Goal: Feedback & Contribution: Leave review/rating

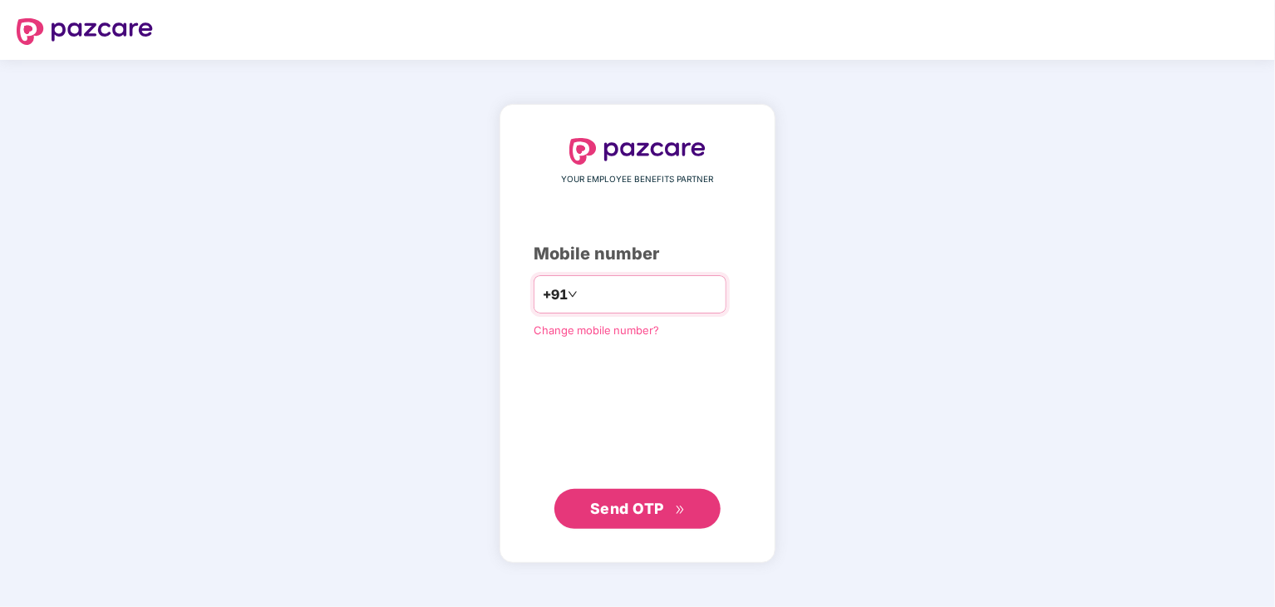
drag, startPoint x: 548, startPoint y: 302, endPoint x: 582, endPoint y: 299, distance: 35.1
click at [582, 299] on div "+91" at bounding box center [629, 294] width 193 height 38
click at [587, 304] on input "number" at bounding box center [649, 294] width 136 height 27
type input "**********"
click at [648, 509] on span "Send OTP" at bounding box center [627, 507] width 74 height 17
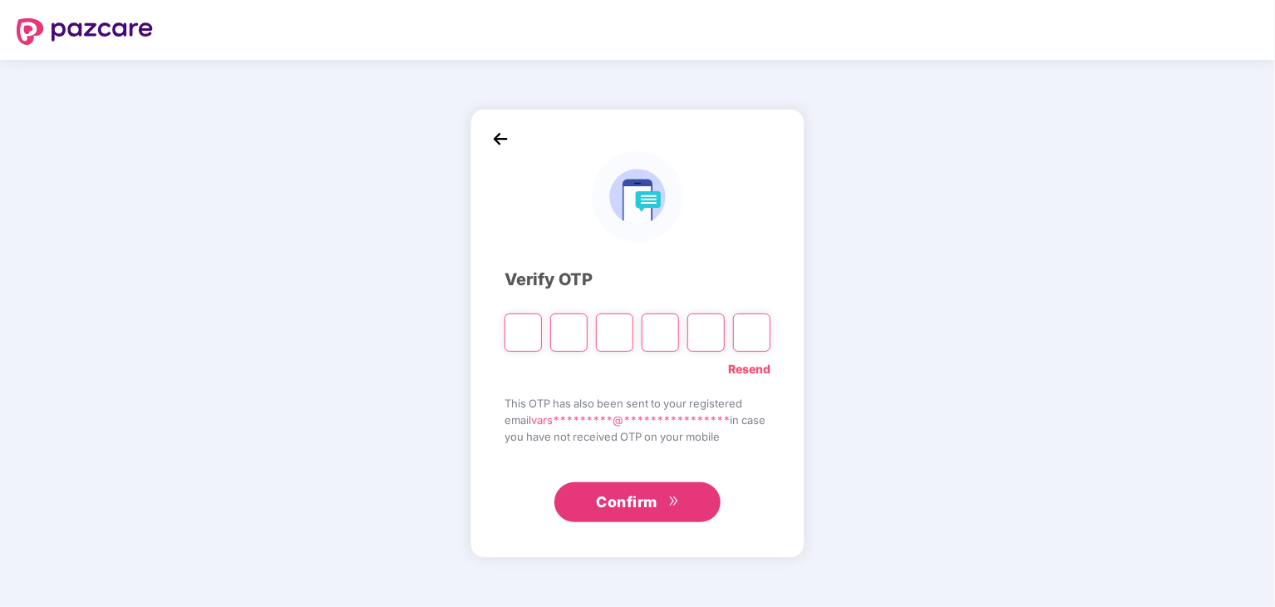
type input "*"
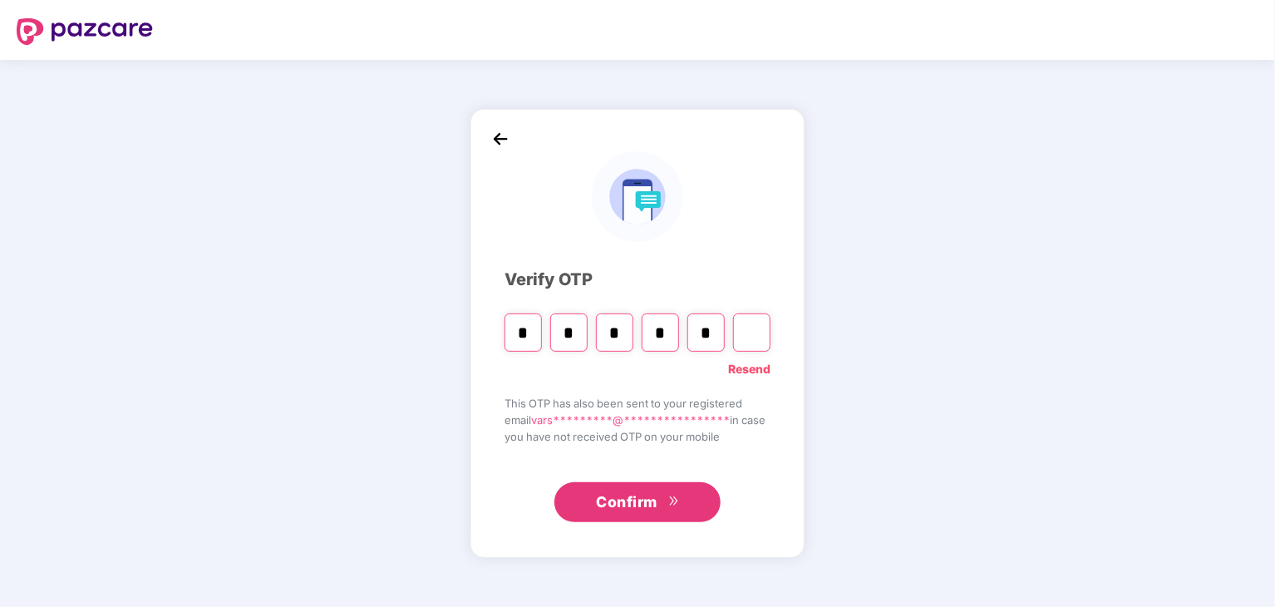
type input "*"
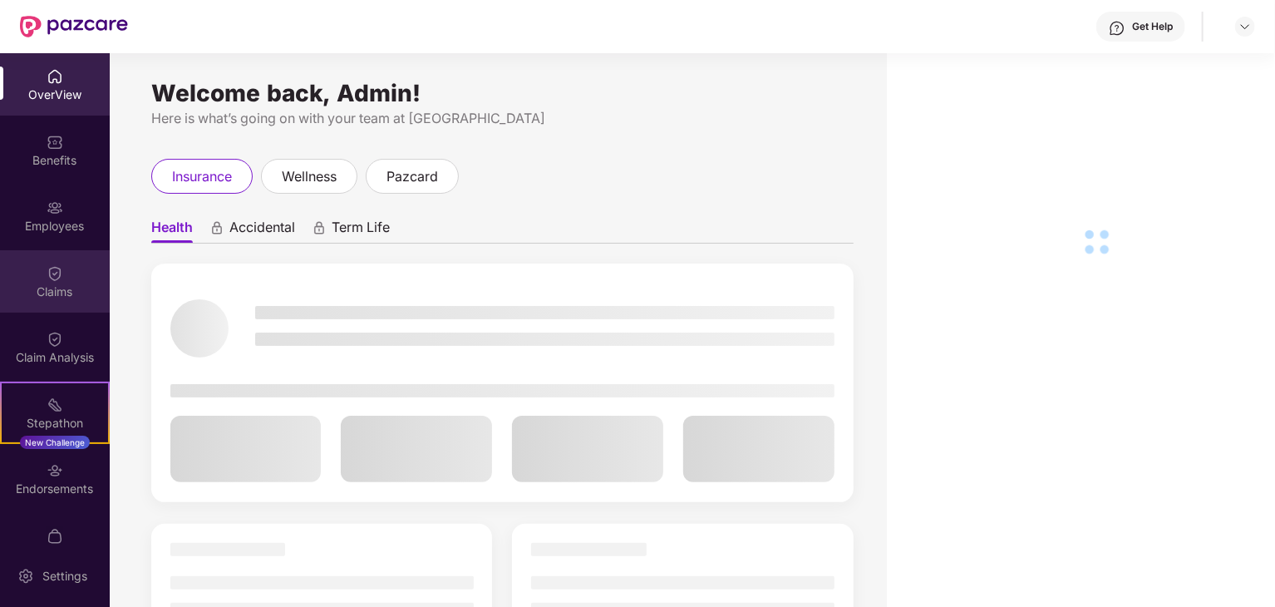
click at [59, 274] on img at bounding box center [55, 273] width 17 height 17
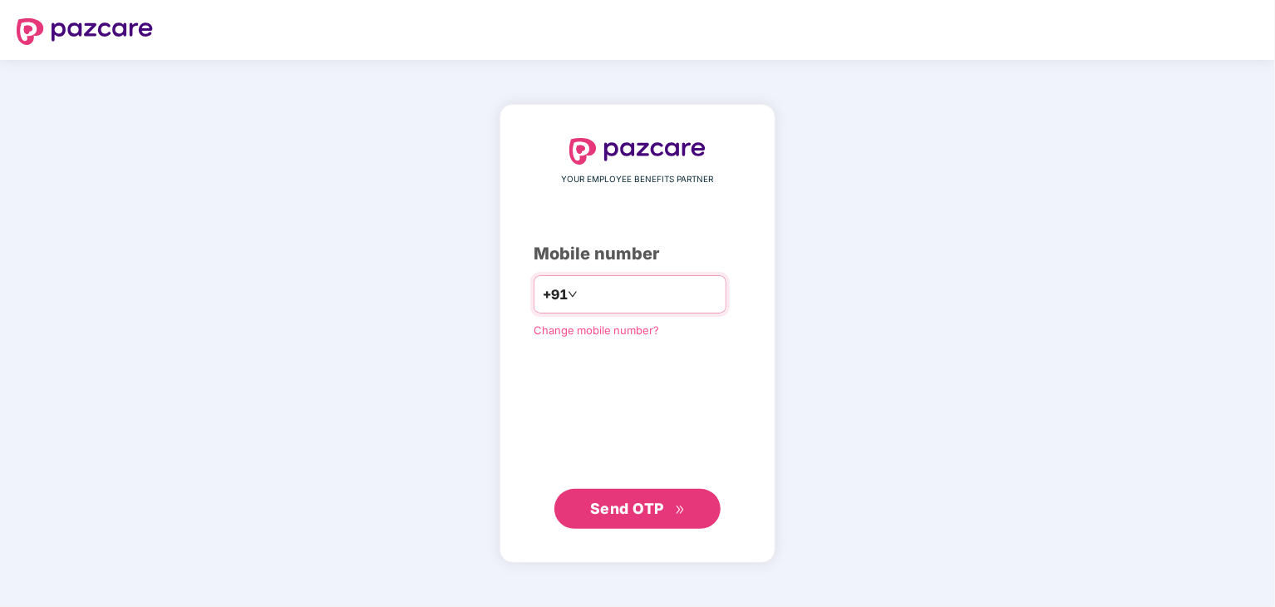
click at [668, 294] on input "number" at bounding box center [649, 294] width 136 height 27
drag, startPoint x: 878, startPoint y: 131, endPoint x: 828, endPoint y: 148, distance: 53.3
click at [877, 134] on div "YOUR EMPLOYEE BENEFITS PARTNER Mobile number +91 Change mobile number? Send OTP" at bounding box center [637, 333] width 1275 height 547
type input "**********"
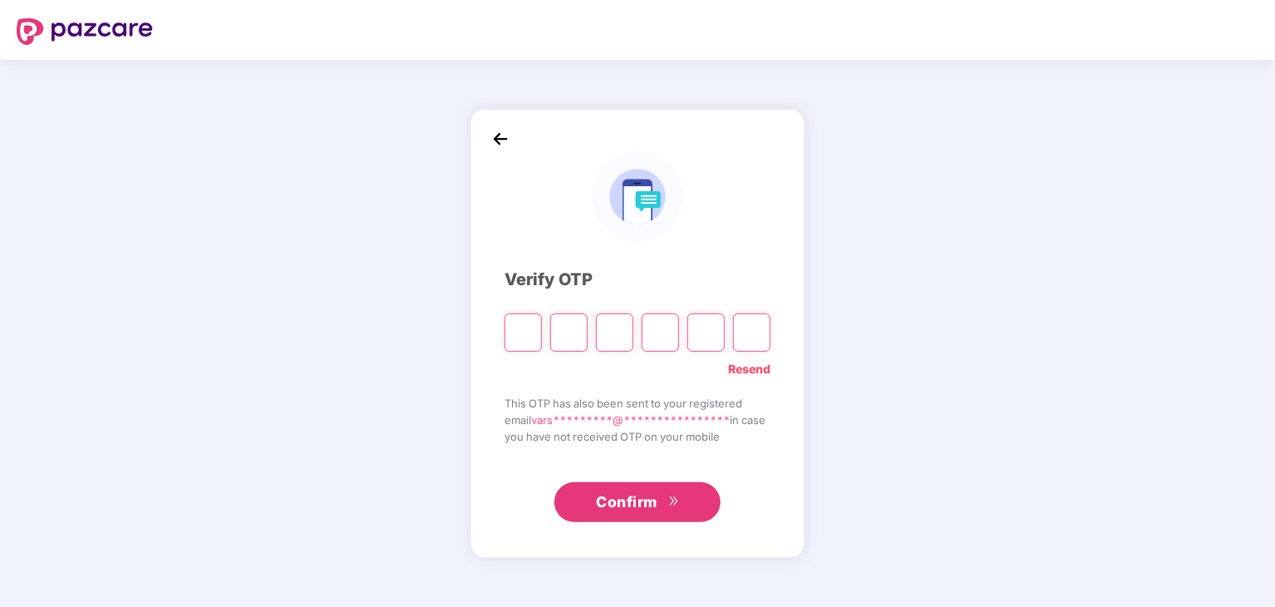
click at [705, 263] on div "**********" at bounding box center [637, 332] width 266 height 379
click at [519, 324] on input "Please enter verification code. Digit 1" at bounding box center [522, 332] width 37 height 38
click at [563, 322] on input "Digit 2" at bounding box center [568, 332] width 37 height 38
click at [632, 320] on div at bounding box center [637, 327] width 266 height 50
click at [522, 331] on input "Please enter verification code. Digit 1" at bounding box center [522, 332] width 37 height 38
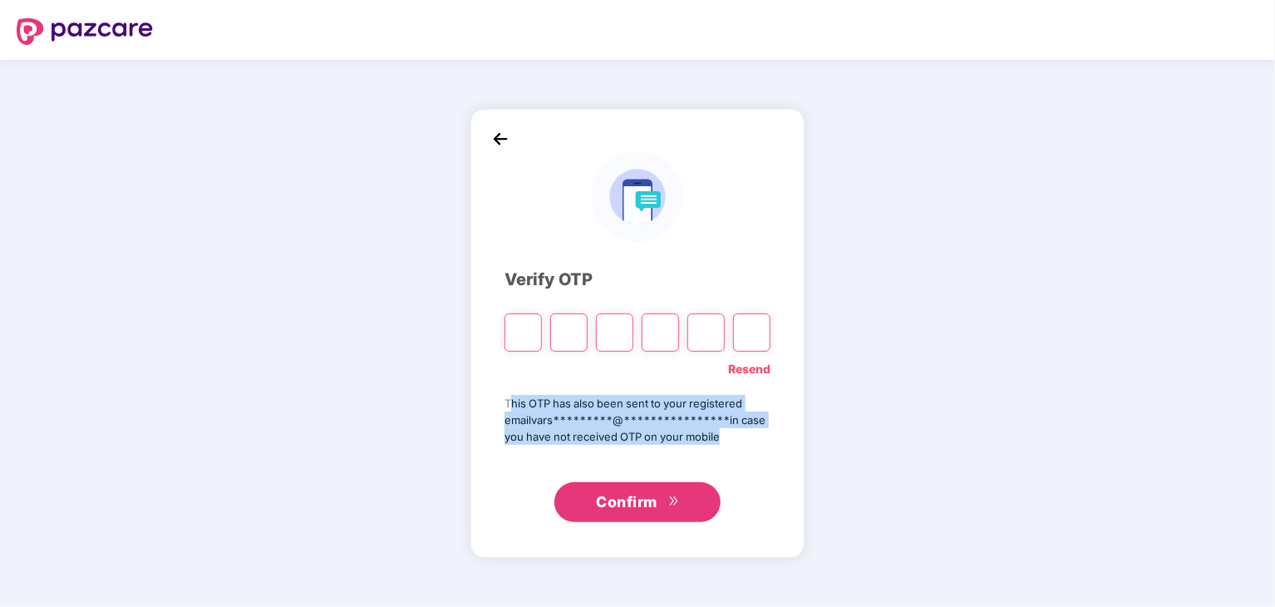
drag, startPoint x: 505, startPoint y: 401, endPoint x: 743, endPoint y: 454, distance: 243.5
click at [743, 454] on div "**********" at bounding box center [637, 332] width 266 height 379
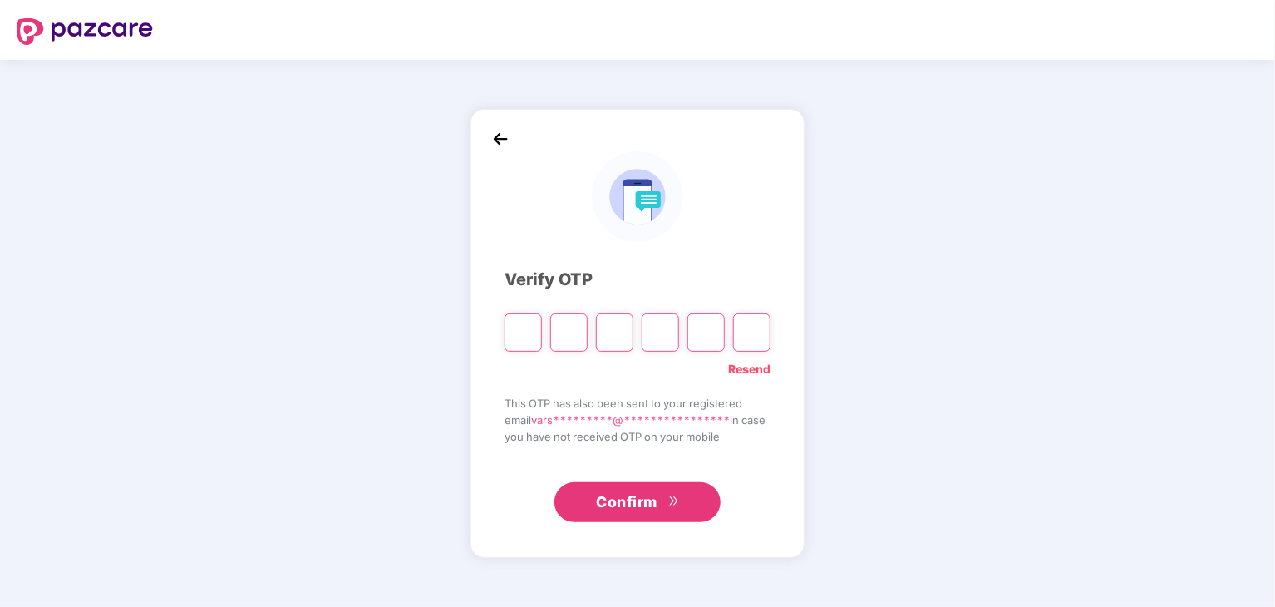
click at [527, 338] on input "Please enter verification code. Digit 1" at bounding box center [522, 332] width 37 height 38
type input "*"
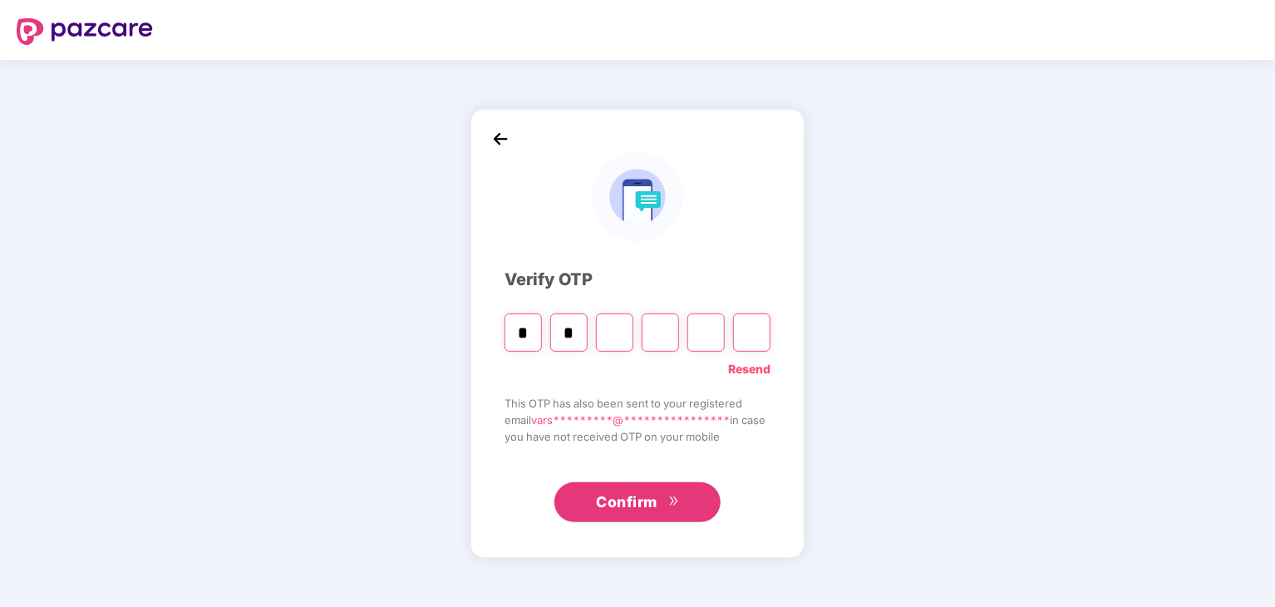
type input "*"
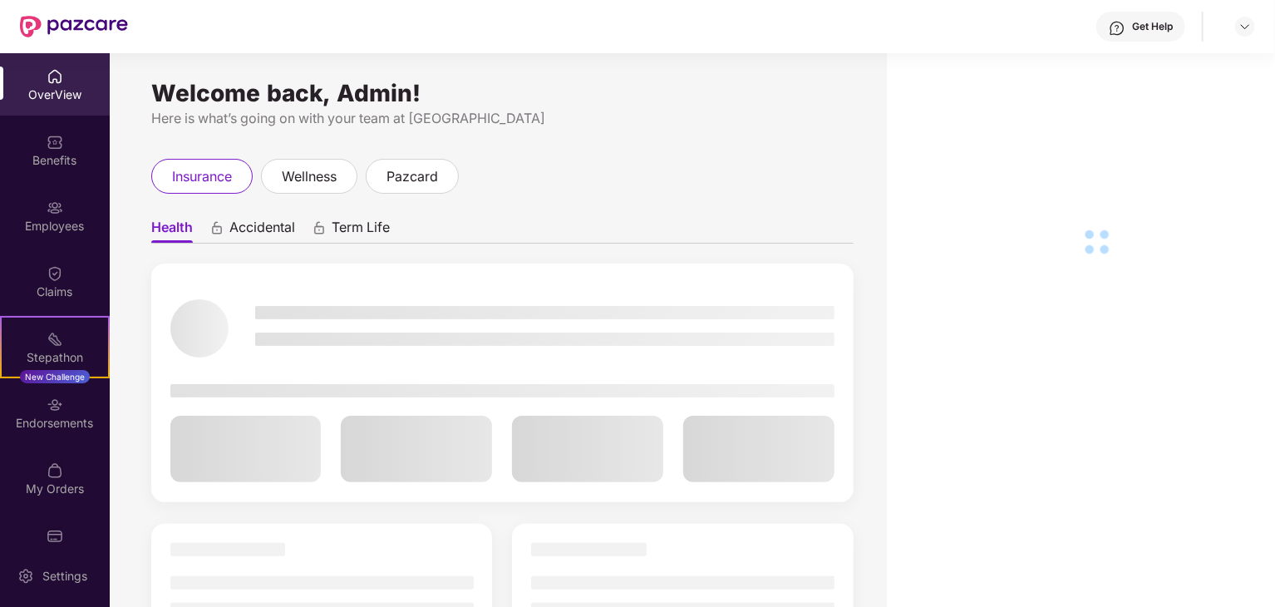
click at [55, 285] on div "Claims" at bounding box center [55, 291] width 110 height 17
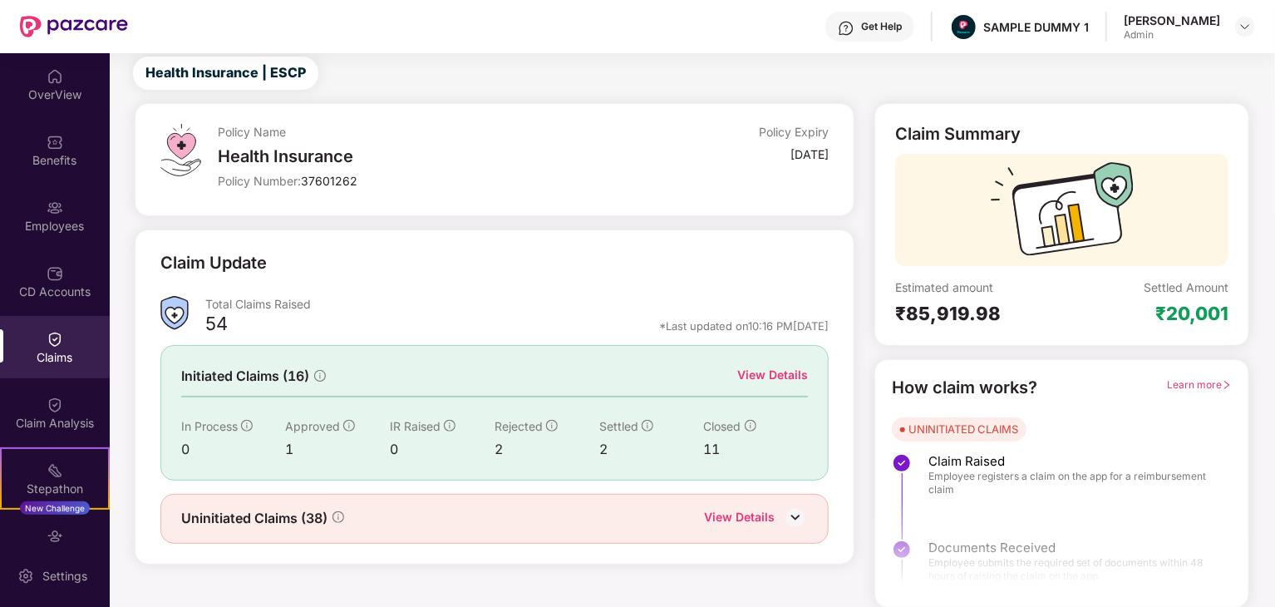
scroll to position [43, 0]
click at [213, 377] on span "Initiated Claims (16)" at bounding box center [245, 376] width 128 height 21
click at [208, 380] on span "Initiated Claims (16)" at bounding box center [245, 376] width 128 height 21
click at [1009, 135] on div "Claim Summary" at bounding box center [957, 134] width 125 height 20
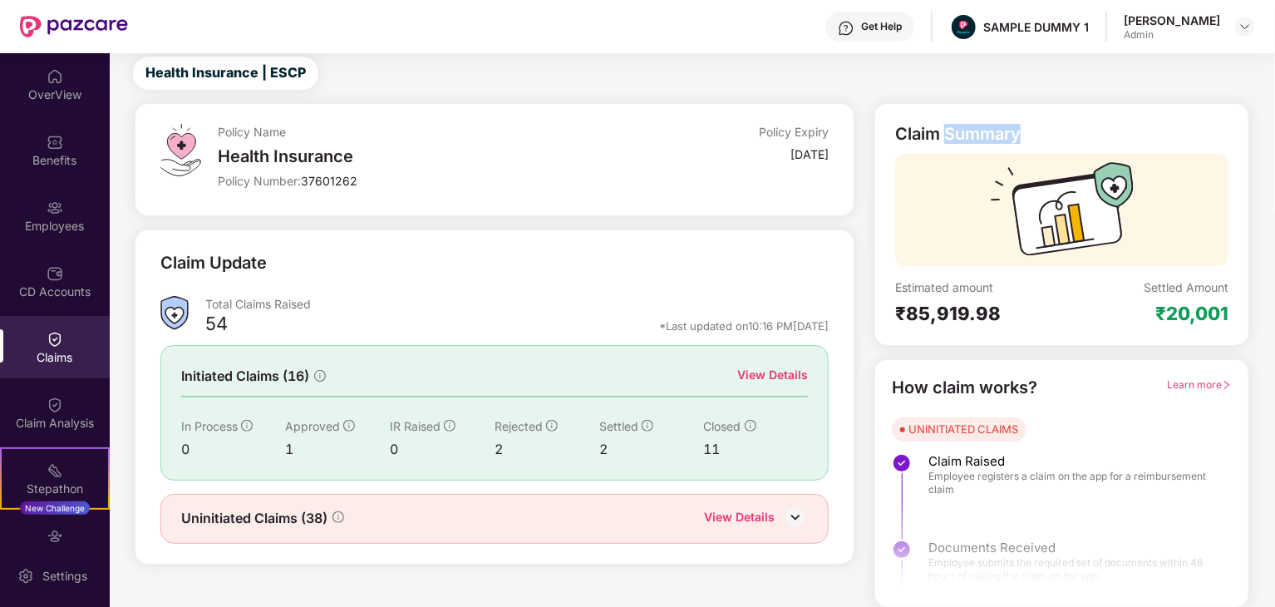
click at [1009, 135] on div "Claim Summary" at bounding box center [957, 134] width 125 height 20
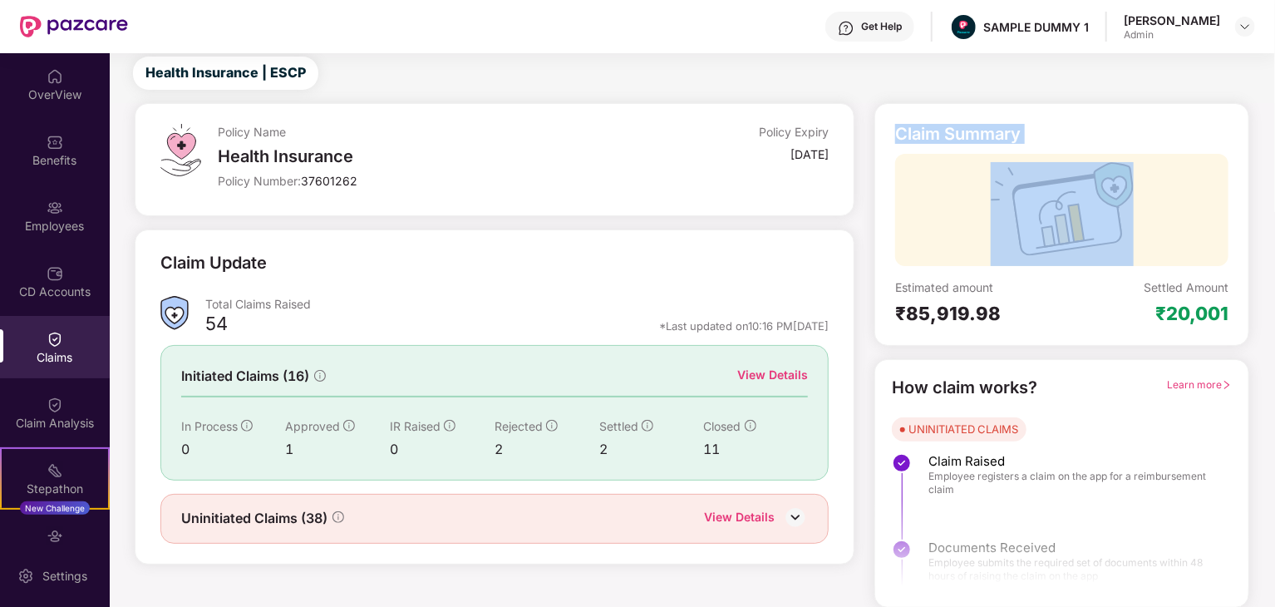
click at [1009, 135] on div "Claim Summary" at bounding box center [957, 134] width 125 height 20
copy div "Claim Summary"
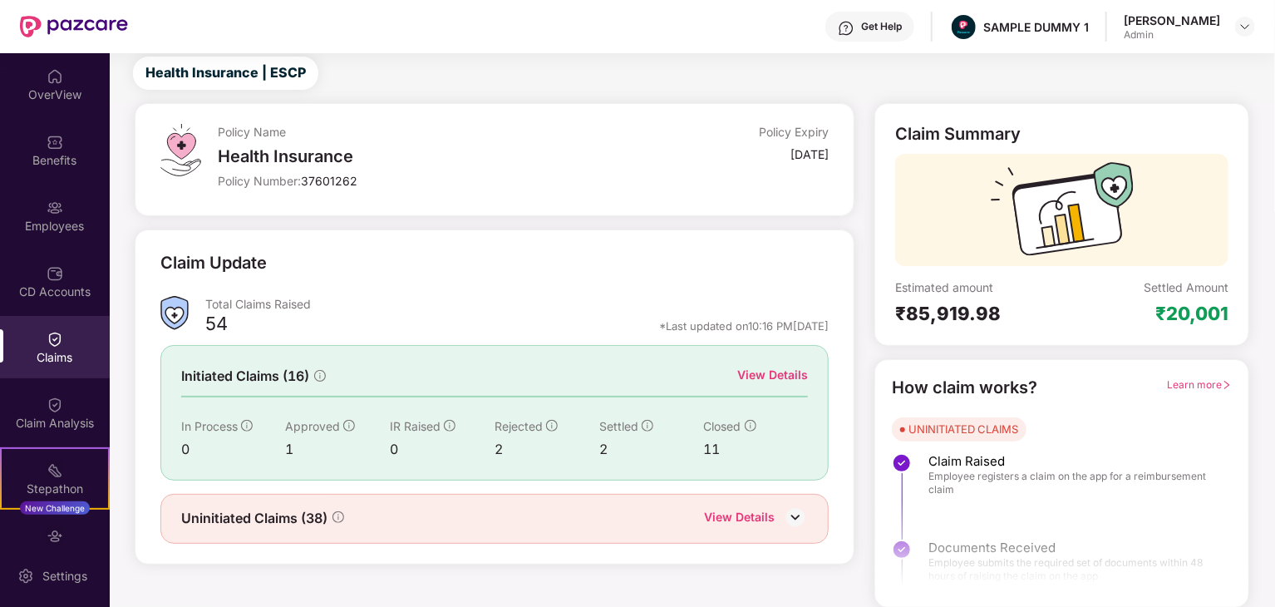
click at [941, 284] on div "Estimated amount" at bounding box center [978, 287] width 167 height 16
click at [939, 287] on div "Estimated amount" at bounding box center [978, 287] width 167 height 16
click at [940, 287] on div "Estimated amount" at bounding box center [978, 287] width 167 height 16
copy div "Estimated amount"
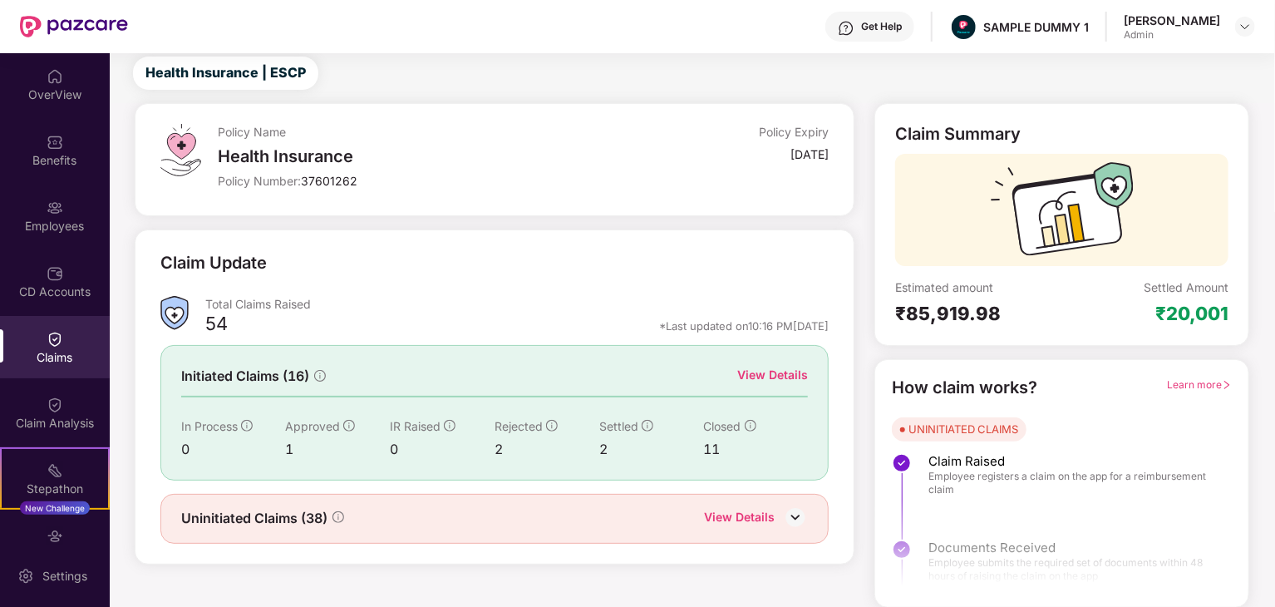
click at [961, 302] on div "₹85,919.98" at bounding box center [978, 313] width 167 height 23
click at [960, 303] on div "₹85,919.98" at bounding box center [978, 313] width 167 height 23
copy div "₹85,919.98"
click at [1175, 283] on div "Settled Amount" at bounding box center [1185, 287] width 85 height 16
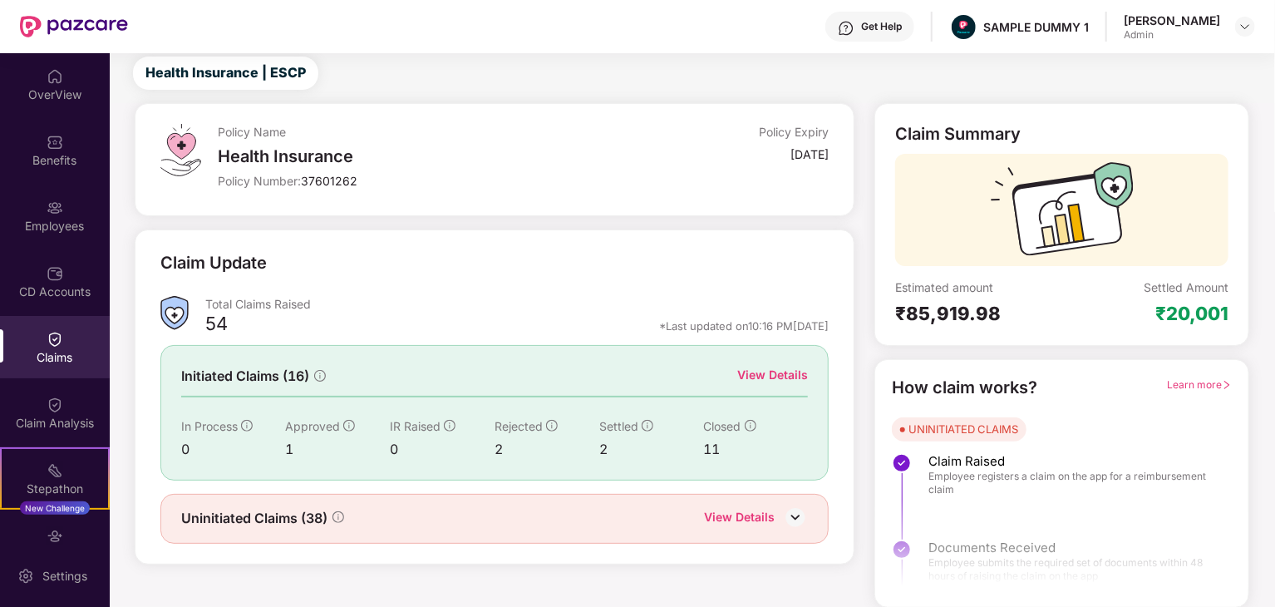
click at [1178, 282] on div "Settled Amount" at bounding box center [1185, 287] width 85 height 16
click at [1178, 283] on div "Settled Amount" at bounding box center [1185, 287] width 85 height 16
copy div "Settled Amount"
click at [1215, 304] on div "₹20,001" at bounding box center [1191, 313] width 73 height 23
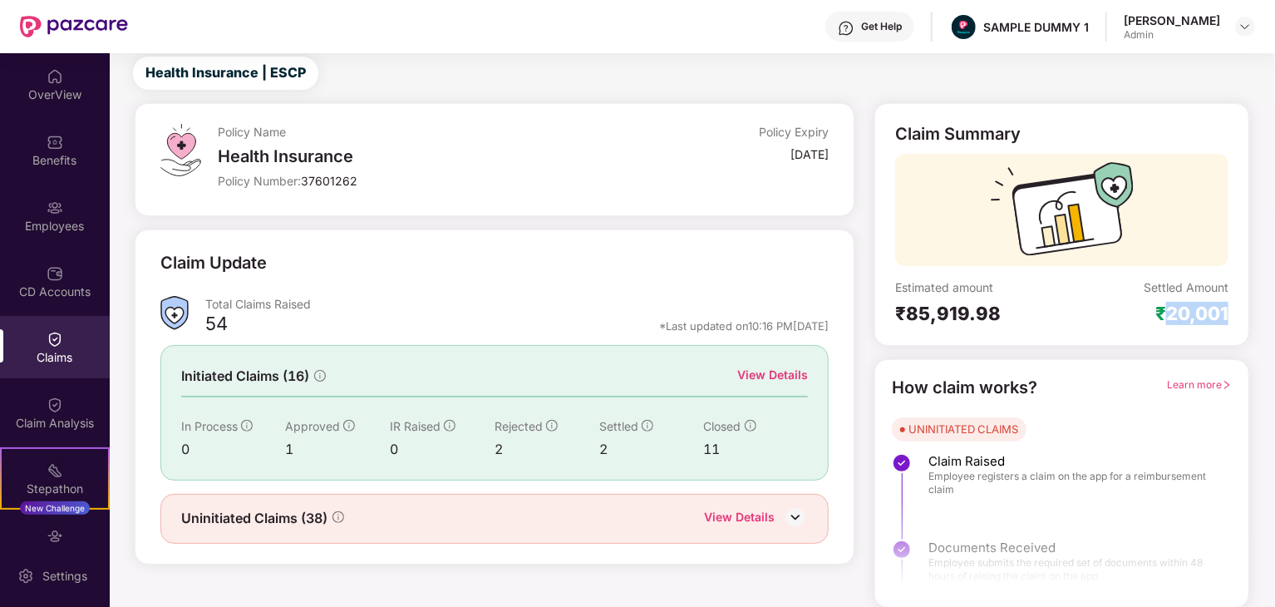
click at [1215, 304] on div "₹20,001" at bounding box center [1191, 313] width 73 height 23
click at [1213, 307] on div "₹20,001" at bounding box center [1191, 313] width 73 height 23
click at [1170, 320] on div "₹20,001" at bounding box center [1191, 313] width 73 height 23
click at [1169, 321] on div "₹20,001" at bounding box center [1191, 313] width 73 height 23
click at [1168, 322] on div "₹20,001" at bounding box center [1191, 313] width 73 height 23
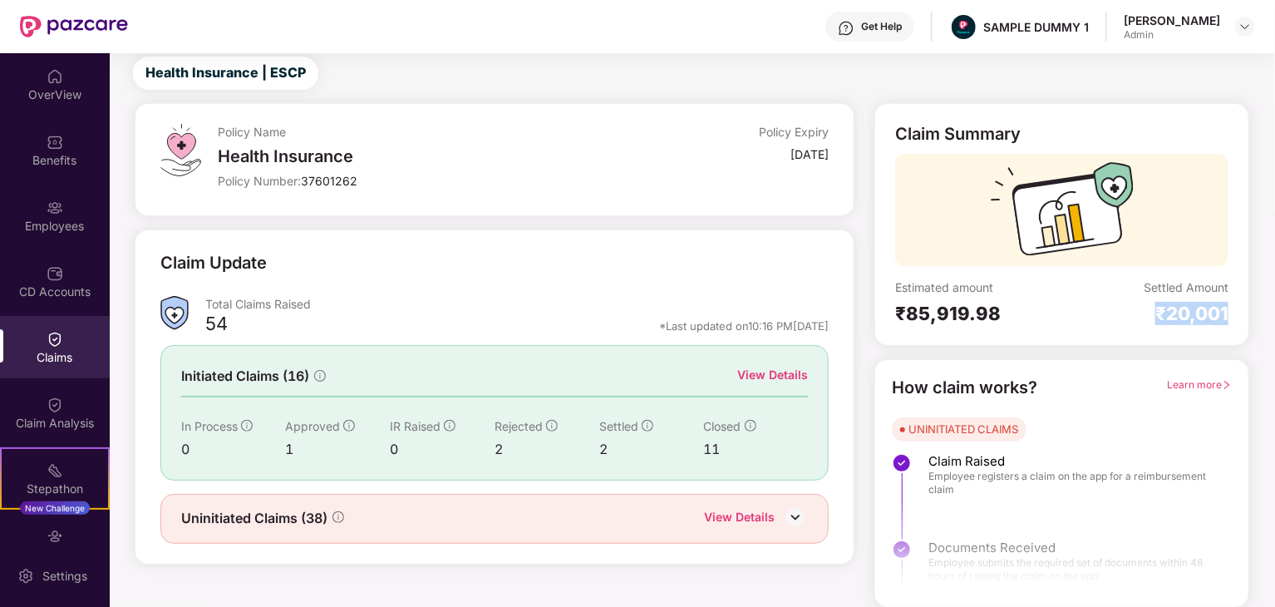
drag, startPoint x: 1158, startPoint y: 318, endPoint x: 1227, endPoint y: 309, distance: 69.6
click at [1227, 309] on div "₹20,001" at bounding box center [1191, 313] width 73 height 23
copy div "₹20,001"
click at [978, 381] on div "How claim works?" at bounding box center [964, 388] width 145 height 26
click at [973, 384] on div "How claim works?" at bounding box center [964, 388] width 145 height 26
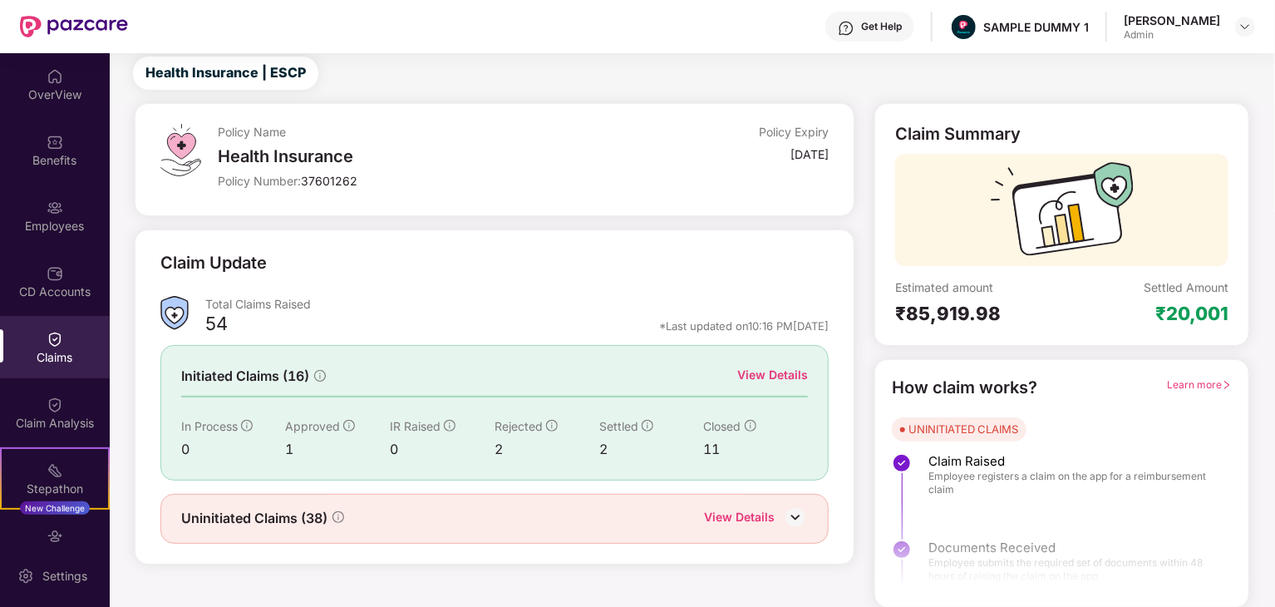
click at [971, 388] on div "How claim works?" at bounding box center [964, 388] width 145 height 26
click at [976, 386] on div "How claim works?" at bounding box center [964, 388] width 145 height 26
click at [971, 388] on div "How claim works?" at bounding box center [964, 388] width 145 height 26
click at [974, 388] on div "How claim works?" at bounding box center [964, 388] width 145 height 26
drag, startPoint x: 1065, startPoint y: 379, endPoint x: 873, endPoint y: 376, distance: 192.0
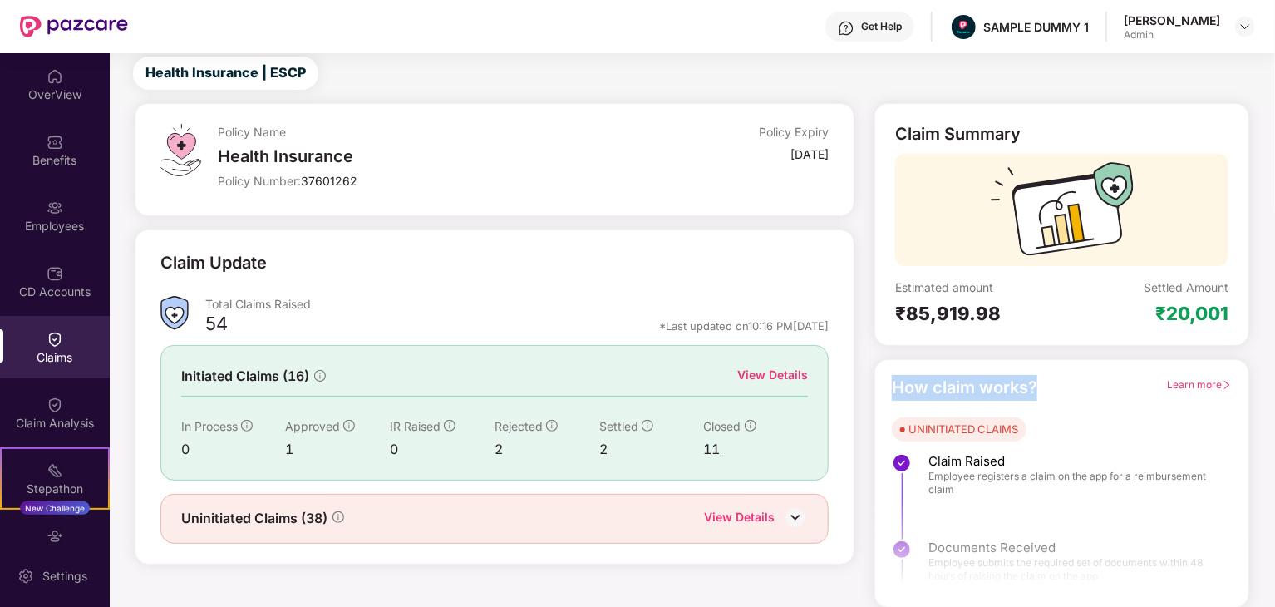
click at [873, 376] on div "Claim Summary Estimated amount ₹85,919.98 Settled Amount ₹20,001 How claim work…" at bounding box center [1061, 355] width 395 height 504
copy div "How claim works?"
click at [1127, 423] on div "UNINITIATED CLAIMS Claim Raised Employee registers a claim on the app for a rei…" at bounding box center [1062, 553] width 340 height 273
drag, startPoint x: 1162, startPoint y: 383, endPoint x: 1257, endPoint y: 386, distance: 94.8
click at [1257, 386] on div "Claim Summary Estimated amount ₹85,919.98 Settled Amount ₹20,001 How claim work…" at bounding box center [1061, 355] width 395 height 504
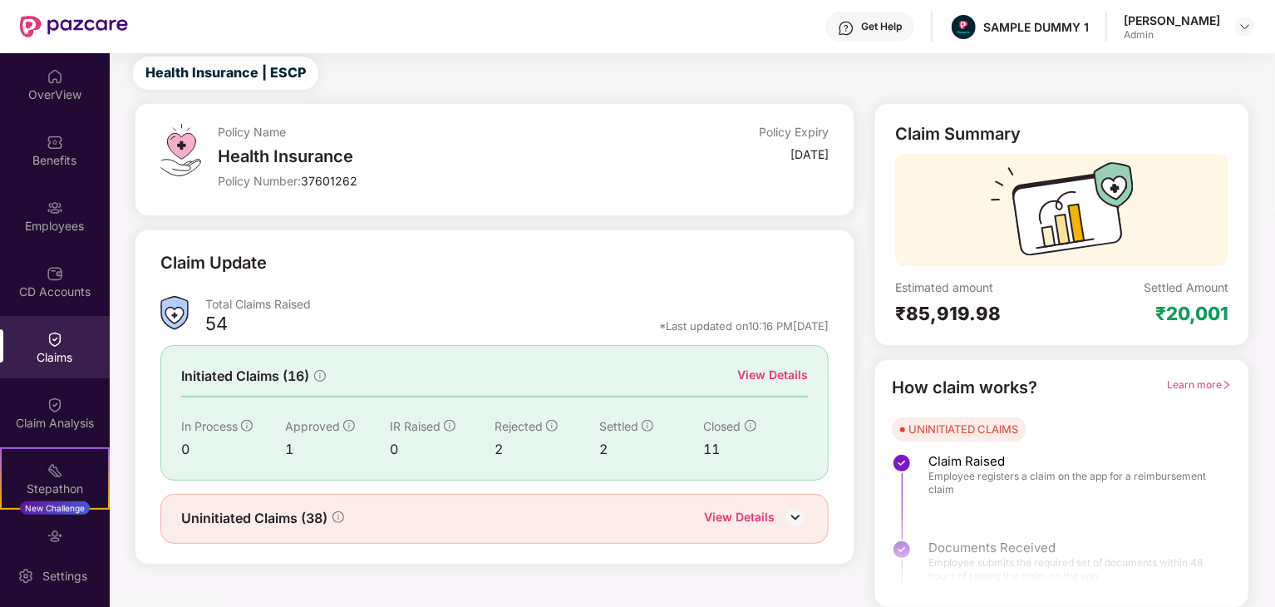
copy span "Learn more"
drag, startPoint x: 895, startPoint y: 421, endPoint x: 1027, endPoint y: 415, distance: 132.3
click at [1027, 415] on div "How claim works? Learn more UNINITIATED CLAIMS Claim Raised Employee registers …" at bounding box center [1062, 483] width 340 height 217
drag, startPoint x: 1031, startPoint y: 416, endPoint x: 994, endPoint y: 428, distance: 39.2
click at [1031, 417] on div "UNINITIATED CLAIMS Claim Raised Employee registers a claim on the app for a rei…" at bounding box center [1062, 553] width 340 height 273
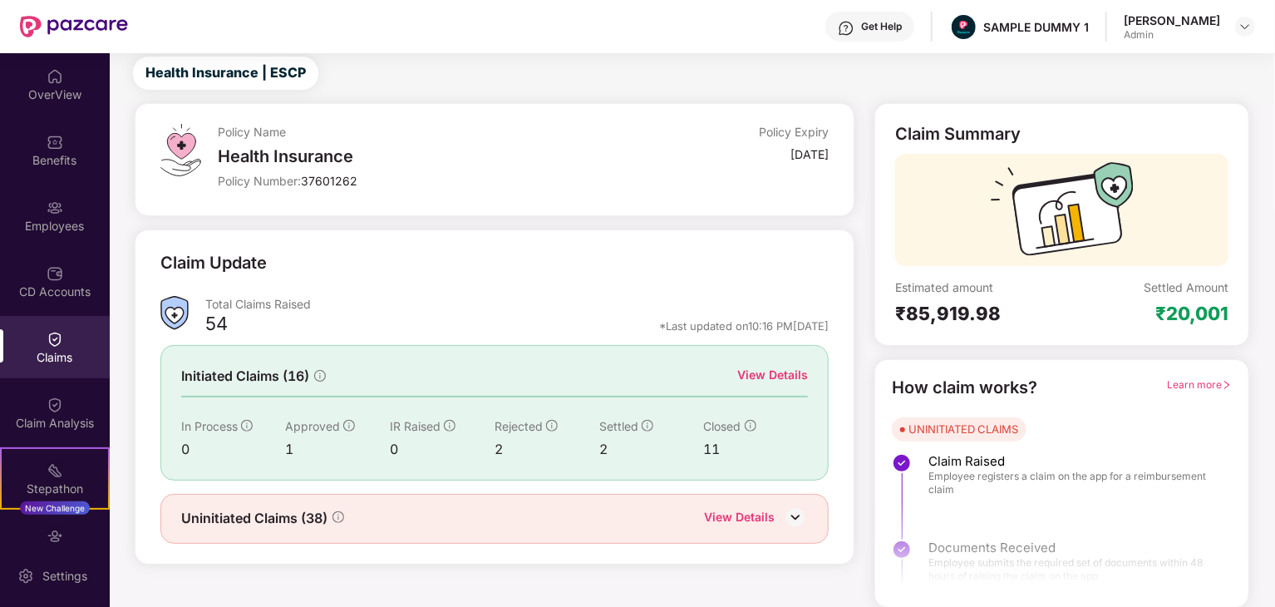
click at [994, 428] on div "UNINITIATED CLAIMS" at bounding box center [963, 428] width 110 height 17
click at [987, 428] on div "UNINITIATED CLAIMS" at bounding box center [963, 428] width 110 height 17
click at [984, 426] on div "UNINITIATED CLAIMS" at bounding box center [963, 428] width 110 height 17
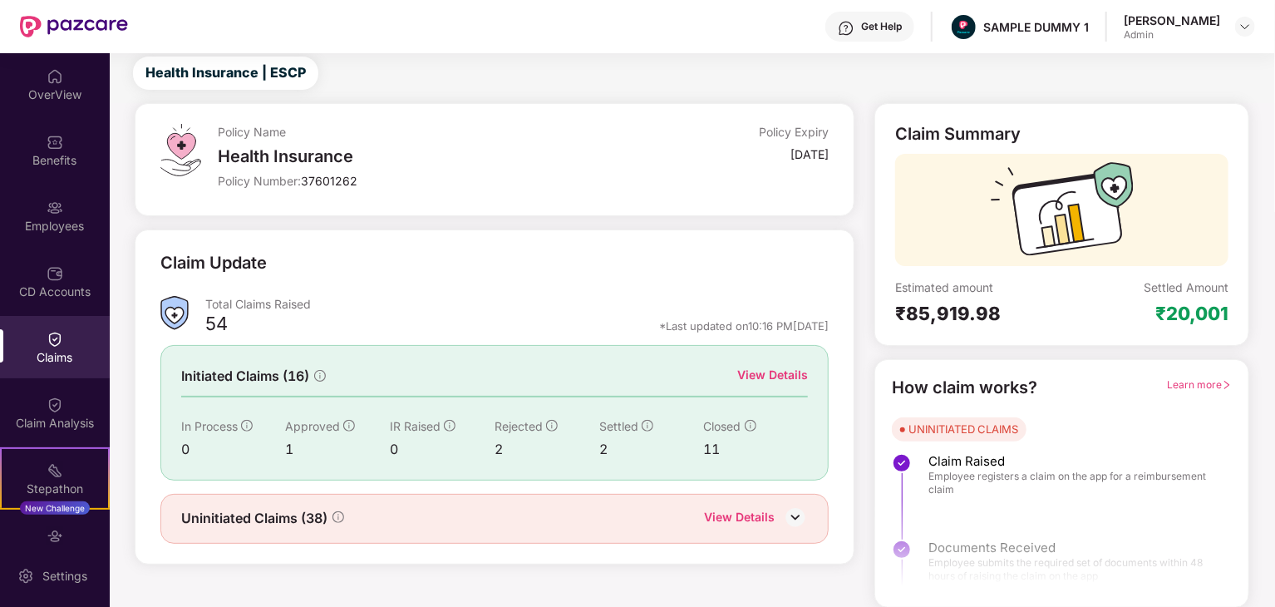
click at [961, 433] on div "UNINITIATED CLAIMS" at bounding box center [963, 428] width 110 height 17
click at [958, 430] on div "UNINITIATED CLAIMS" at bounding box center [963, 428] width 110 height 17
click at [964, 435] on div "UNINITIATED CLAIMS" at bounding box center [963, 428] width 110 height 17
click at [964, 431] on div "UNINITIATED CLAIMS" at bounding box center [963, 428] width 110 height 17
click at [964, 425] on div "UNINITIATED CLAIMS" at bounding box center [963, 428] width 110 height 17
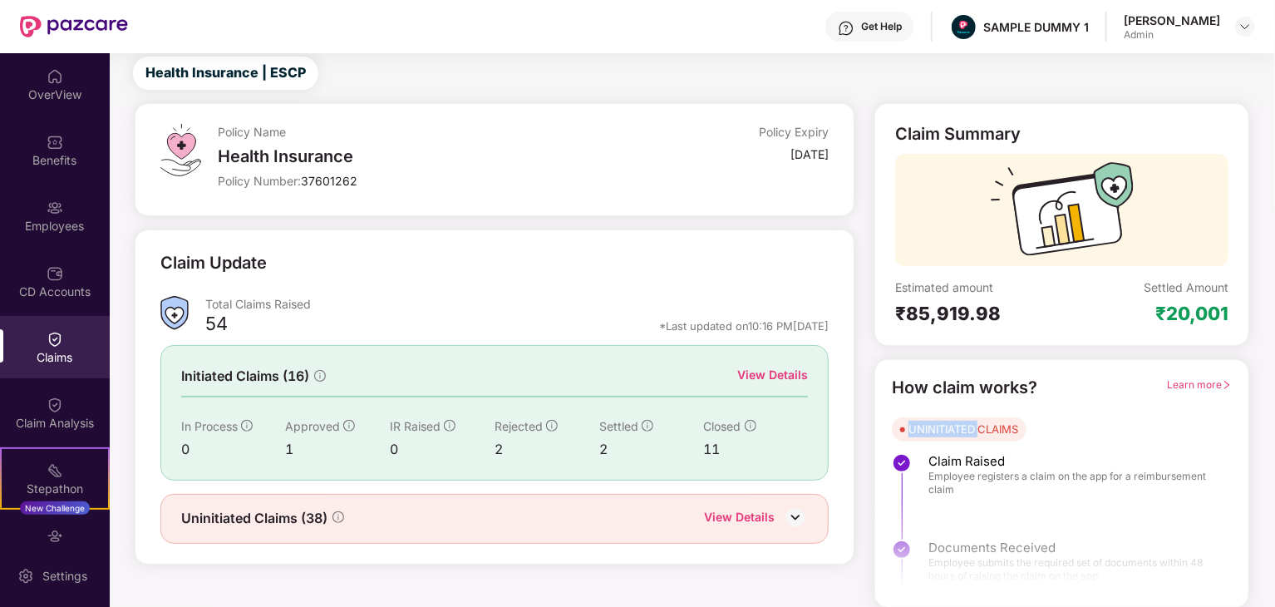
click at [964, 425] on div "UNINITIATED CLAIMS" at bounding box center [963, 428] width 110 height 17
copy div "UNINITIATED CLAIMS"
drag, startPoint x: 1066, startPoint y: 515, endPoint x: 1034, endPoint y: 487, distance: 43.0
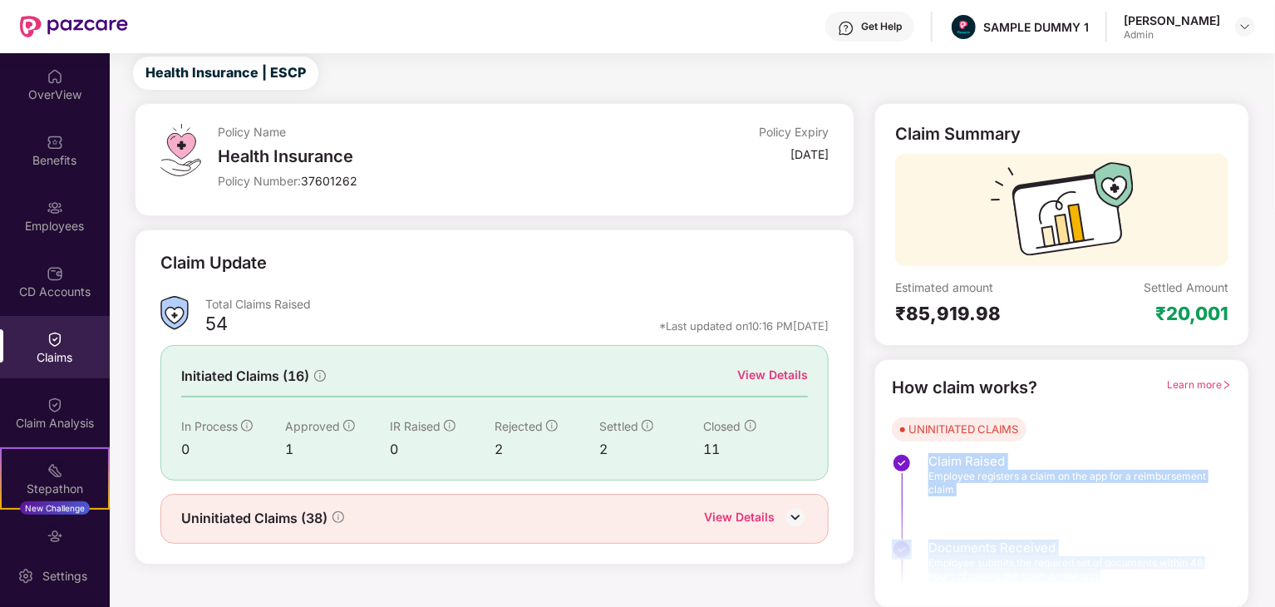
drag, startPoint x: 931, startPoint y: 461, endPoint x: 1202, endPoint y: 585, distance: 298.6
click at [1202, 585] on div "How claim works? Learn more UNINITIATED CLAIMS Claim Raised Employee registers …" at bounding box center [1062, 483] width 340 height 217
copy div "Claim Raised Employee registers a claim on the app for a reimbursement claim Do…"
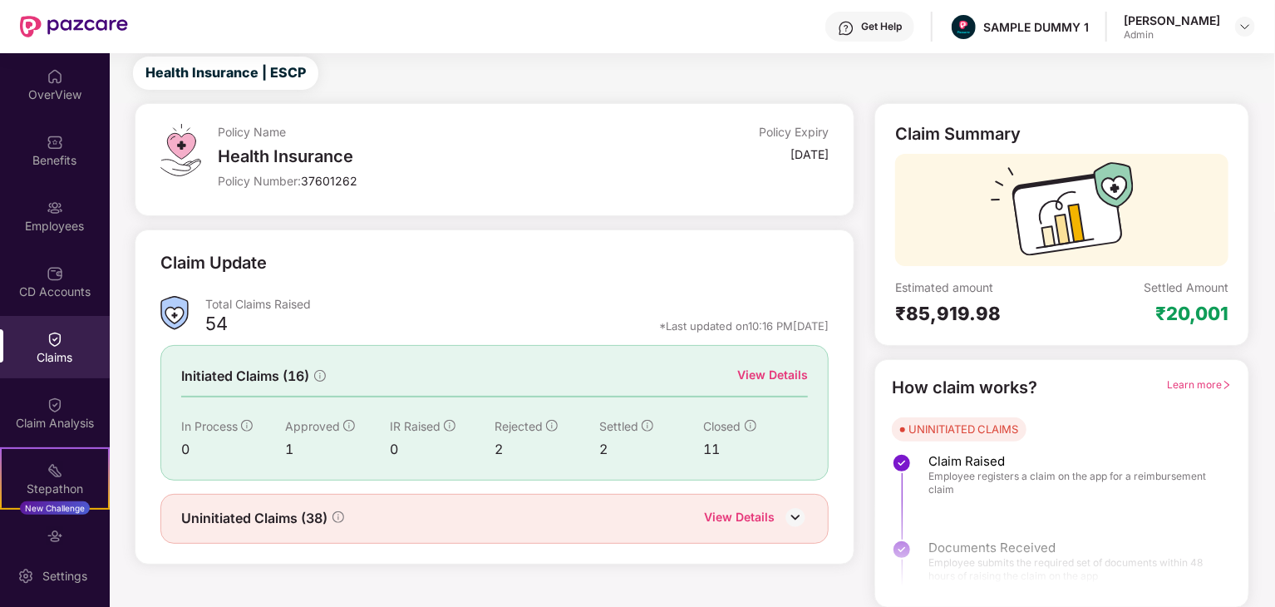
click at [829, 224] on div "Policy Name Health Insurance Policy Number: 37601262 Policy Expiry 30 Sept 2028…" at bounding box center [495, 355] width 740 height 504
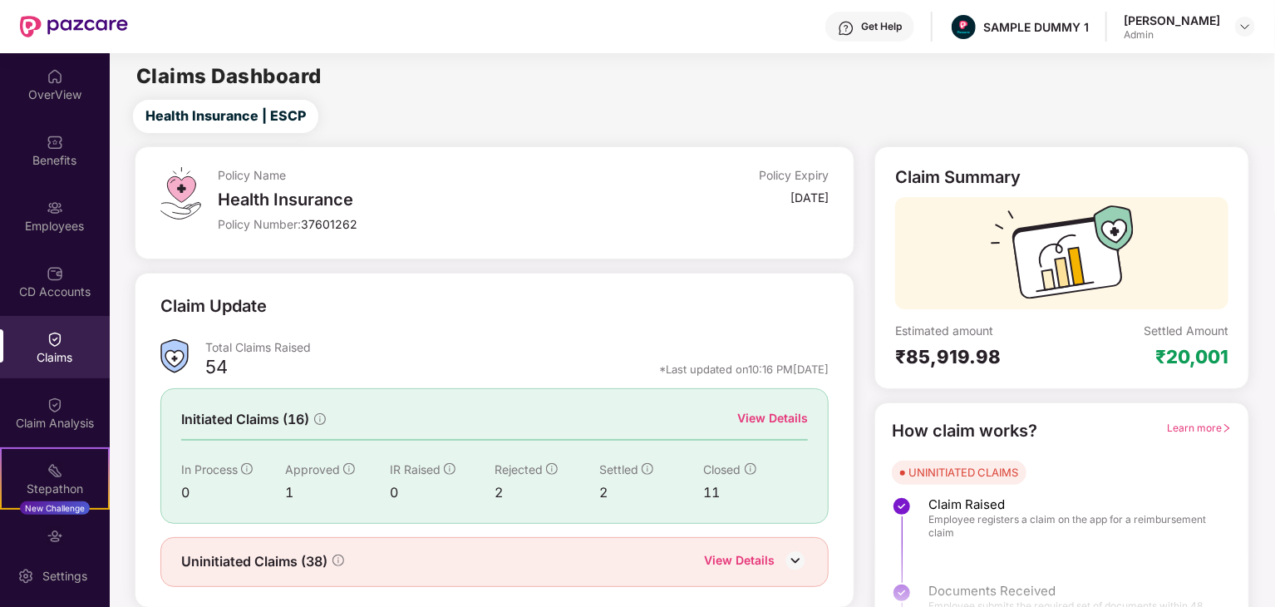
scroll to position [0, 0]
click at [12, 76] on div "OverView" at bounding box center [55, 84] width 110 height 62
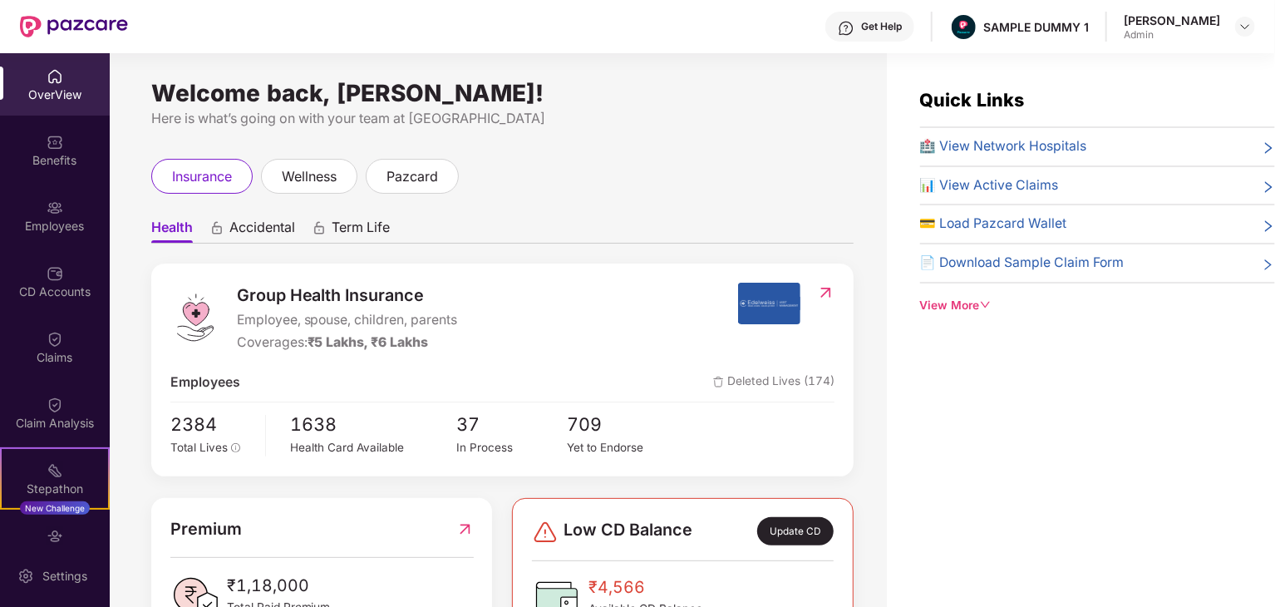
click at [1050, 270] on span "📄 Download Sample Claim Form" at bounding box center [1022, 263] width 204 height 21
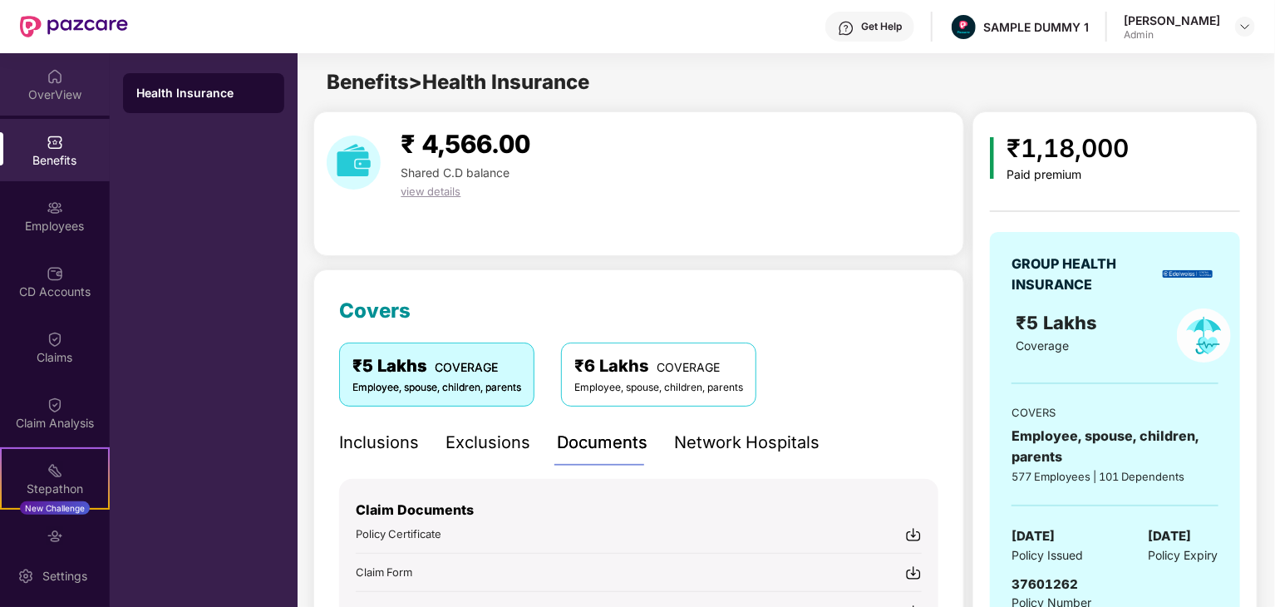
click at [85, 87] on div "OverView" at bounding box center [55, 94] width 110 height 17
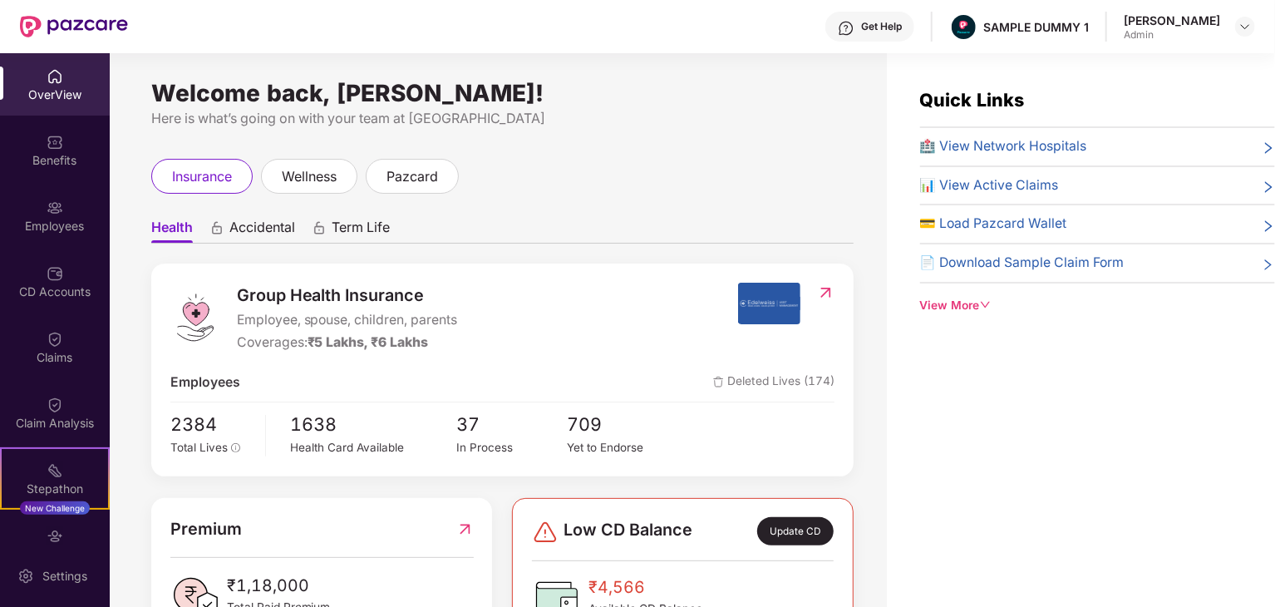
click at [1024, 149] on span "🏥 View Network Hospitals" at bounding box center [1003, 146] width 167 height 21
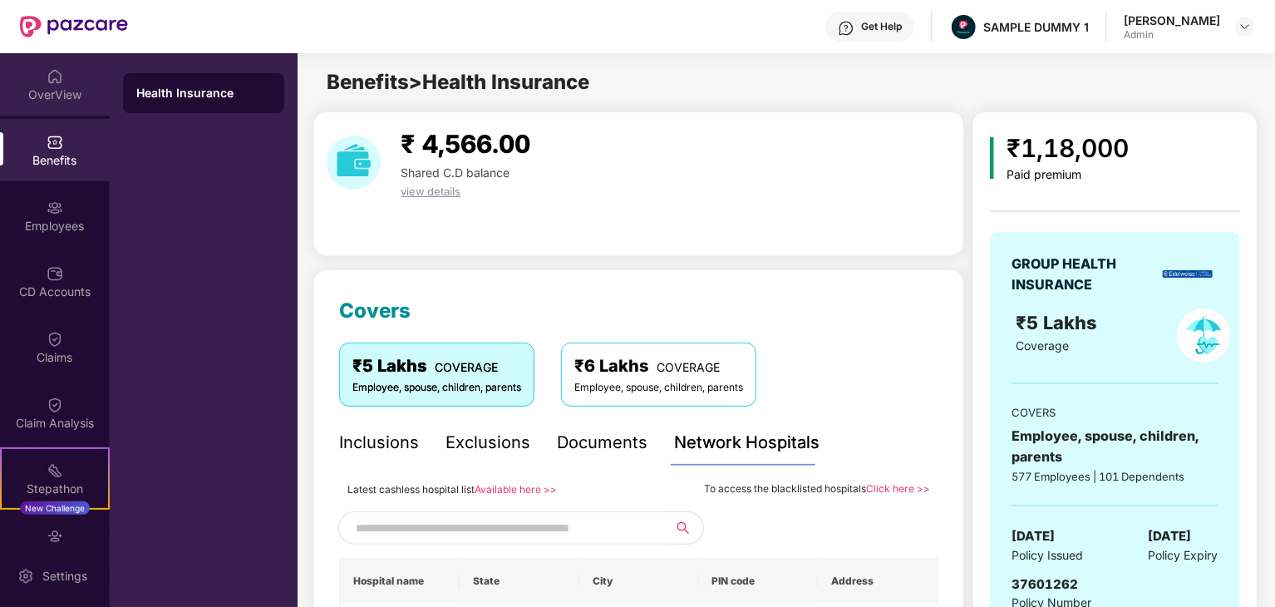
click at [64, 91] on div "OverView" at bounding box center [55, 94] width 110 height 17
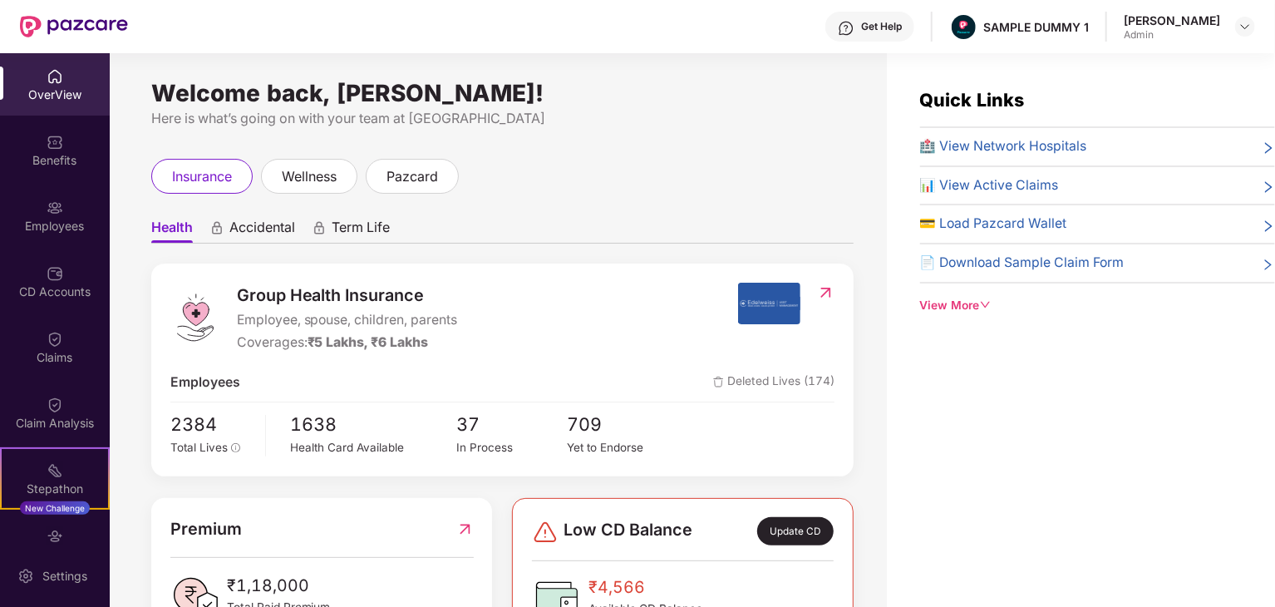
click at [1036, 174] on div "🏥 View Network Hospitals 📊 View Active Claims 💳 Load Pazcard Wallet 📄 Download …" at bounding box center [1097, 209] width 355 height 147
click at [1040, 180] on span "📊 View Active Claims" at bounding box center [989, 185] width 139 height 21
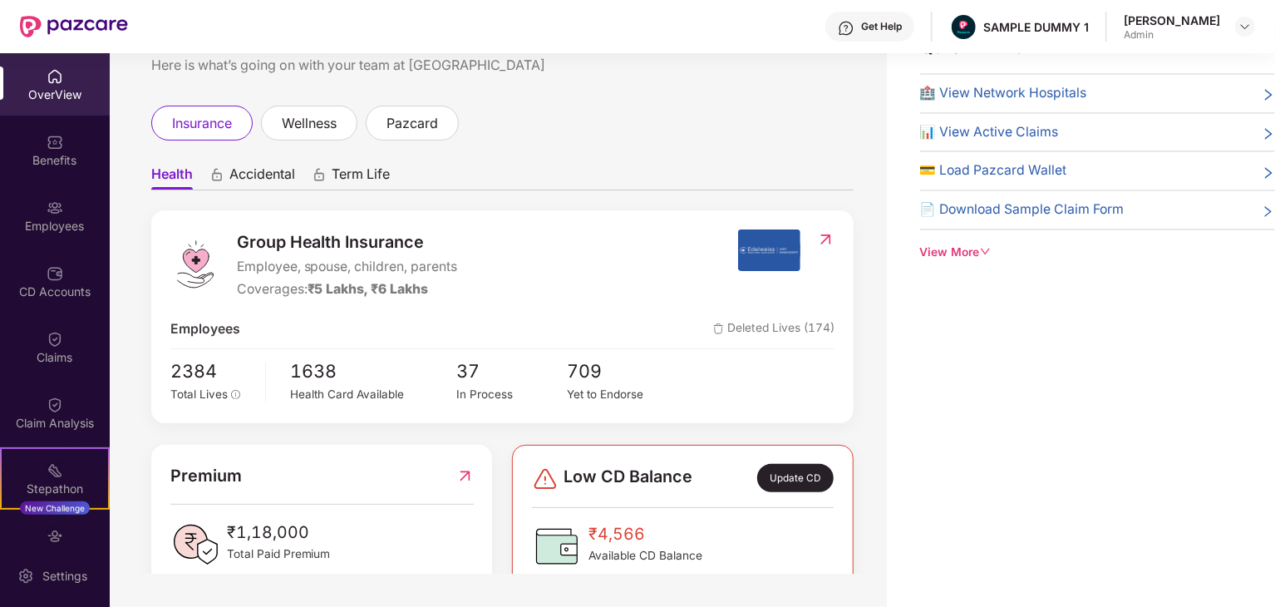
click at [960, 250] on div "View More" at bounding box center [1097, 252] width 355 height 18
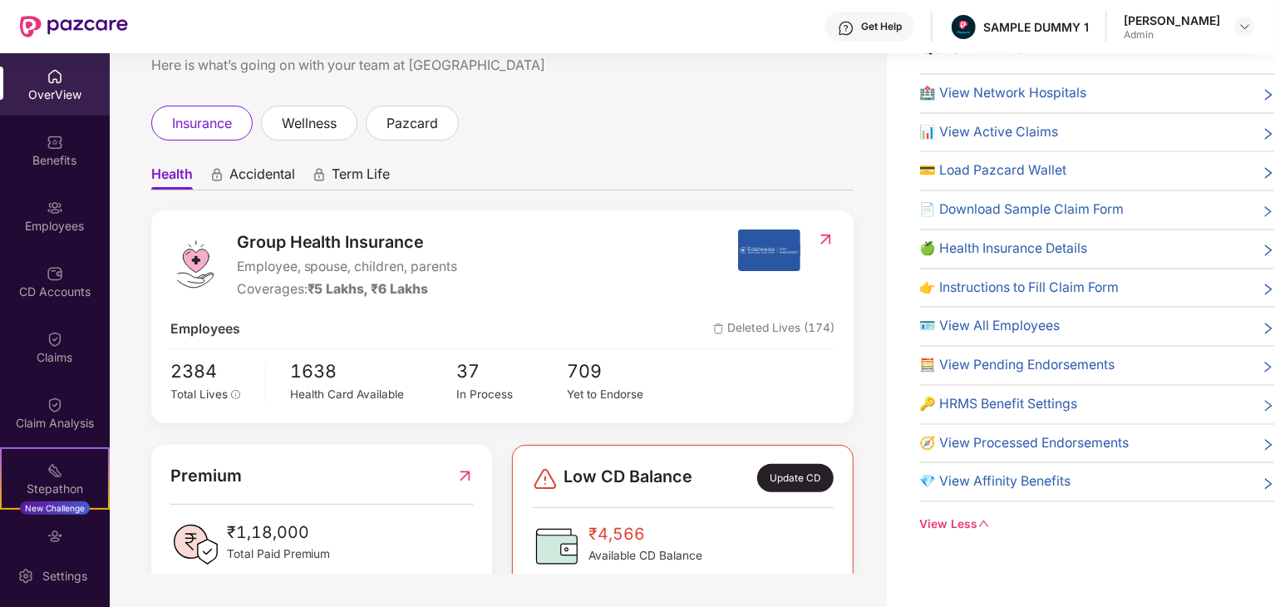
scroll to position [0, 0]
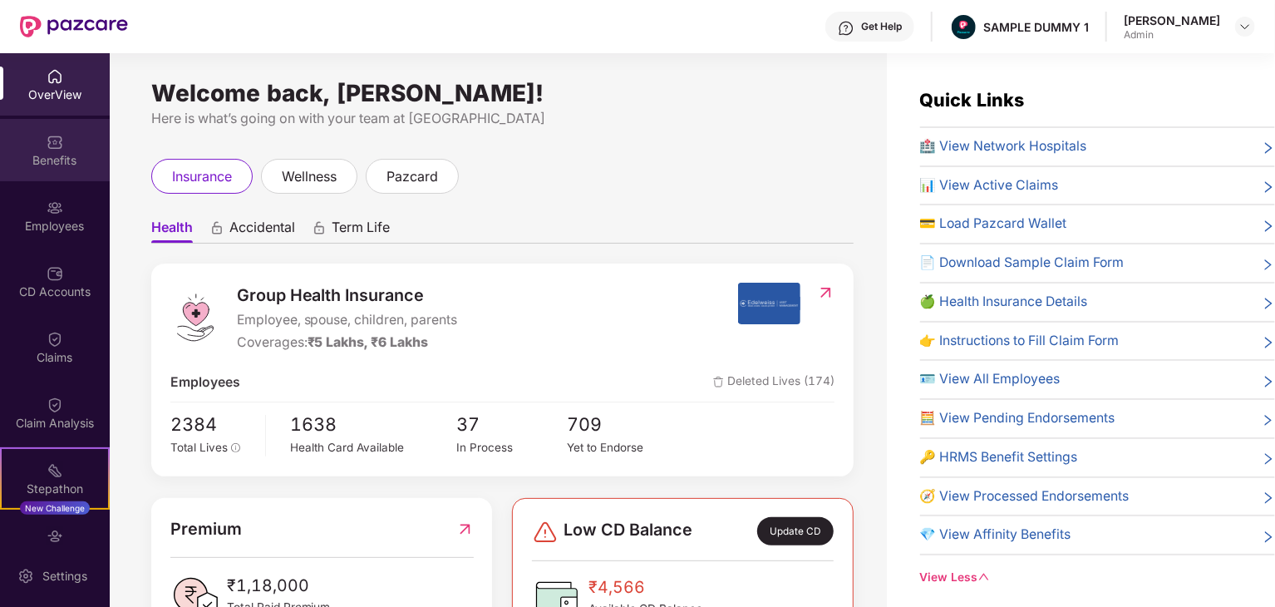
click at [71, 152] on div "Benefits" at bounding box center [55, 160] width 110 height 17
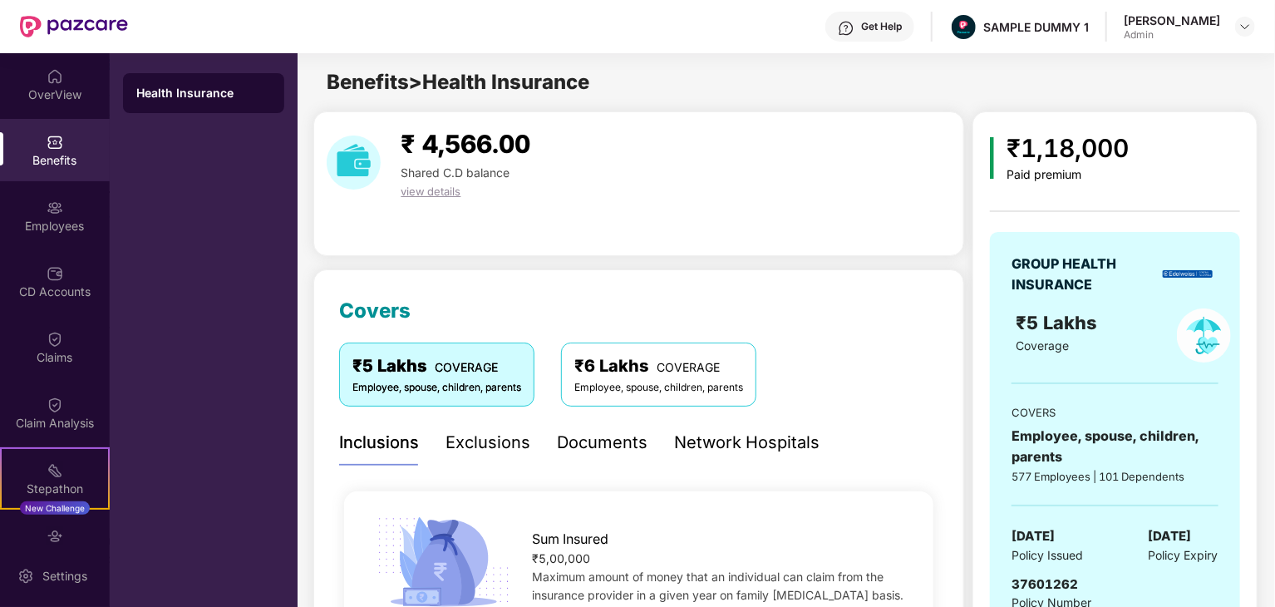
click at [445, 189] on span "view details" at bounding box center [430, 190] width 60 height 13
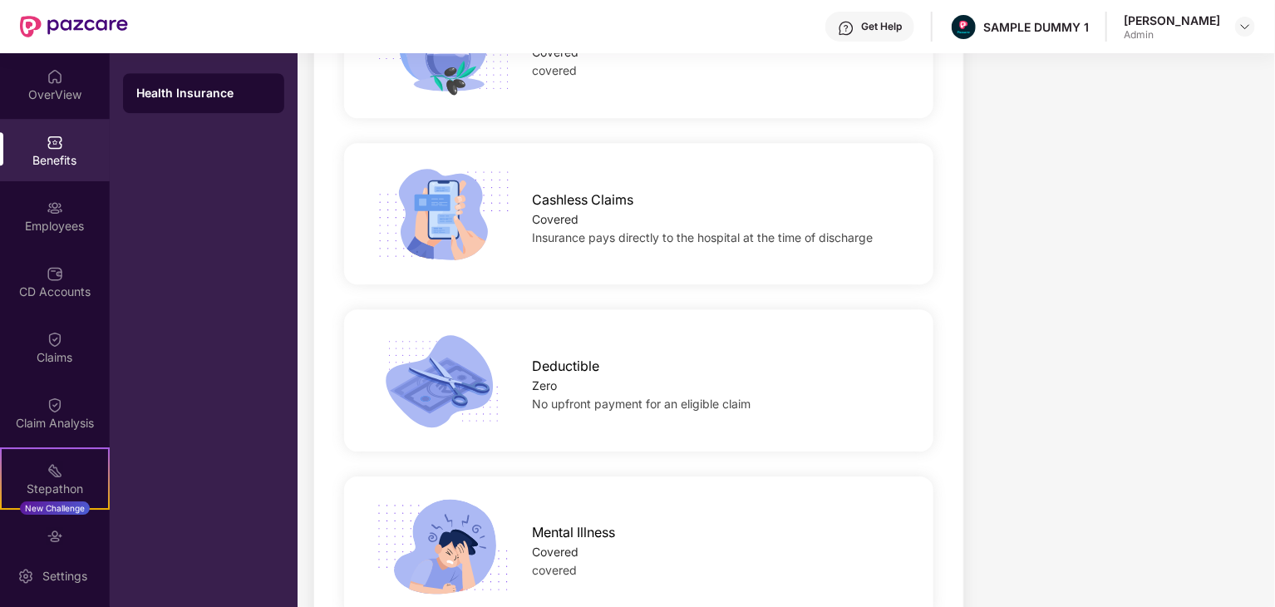
scroll to position [2950, 0]
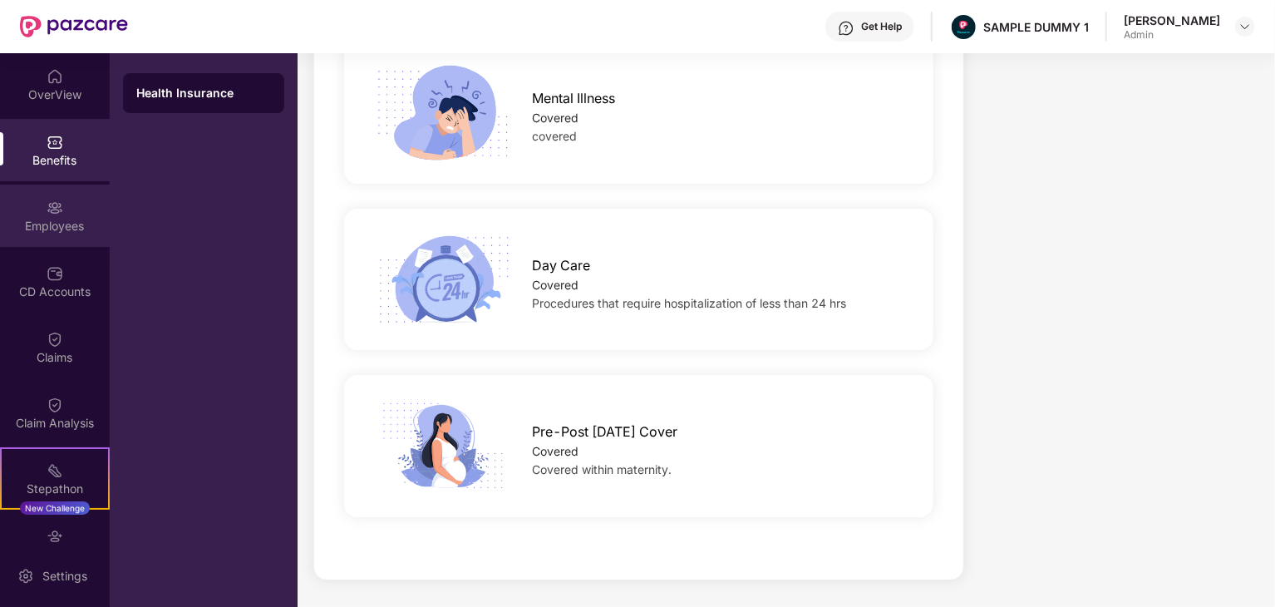
click at [38, 222] on div "Employees" at bounding box center [55, 225] width 110 height 17
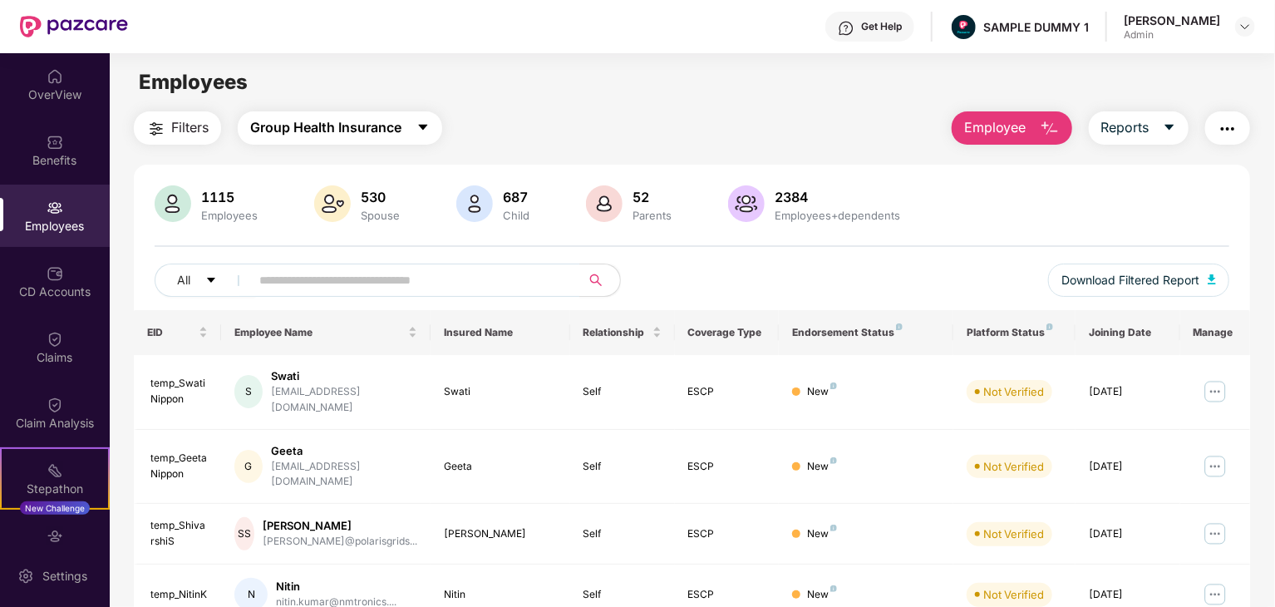
click at [424, 135] on button "Group Health Insurance" at bounding box center [340, 127] width 204 height 33
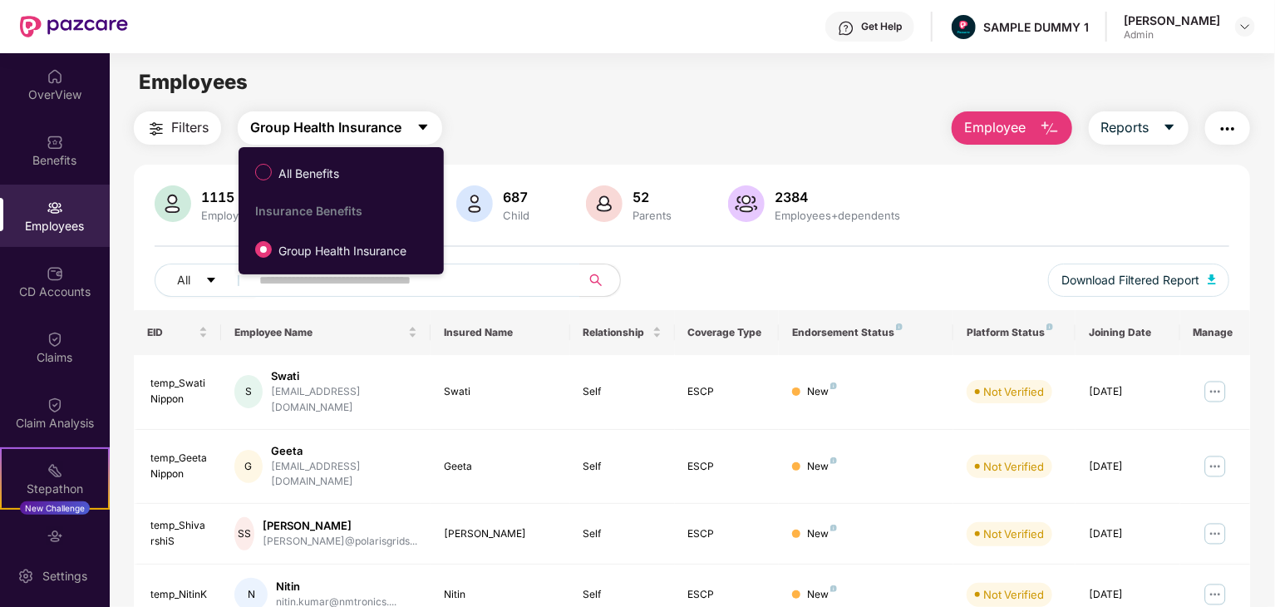
click at [424, 122] on icon "caret-down" at bounding box center [422, 126] width 13 height 13
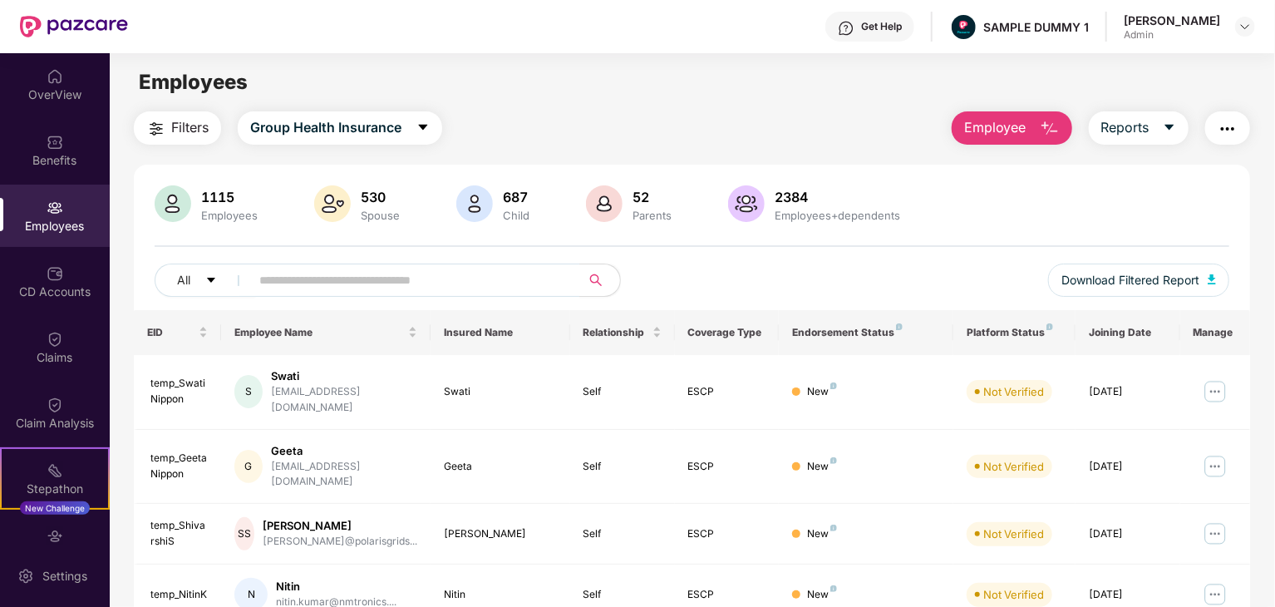
click at [210, 130] on button "Filters" at bounding box center [177, 127] width 87 height 33
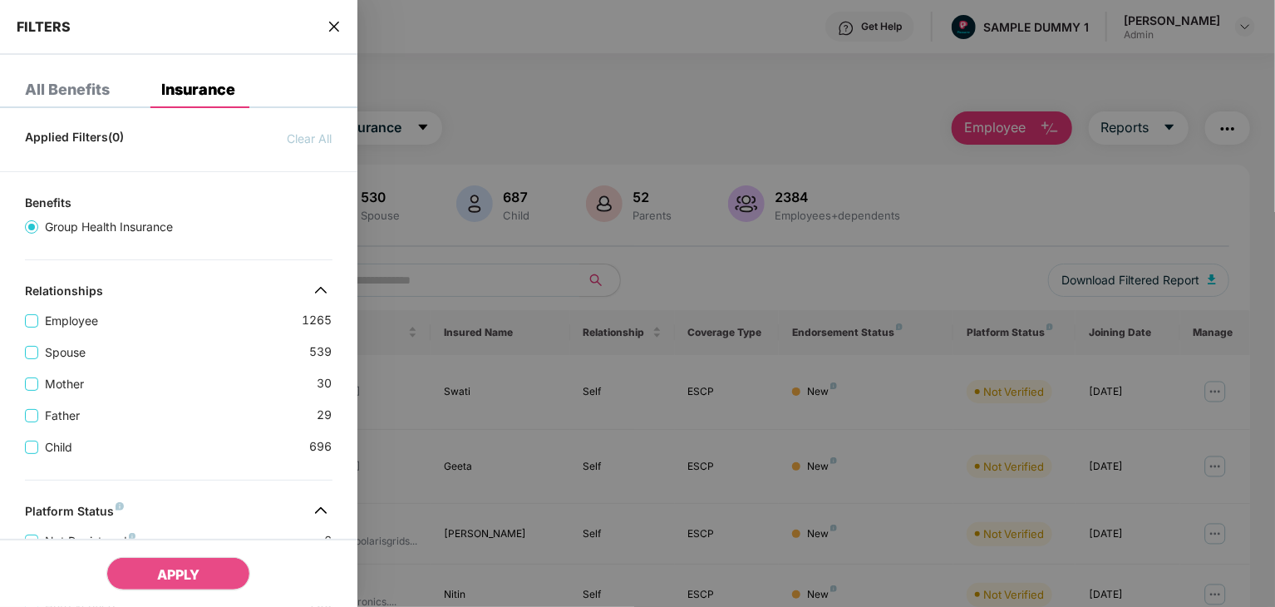
click at [336, 26] on icon "close" at bounding box center [333, 26] width 13 height 13
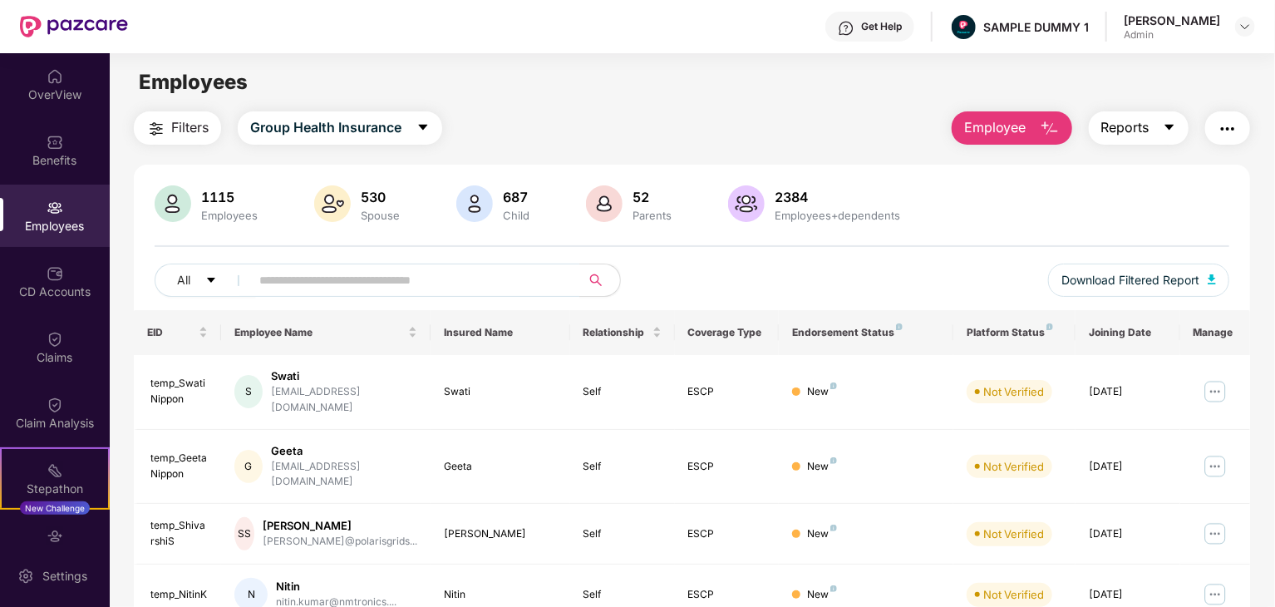
click at [1172, 135] on button "Reports" at bounding box center [1138, 127] width 100 height 33
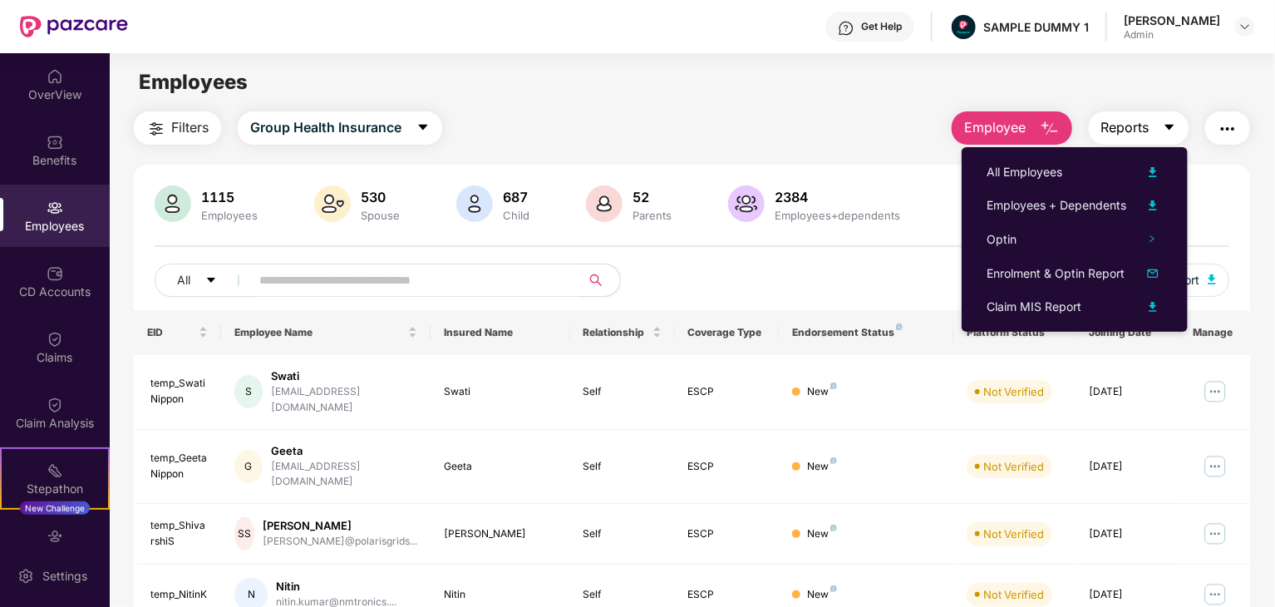
click at [1170, 135] on button "Reports" at bounding box center [1138, 127] width 100 height 33
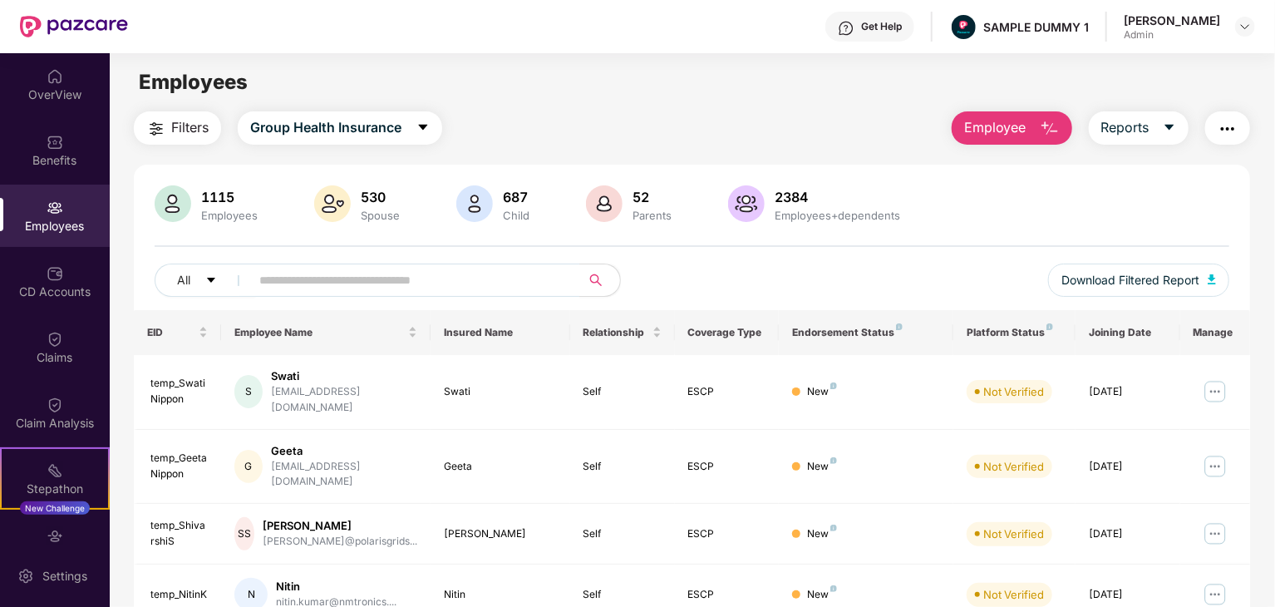
click at [1236, 132] on img "button" at bounding box center [1227, 129] width 20 height 20
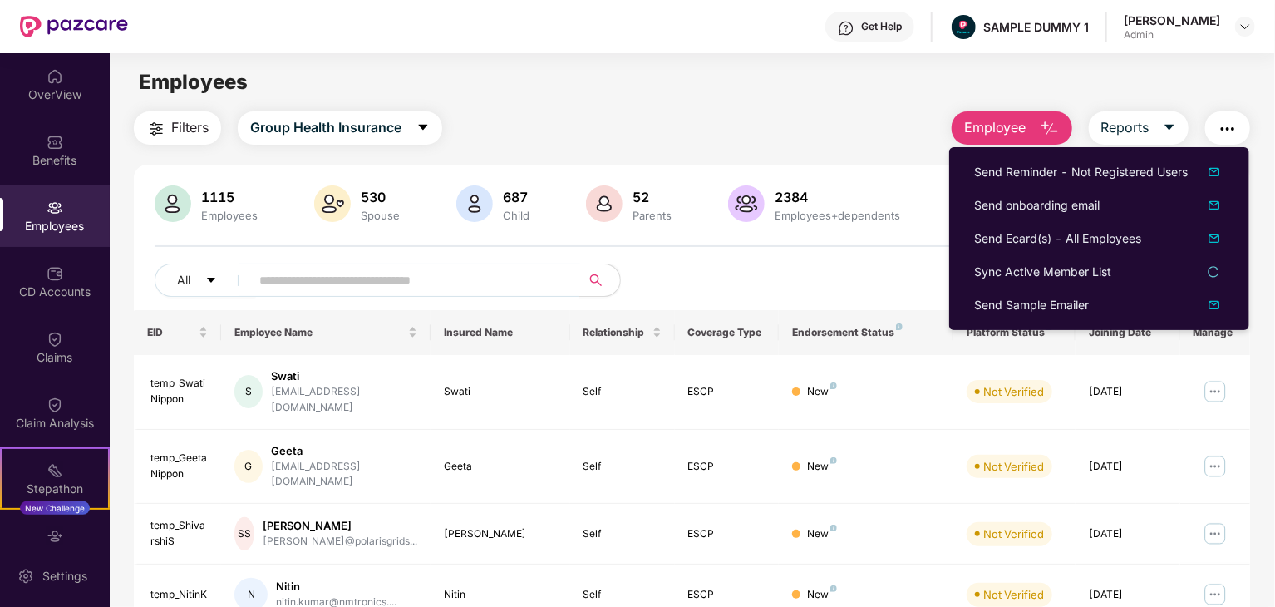
click at [1236, 133] on img "button" at bounding box center [1227, 129] width 20 height 20
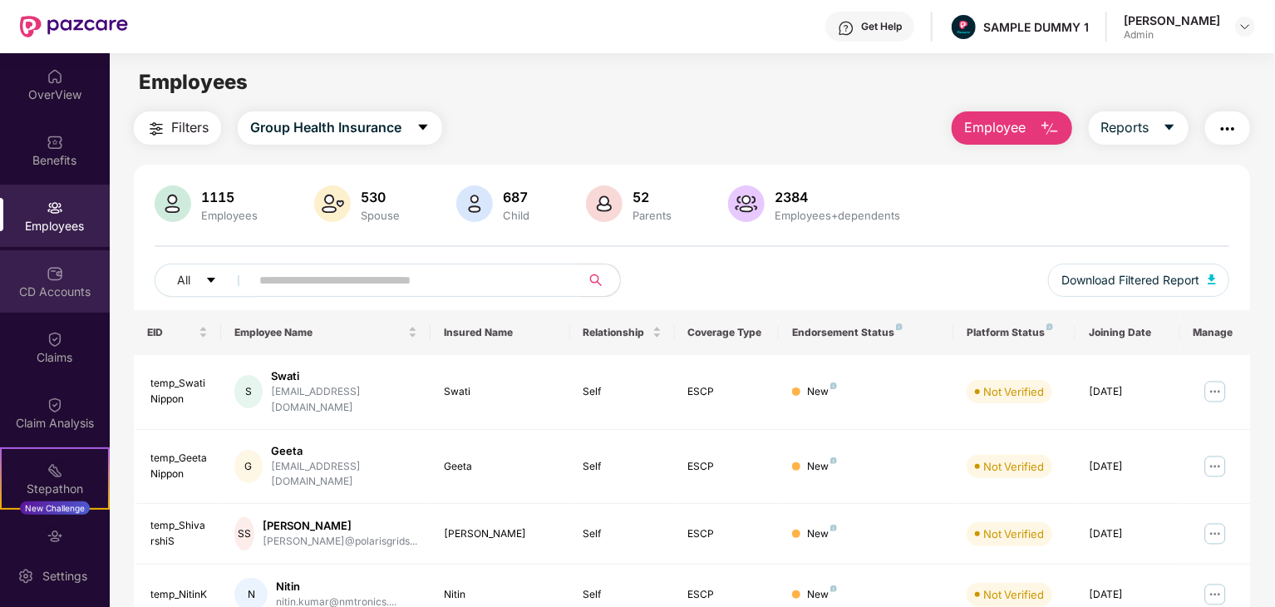
click at [48, 287] on div "CD Accounts" at bounding box center [55, 291] width 110 height 17
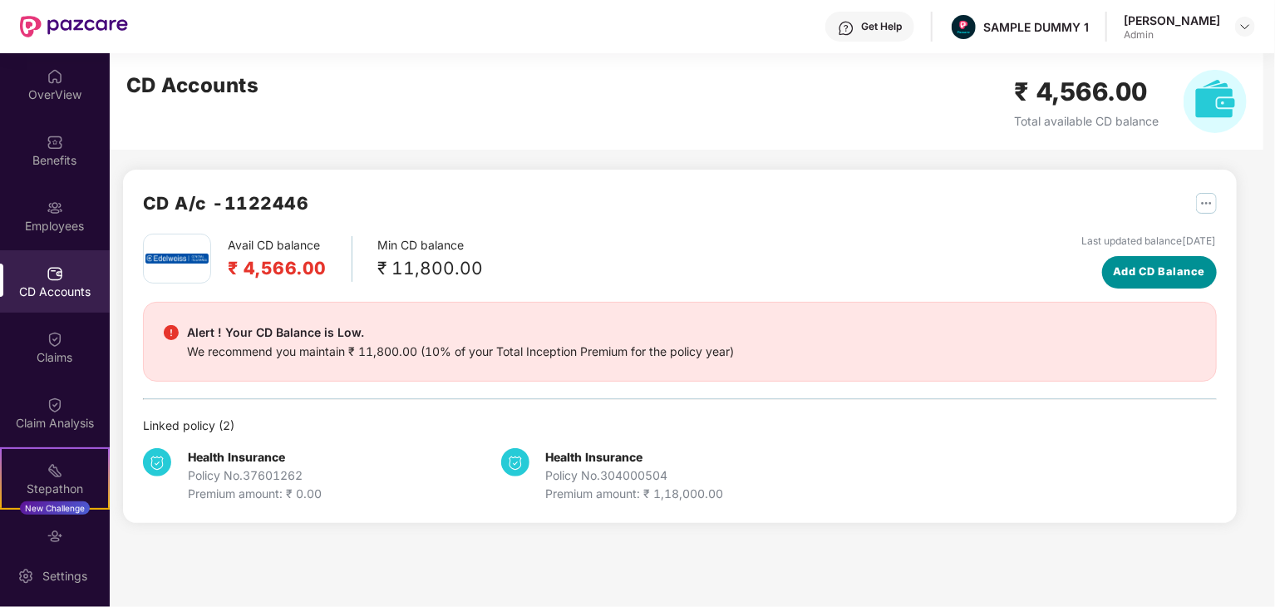
click at [1170, 268] on span "Add CD Balance" at bounding box center [1159, 271] width 92 height 17
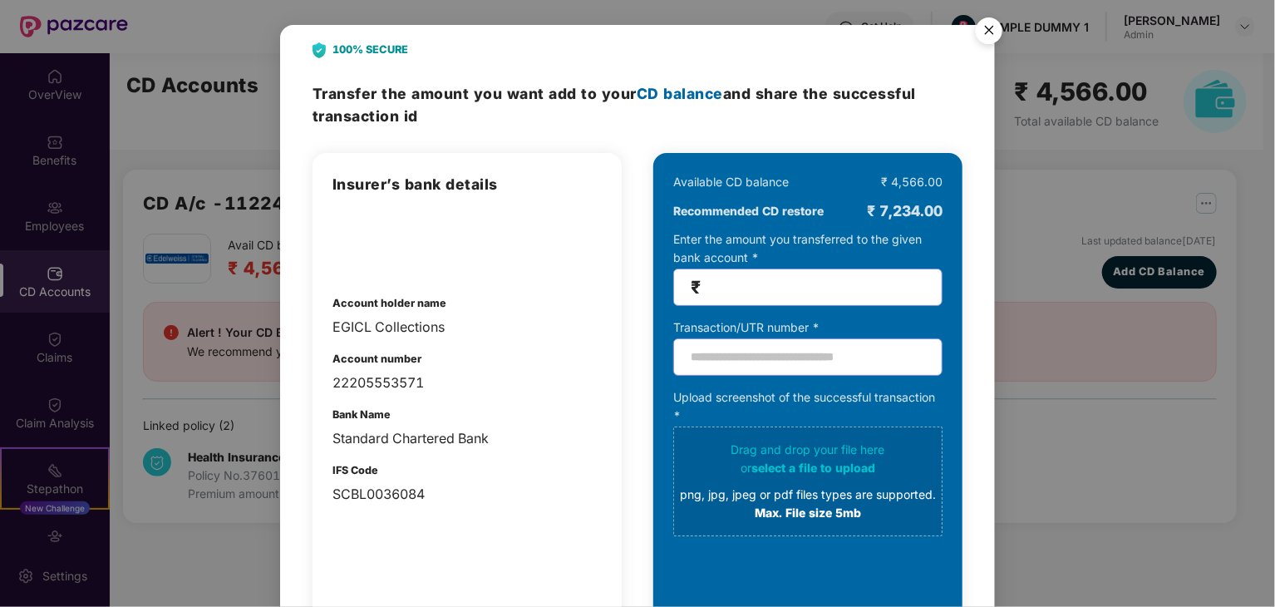
click at [987, 29] on img "Close" at bounding box center [988, 33] width 47 height 47
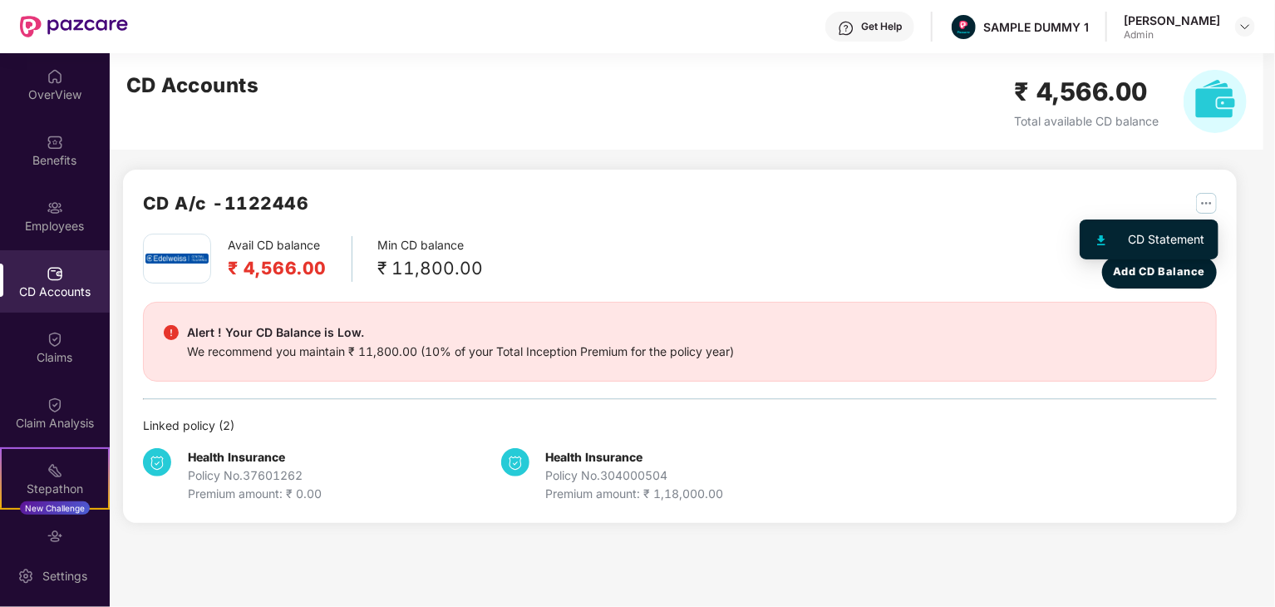
click at [1196, 200] on img "button" at bounding box center [1206, 203] width 21 height 21
click at [1097, 165] on div "CD A/c - 1122446 Avail CD balance ₹ 4,566.00 Min CD balance ₹ 11,800.00 Last up…" at bounding box center [673, 297] width 1127 height 489
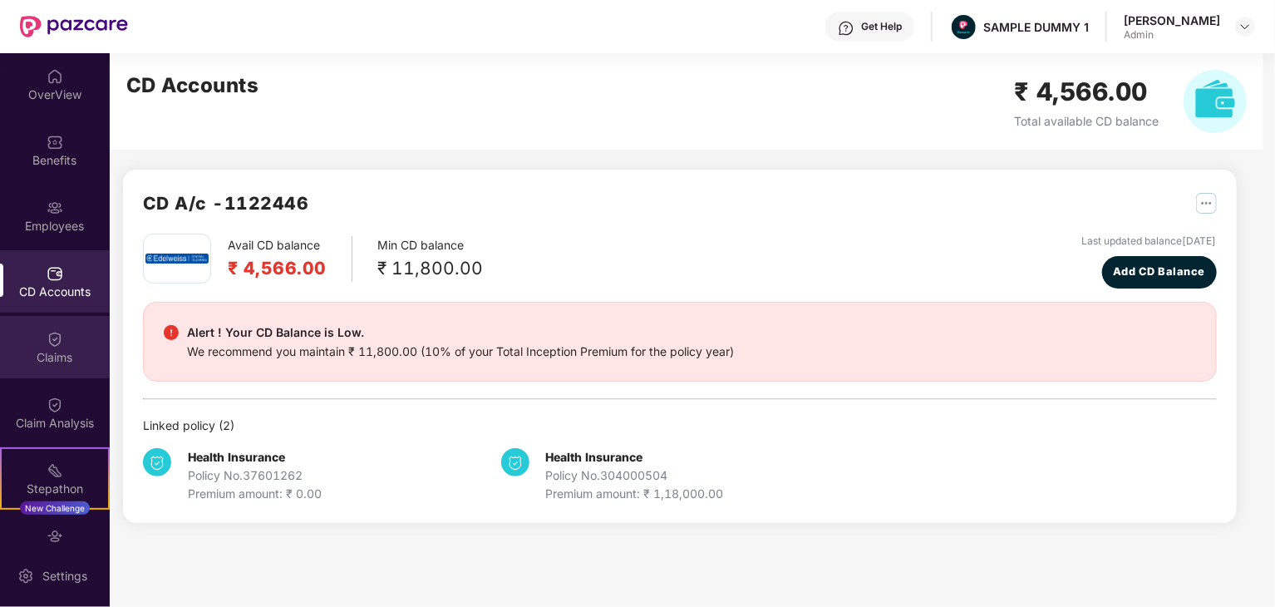
click at [57, 331] on img at bounding box center [55, 339] width 17 height 17
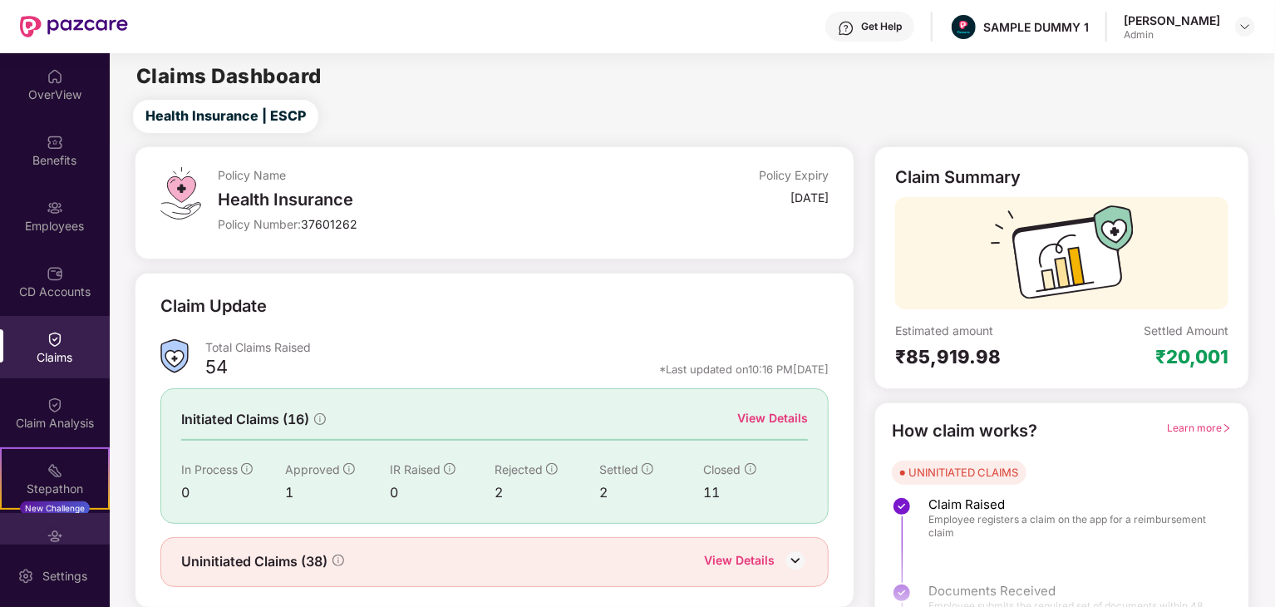
scroll to position [86, 0]
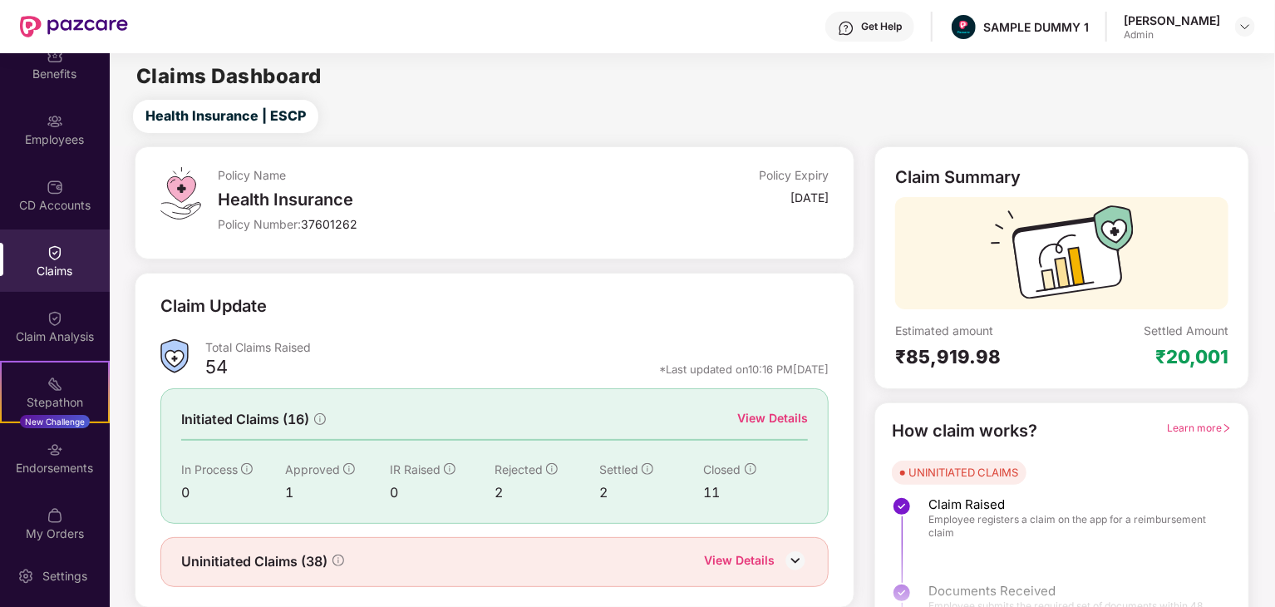
click at [772, 415] on div "View Details" at bounding box center [772, 418] width 71 height 18
click at [744, 560] on div "View Details" at bounding box center [739, 562] width 71 height 22
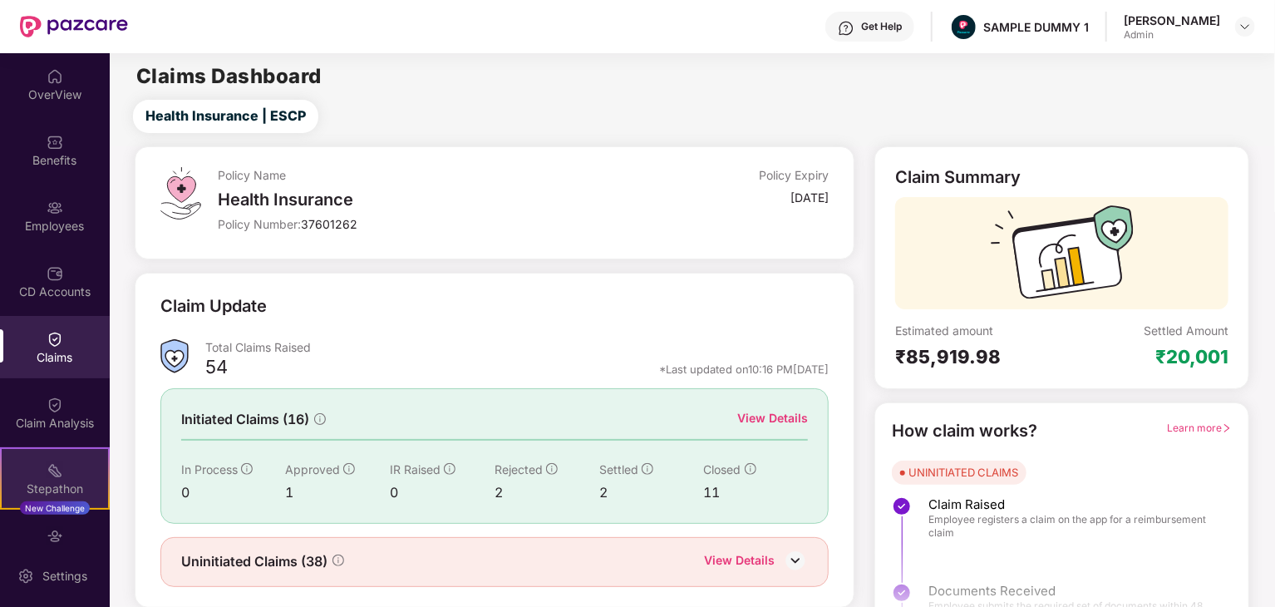
scroll to position [166, 0]
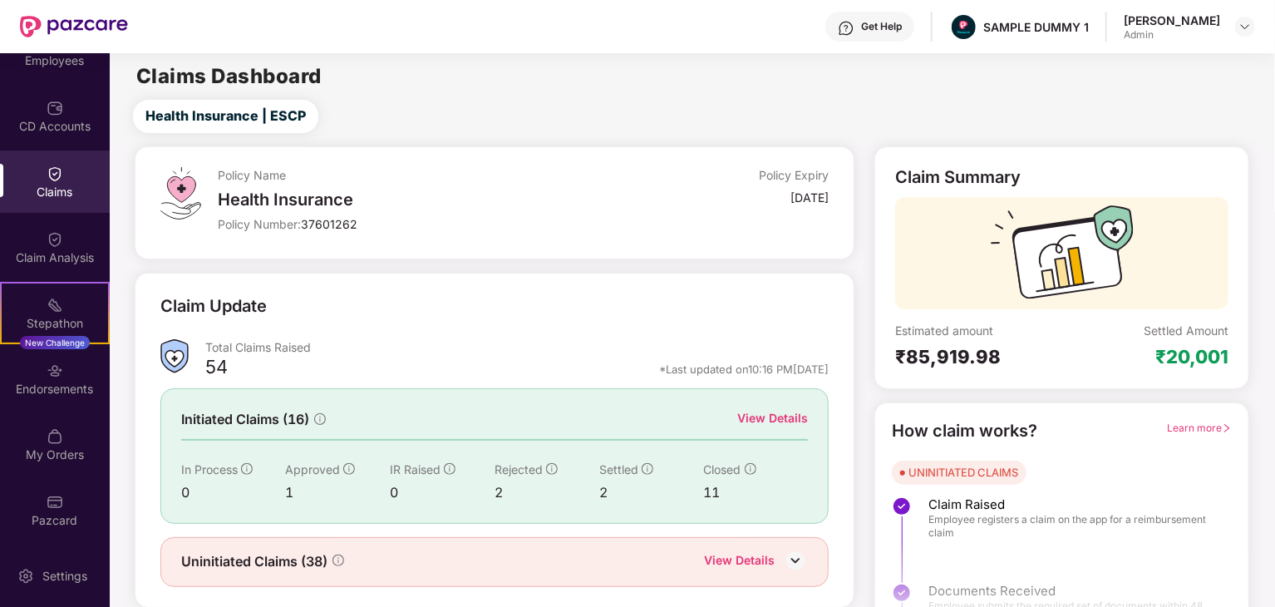
click at [1210, 429] on span "Learn more" at bounding box center [1199, 427] width 65 height 12
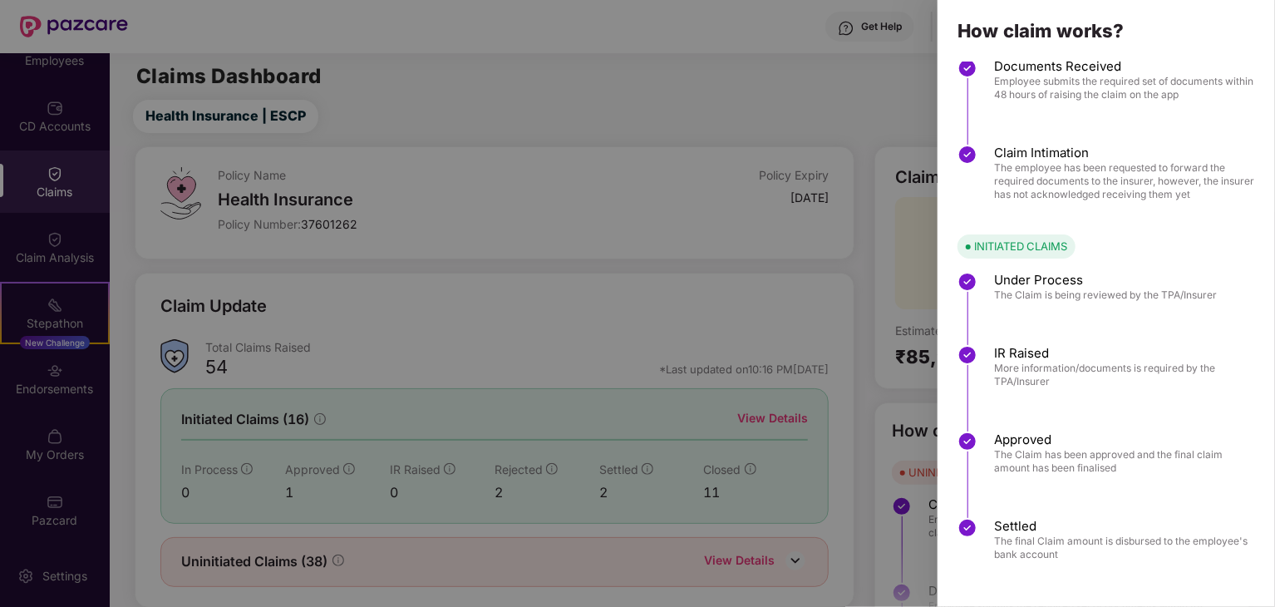
scroll to position [0, 0]
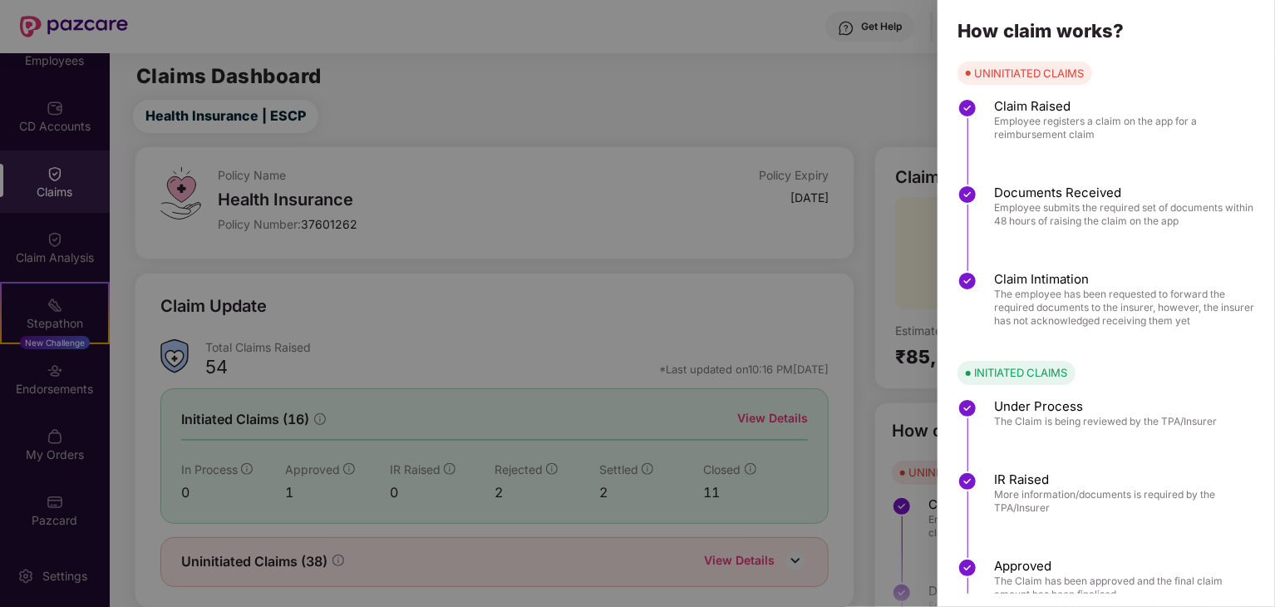
click at [897, 411] on div at bounding box center [637, 303] width 1275 height 607
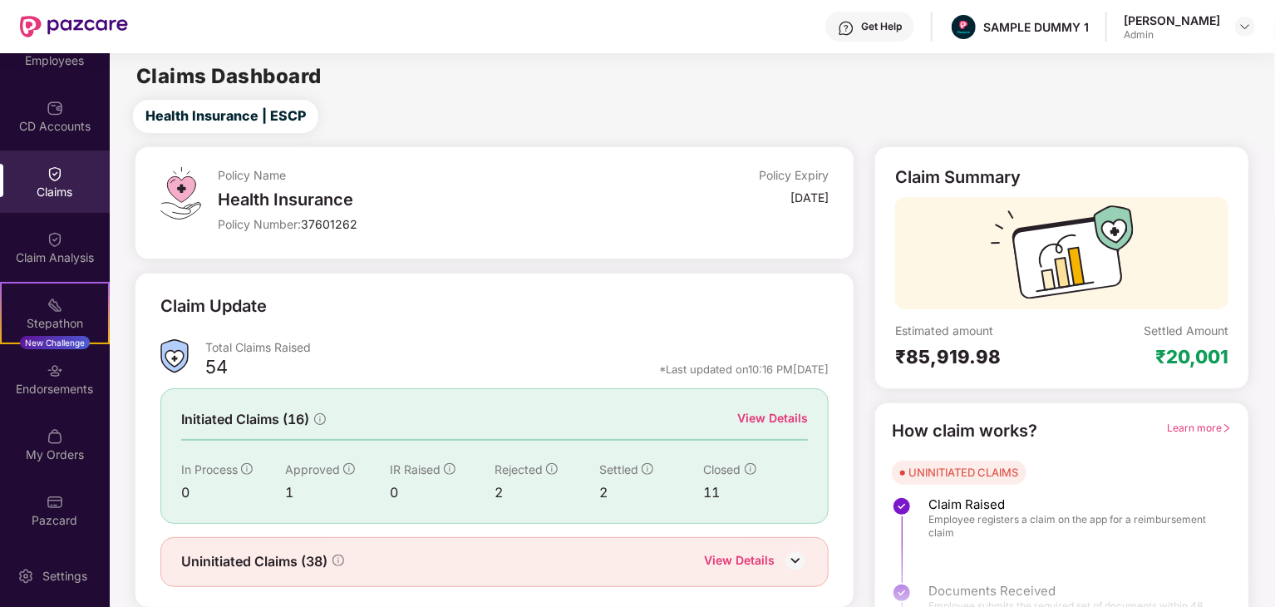
click at [1188, 427] on span "Learn more" at bounding box center [1199, 427] width 65 height 12
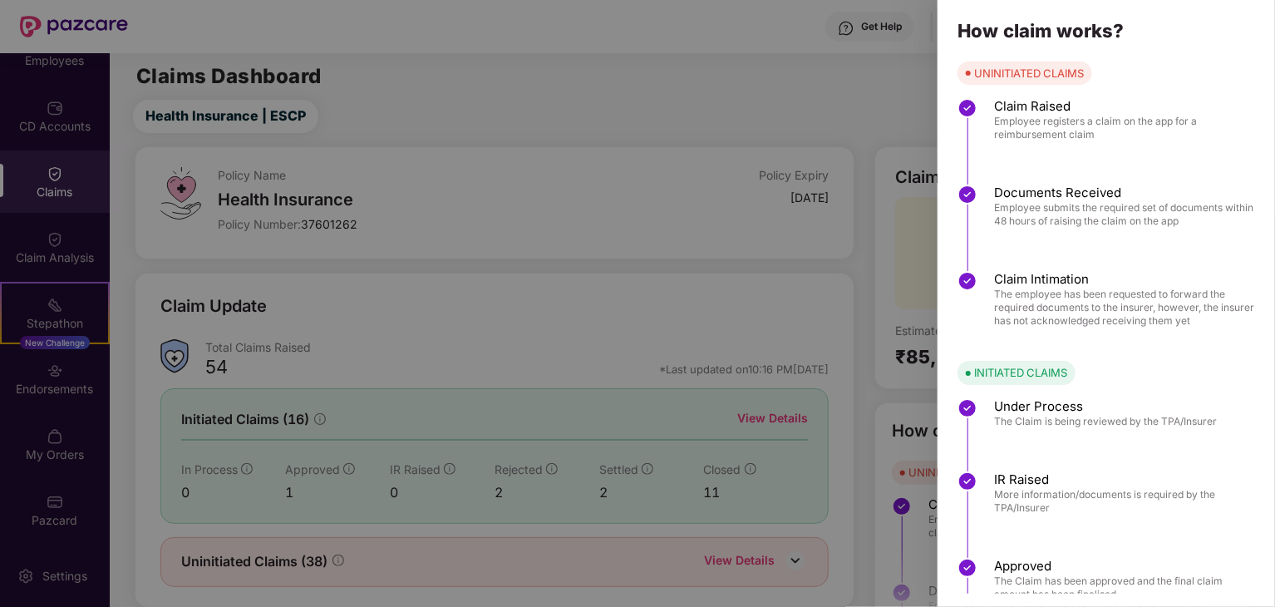
click at [738, 286] on div at bounding box center [637, 303] width 1275 height 607
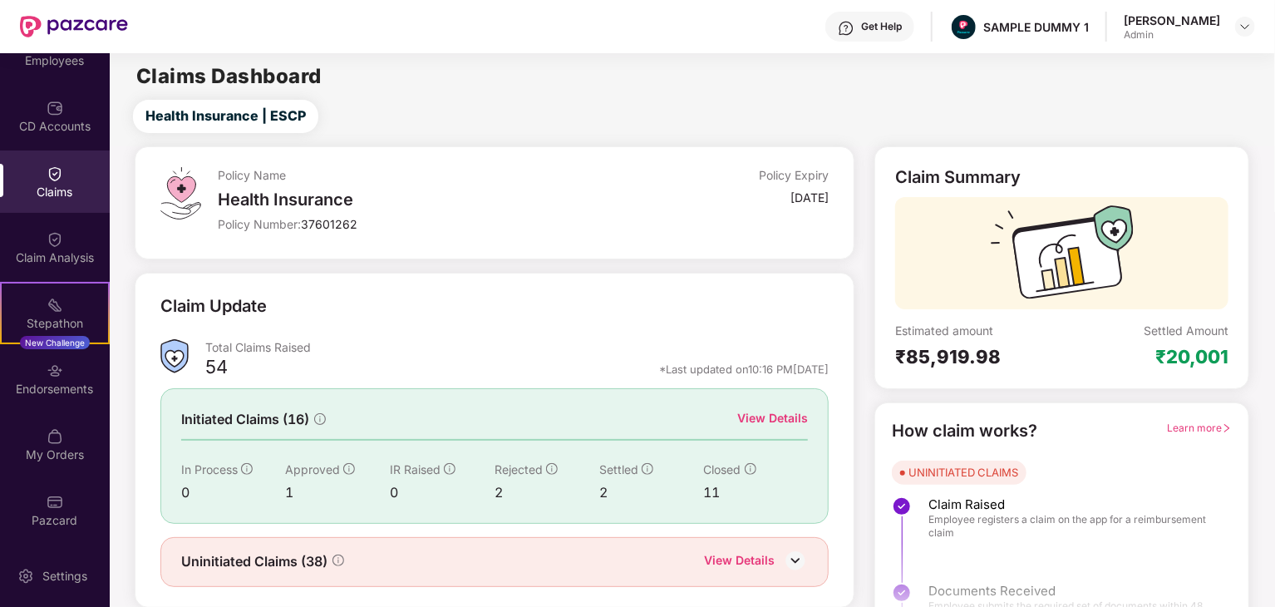
scroll to position [43, 0]
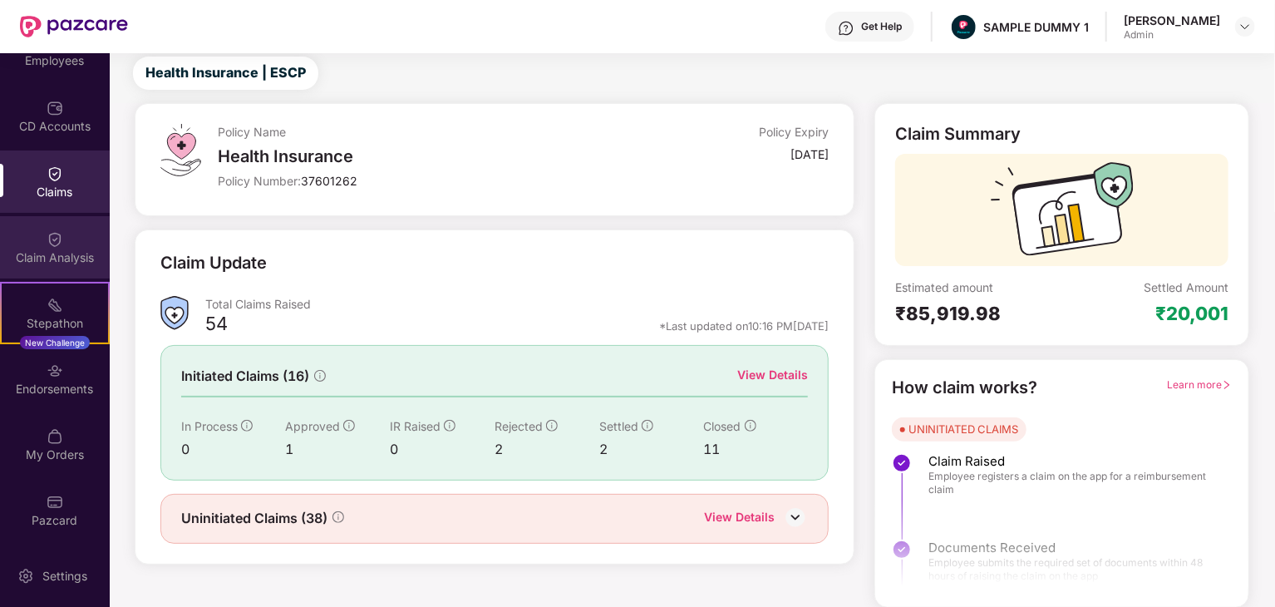
click at [55, 256] on div "Claim Analysis" at bounding box center [55, 257] width 110 height 17
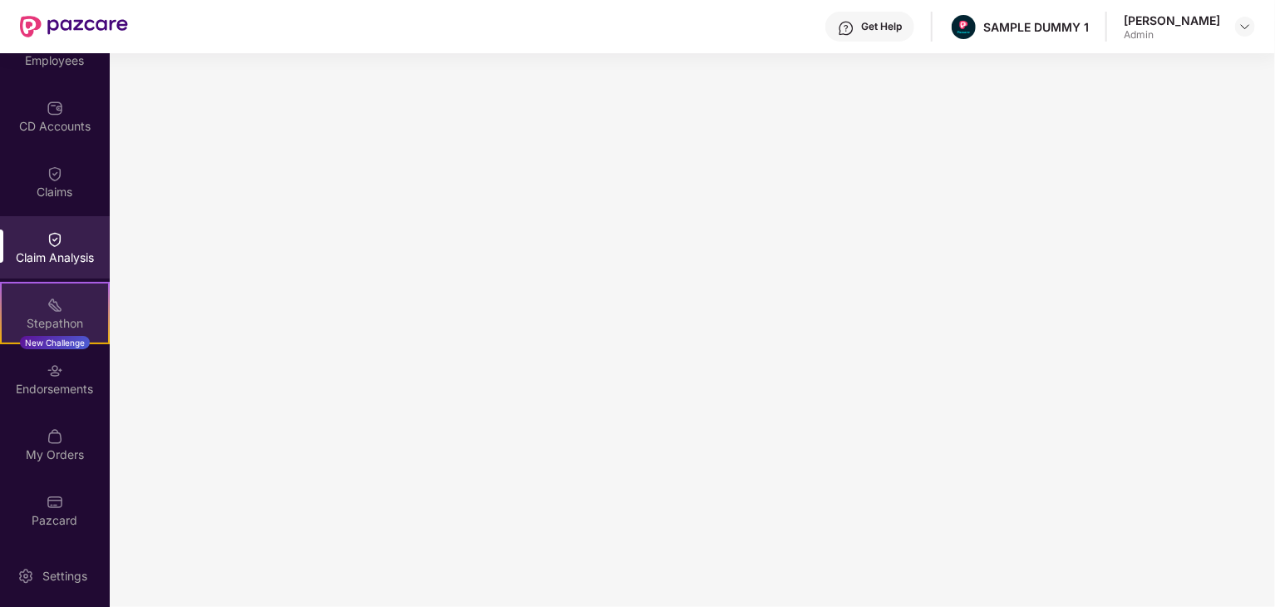
click at [59, 327] on div "Stepathon" at bounding box center [55, 323] width 106 height 17
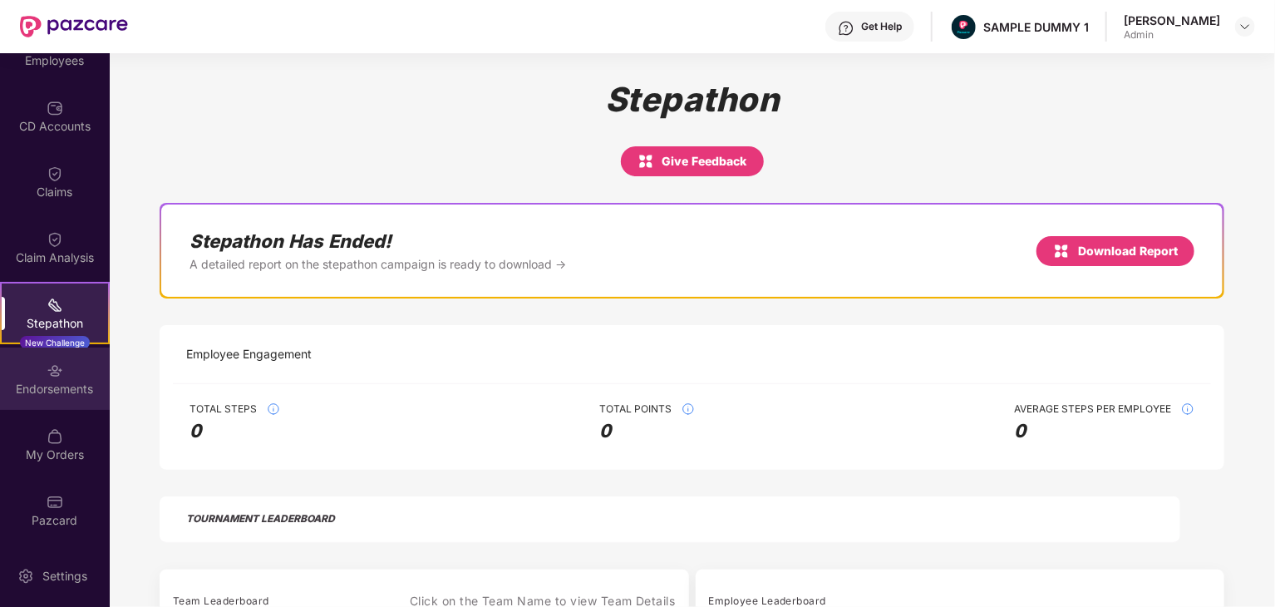
click at [76, 381] on div "Endorsements" at bounding box center [55, 389] width 110 height 17
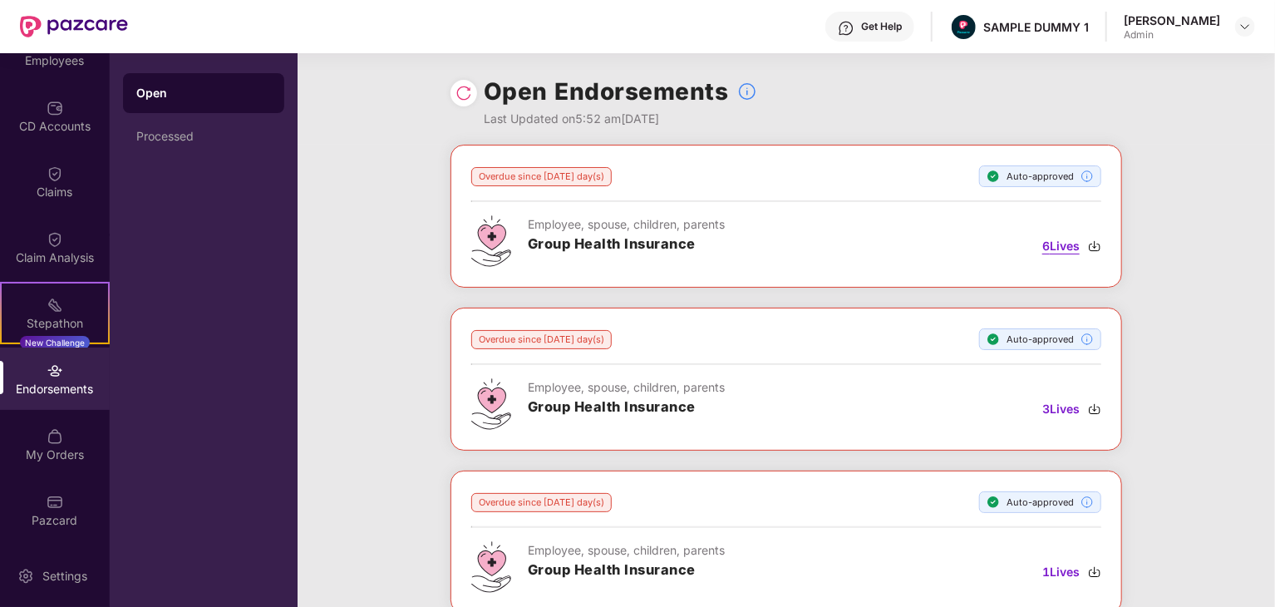
click at [1062, 248] on span "6 Lives" at bounding box center [1060, 246] width 37 height 18
click at [465, 95] on img at bounding box center [463, 93] width 17 height 17
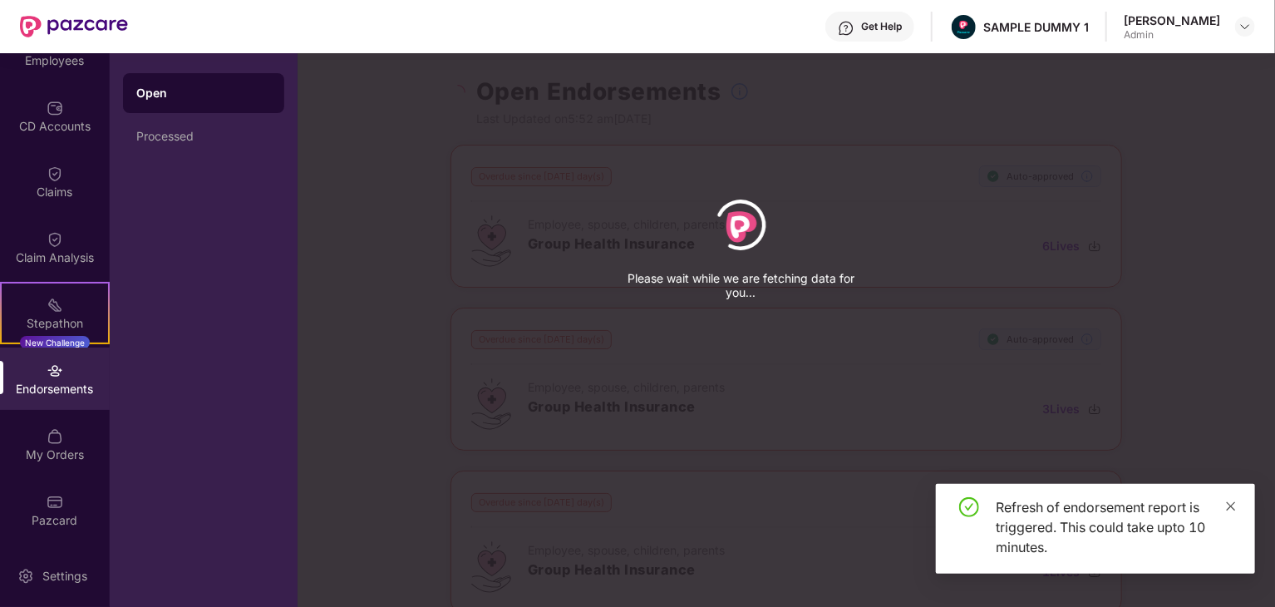
click at [1231, 497] on link at bounding box center [1231, 506] width 12 height 18
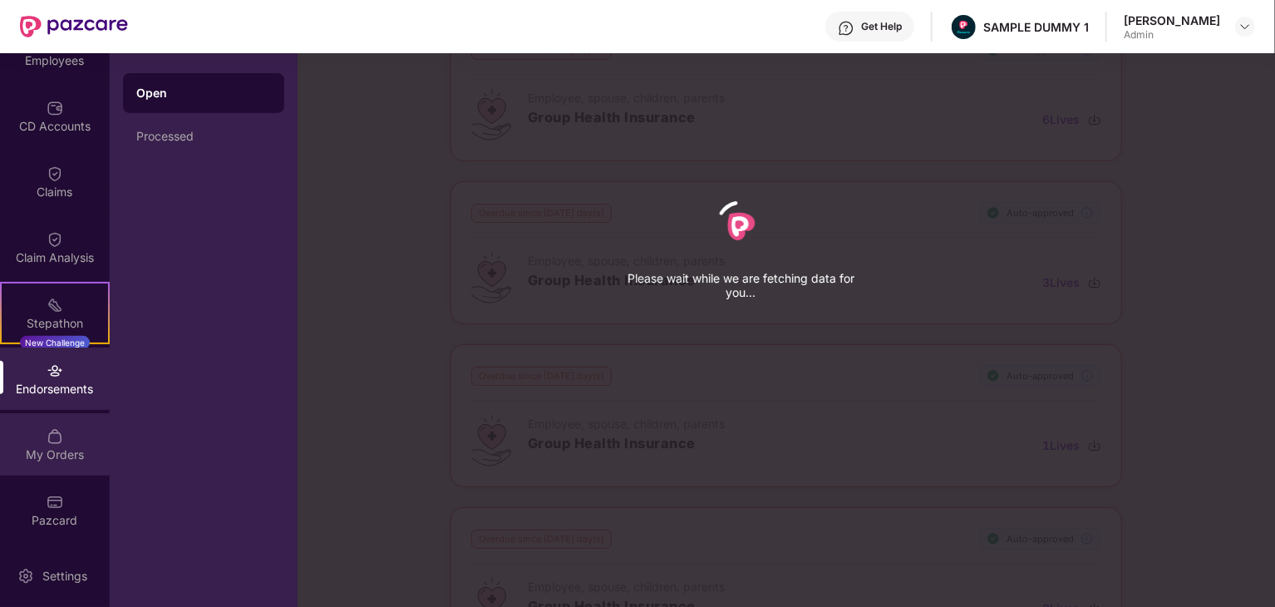
scroll to position [128, 0]
click at [34, 446] on div "My Orders" at bounding box center [55, 454] width 110 height 17
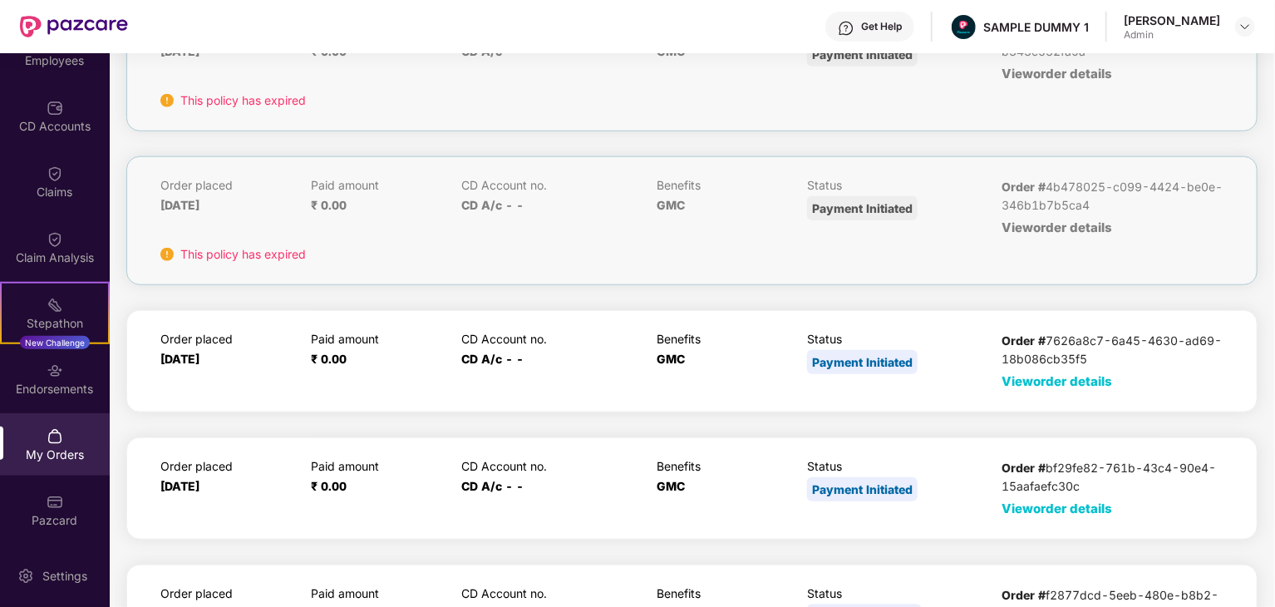
scroll to position [657, 0]
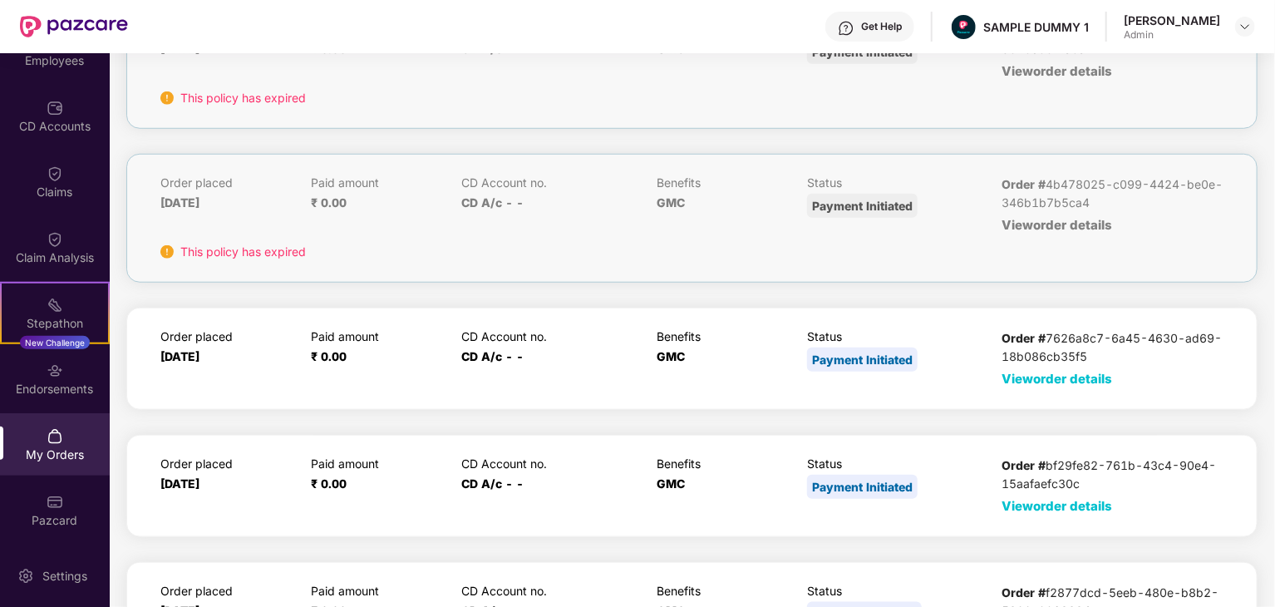
click at [1012, 382] on span "View order details" at bounding box center [1057, 379] width 111 height 16
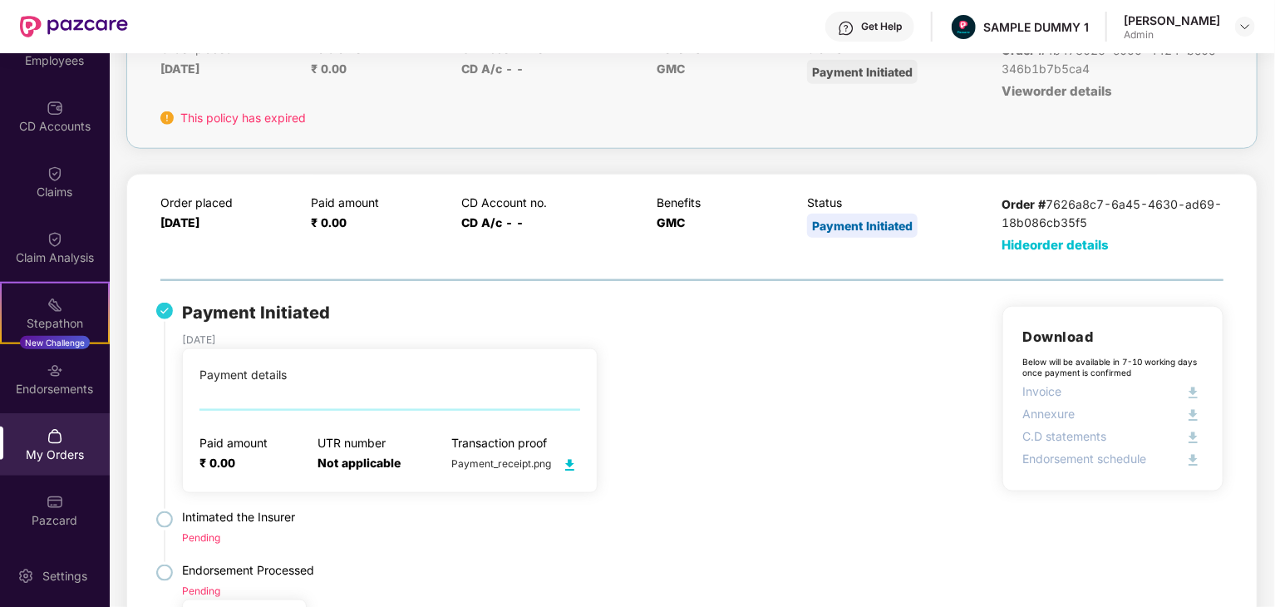
scroll to position [789, 0]
click at [1060, 250] on span "Hide order details" at bounding box center [1055, 246] width 107 height 16
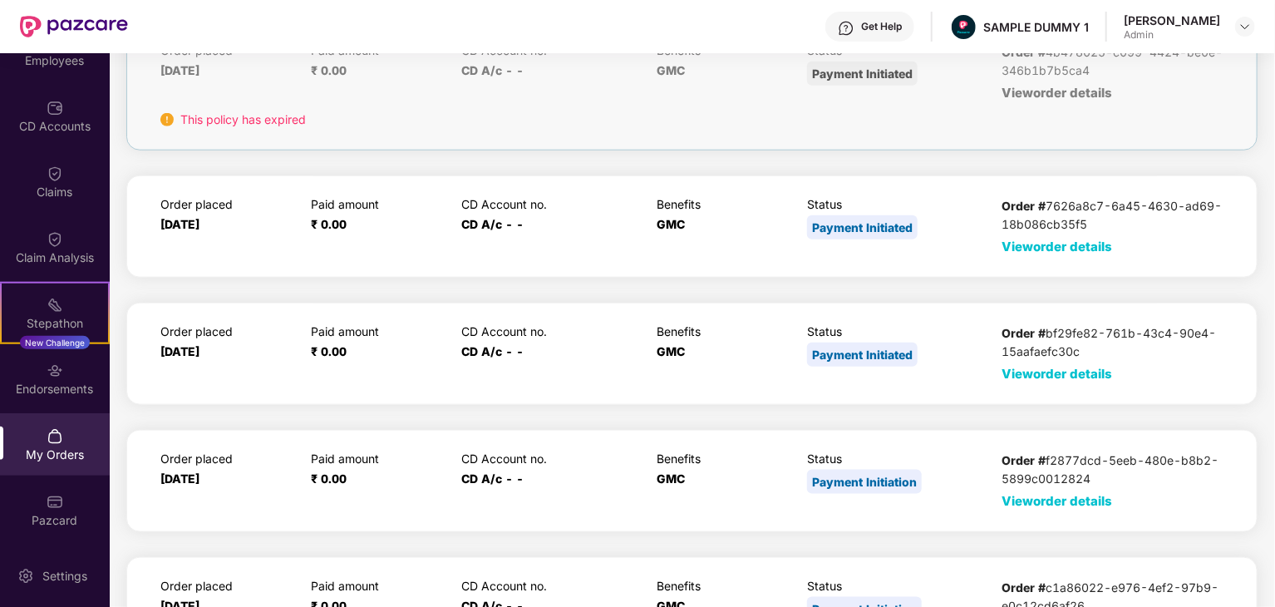
click at [1062, 251] on span "View order details" at bounding box center [1057, 246] width 111 height 16
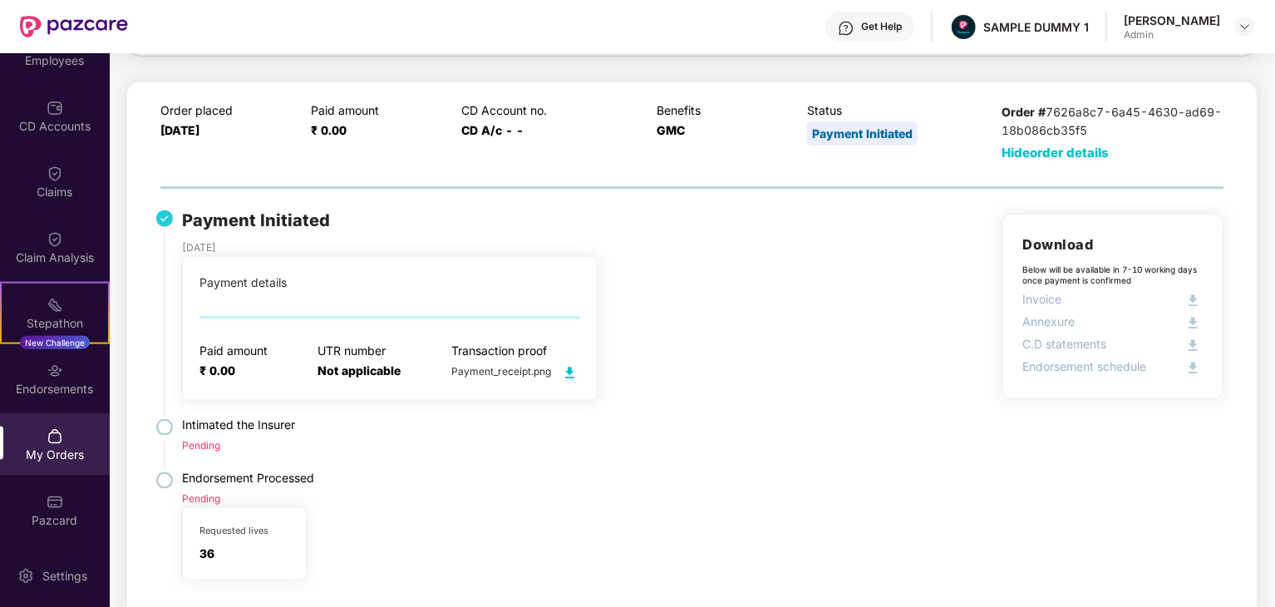
scroll to position [884, 0]
click at [1060, 157] on span "Hide order details" at bounding box center [1055, 152] width 107 height 16
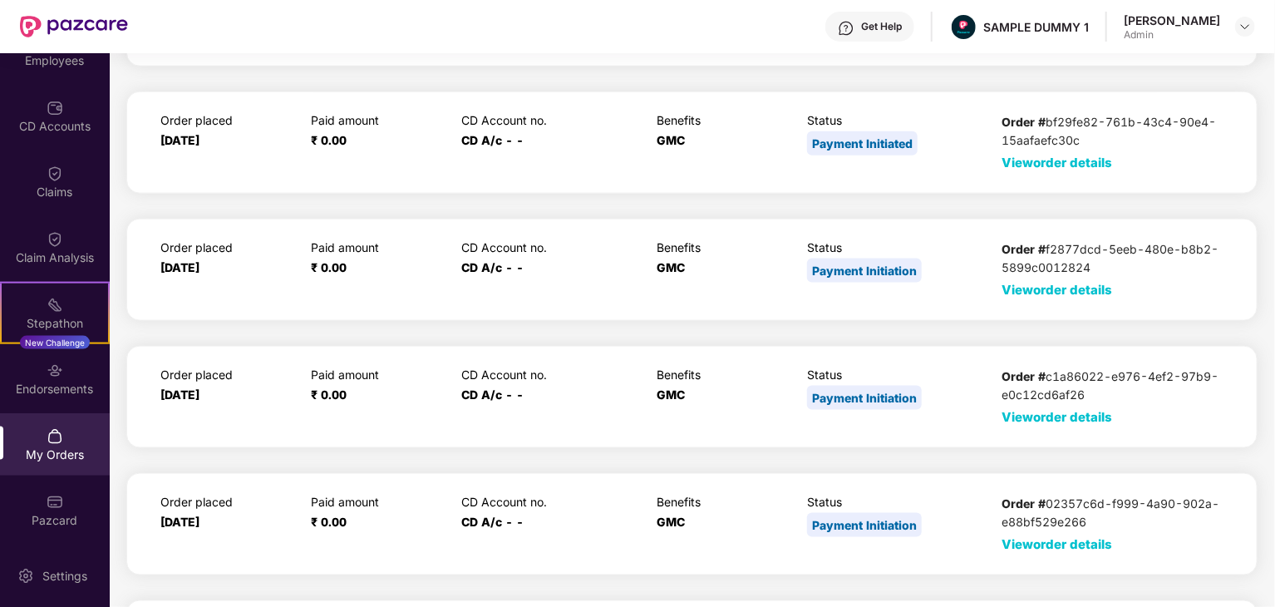
scroll to position [1022, 0]
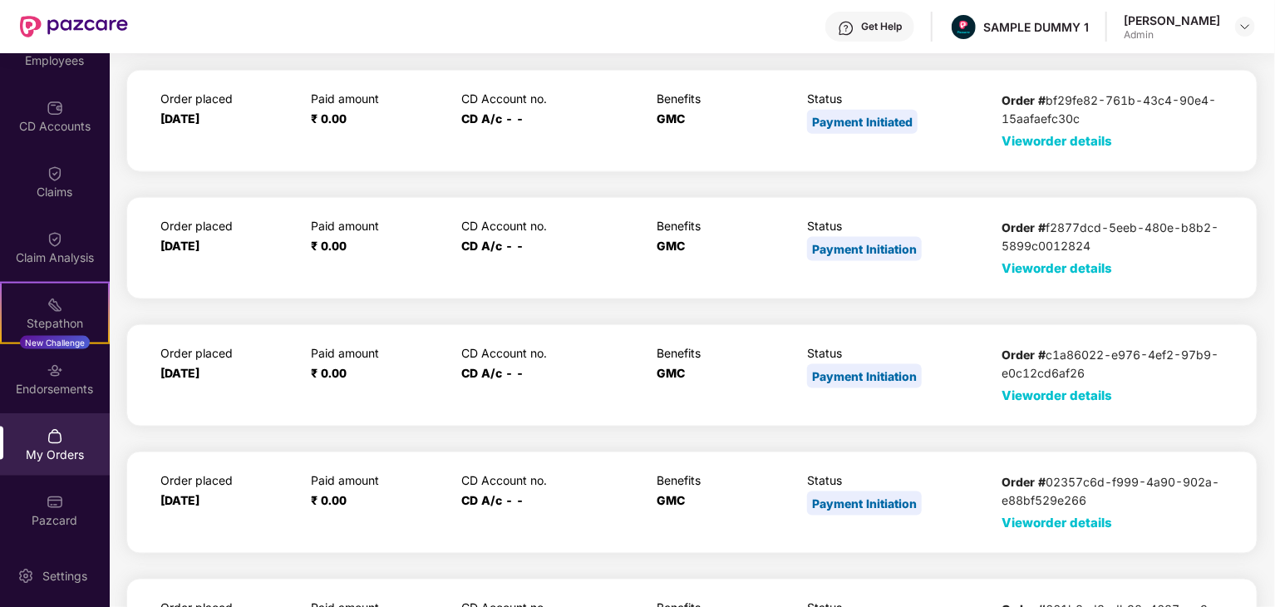
click at [1056, 137] on span "View order details" at bounding box center [1057, 141] width 111 height 16
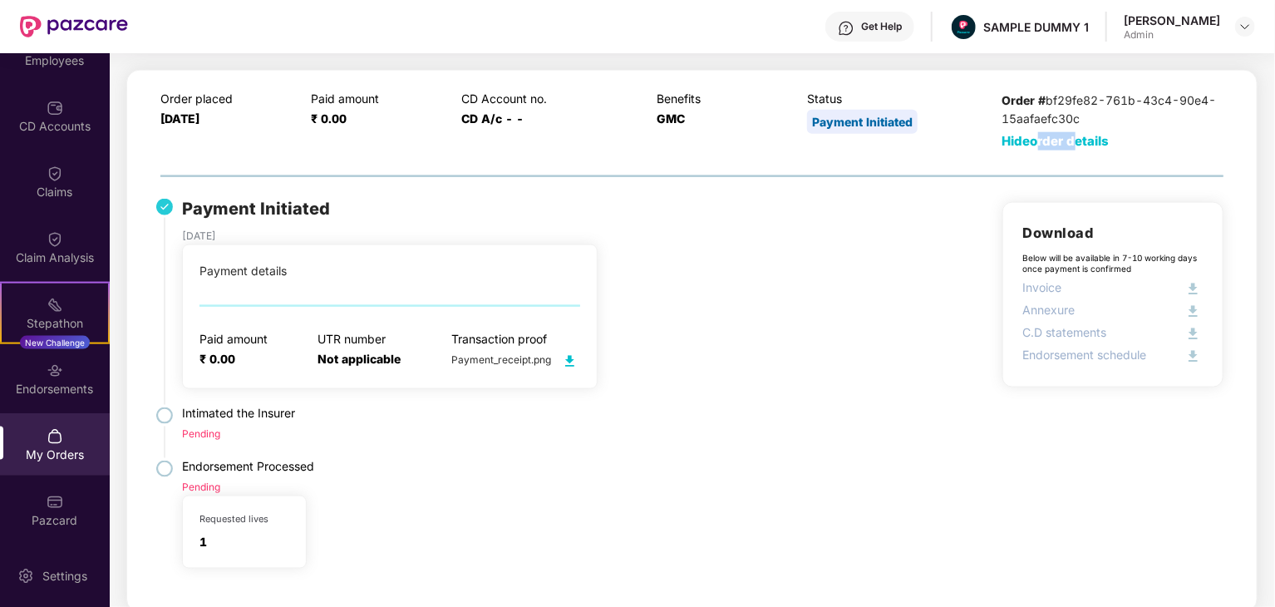
click at [1056, 137] on span "Hide order details" at bounding box center [1055, 141] width 107 height 16
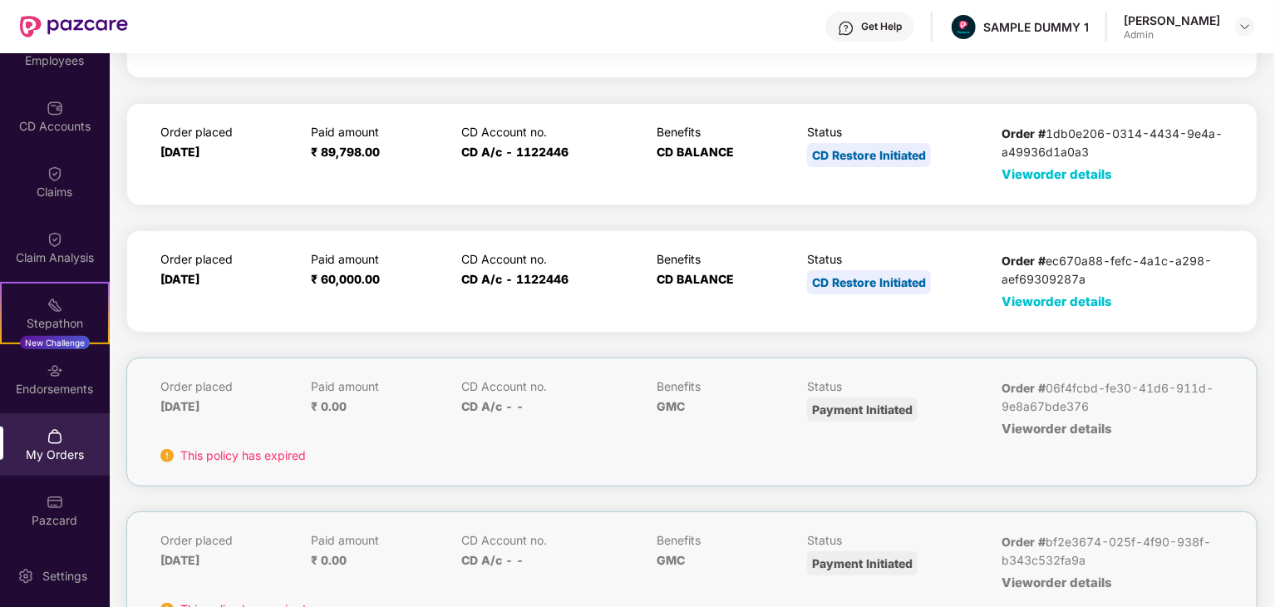
scroll to position [0, 0]
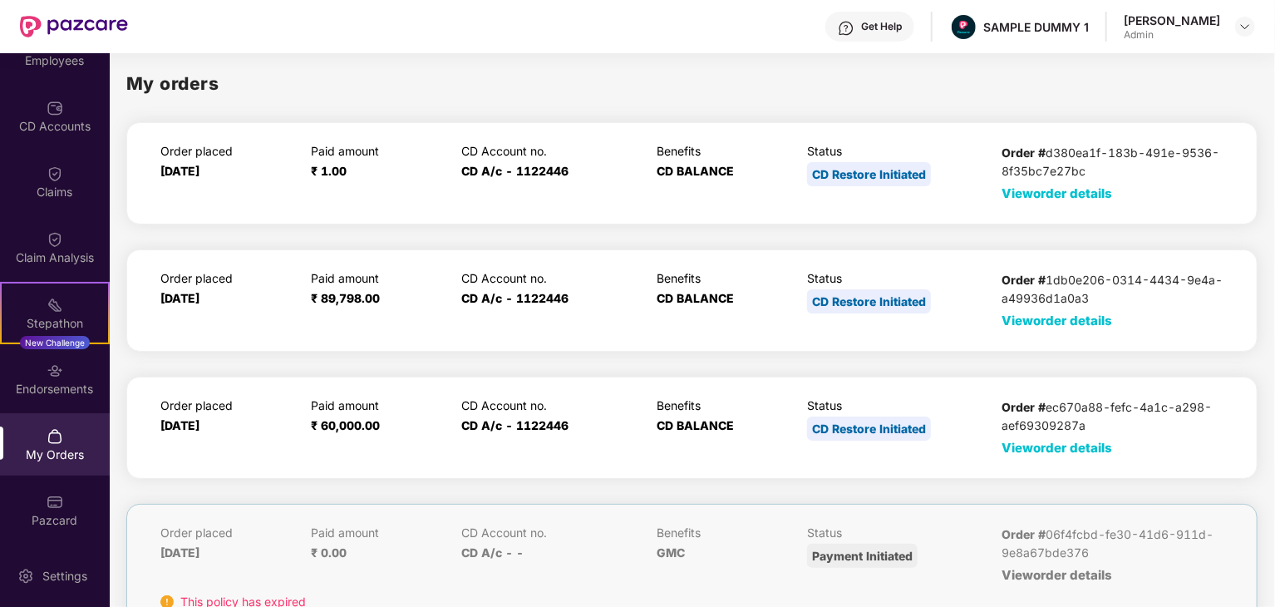
click at [1040, 323] on span "View order details" at bounding box center [1057, 320] width 111 height 16
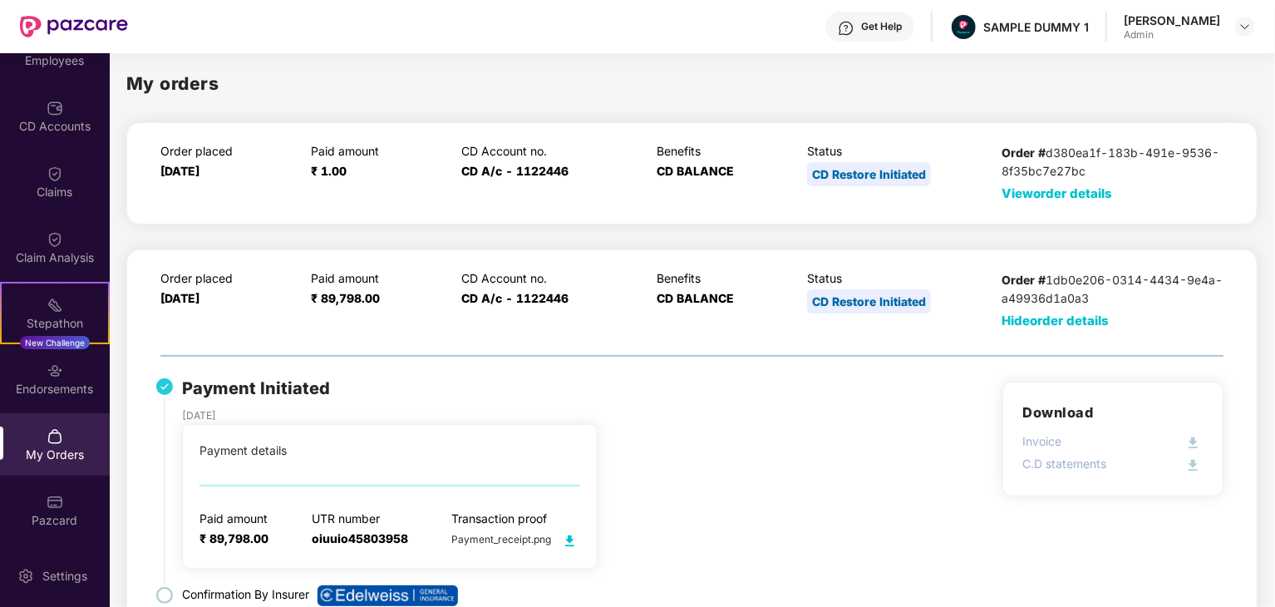
click at [1040, 322] on span "Hide order details" at bounding box center [1055, 320] width 107 height 16
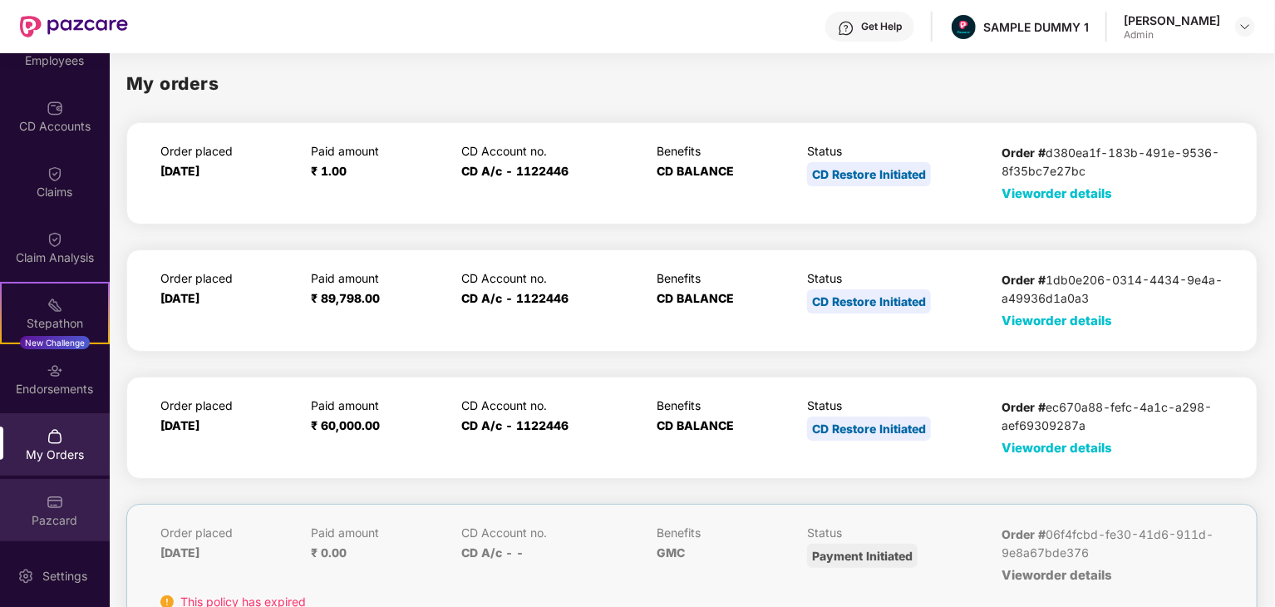
click at [53, 501] on img at bounding box center [55, 502] width 17 height 17
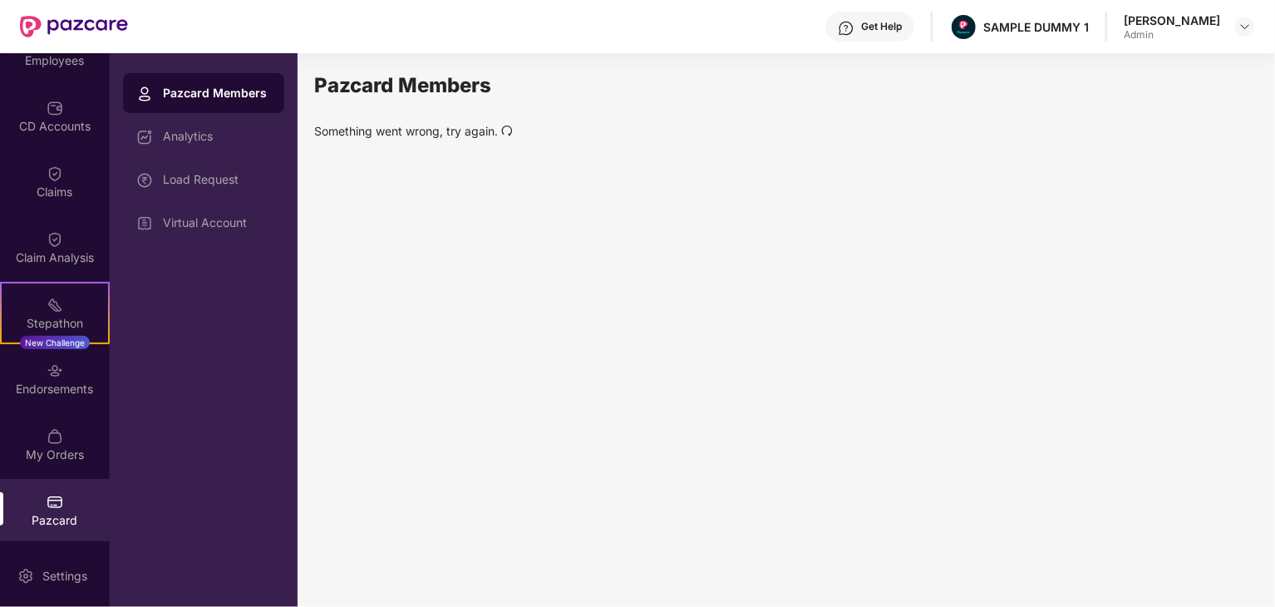
click at [499, 120] on div "Pazcard Members Something went wrong, try again." at bounding box center [784, 327] width 940 height 515
click at [511, 130] on icon "redo" at bounding box center [507, 130] width 11 height 10
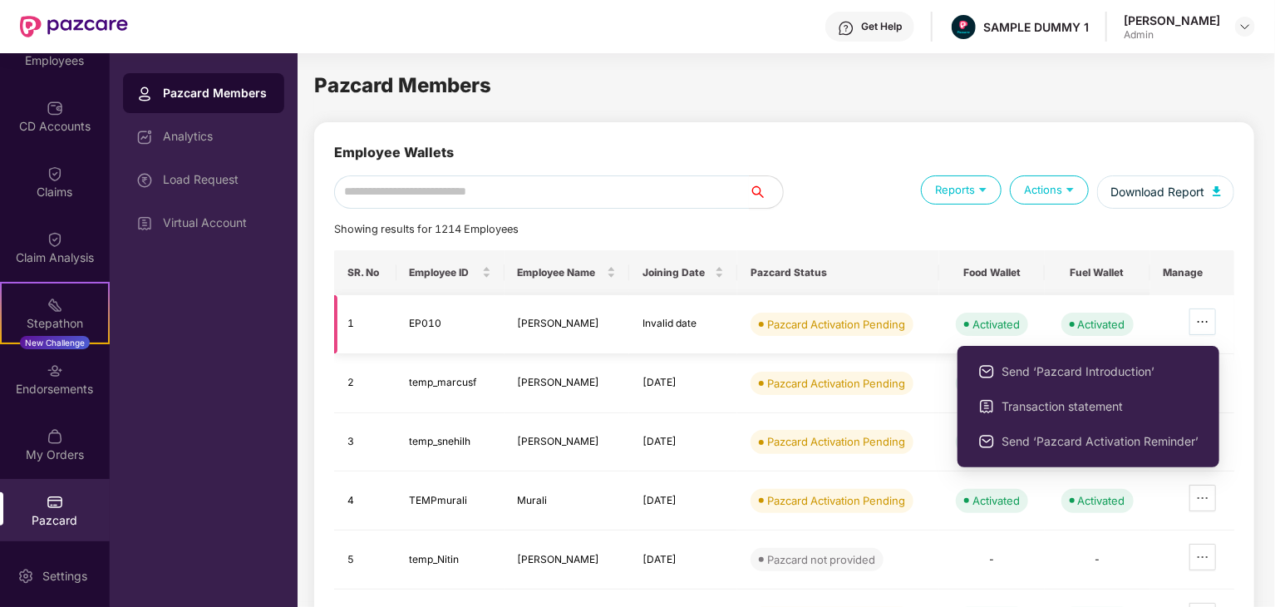
click at [1201, 323] on icon "ellipsis" at bounding box center [1202, 321] width 13 height 13
click at [1201, 320] on icon "ellipsis" at bounding box center [1202, 321] width 13 height 13
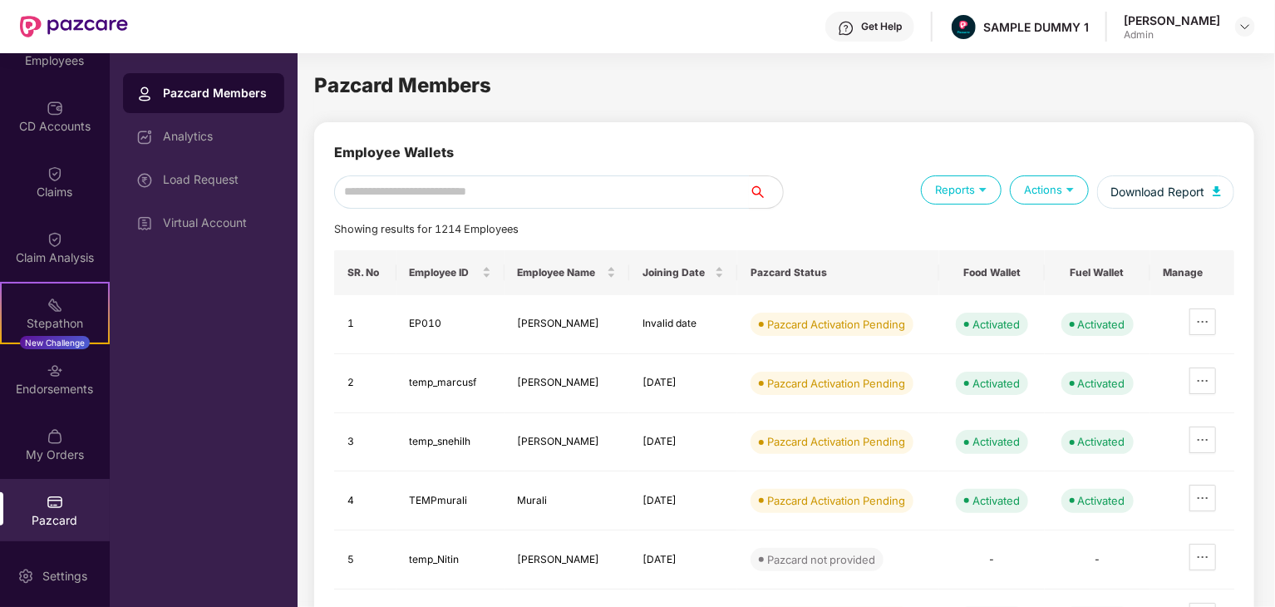
click at [862, 210] on div "Employee Wallets Reports Actions Download Report Showing results for 1214 Emplo…" at bounding box center [784, 484] width 900 height 684
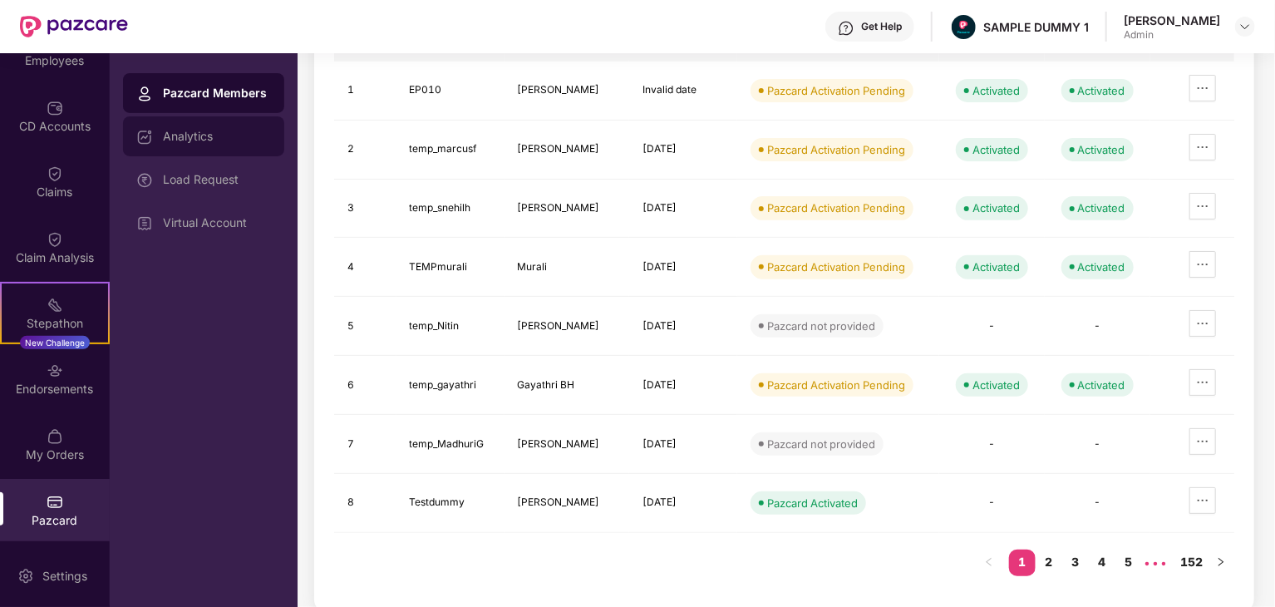
click at [193, 130] on div "Analytics" at bounding box center [217, 136] width 108 height 13
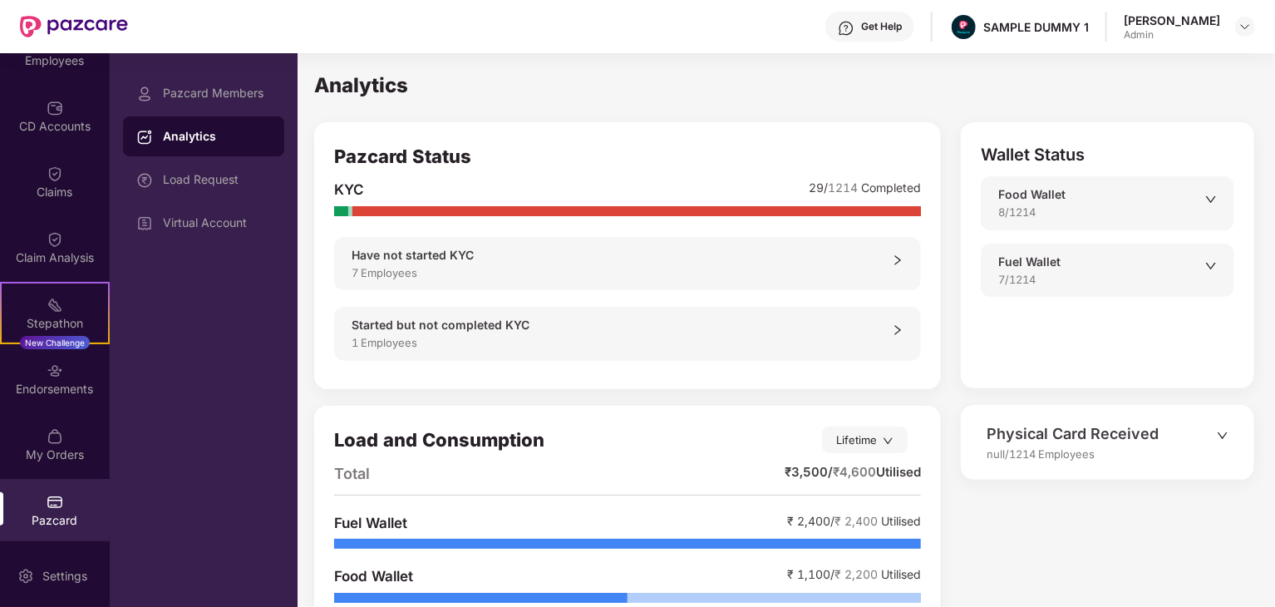
scroll to position [66, 0]
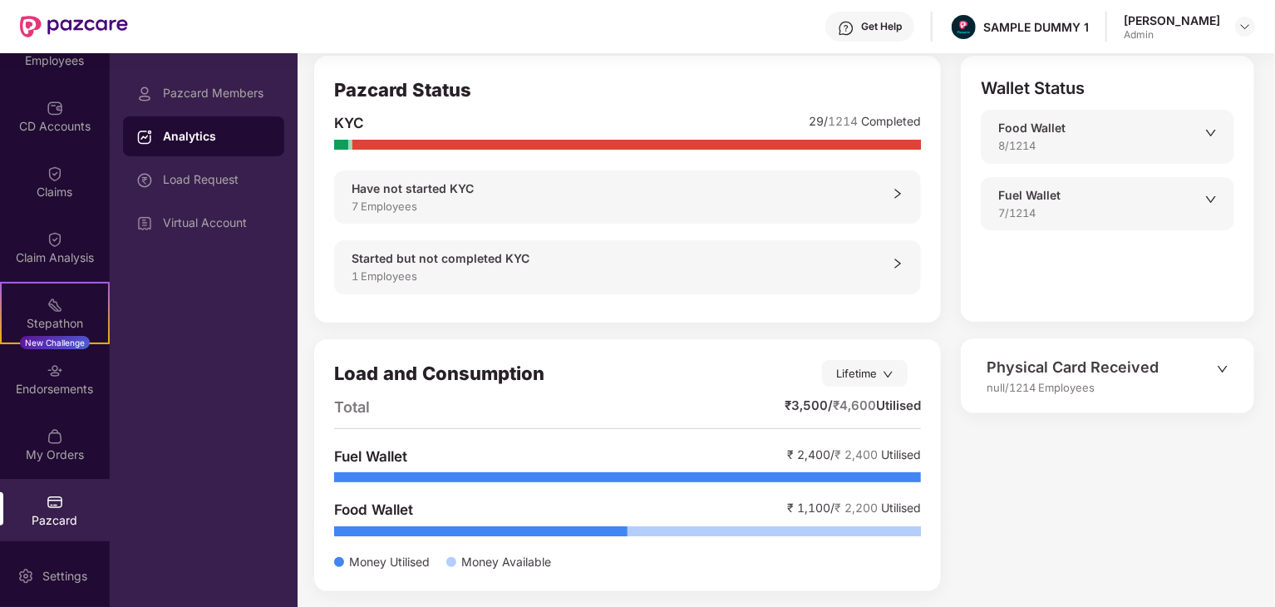
click at [898, 194] on icon "right" at bounding box center [898, 194] width 6 height 10
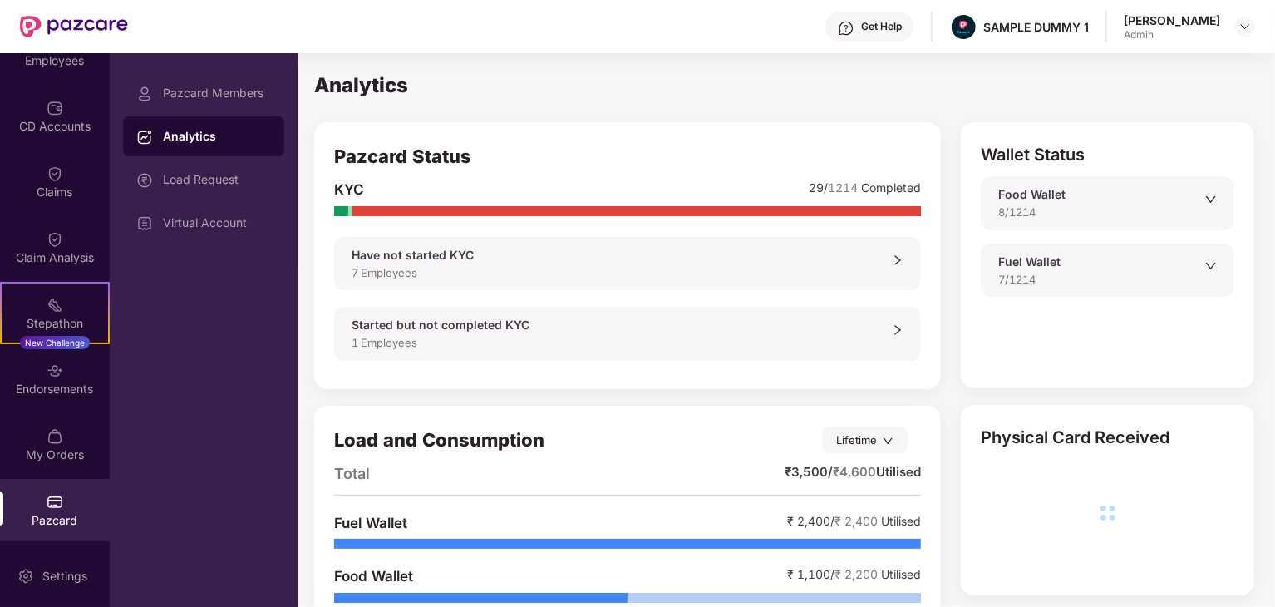
click at [1216, 202] on icon "down" at bounding box center [1211, 200] width 12 height 12
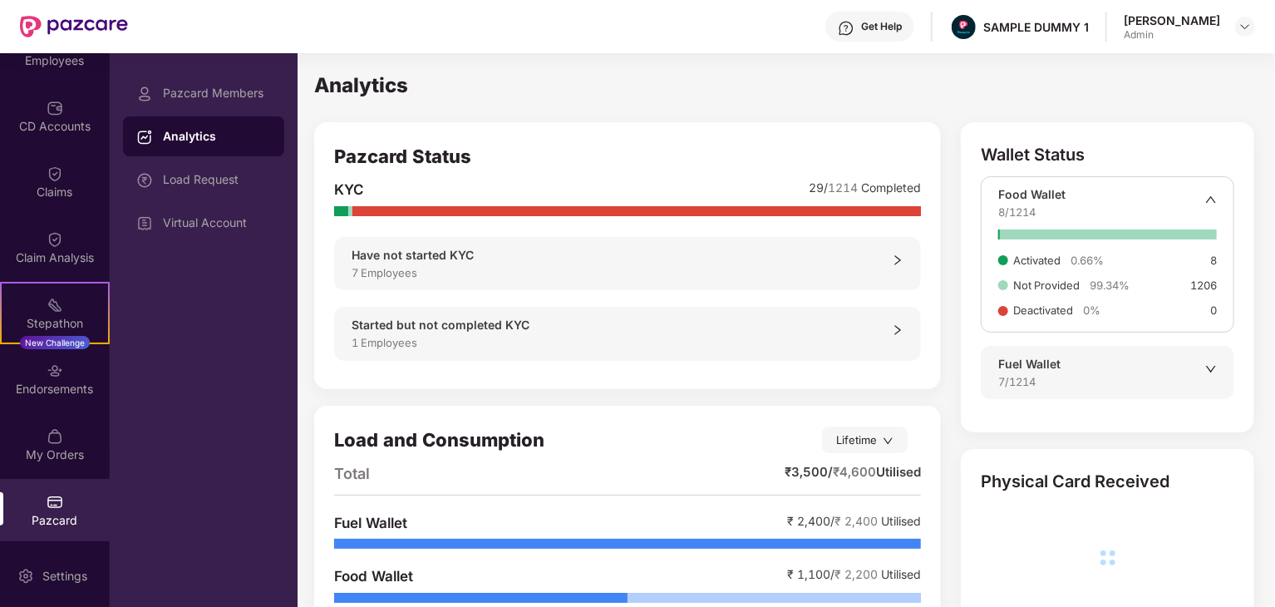
click at [1216, 203] on icon "up" at bounding box center [1211, 200] width 12 height 12
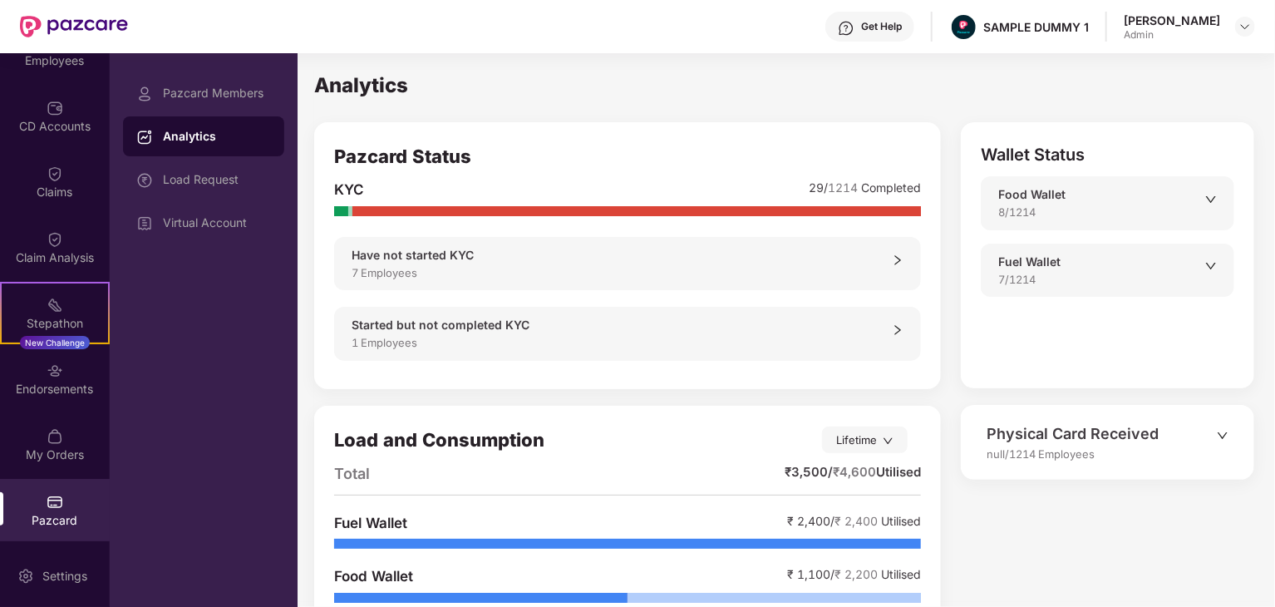
scroll to position [66, 0]
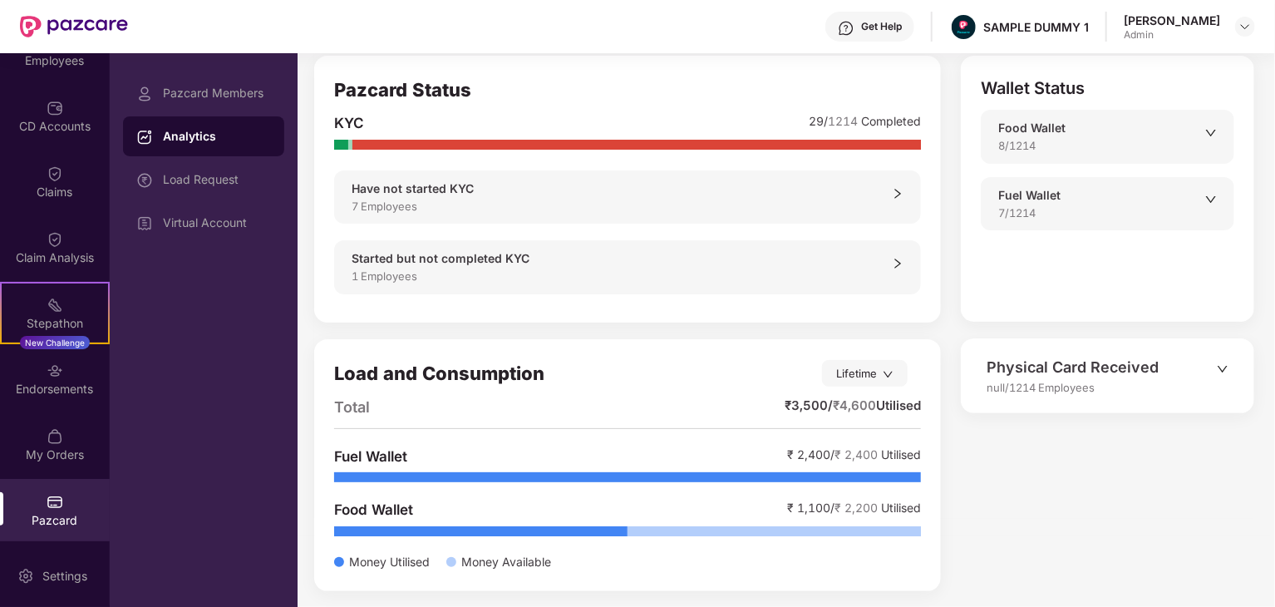
click at [880, 377] on div "Lifetime" at bounding box center [865, 373] width 86 height 27
click at [882, 381] on div "Lifetime" at bounding box center [865, 373] width 86 height 27
click at [1223, 364] on icon "down" at bounding box center [1222, 369] width 12 height 12
click at [1225, 376] on div at bounding box center [1222, 379] width 12 height 36
click at [1225, 373] on icon "down" at bounding box center [1222, 369] width 12 height 12
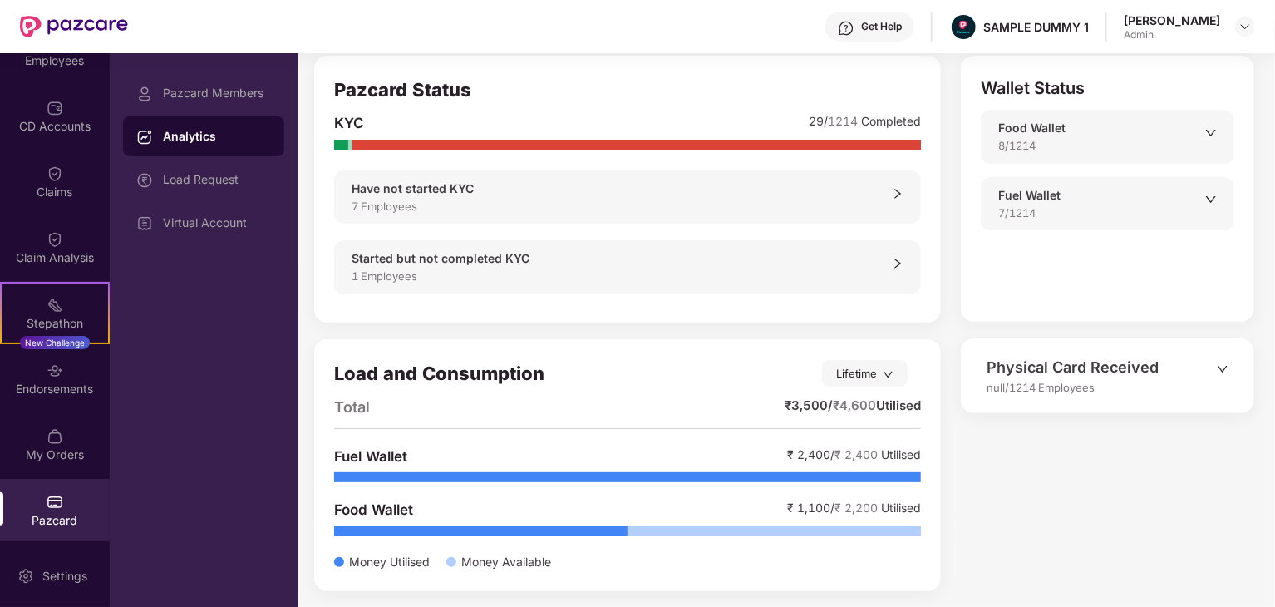
click at [1225, 373] on icon "down" at bounding box center [1222, 369] width 12 height 12
click at [192, 173] on div "Load Request" at bounding box center [217, 179] width 108 height 13
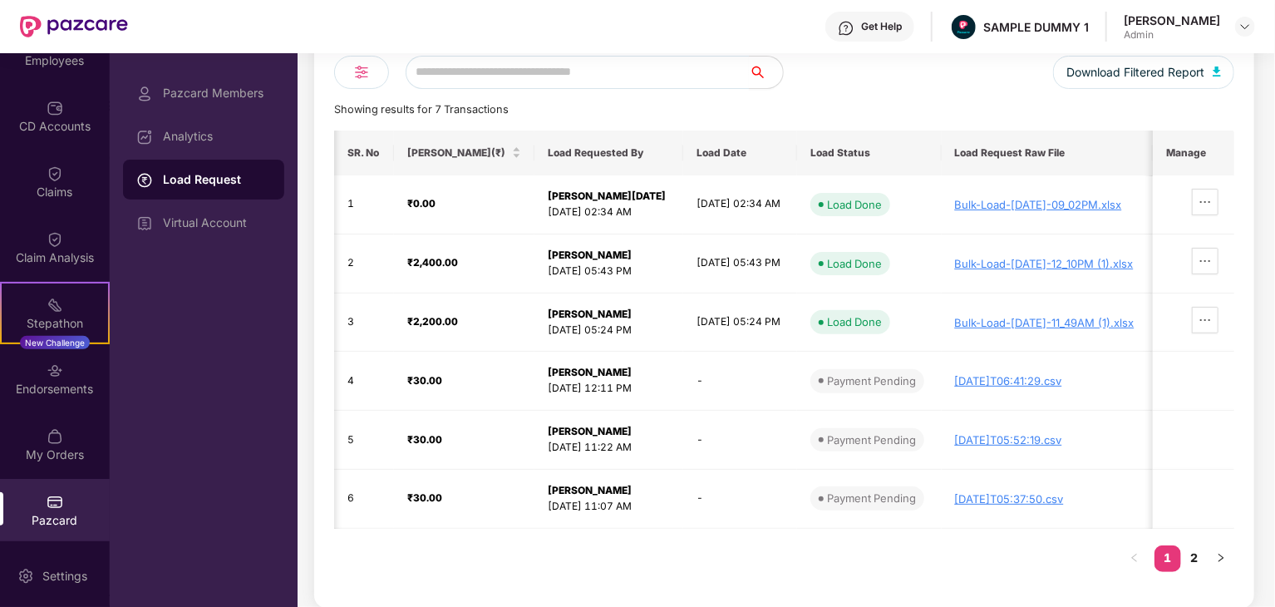
scroll to position [0, 14]
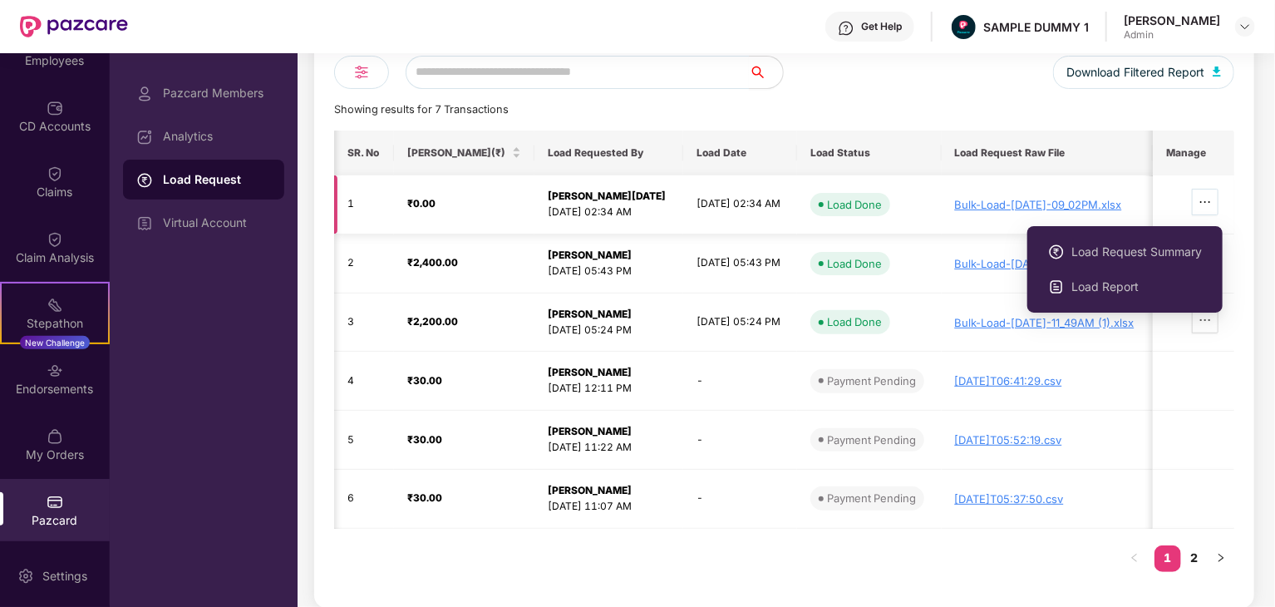
click at [1217, 198] on span "ellipsis" at bounding box center [1204, 201] width 25 height 13
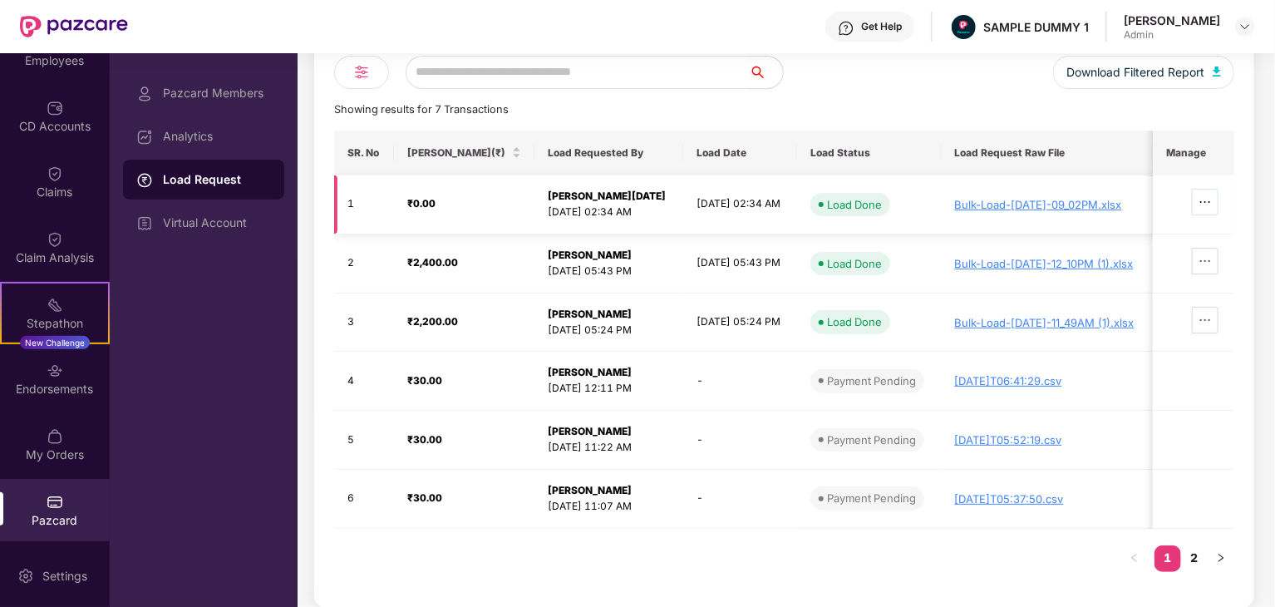
scroll to position [0, 0]
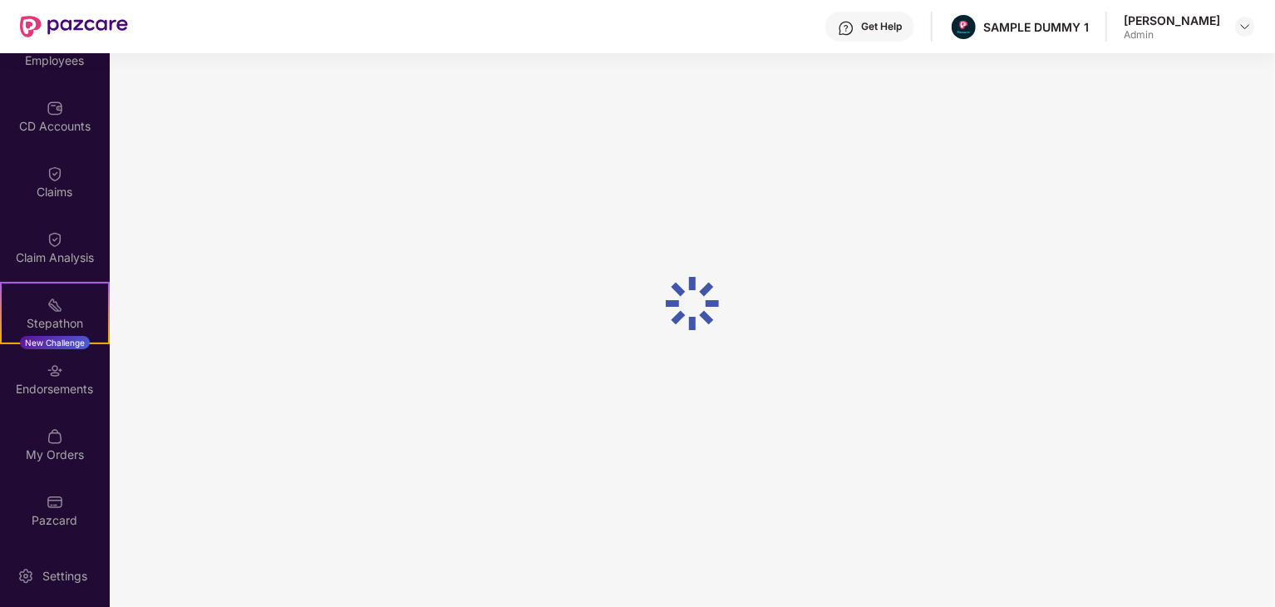
scroll to position [53, 0]
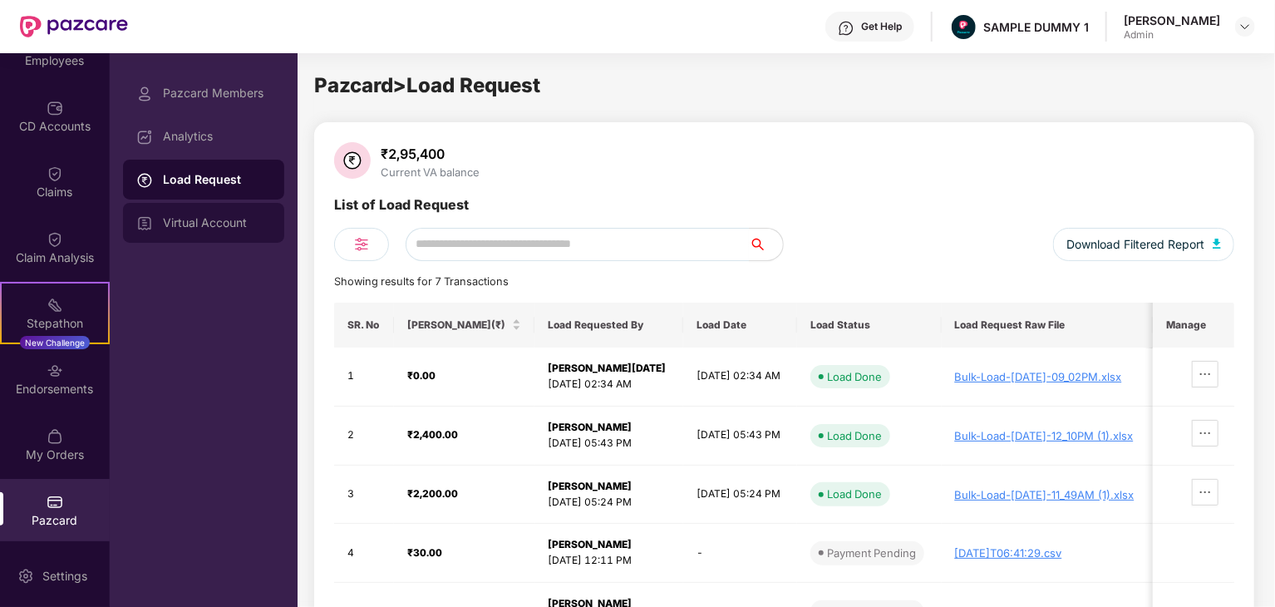
click at [234, 225] on div "Virtual Account" at bounding box center [217, 222] width 108 height 13
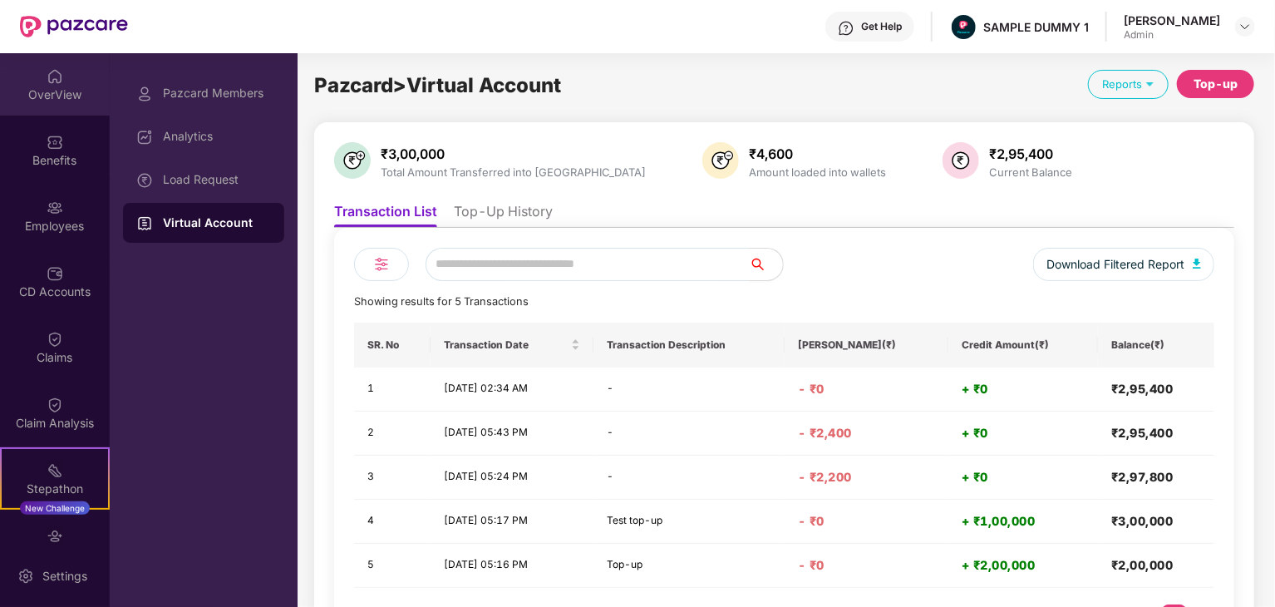
click at [54, 77] on img at bounding box center [55, 76] width 17 height 17
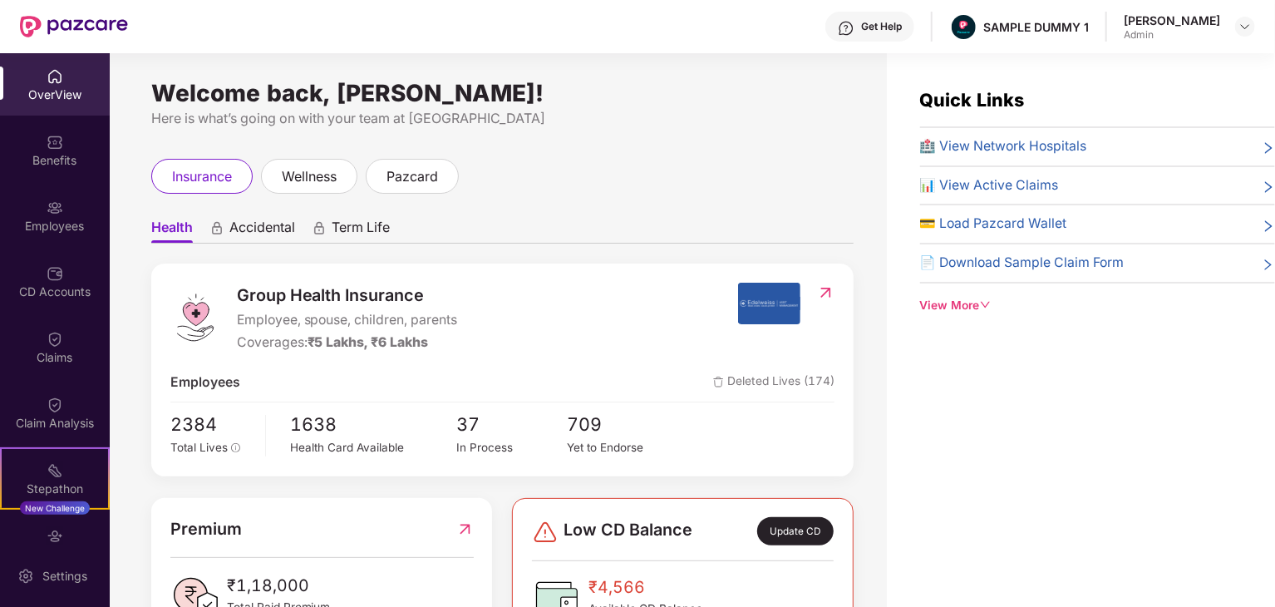
click at [70, 361] on div "Claims" at bounding box center [55, 357] width 110 height 17
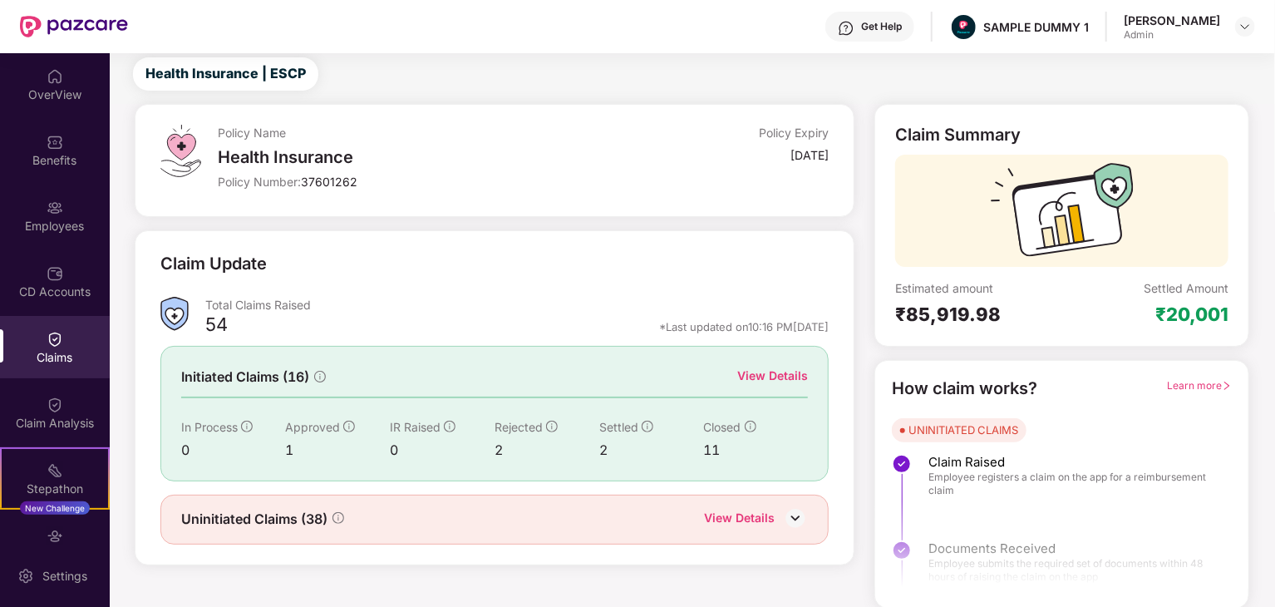
scroll to position [43, 0]
click at [941, 493] on div at bounding box center [1061, 537] width 373 height 124
click at [941, 491] on div at bounding box center [1061, 537] width 373 height 124
click at [941, 490] on div at bounding box center [1061, 537] width 373 height 124
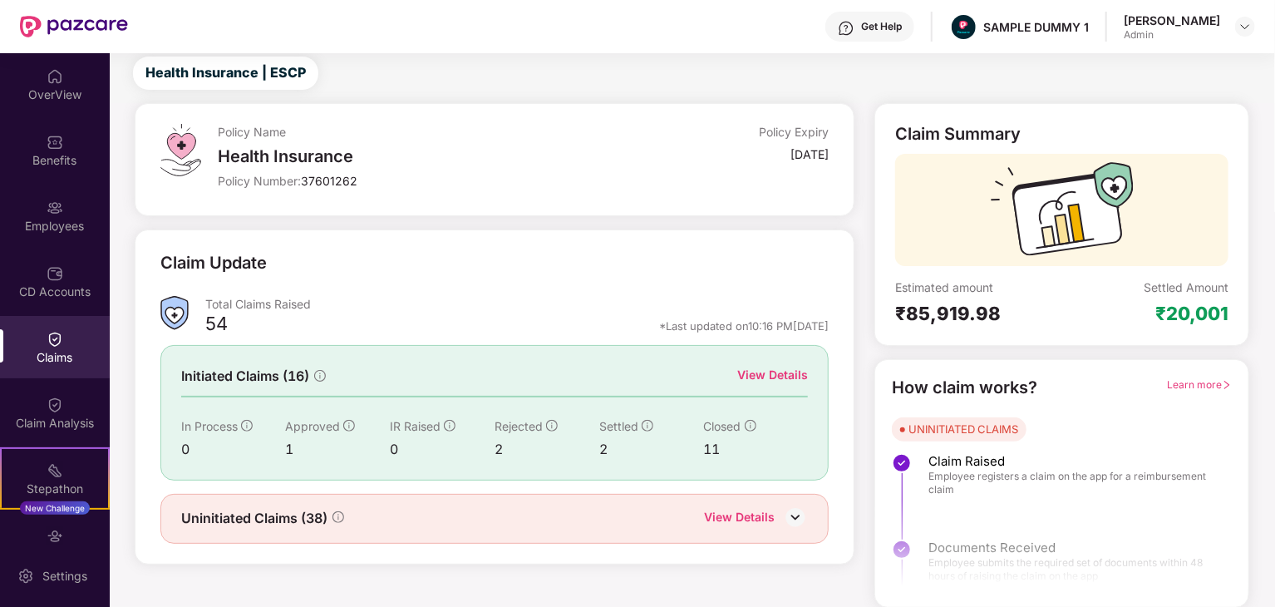
click at [941, 489] on div at bounding box center [1061, 537] width 373 height 124
click at [941, 483] on div at bounding box center [1061, 537] width 373 height 124
click at [941, 482] on div at bounding box center [1061, 537] width 373 height 124
click at [929, 462] on span "Claim Raised" at bounding box center [1071, 461] width 287 height 17
drag, startPoint x: 928, startPoint y: 473, endPoint x: 998, endPoint y: 484, distance: 70.6
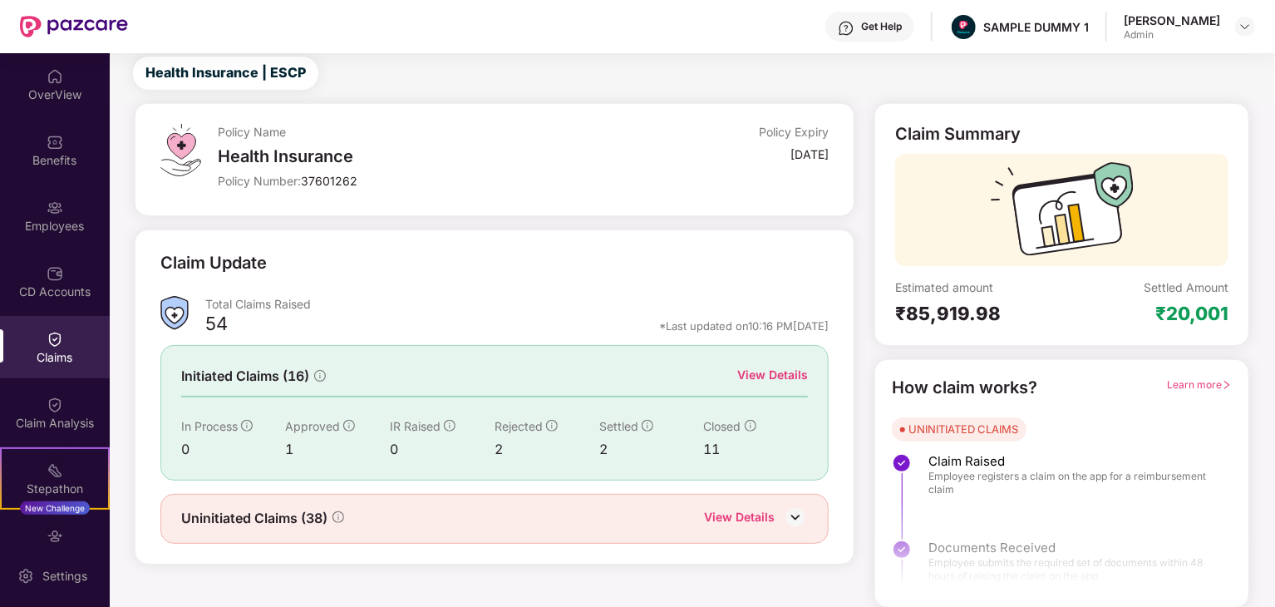
click at [998, 484] on div at bounding box center [1061, 537] width 373 height 124
drag, startPoint x: 929, startPoint y: 456, endPoint x: 969, endPoint y: 489, distance: 51.9
click at [953, 472] on div "Claim Raised Employee registers a claim on the app for a reimbursement claim" at bounding box center [1071, 474] width 287 height 43
click at [973, 493] on div at bounding box center [1061, 537] width 373 height 124
drag, startPoint x: 923, startPoint y: 471, endPoint x: 975, endPoint y: 485, distance: 53.4
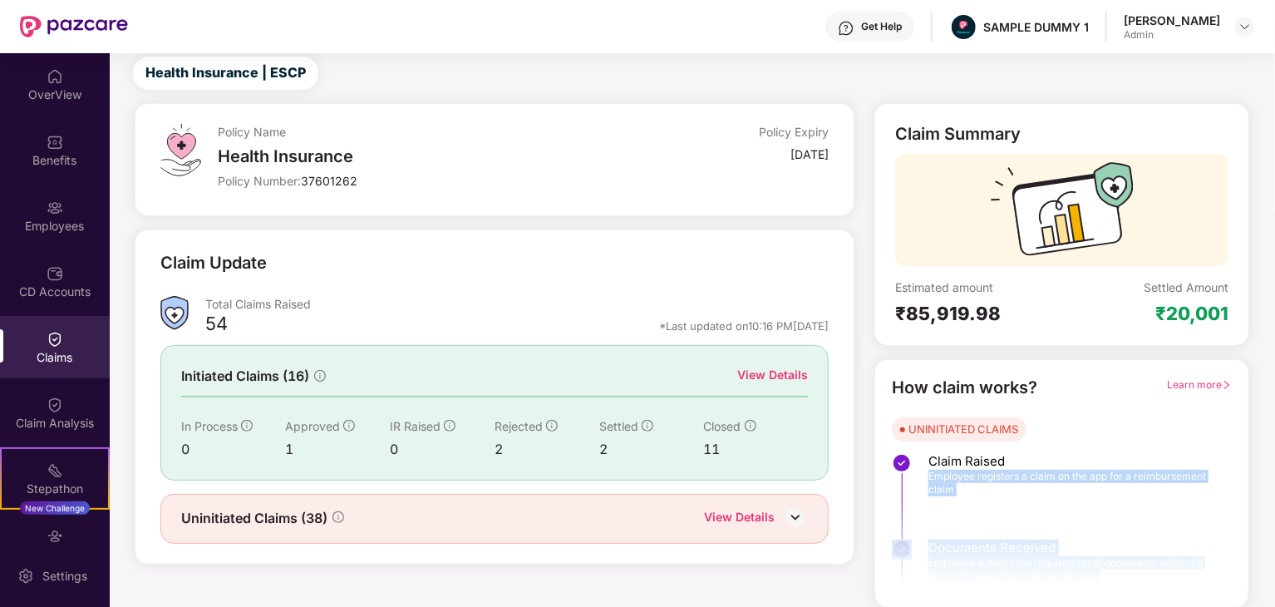
click at [975, 483] on div "How claim works? Learn more UNINITIATED CLAIMS Claim Raised Employee registers …" at bounding box center [1062, 483] width 340 height 217
drag, startPoint x: 970, startPoint y: 486, endPoint x: 954, endPoint y: 488, distance: 16.7
click at [970, 487] on div at bounding box center [1061, 537] width 373 height 124
click at [925, 479] on div at bounding box center [1061, 537] width 373 height 124
drag, startPoint x: 956, startPoint y: 481, endPoint x: 935, endPoint y: 481, distance: 20.8
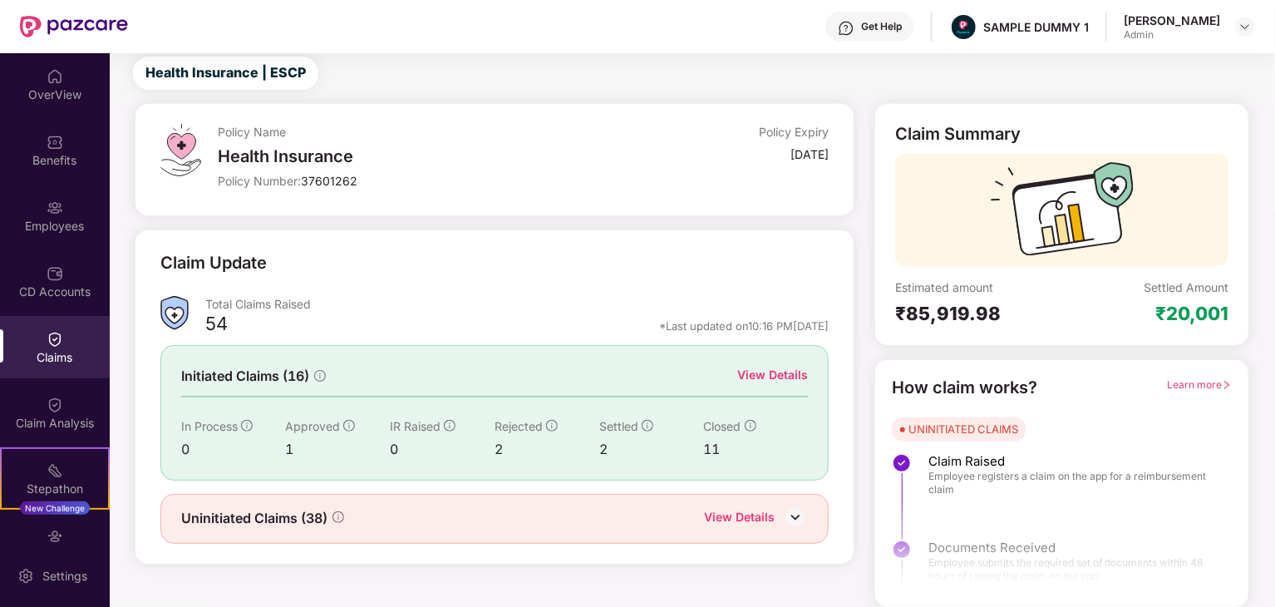
click at [935, 481] on div at bounding box center [1061, 537] width 373 height 124
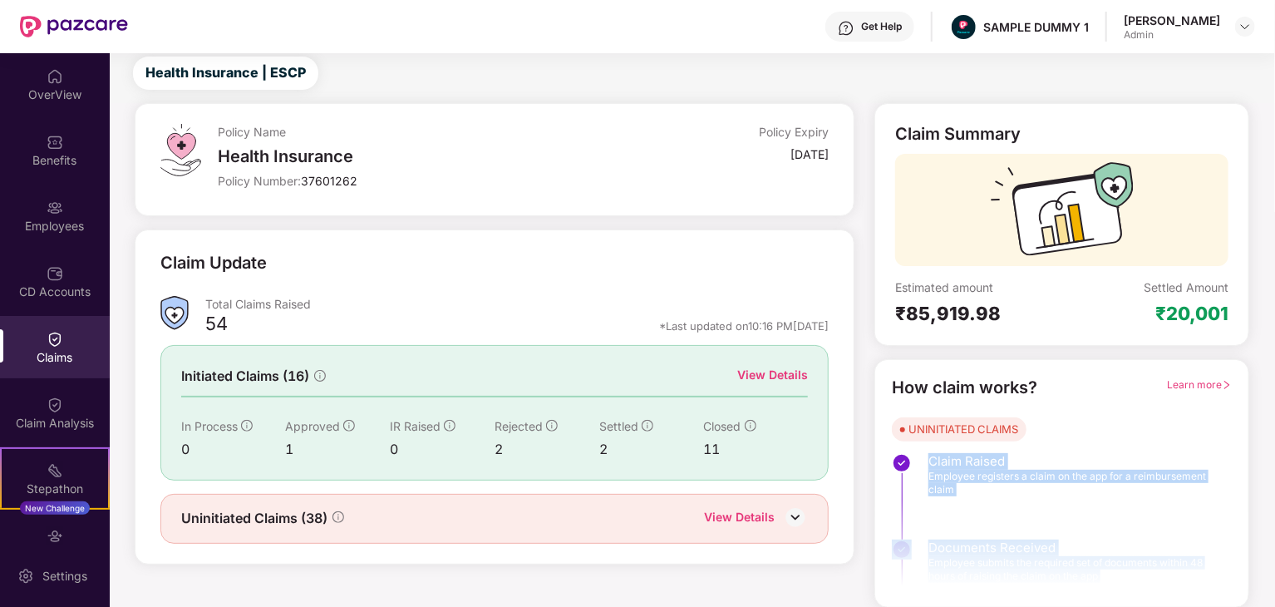
drag, startPoint x: 980, startPoint y: 493, endPoint x: 1014, endPoint y: 511, distance: 38.7
click at [926, 467] on div "How claim works? Learn more UNINITIATED CLAIMS Claim Raised Employee registers …" at bounding box center [1062, 483] width 340 height 217
click at [984, 506] on div at bounding box center [1061, 537] width 373 height 124
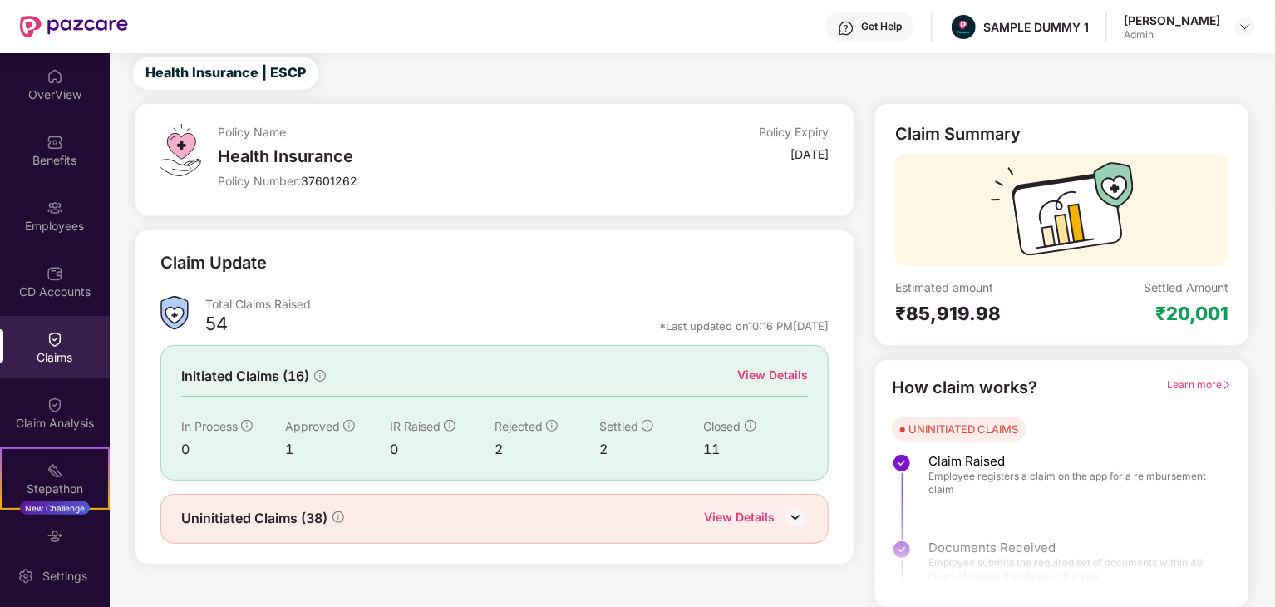
click at [943, 490] on div at bounding box center [1061, 537] width 373 height 124
click at [1220, 375] on div "Learn more" at bounding box center [1199, 388] width 65 height 26
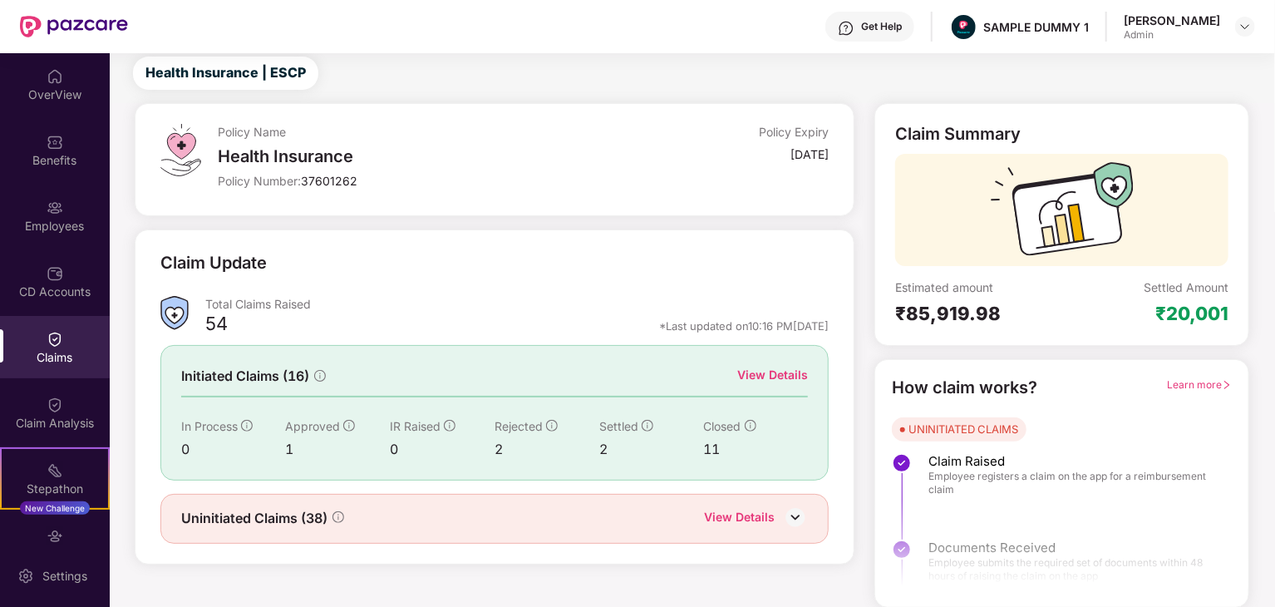
click at [1221, 380] on icon "right" at bounding box center [1226, 385] width 10 height 10
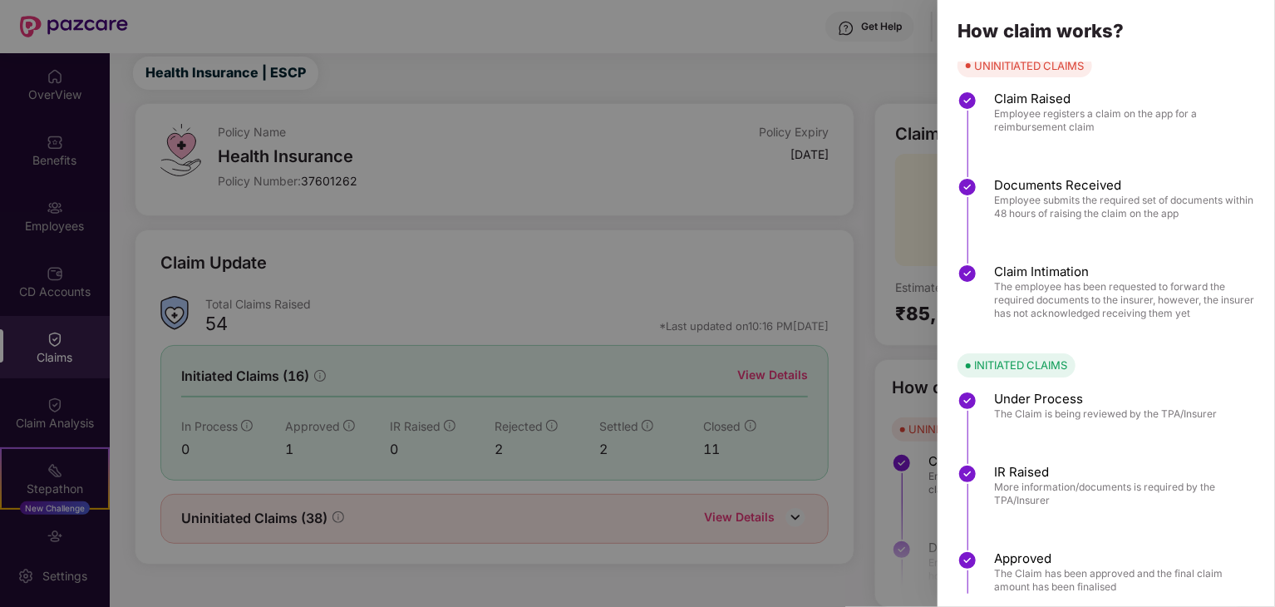
scroll to position [0, 0]
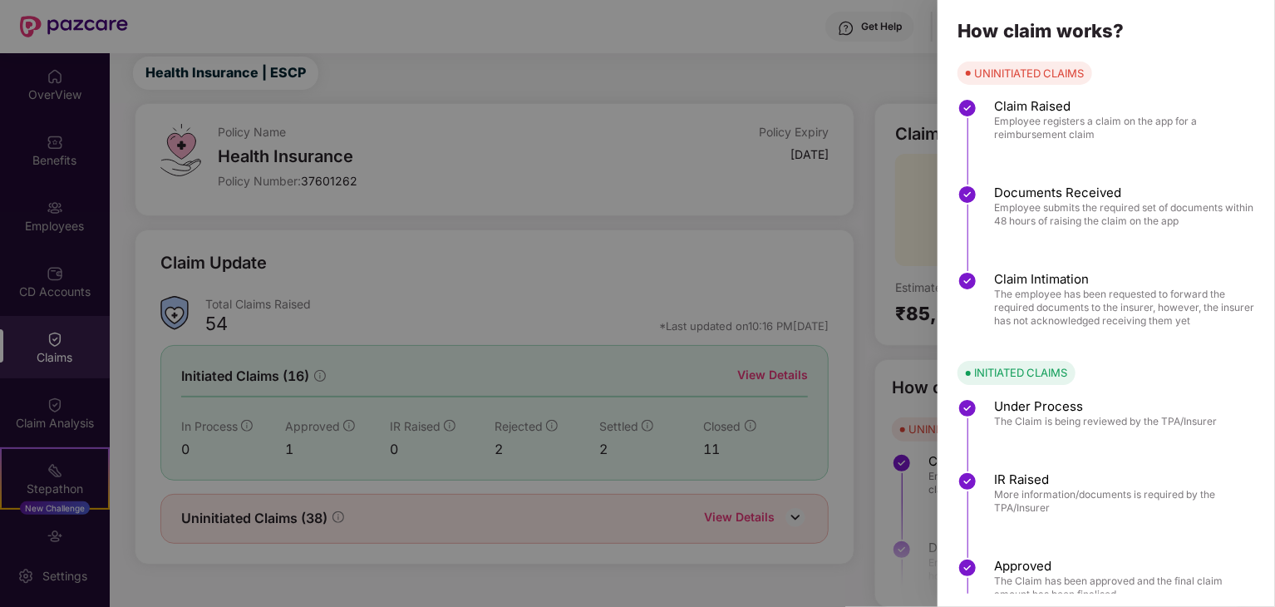
click at [1036, 132] on span "Employee registers a claim on the app for a reimbursement claim" at bounding box center [1126, 128] width 264 height 27
drag, startPoint x: 1036, startPoint y: 132, endPoint x: 1067, endPoint y: 112, distance: 36.6
click at [1037, 130] on span "Employee registers a claim on the app for a reimbursement claim" at bounding box center [1126, 128] width 264 height 27
drag, startPoint x: 919, startPoint y: 202, endPoint x: 977, endPoint y: 210, distance: 58.8
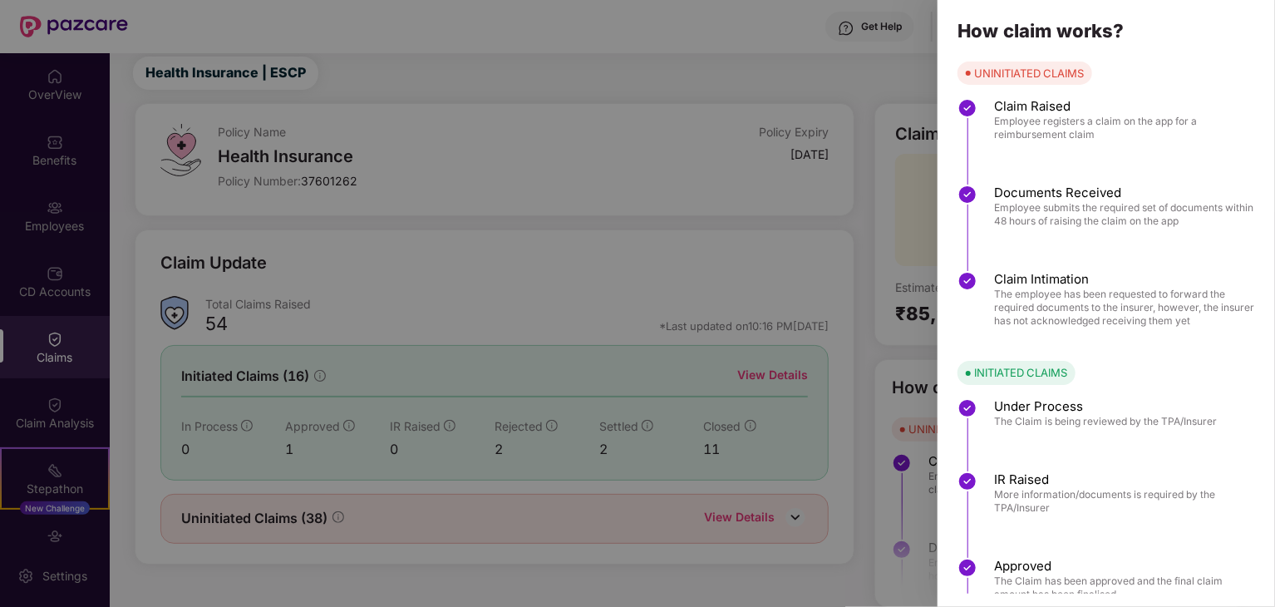
click at [920, 202] on div at bounding box center [637, 303] width 1275 height 607
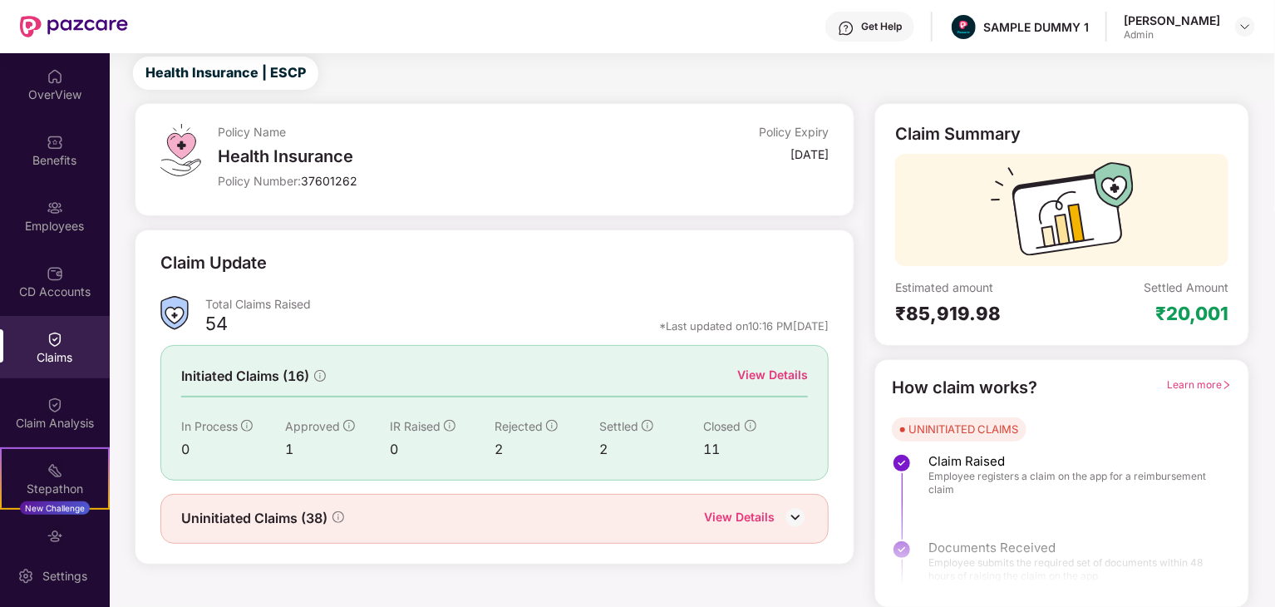
click at [1220, 384] on span "Learn more" at bounding box center [1199, 384] width 65 height 12
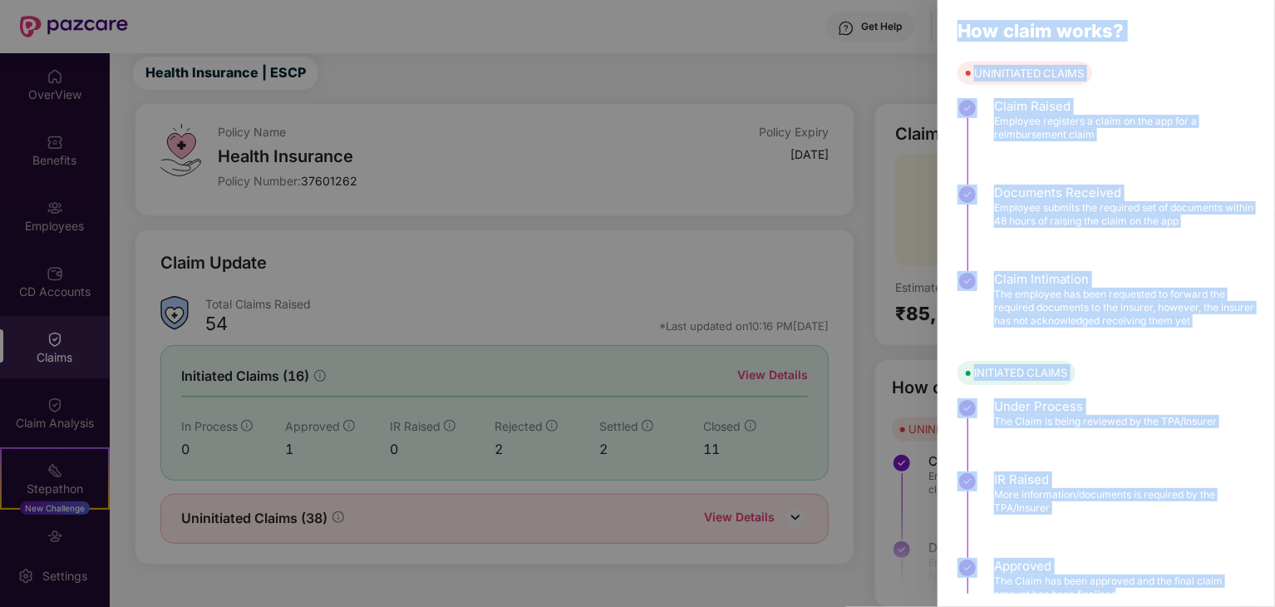
drag, startPoint x: 958, startPoint y: 14, endPoint x: 1143, endPoint y: 579, distance: 594.6
click at [1139, 587] on div "How claim works? UNINITIATED CLAIMS Claim Raised Employee registers a claim on …" at bounding box center [1105, 303] width 337 height 607
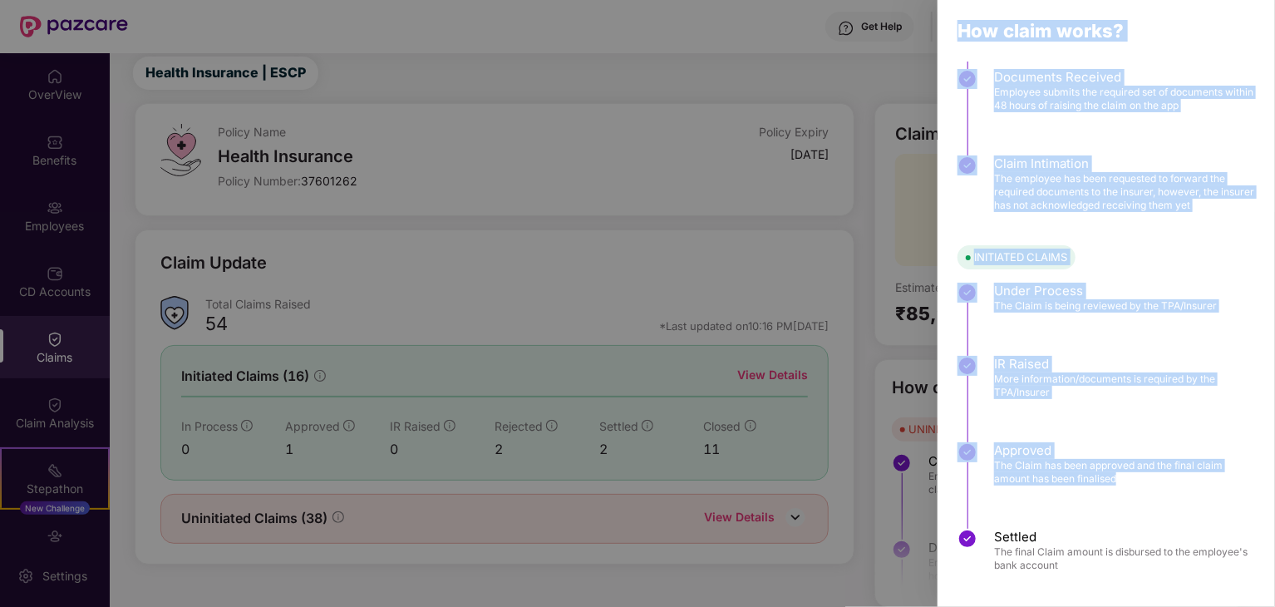
scroll to position [126, 0]
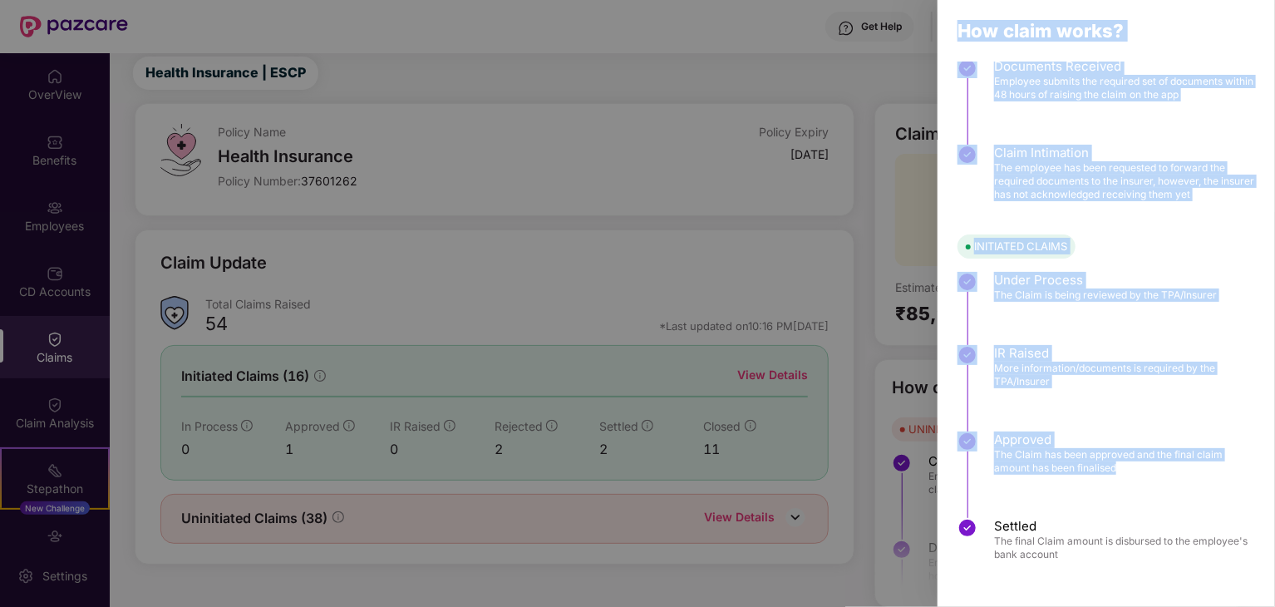
click at [1015, 461] on span "The Claim has been approved and the final claim amount has been finalised" at bounding box center [1126, 461] width 264 height 27
click at [990, 396] on div "IR Raised More information/documents is required by the TPA/Insurer" at bounding box center [1115, 388] width 317 height 86
click at [995, 395] on div "IR Raised More information/documents is required by the TPA/Insurer" at bounding box center [1115, 388] width 317 height 86
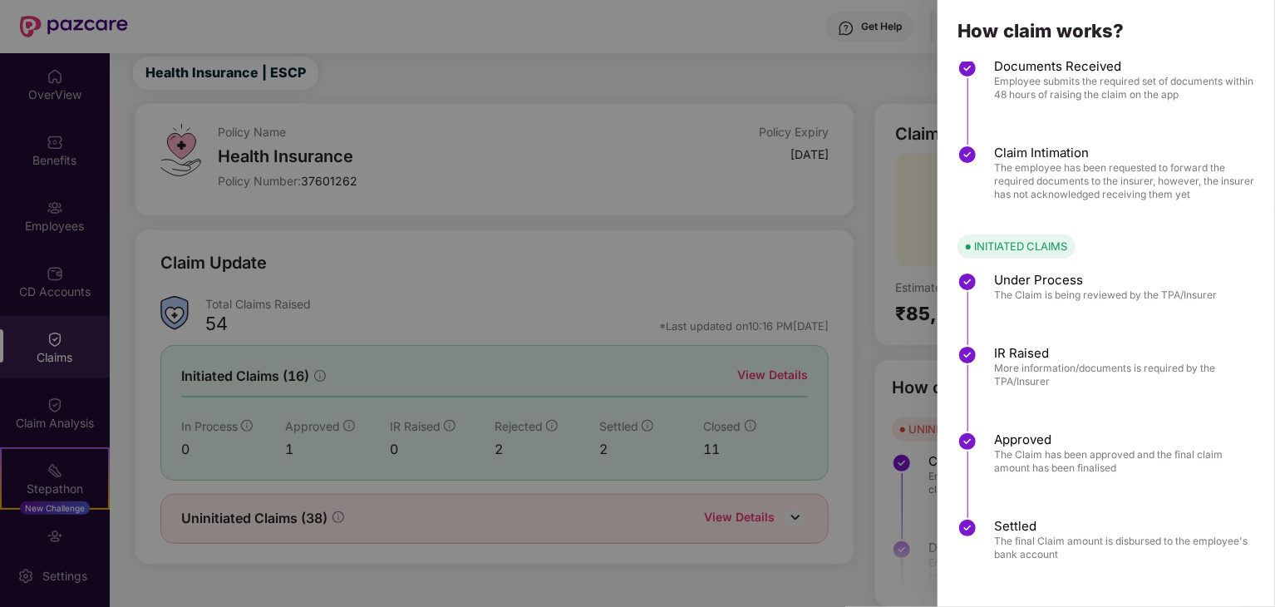
click at [906, 354] on div at bounding box center [637, 303] width 1275 height 607
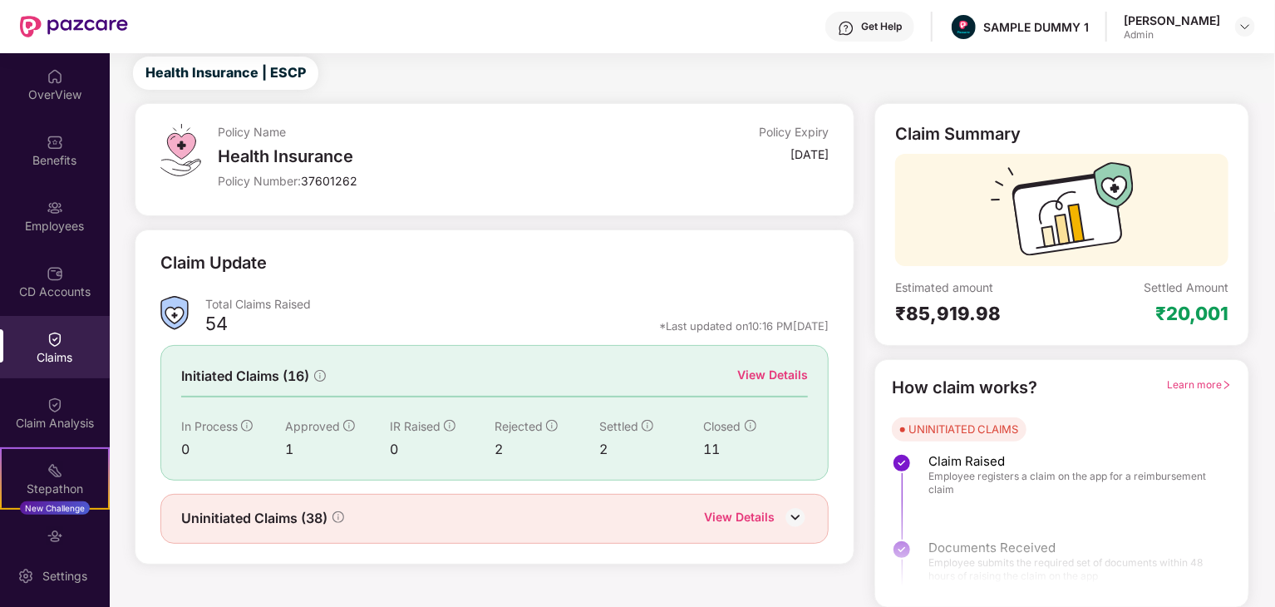
click at [1212, 392] on div "Learn more" at bounding box center [1199, 388] width 65 height 26
click at [1213, 385] on span "Learn more" at bounding box center [1199, 384] width 65 height 12
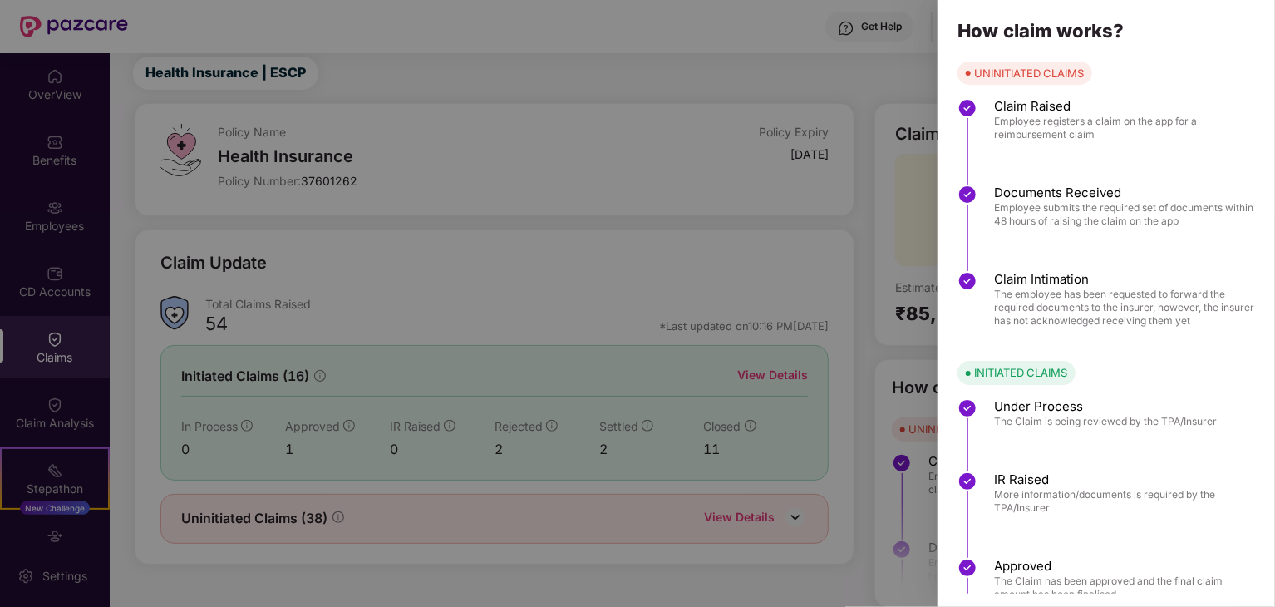
click at [965, 406] on img at bounding box center [967, 408] width 20 height 20
drag, startPoint x: 957, startPoint y: 398, endPoint x: 978, endPoint y: 406, distance: 22.4
click at [978, 406] on div "Under Process The Claim is being reviewed by the TPA/Insurer" at bounding box center [1115, 434] width 317 height 73
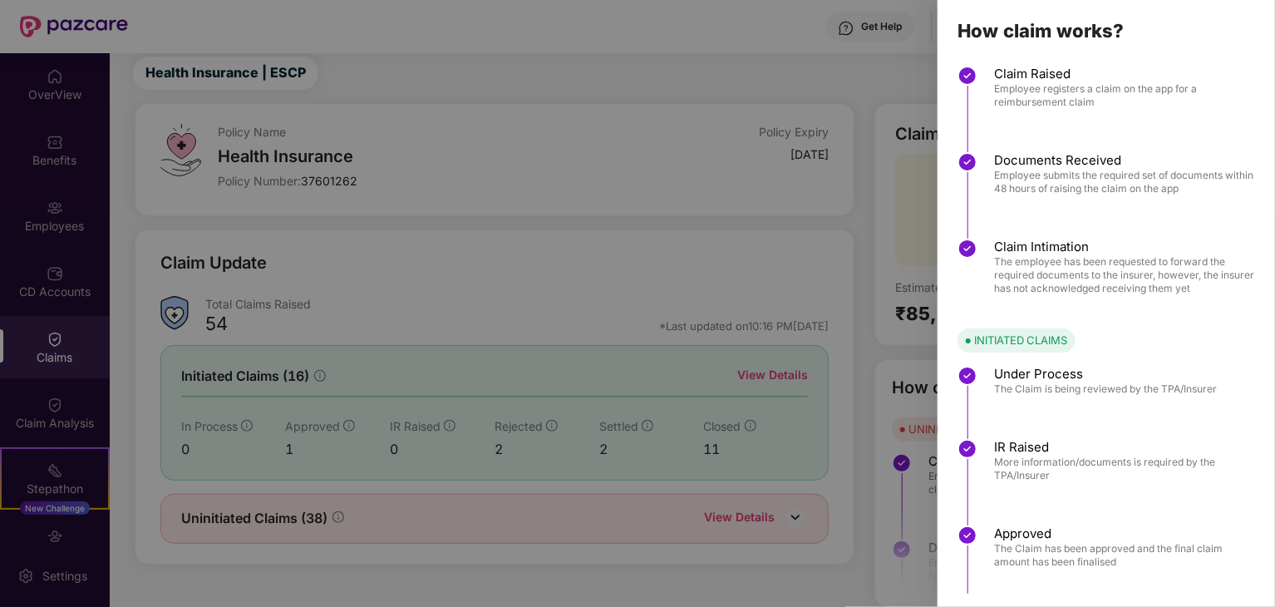
scroll to position [0, 0]
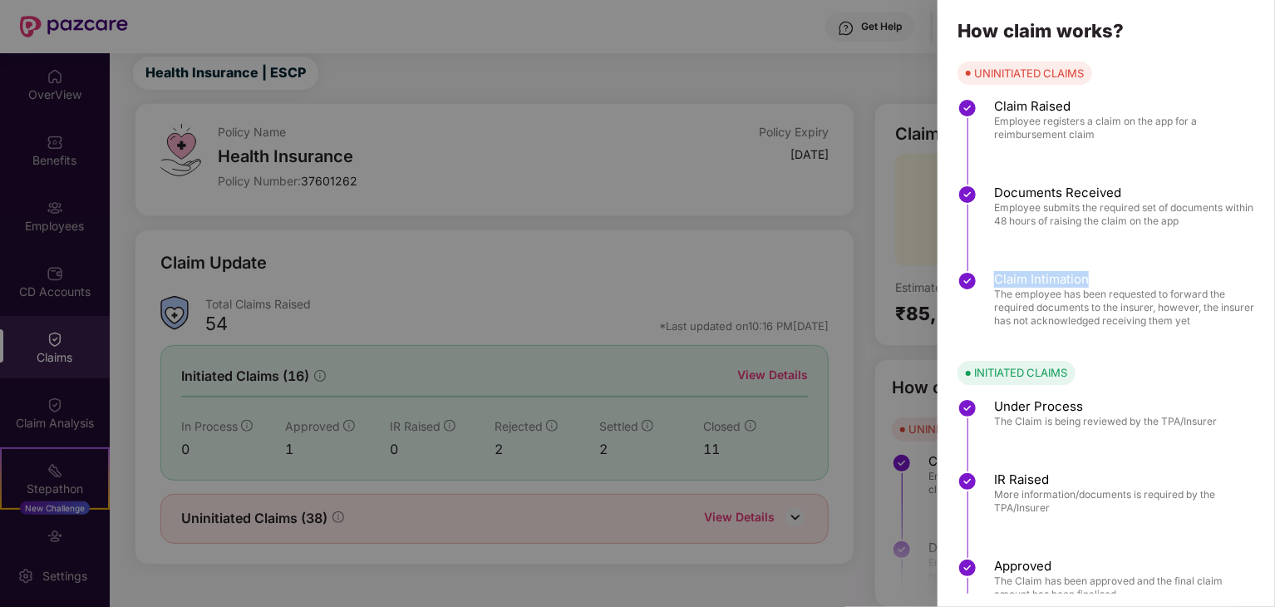
drag, startPoint x: 998, startPoint y: 279, endPoint x: 1104, endPoint y: 280, distance: 106.4
click at [1104, 280] on span "Claim Intimation" at bounding box center [1126, 279] width 264 height 17
copy span "Claim Intimation"
click at [997, 294] on span "The employee has been requested to forward the required documents to the insure…" at bounding box center [1126, 307] width 264 height 40
click at [995, 295] on span "The employee has been requested to forward the required documents to the insure…" at bounding box center [1126, 307] width 264 height 40
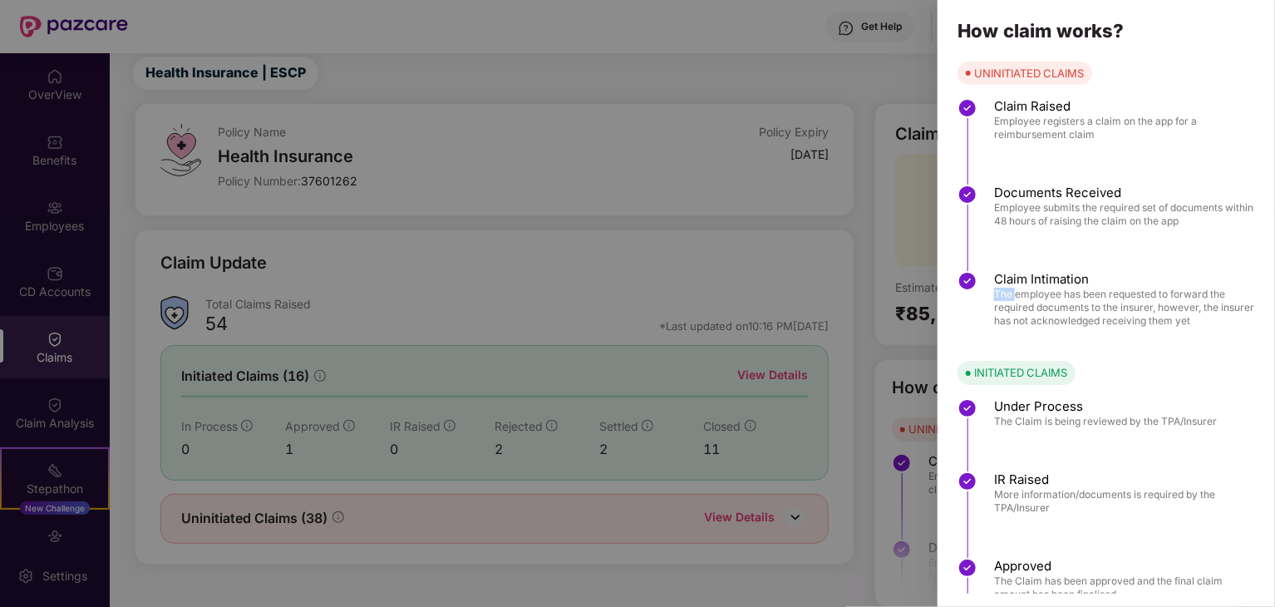
click at [994, 296] on span "The employee has been requested to forward the required documents to the insure…" at bounding box center [1126, 307] width 264 height 40
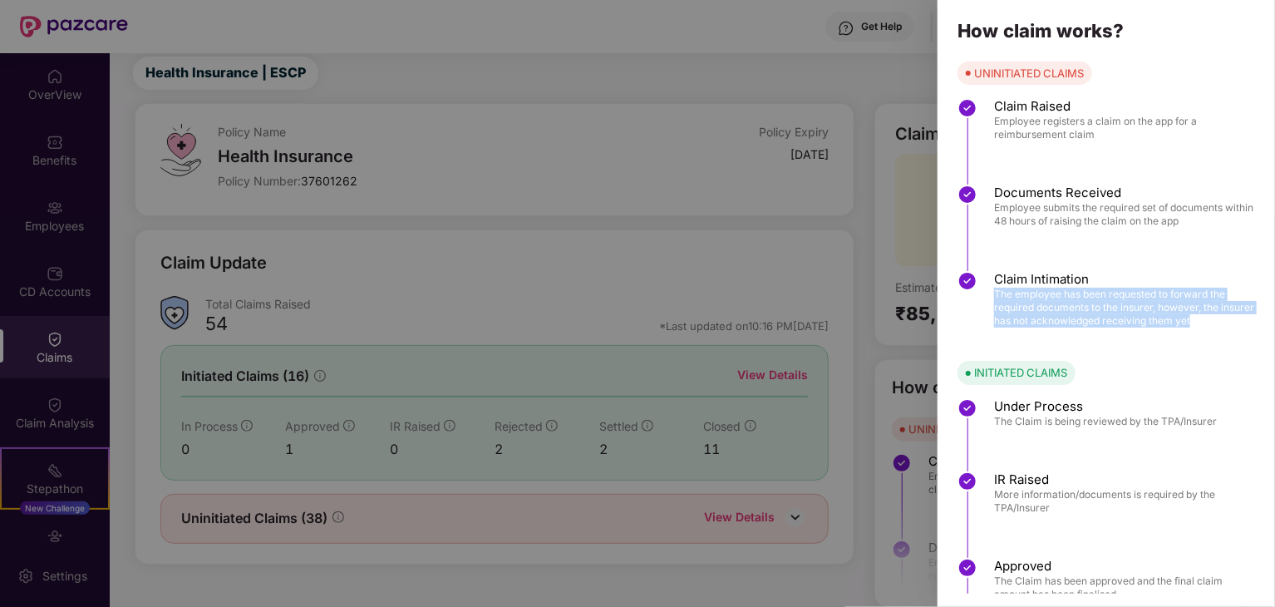
click at [994, 297] on span "The employee has been requested to forward the required documents to the insure…" at bounding box center [1126, 307] width 264 height 40
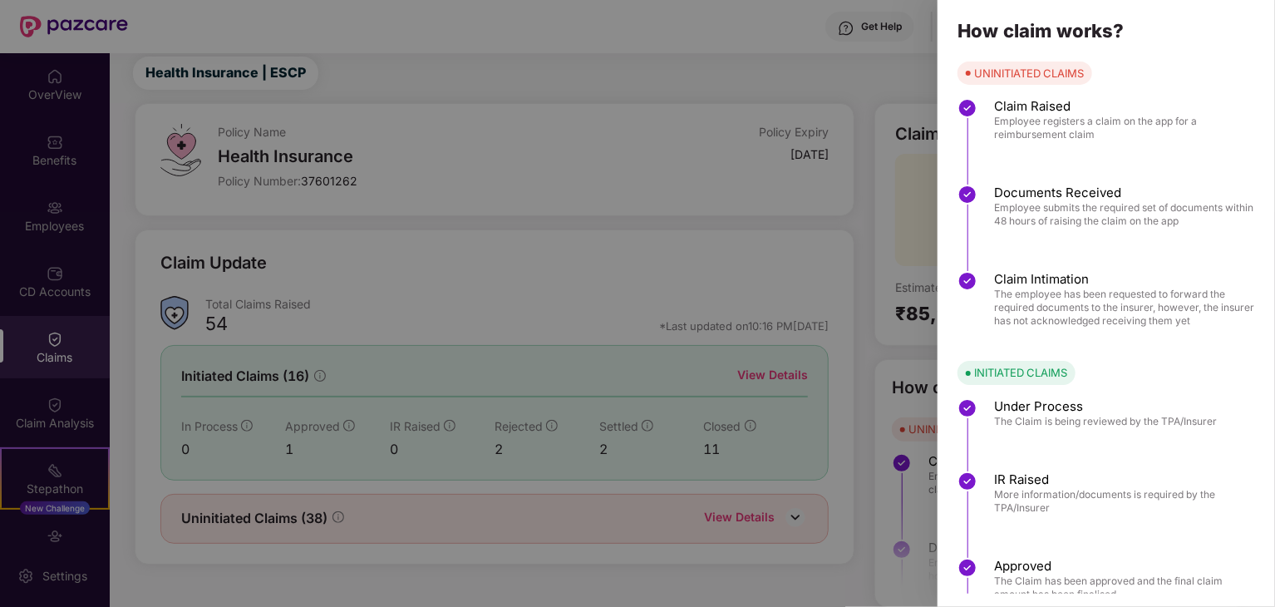
click at [1011, 385] on div "INITIATED CLAIMS Under Process The Claim is being reviewed by the TPA/Insurer I…" at bounding box center [1105, 528] width 337 height 334
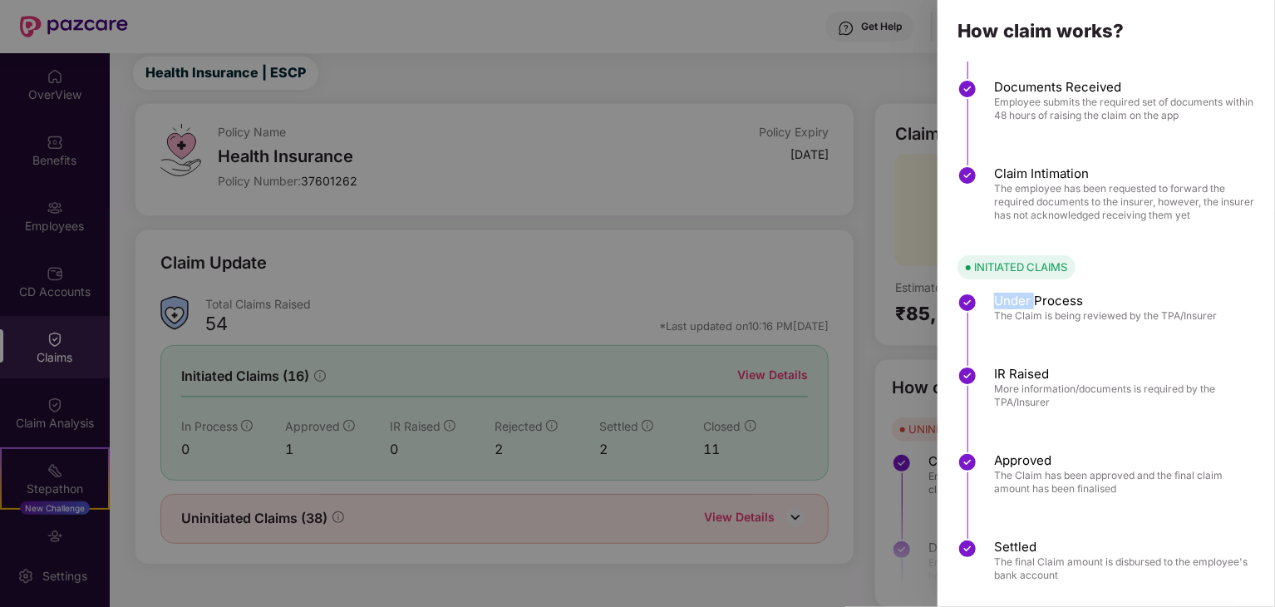
scroll to position [126, 0]
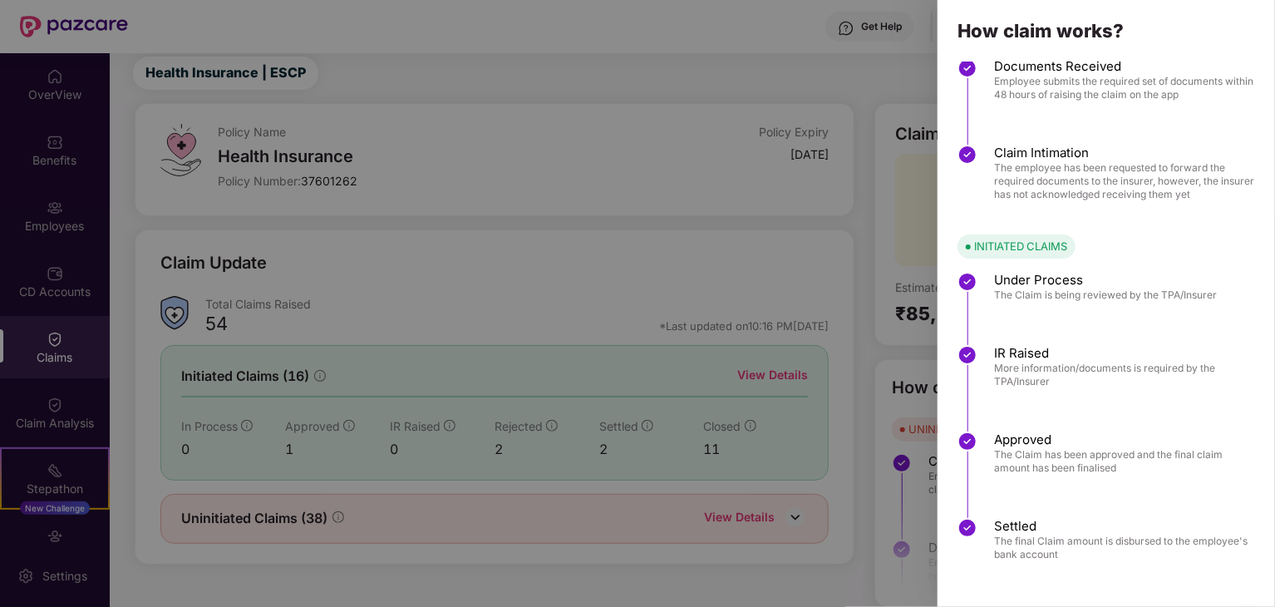
click at [1039, 280] on span "Under Process" at bounding box center [1105, 280] width 223 height 17
click at [1014, 290] on span "The Claim is being reviewed by the TPA/Insurer" at bounding box center [1105, 294] width 223 height 13
click at [1008, 292] on span "The Claim is being reviewed by the TPA/Insurer" at bounding box center [1105, 294] width 223 height 13
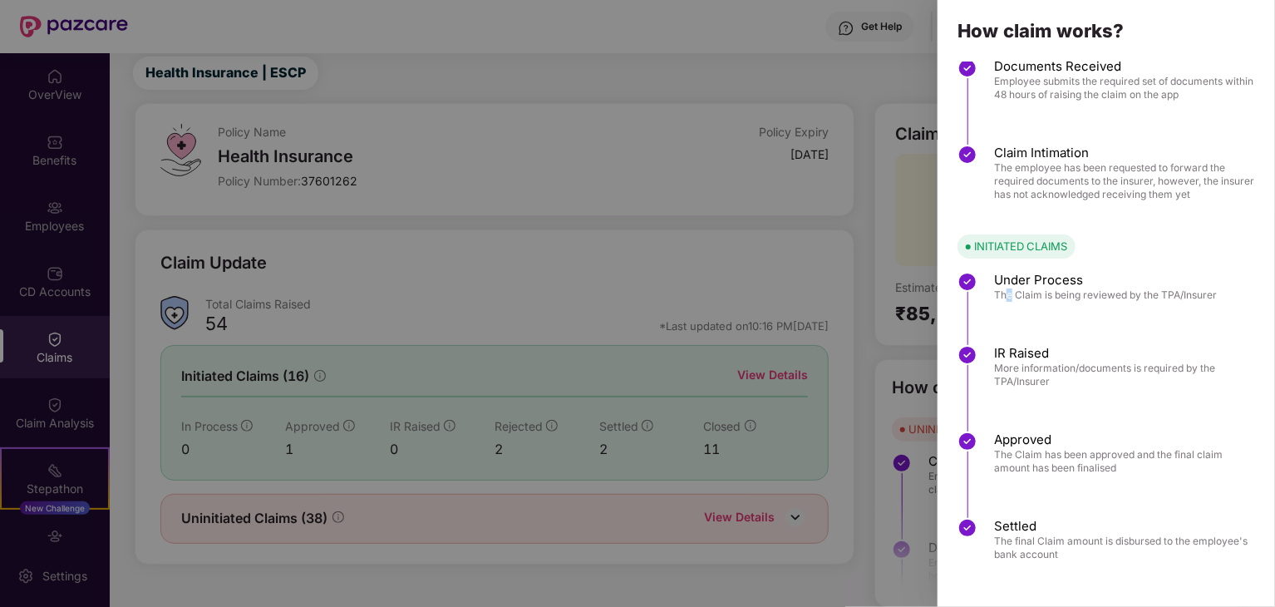
click at [1005, 292] on span "The Claim is being reviewed by the TPA/Insurer" at bounding box center [1105, 294] width 223 height 13
click at [1006, 292] on span "The Claim is being reviewed by the TPA/Insurer" at bounding box center [1105, 294] width 223 height 13
click at [1034, 348] on span "IR Raised" at bounding box center [1126, 353] width 264 height 17
click at [1024, 350] on span "IR Raised" at bounding box center [1126, 353] width 264 height 17
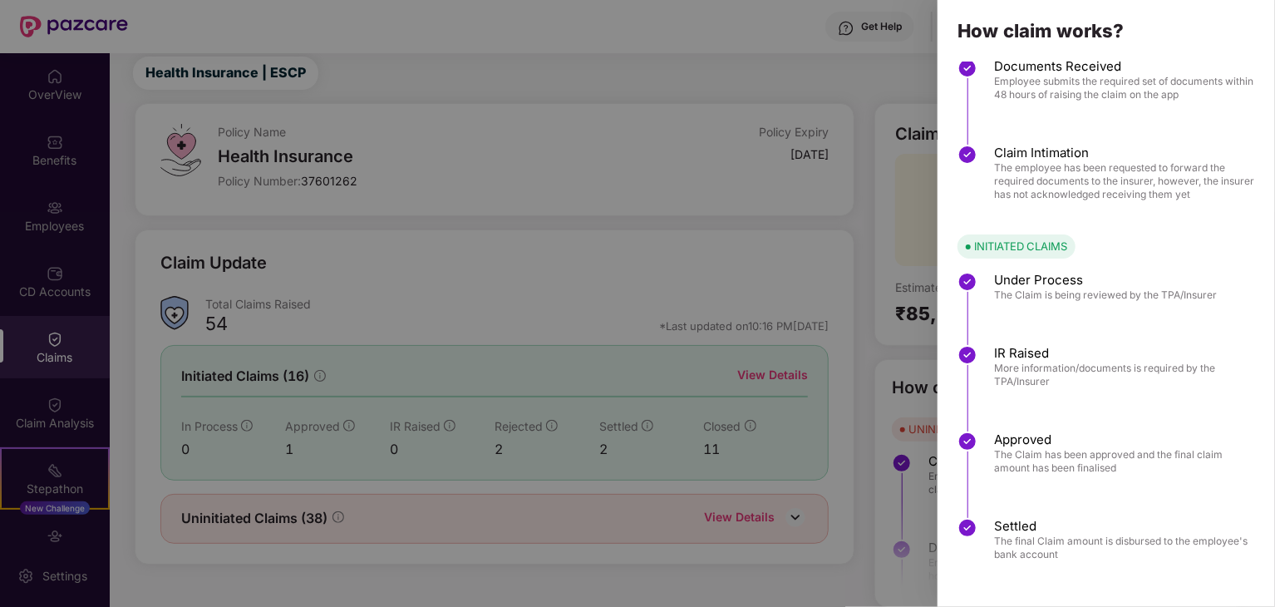
click at [1005, 350] on span "IR Raised" at bounding box center [1126, 353] width 264 height 17
click at [1014, 380] on span "More information/documents is required by the TPA/Insurer" at bounding box center [1126, 374] width 264 height 27
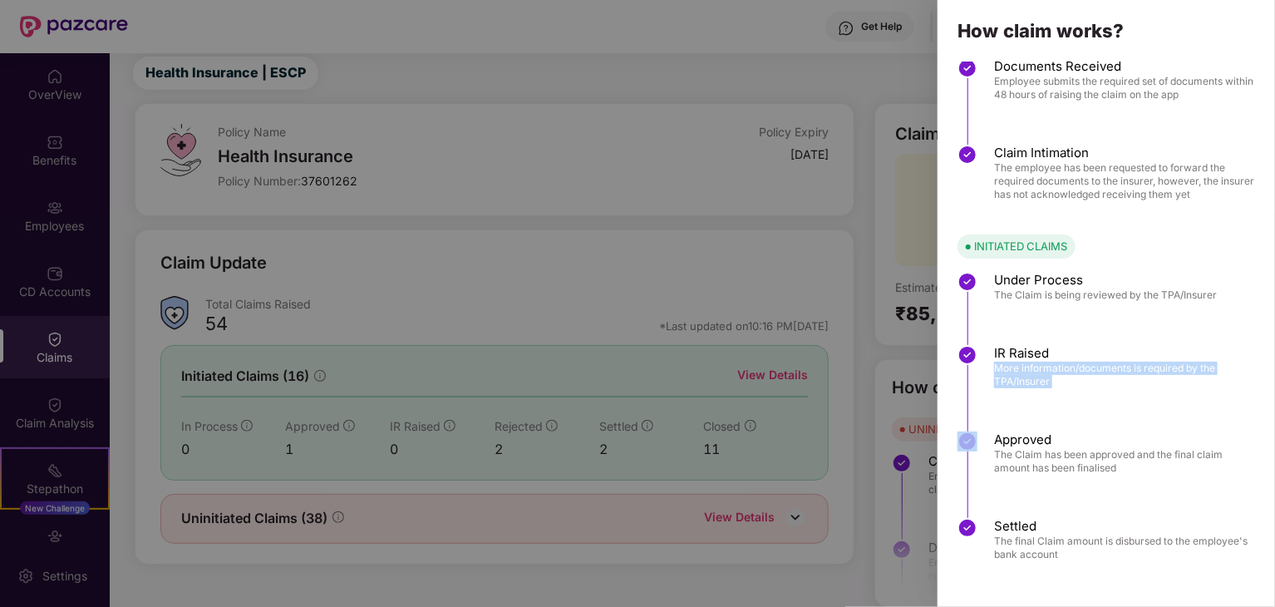
click at [1014, 380] on span "More information/documents is required by the TPA/Insurer" at bounding box center [1126, 374] width 264 height 27
click at [1003, 439] on span "Approved" at bounding box center [1126, 439] width 264 height 17
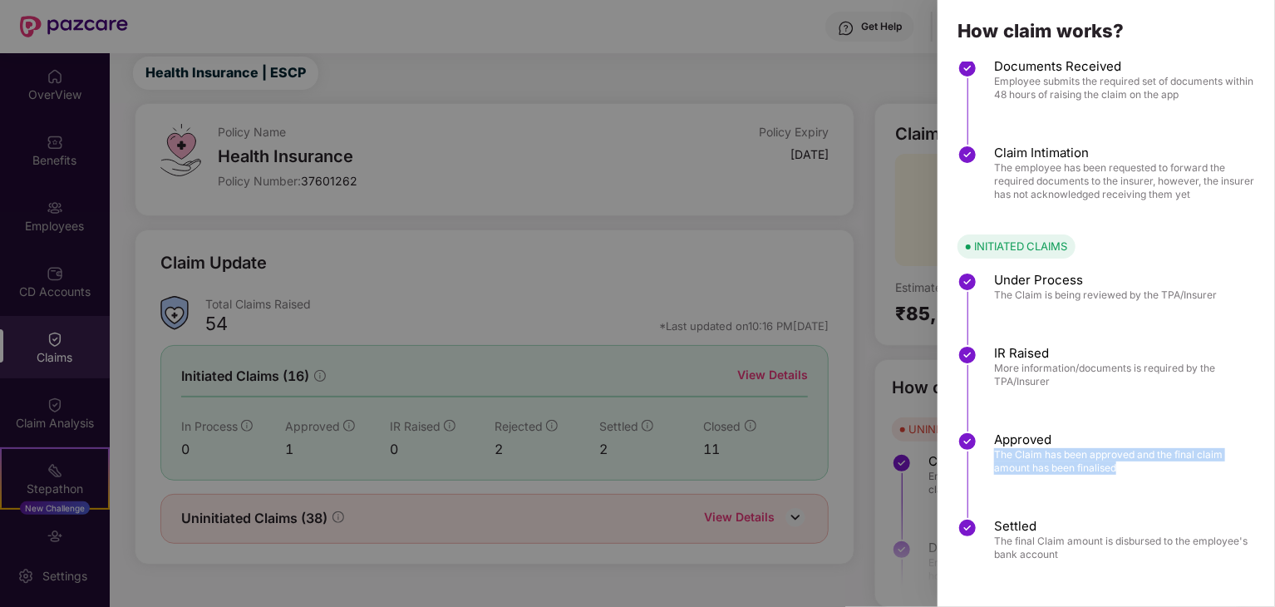
drag, startPoint x: 995, startPoint y: 456, endPoint x: 1117, endPoint y: 469, distance: 122.9
click at [1117, 469] on span "The Claim has been approved and the final claim amount has been finalised" at bounding box center [1126, 461] width 264 height 27
click at [1009, 514] on div "Approved The Claim has been approved and the final claim amount has been finali…" at bounding box center [1115, 474] width 317 height 86
click at [1008, 515] on div "Approved The Claim has been approved and the final claim amount has been finali…" at bounding box center [1115, 474] width 317 height 86
click at [1015, 523] on span "Settled" at bounding box center [1126, 526] width 264 height 17
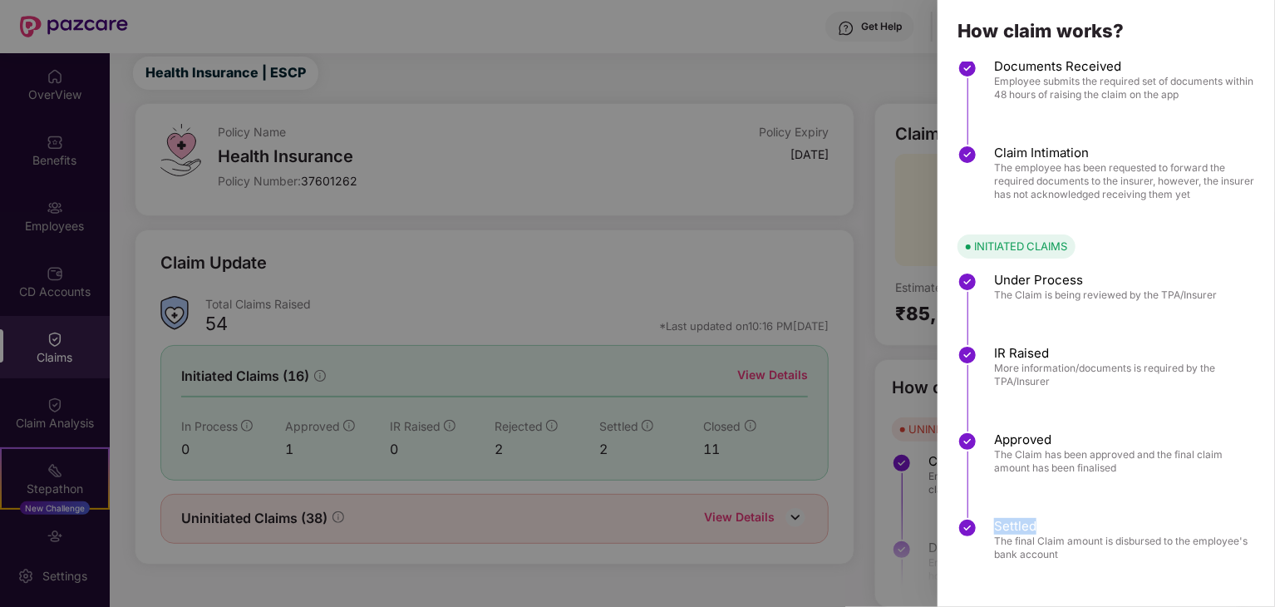
click at [1016, 523] on span "Settled" at bounding box center [1126, 526] width 264 height 17
click at [1006, 543] on span "The final Claim amount is disbursed to the employee's bank account" at bounding box center [1126, 547] width 264 height 27
drag, startPoint x: 1004, startPoint y: 544, endPoint x: 994, endPoint y: 544, distance: 10.0
click at [995, 545] on span "The final Claim amount is disbursed to the employee's bank account" at bounding box center [1126, 547] width 264 height 27
drag, startPoint x: 1054, startPoint y: 550, endPoint x: 1017, endPoint y: 547, distance: 37.5
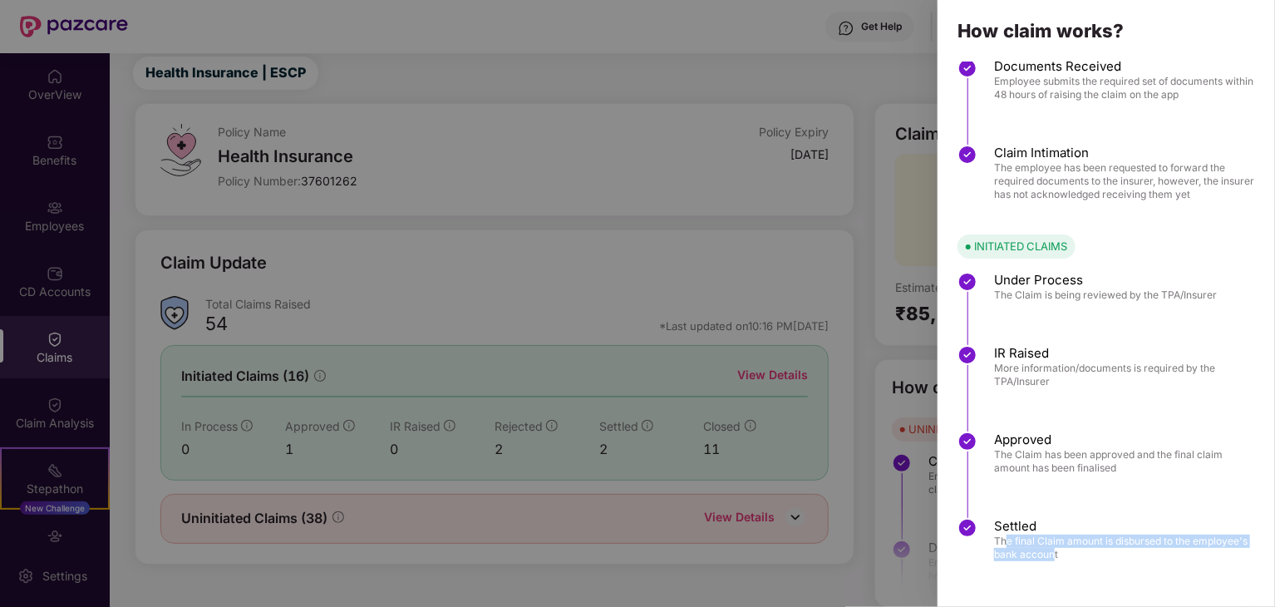
click at [1007, 540] on span "The final Claim amount is disbursed to the employee's bank account" at bounding box center [1126, 547] width 264 height 27
click at [1067, 556] on span "The final Claim amount is disbursed to the employee's bank account" at bounding box center [1126, 547] width 264 height 27
drag, startPoint x: 1078, startPoint y: 550, endPoint x: 992, endPoint y: 541, distance: 86.1
click at [992, 541] on div "Settled The final Claim amount is disbursed to the employee's bank account" at bounding box center [1115, 544] width 317 height 52
click at [844, 380] on div at bounding box center [637, 303] width 1275 height 607
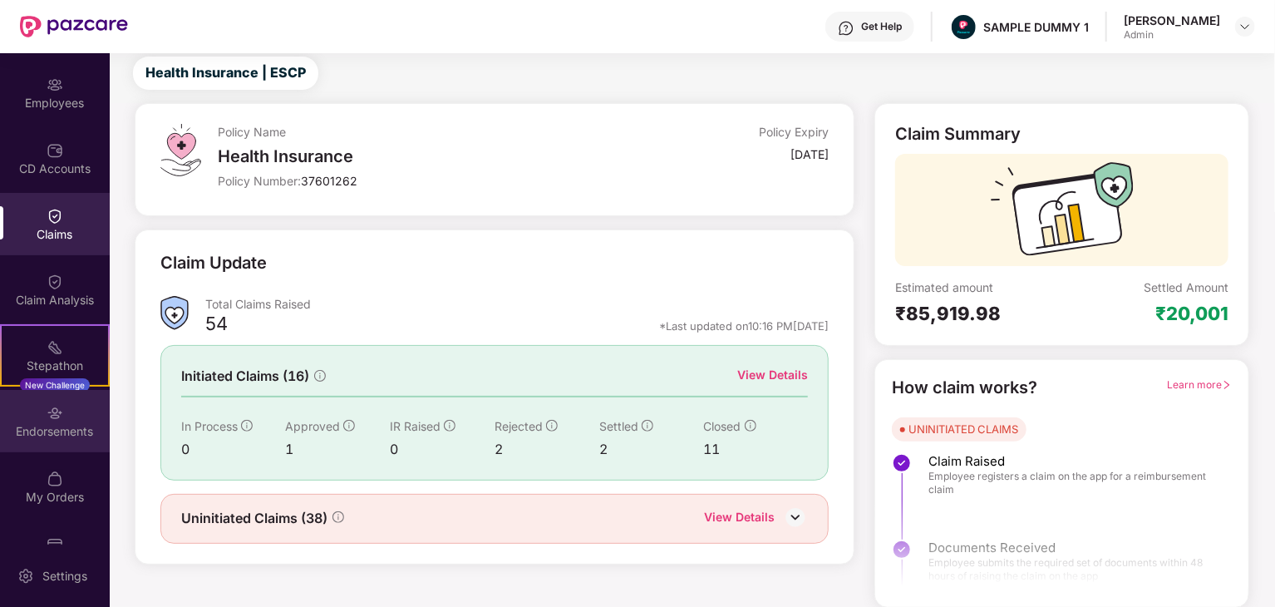
scroll to position [166, 0]
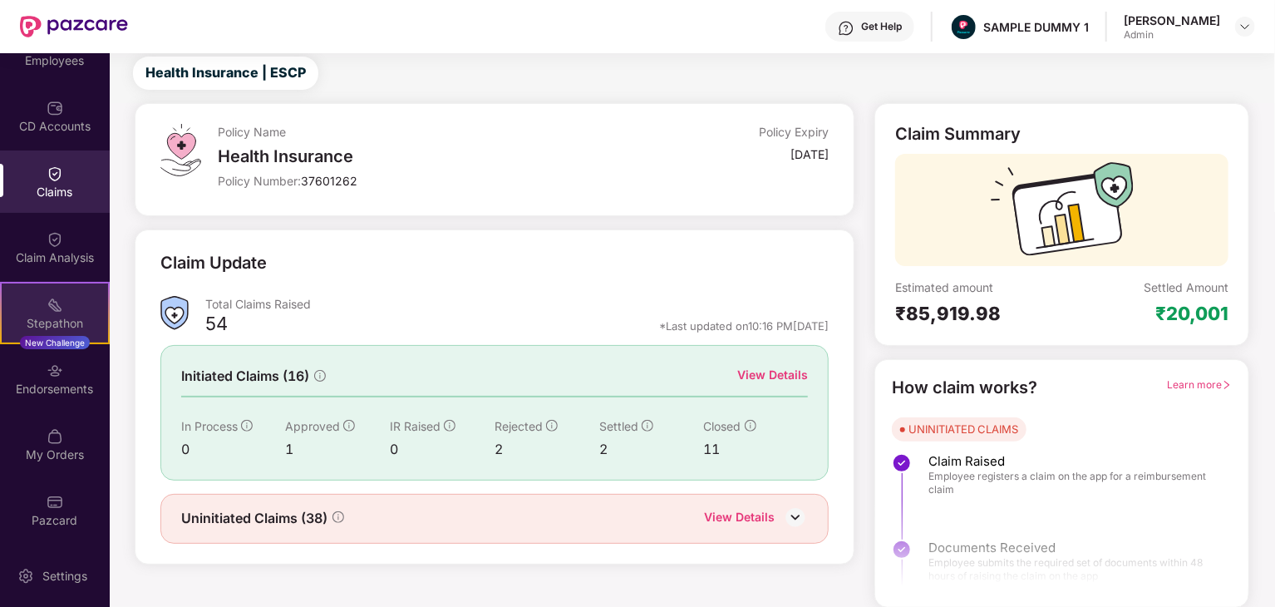
click at [40, 303] on div "Stepathon New Challenge" at bounding box center [55, 313] width 110 height 62
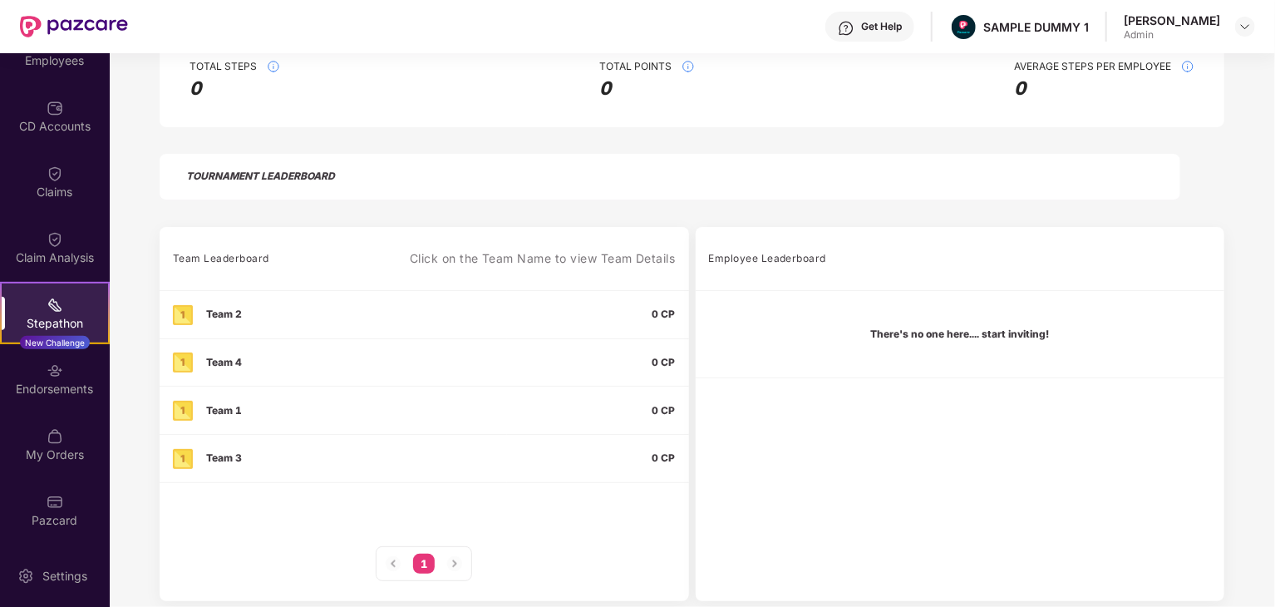
scroll to position [352, 0]
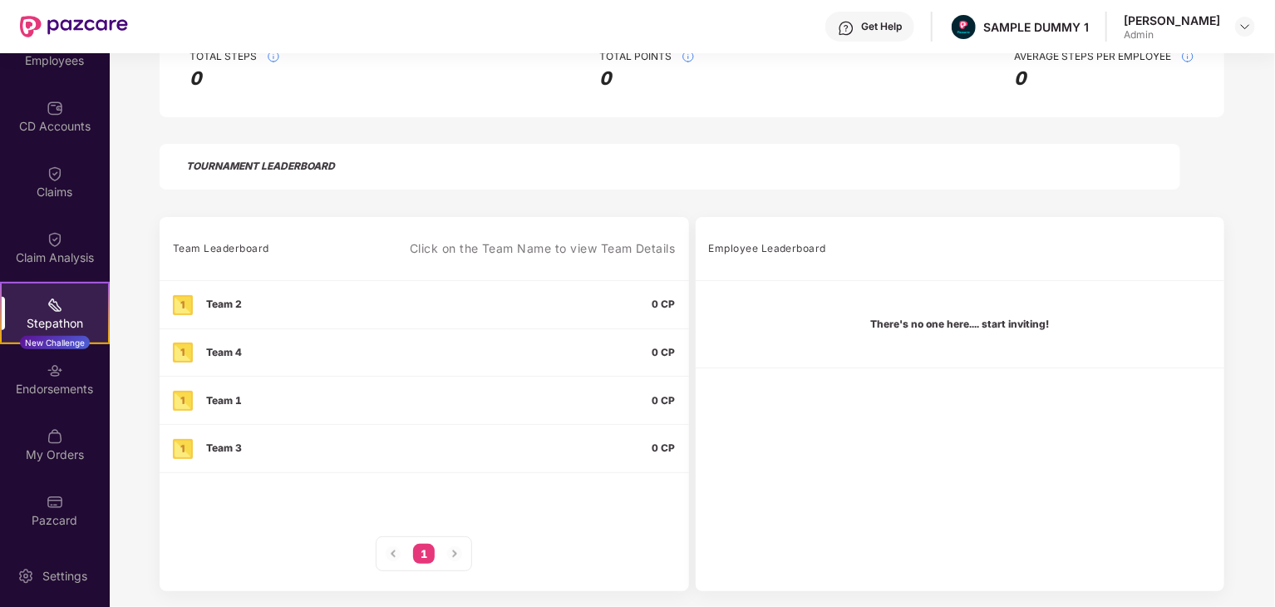
click at [456, 553] on img at bounding box center [455, 553] width 20 height 20
click at [655, 306] on span "0 CP" at bounding box center [663, 303] width 23 height 12
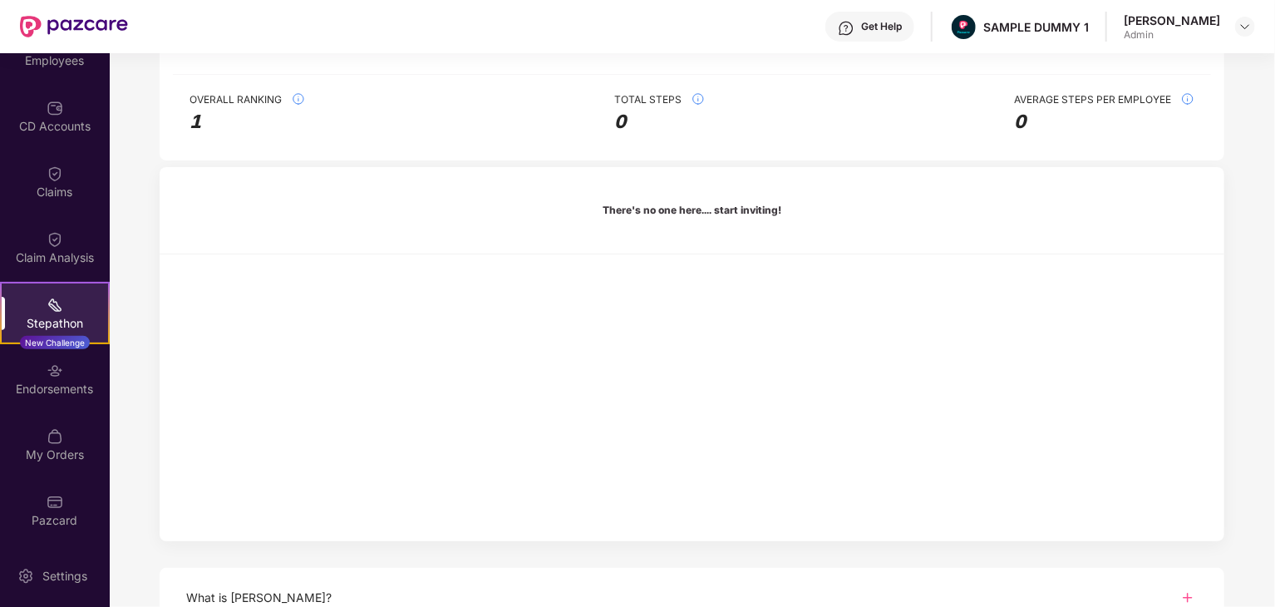
scroll to position [0, 0]
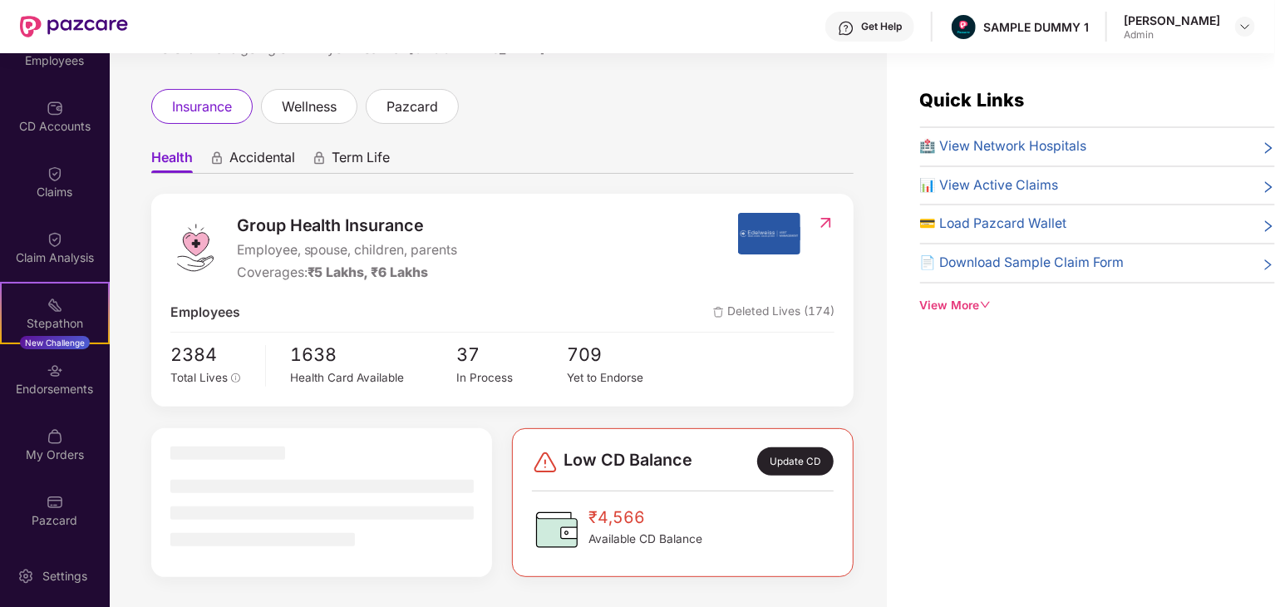
scroll to position [96, 0]
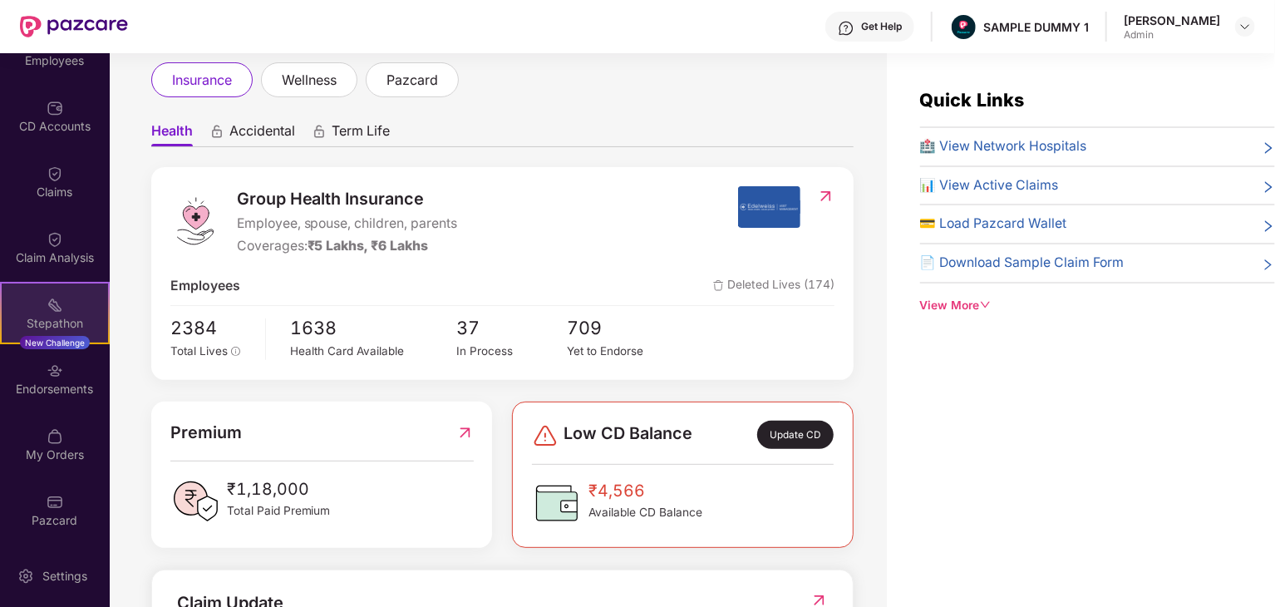
click at [47, 315] on div "Stepathon" at bounding box center [55, 323] width 106 height 17
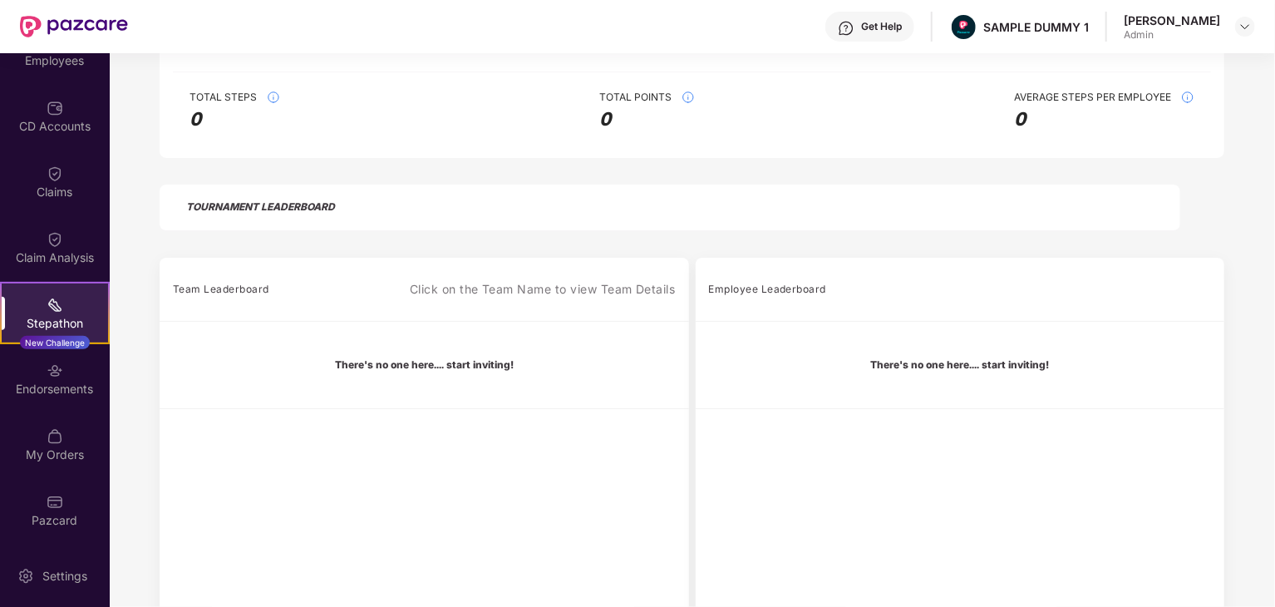
scroll to position [352, 0]
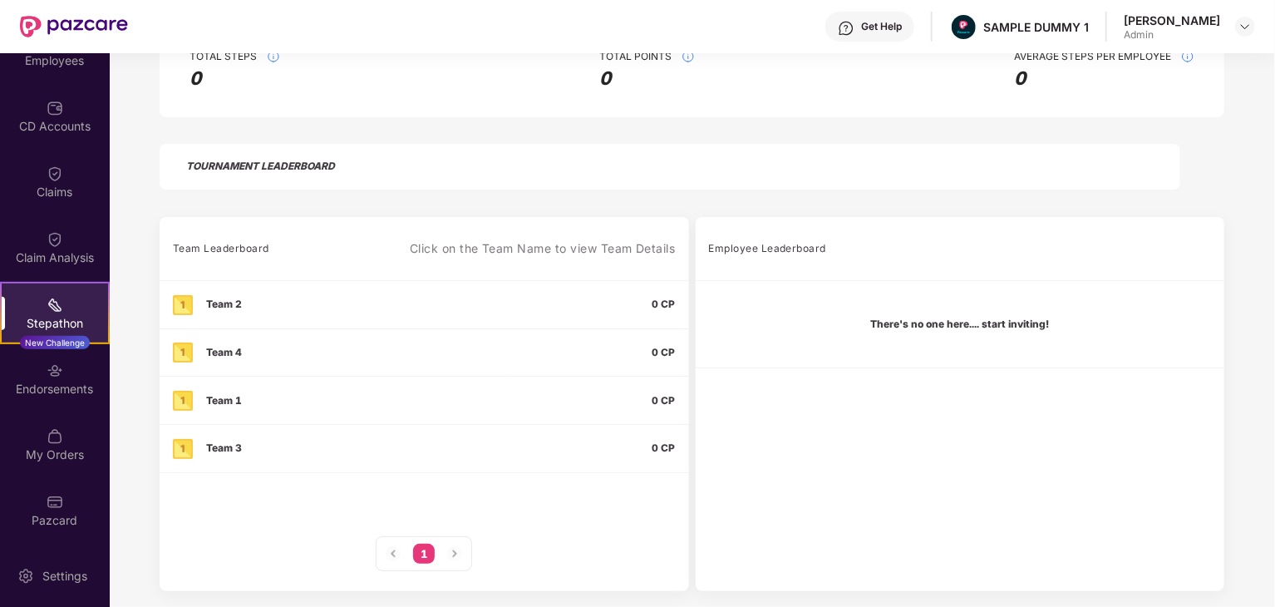
click at [272, 315] on td "Team 2" at bounding box center [333, 304] width 347 height 48
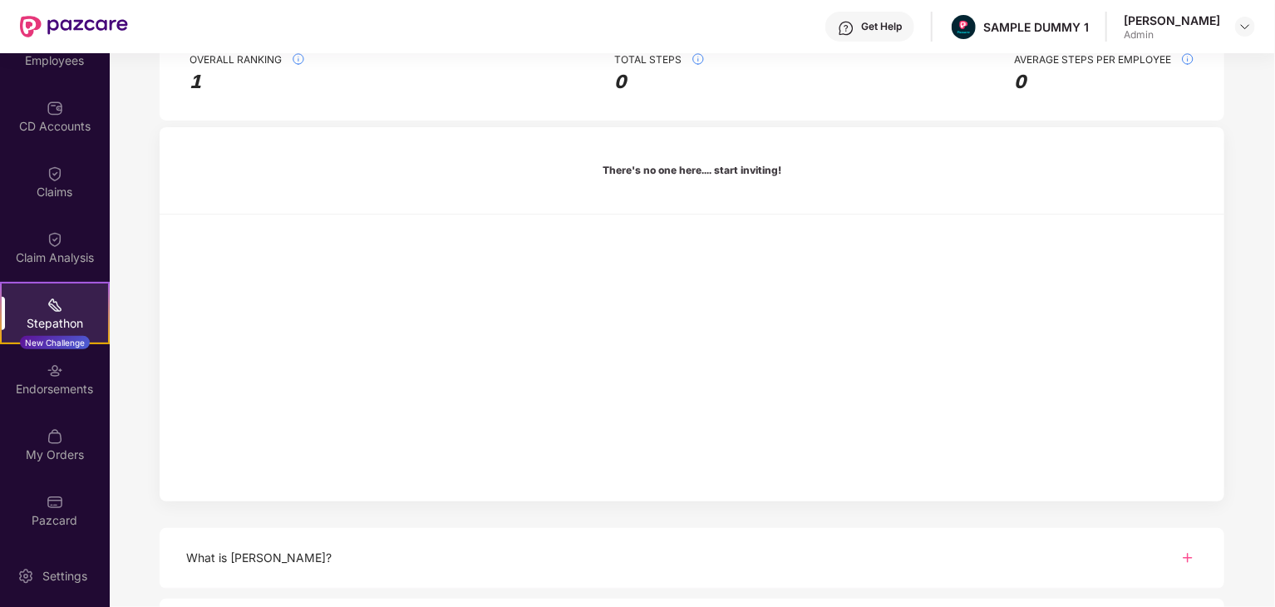
scroll to position [467, 0]
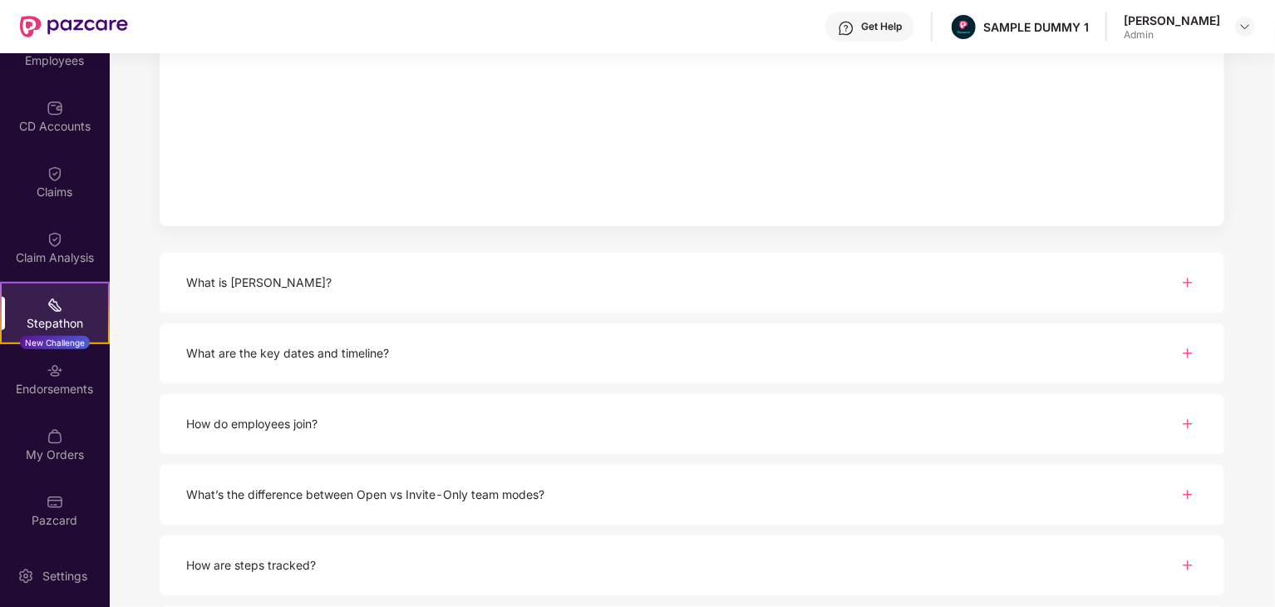
drag, startPoint x: 951, startPoint y: 293, endPoint x: 938, endPoint y: 299, distance: 13.8
click at [951, 293] on div "What is [PERSON_NAME]?" at bounding box center [692, 283] width 1064 height 61
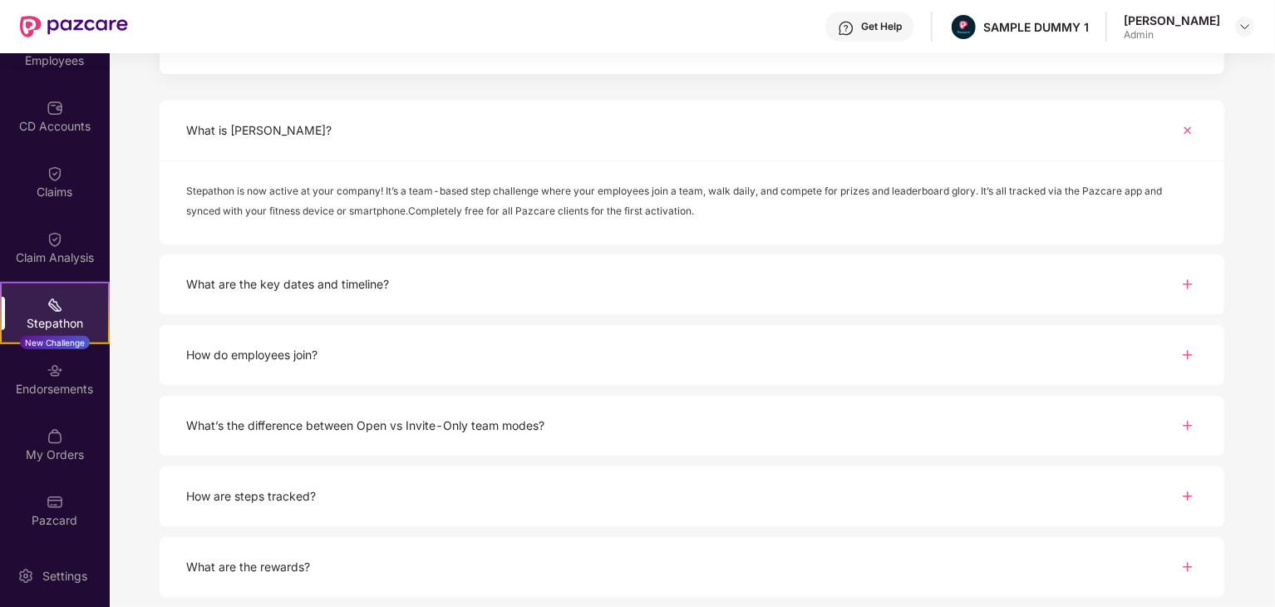
scroll to position [633, 0]
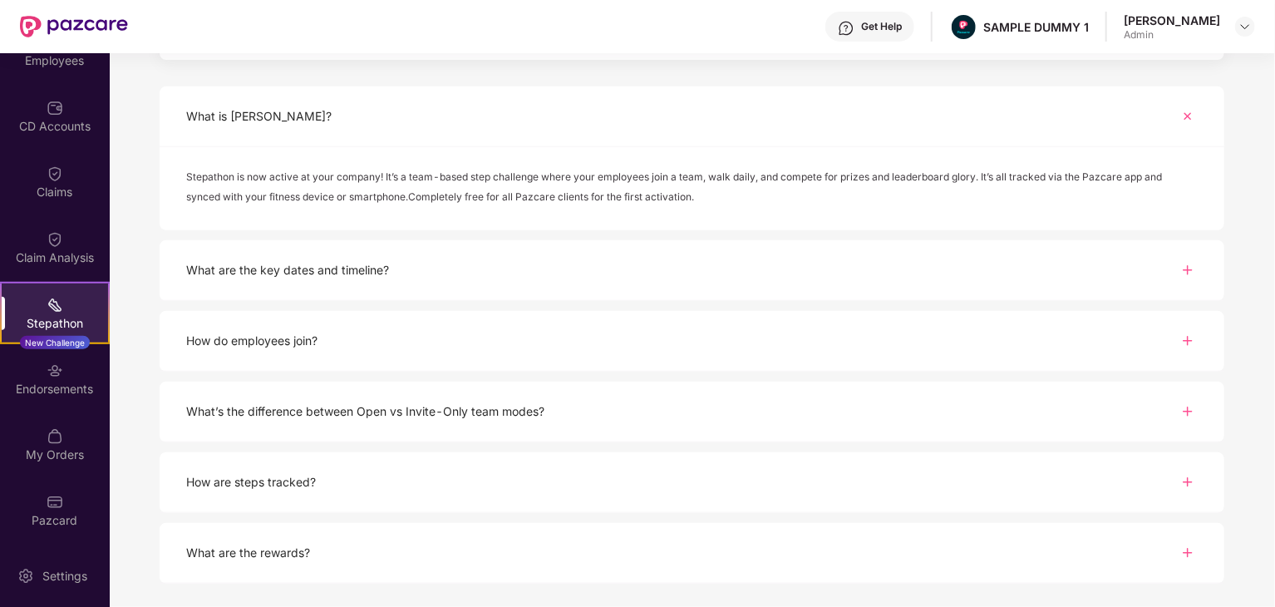
click at [844, 260] on div "What are the key dates and timeline?" at bounding box center [692, 270] width 1064 height 61
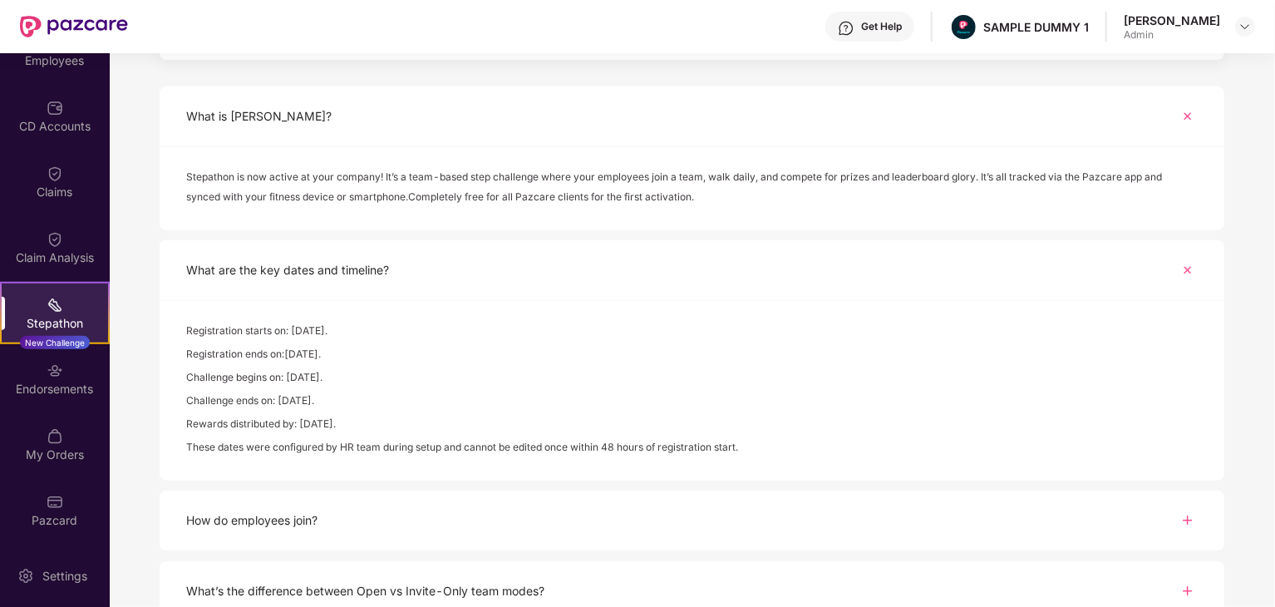
click at [617, 499] on div "How do employees join?" at bounding box center [692, 520] width 1064 height 61
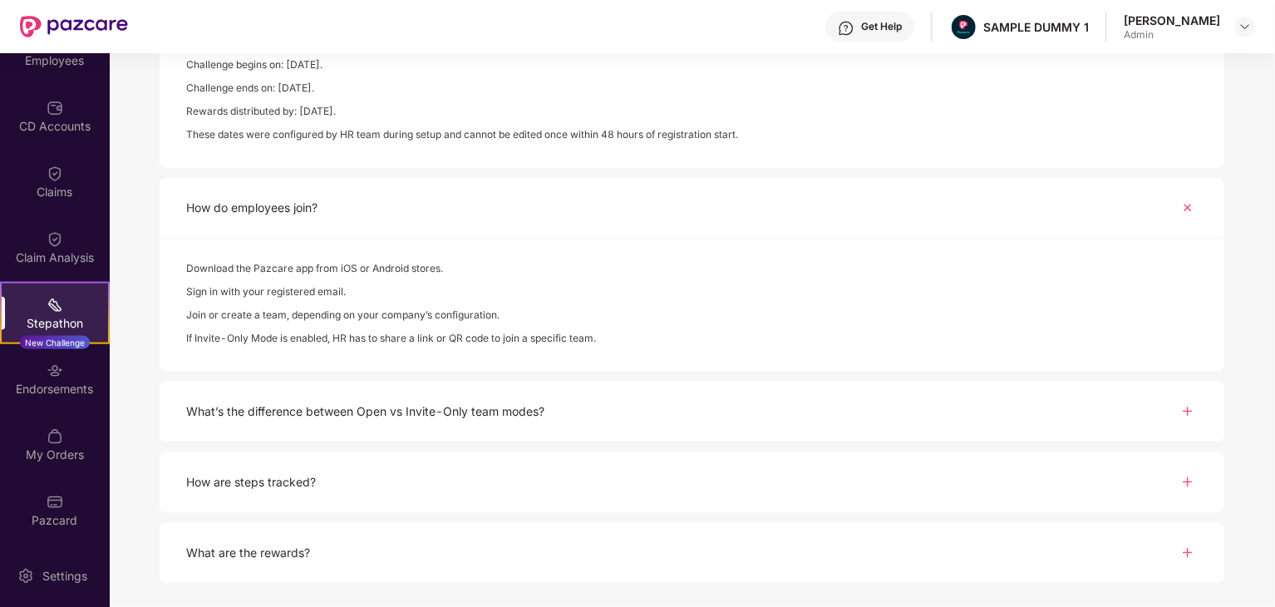
click at [525, 420] on div "What’s the difference between Open vs Invite-Only team modes?" at bounding box center [692, 411] width 1064 height 61
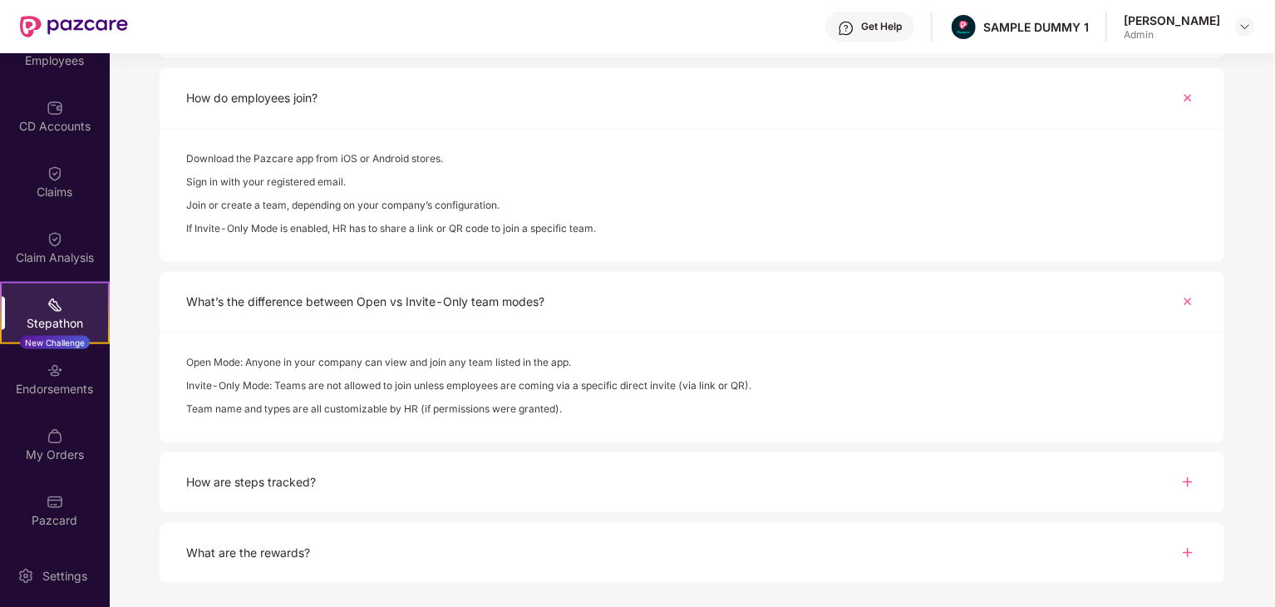
click at [523, 479] on div "How are steps tracked?" at bounding box center [692, 482] width 1064 height 61
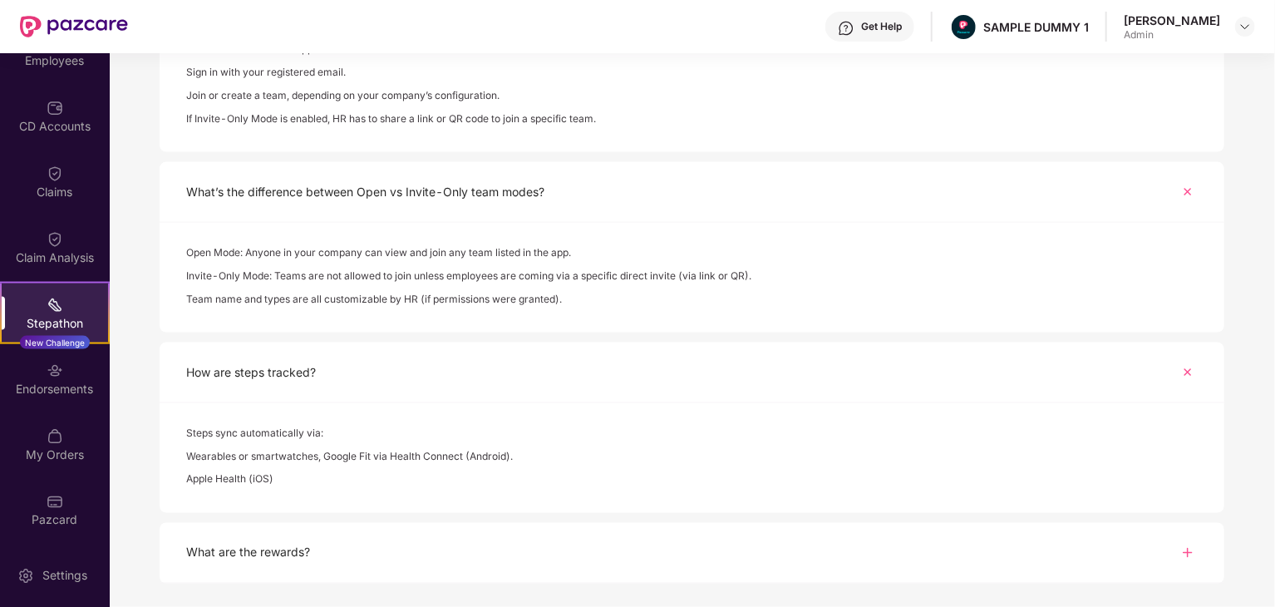
click at [446, 549] on div "What are the rewards?" at bounding box center [692, 553] width 1064 height 61
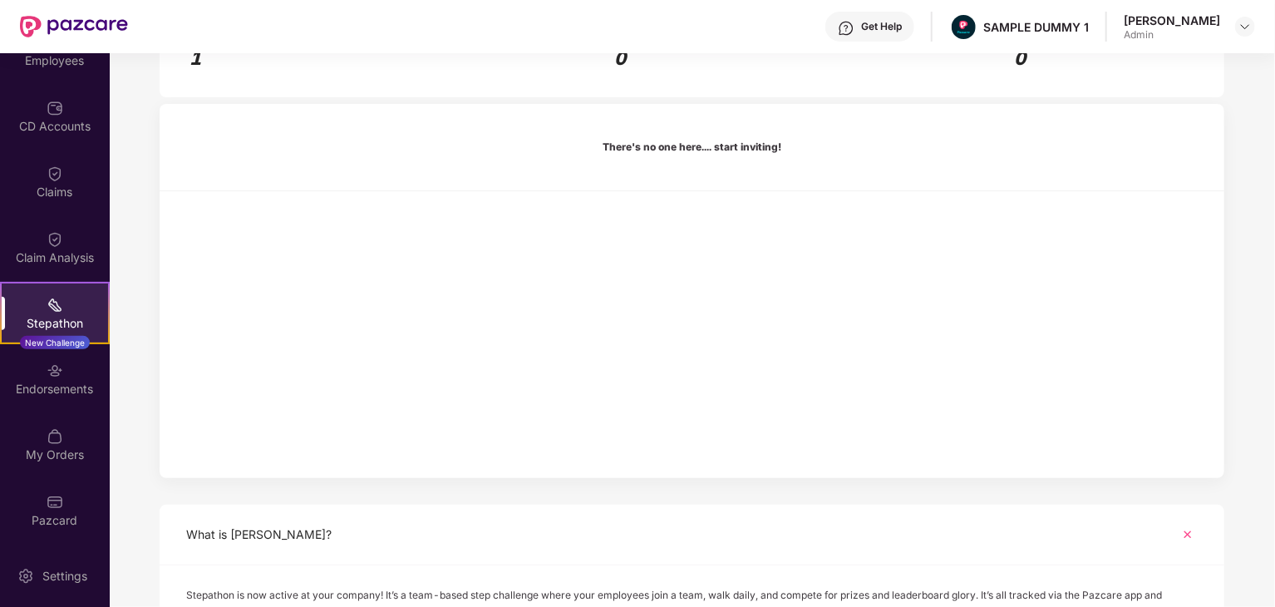
scroll to position [2, 0]
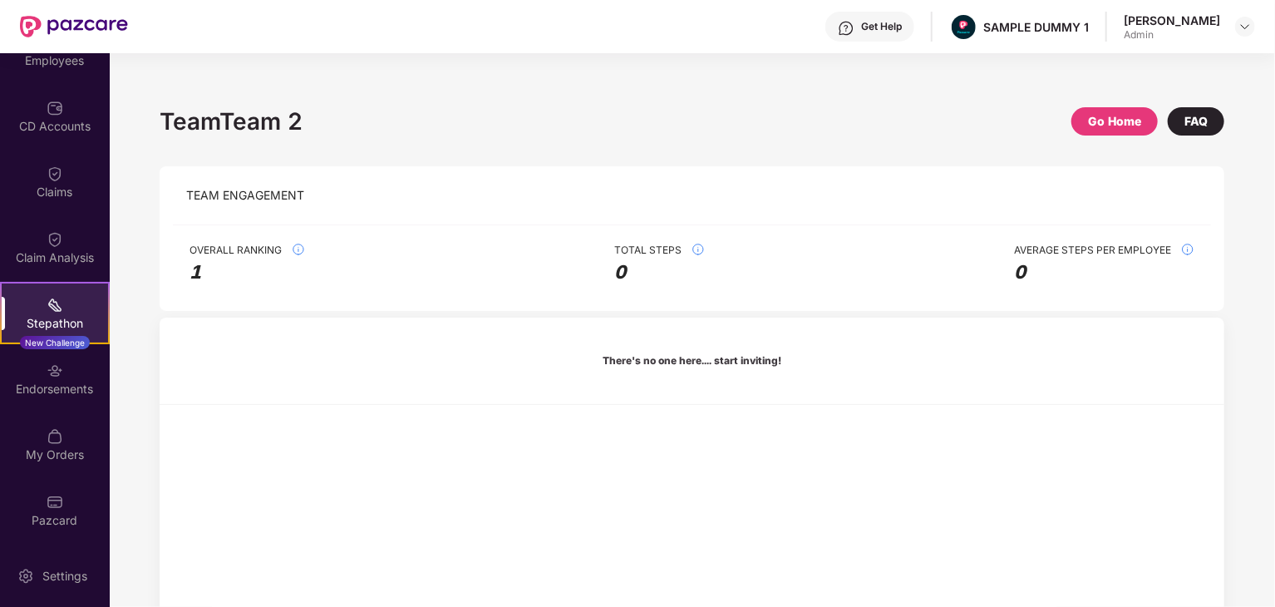
click at [1191, 123] on div "FAQ" at bounding box center [1195, 121] width 23 height 18
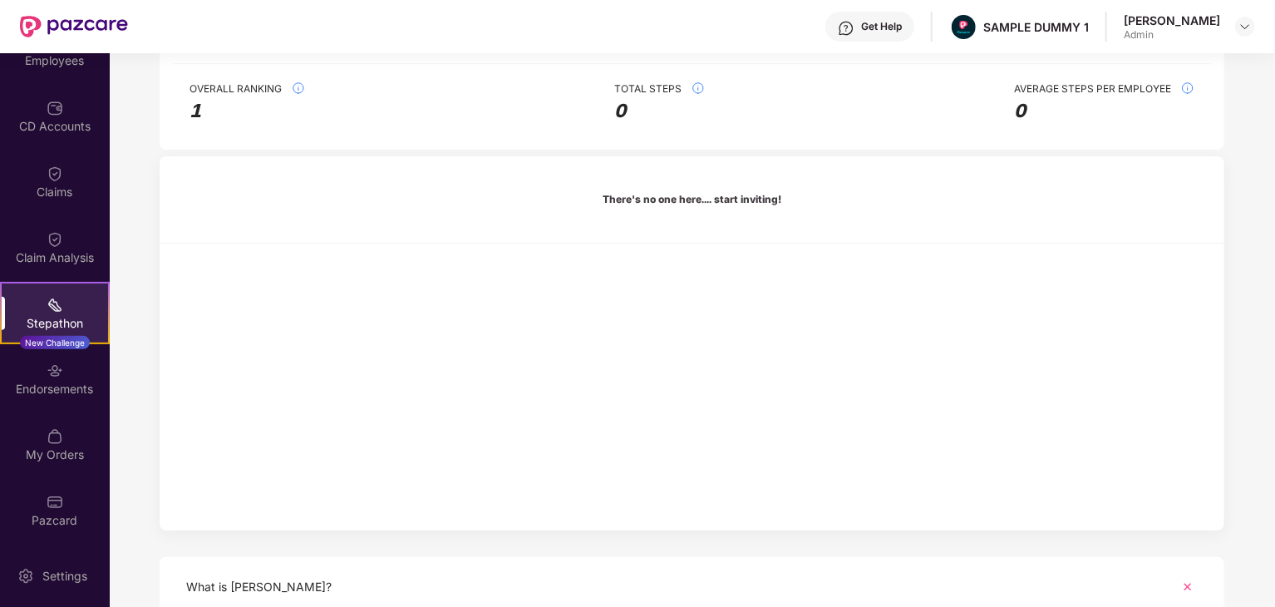
scroll to position [0, 0]
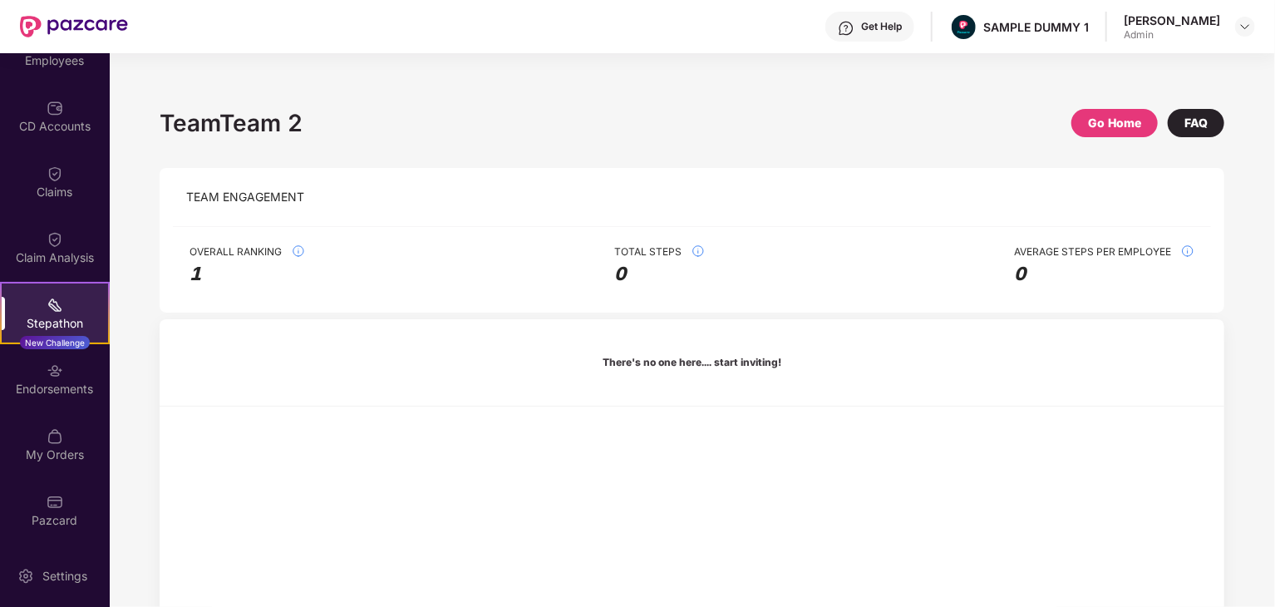
click at [1099, 127] on div "Go Home" at bounding box center [1114, 123] width 53 height 18
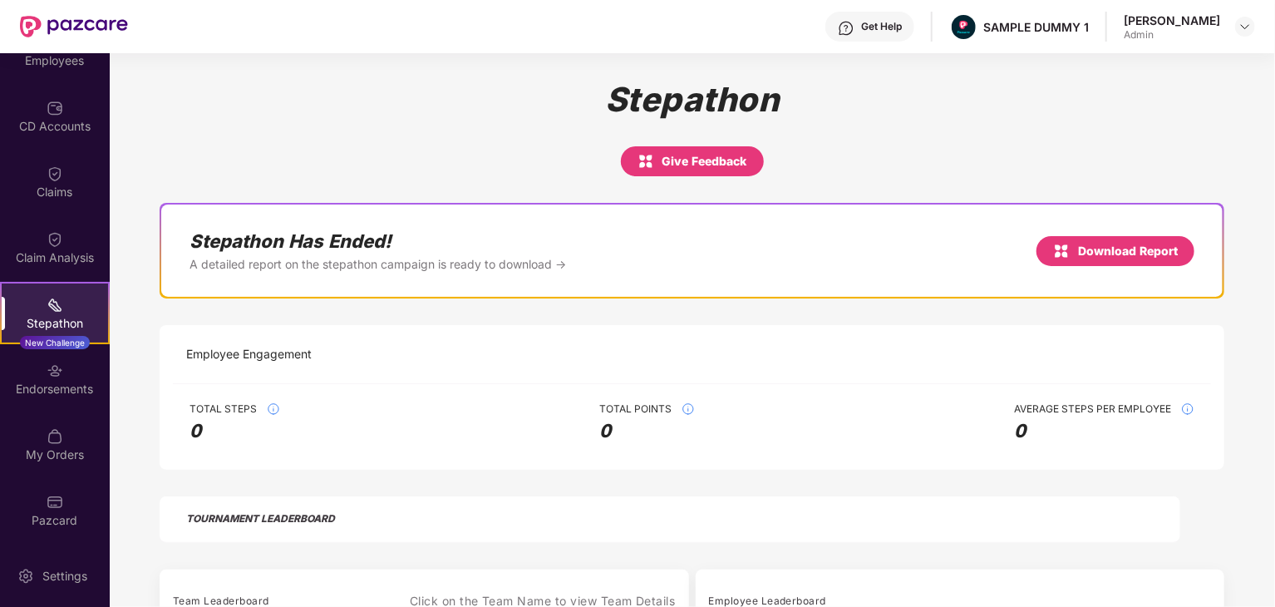
scroll to position [332, 0]
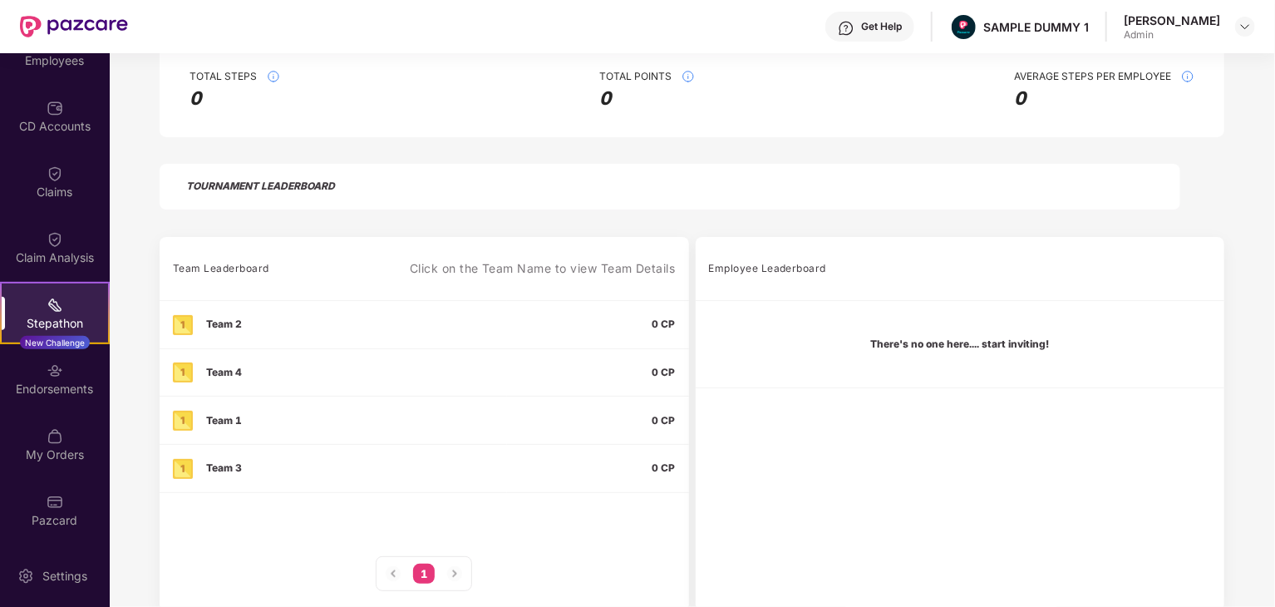
click at [292, 366] on div "Team 4" at bounding box center [333, 372] width 321 height 21
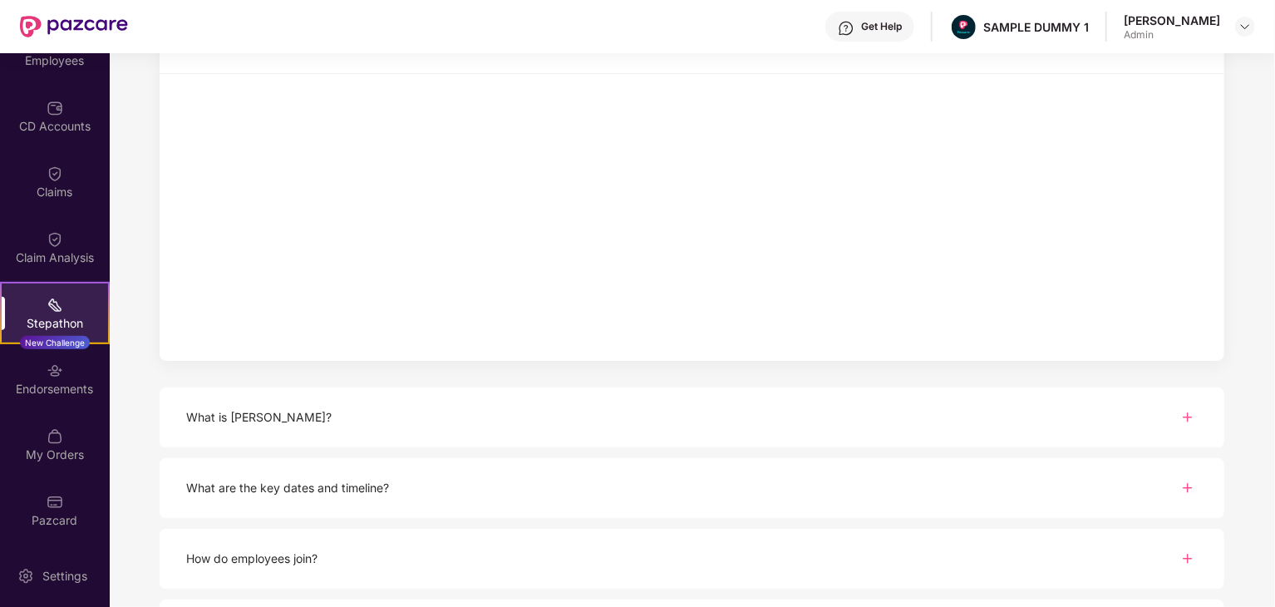
scroll to position [0, 0]
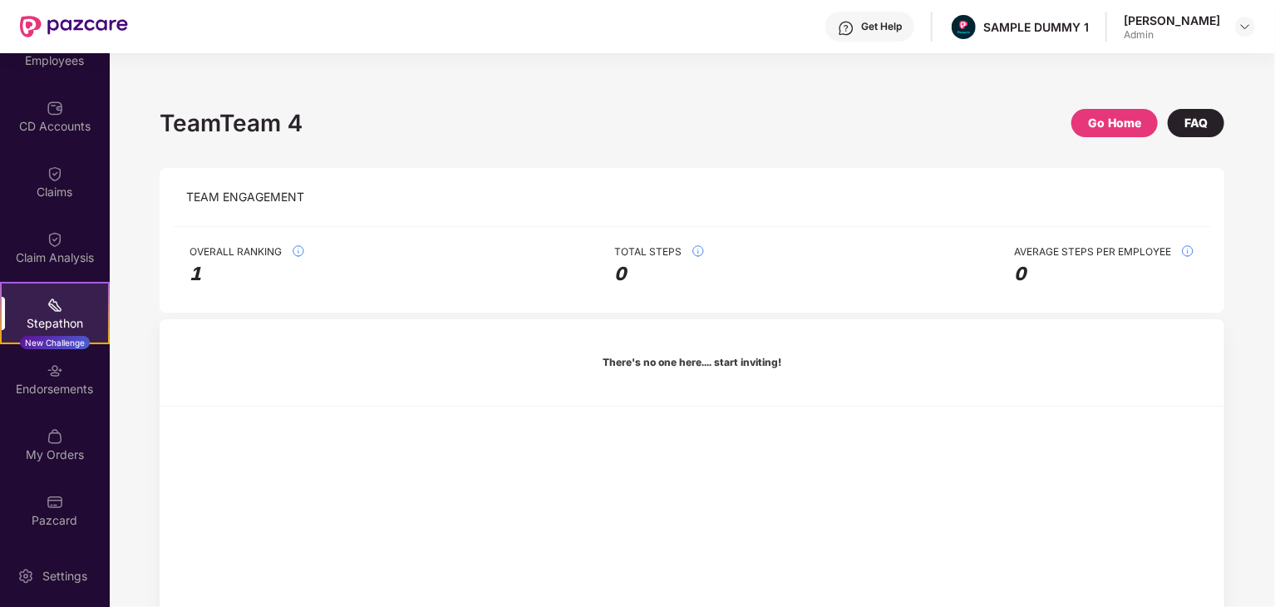
click at [1116, 111] on div "Go Home" at bounding box center [1114, 123] width 86 height 28
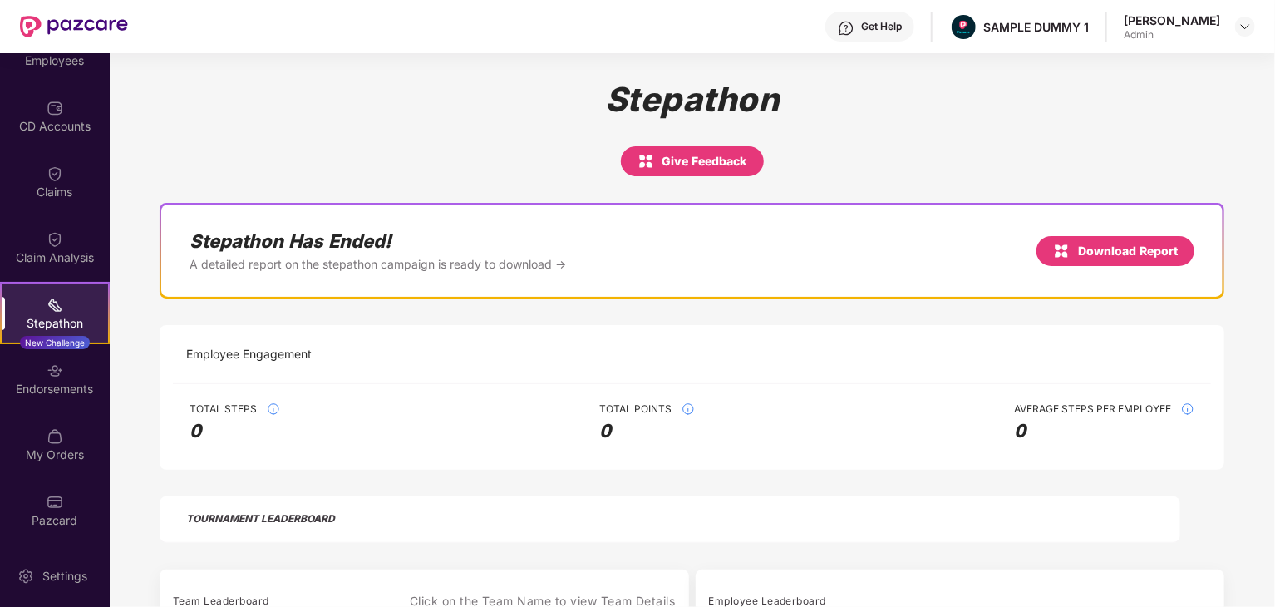
click at [371, 252] on strong "Stepathon Has Ended!" at bounding box center [377, 240] width 376 height 23
drag, startPoint x: 687, startPoint y: 556, endPoint x: 698, endPoint y: 568, distance: 16.5
click at [684, 558] on div "Stepathon Give Feedback Stepathon Has Ended! A detailed report on the stepathon…" at bounding box center [692, 506] width 1164 height 907
click at [713, 100] on h2 "Stepathon" at bounding box center [692, 100] width 174 height 40
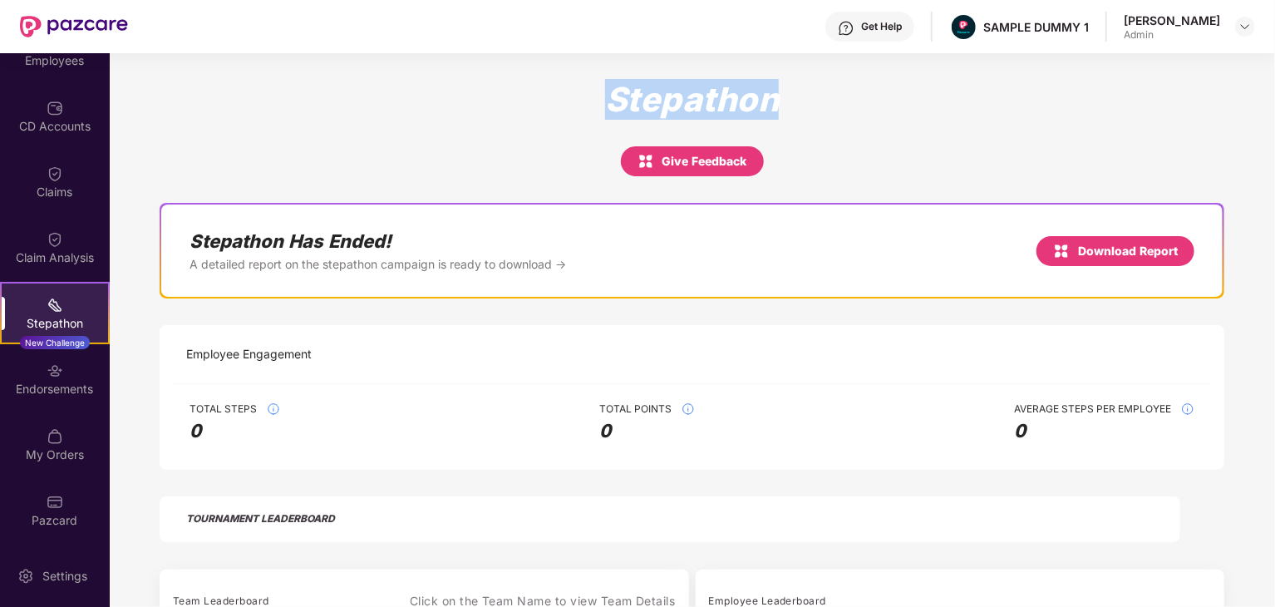
click at [713, 100] on h2 "Stepathon" at bounding box center [692, 100] width 174 height 40
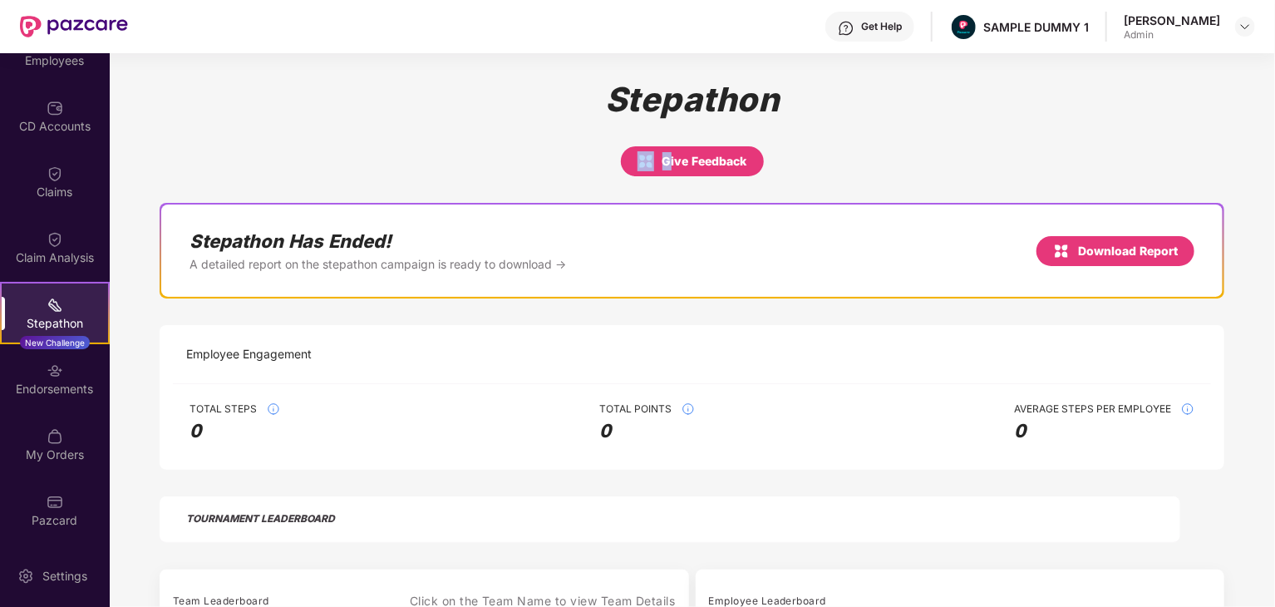
drag, startPoint x: 669, startPoint y: 172, endPoint x: 816, endPoint y: 160, distance: 147.5
click at [804, 164] on div "Stepathon Give Feedback" at bounding box center [692, 128] width 1064 height 96
click at [821, 157] on div "Stepathon Give Feedback" at bounding box center [692, 128] width 1064 height 96
click at [271, 233] on strong "Stepathon Has Ended!" at bounding box center [377, 240] width 376 height 23
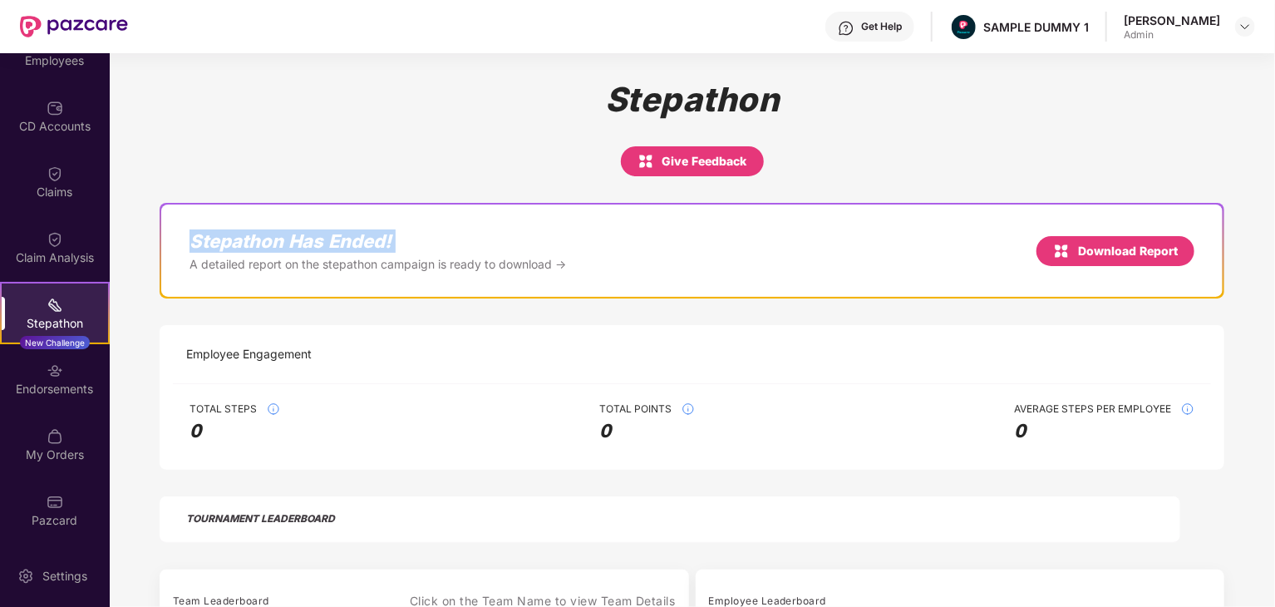
click at [273, 232] on strong "Stepathon Has Ended!" at bounding box center [377, 240] width 376 height 23
click at [314, 261] on strong "A detailed report on the stepathon campaign is ready to download →" at bounding box center [377, 264] width 376 height 16
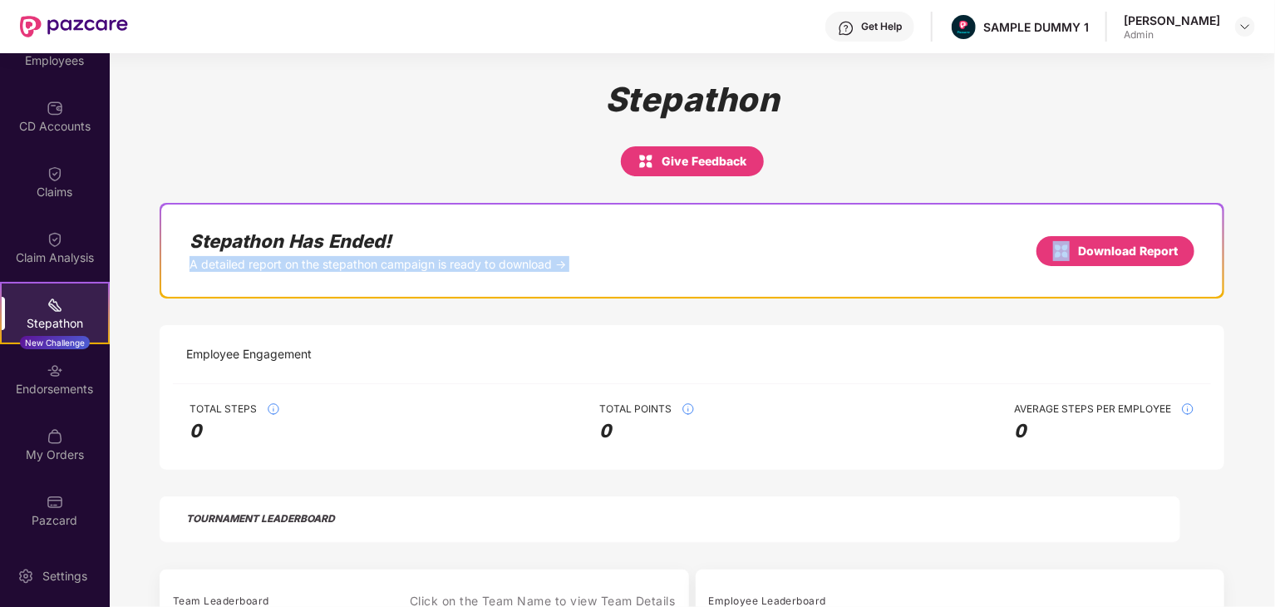
click at [314, 261] on strong "A detailed report on the stepathon campaign is ready to download →" at bounding box center [377, 264] width 376 height 16
click at [604, 337] on div "Employee Engagement" at bounding box center [692, 354] width 1038 height 59
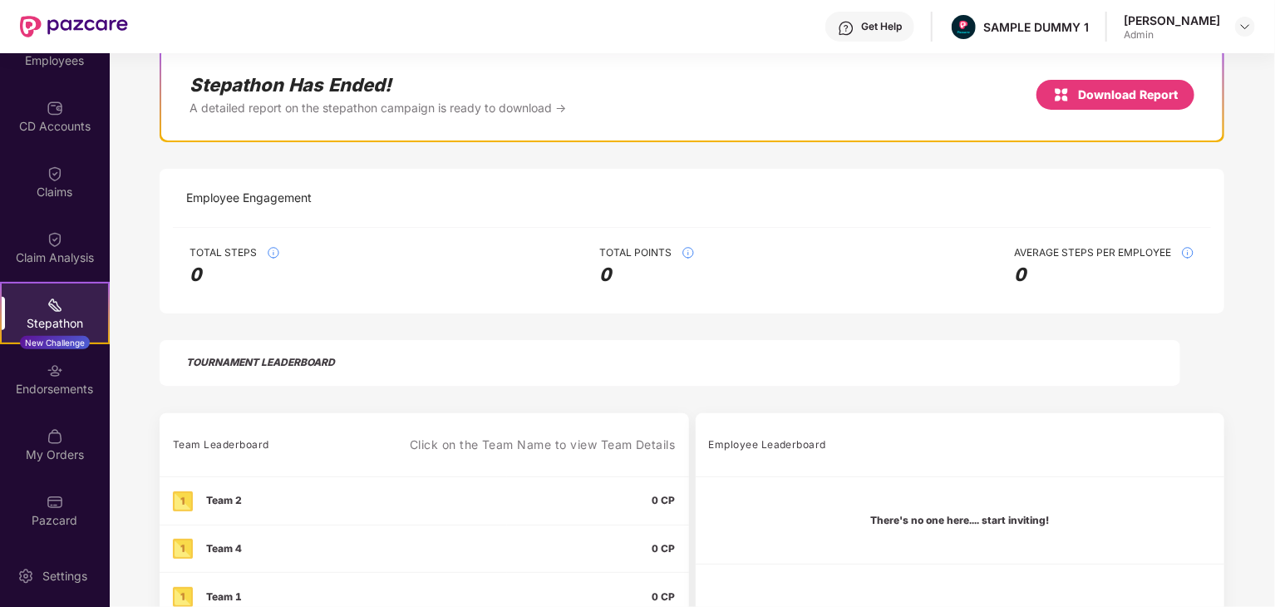
scroll to position [103, 0]
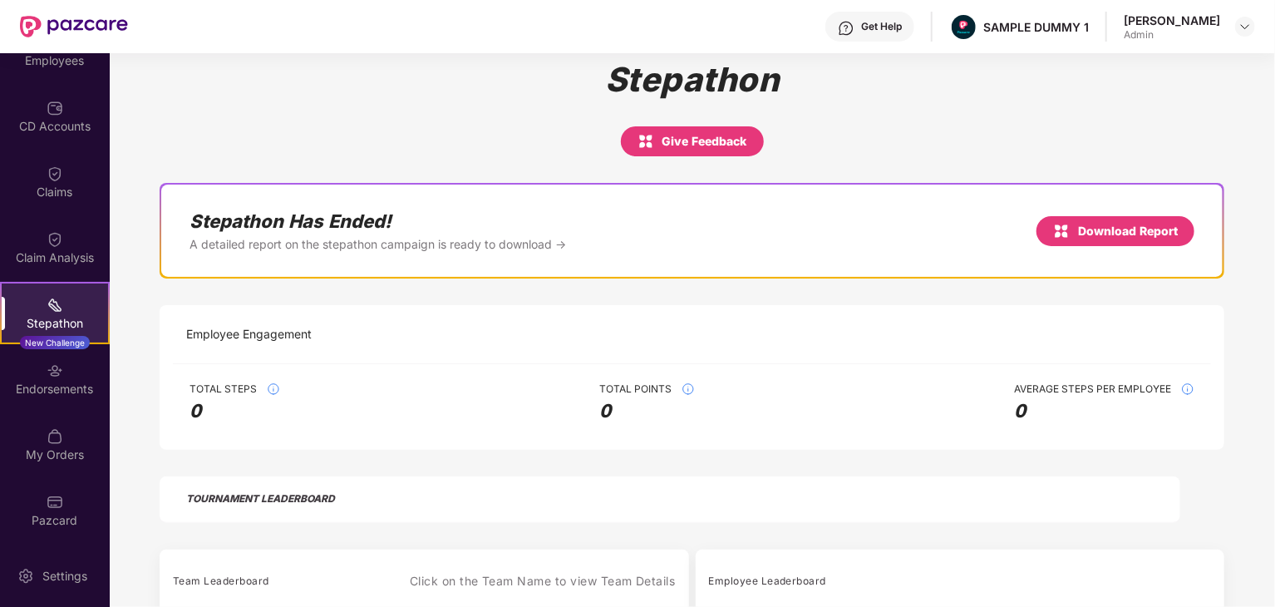
drag, startPoint x: 816, startPoint y: 467, endPoint x: 814, endPoint y: 372, distance: 94.7
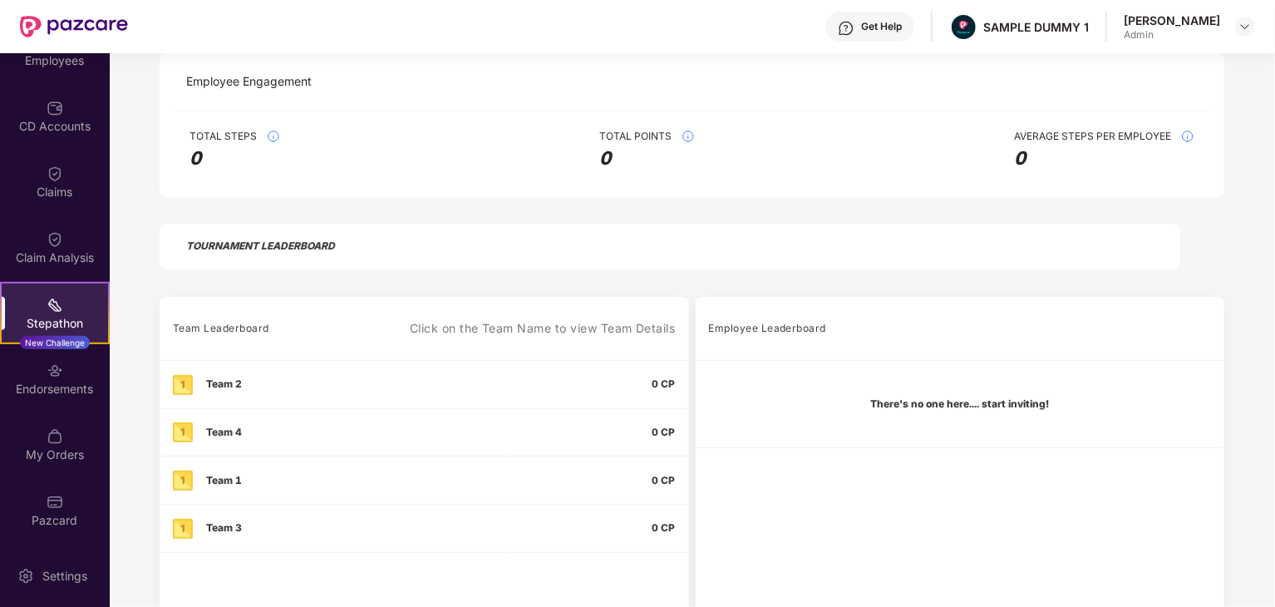
scroll to position [269, 0]
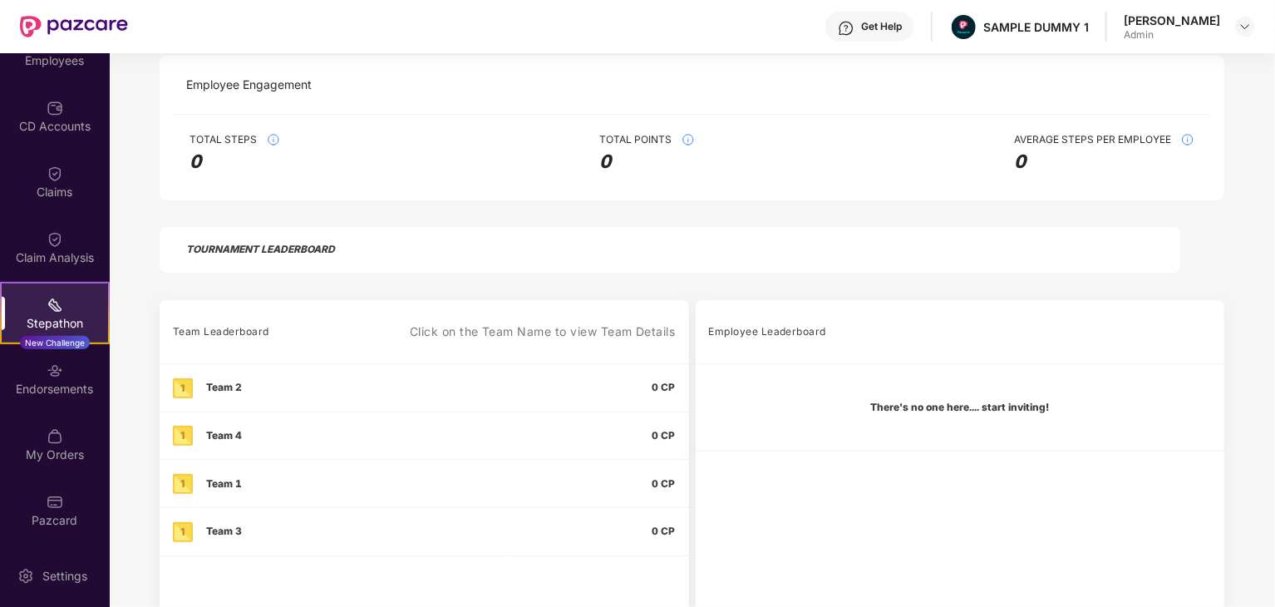
click at [215, 139] on span "Total Steps" at bounding box center [222, 139] width 67 height 13
click at [643, 137] on span "Total Points" at bounding box center [635, 139] width 72 height 13
click at [642, 137] on span "Total Points" at bounding box center [635, 139] width 72 height 13
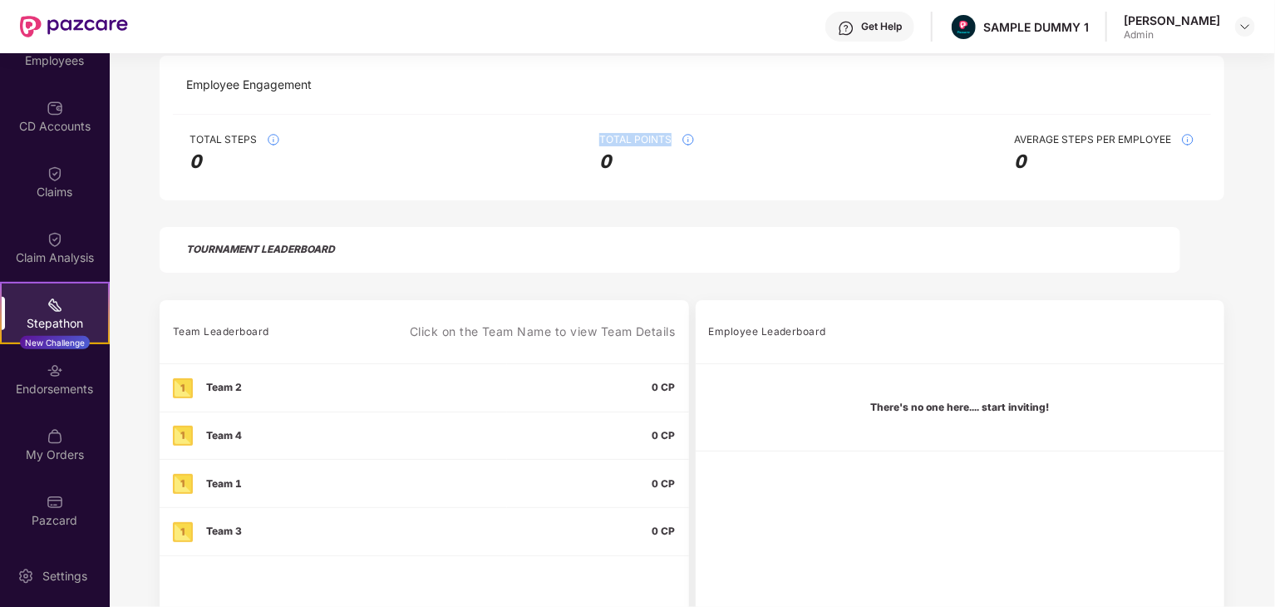
click at [642, 137] on span "Total Points" at bounding box center [635, 139] width 72 height 13
click at [1032, 139] on span "Average Steps Per Employee" at bounding box center [1092, 139] width 157 height 13
click at [1031, 139] on span "Average Steps Per Employee" at bounding box center [1092, 139] width 157 height 13
click at [312, 241] on div "TOURNAMENT LEADERBOARD" at bounding box center [260, 249] width 149 height 20
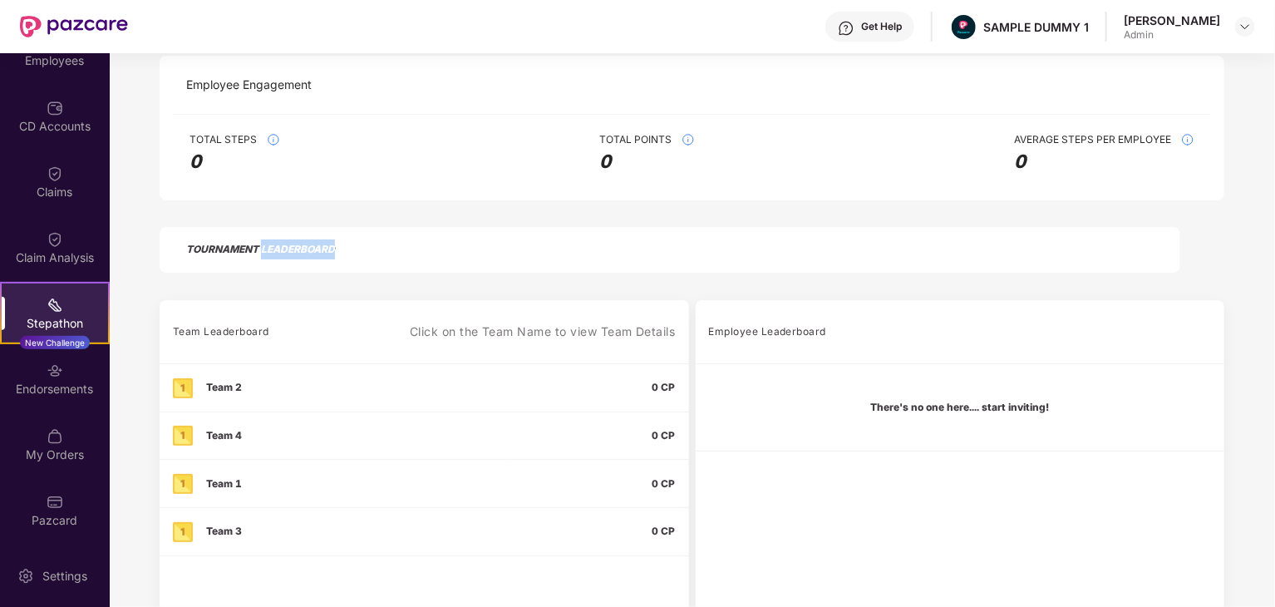
click at [317, 246] on div "TOURNAMENT LEADERBOARD" at bounding box center [260, 249] width 149 height 20
click at [317, 245] on div "TOURNAMENT LEADERBOARD" at bounding box center [260, 249] width 149 height 20
click at [319, 251] on div "TOURNAMENT LEADERBOARD" at bounding box center [260, 249] width 149 height 20
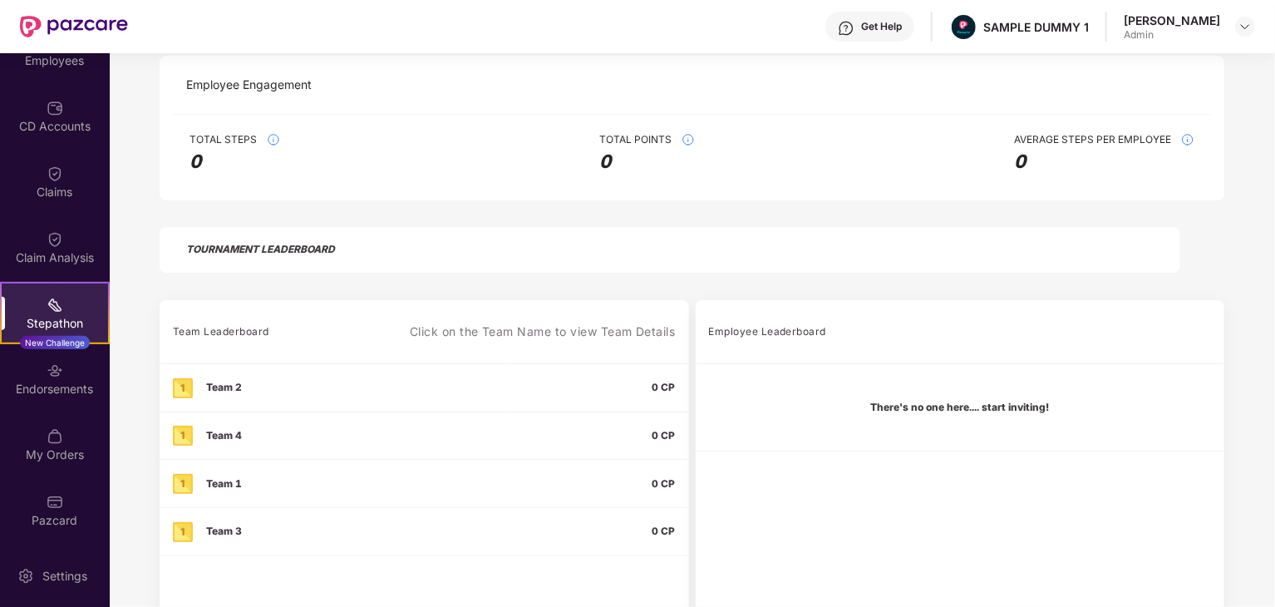
click at [231, 329] on div "Team Leaderboard" at bounding box center [221, 332] width 96 height 20
click at [961, 415] on td "There's no one here.... start inviting!" at bounding box center [959, 406] width 529 height 87
click at [960, 415] on td "There's no one here.... start inviting!" at bounding box center [959, 406] width 529 height 87
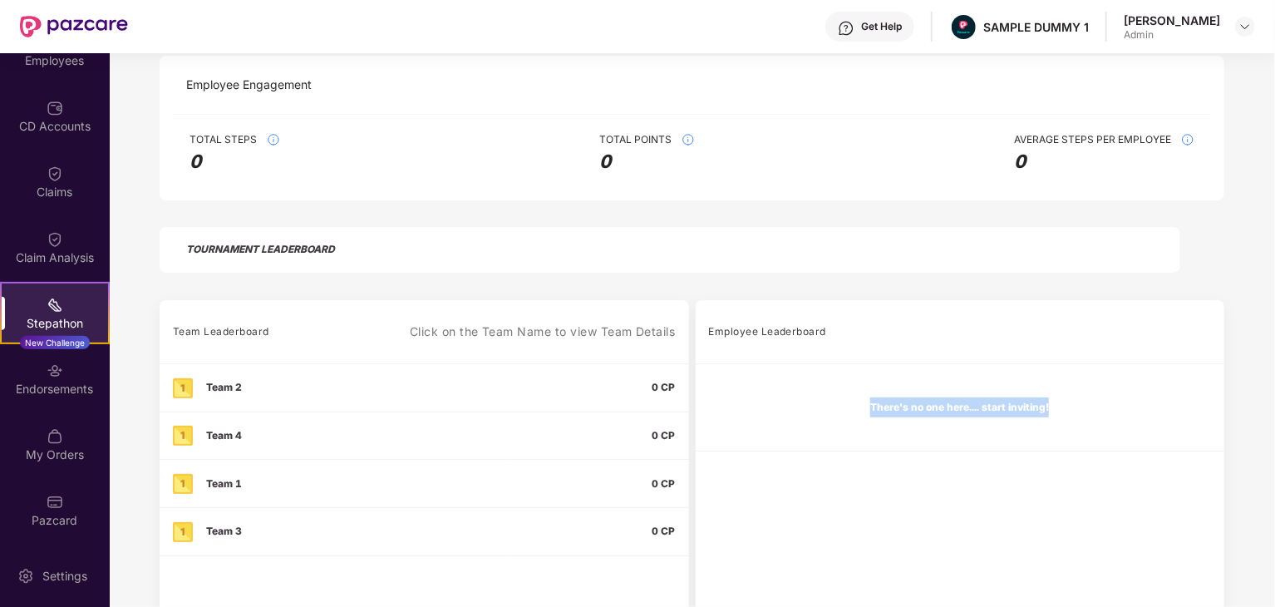
click at [960, 415] on td "There's no one here.... start inviting!" at bounding box center [959, 406] width 529 height 87
click at [645, 393] on div "0 CP" at bounding box center [597, 387] width 155 height 20
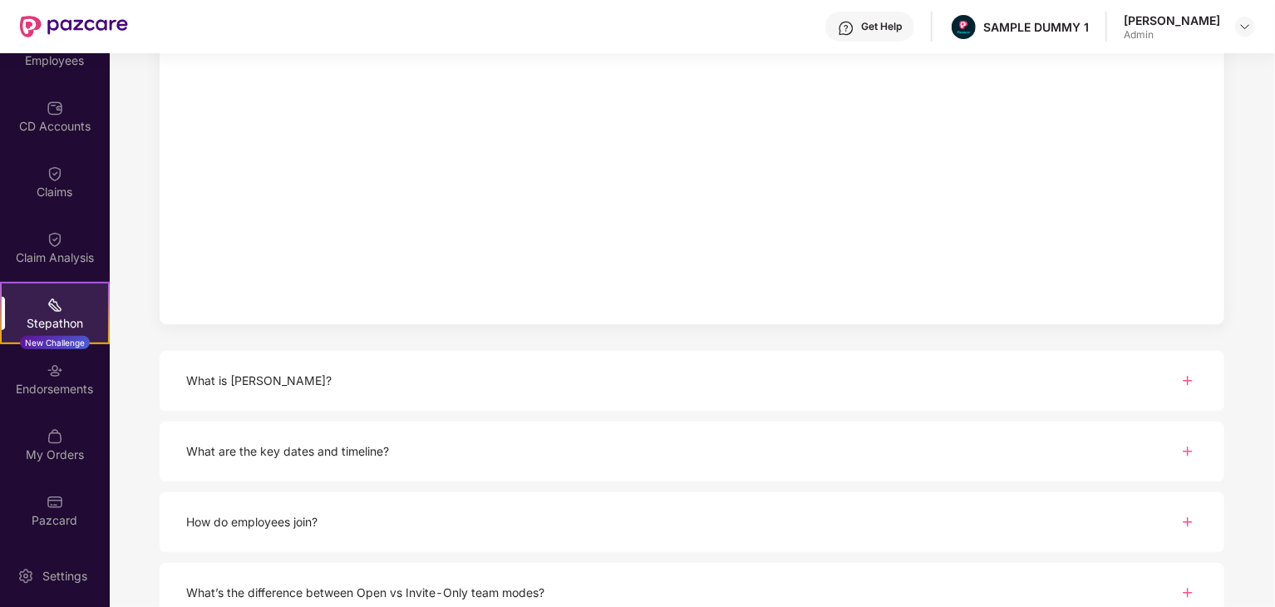
scroll to position [550, 0]
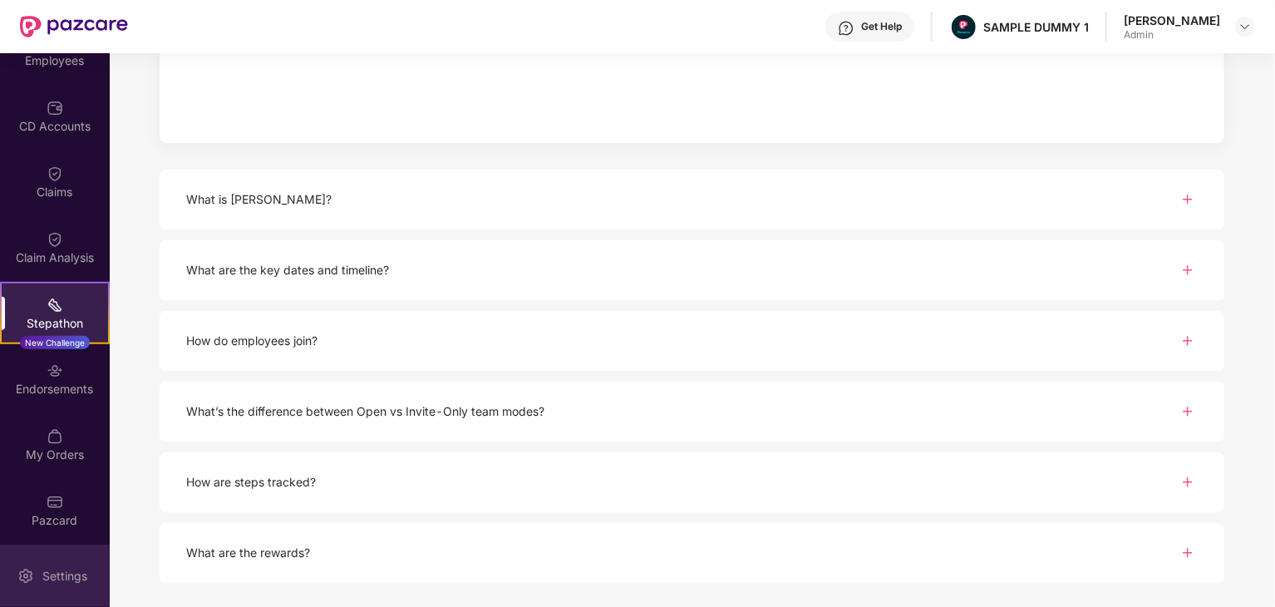
click at [27, 570] on img at bounding box center [25, 575] width 17 height 17
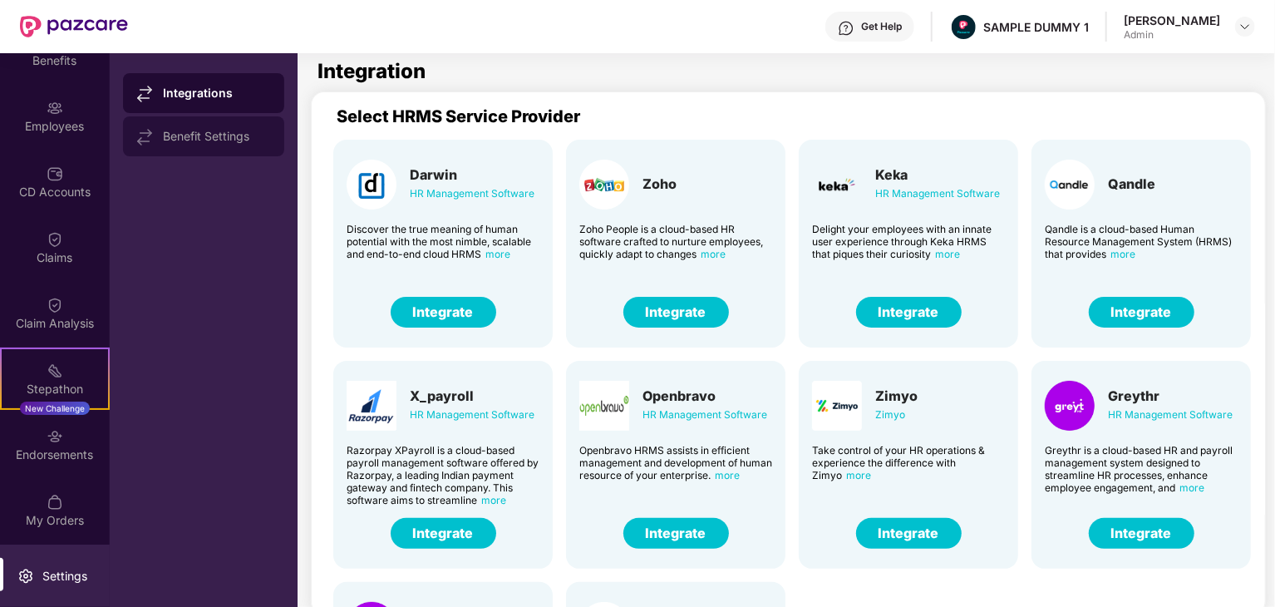
click at [183, 154] on div "Benefit Settings" at bounding box center [203, 136] width 161 height 40
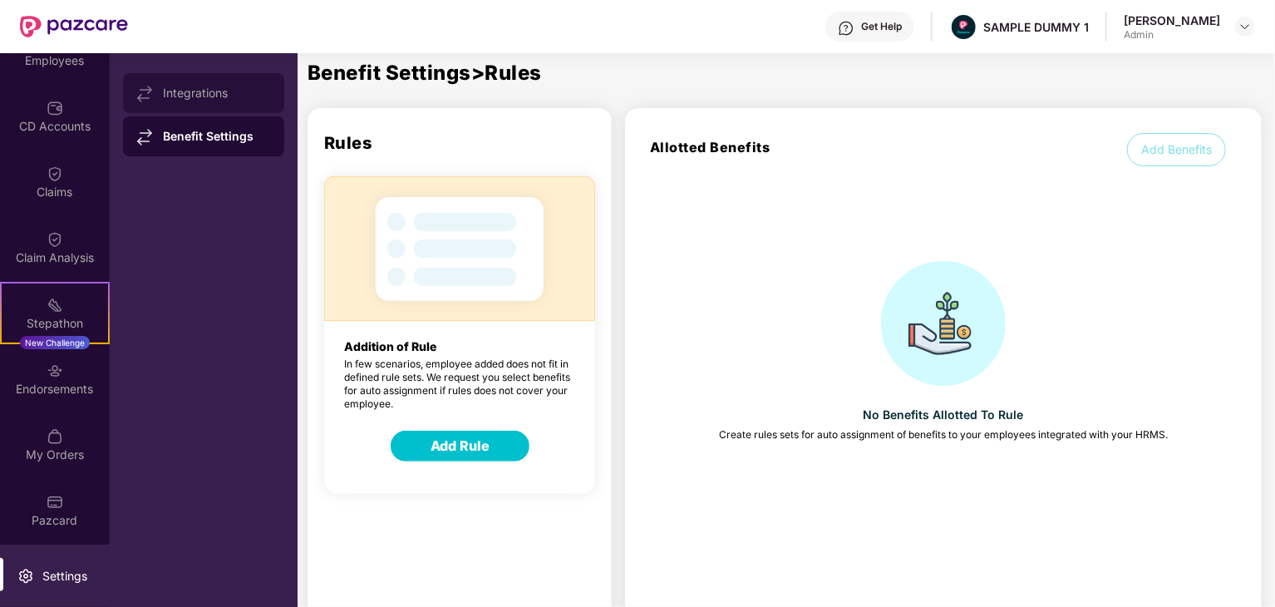
click at [194, 89] on div "Integrations" at bounding box center [217, 92] width 108 height 13
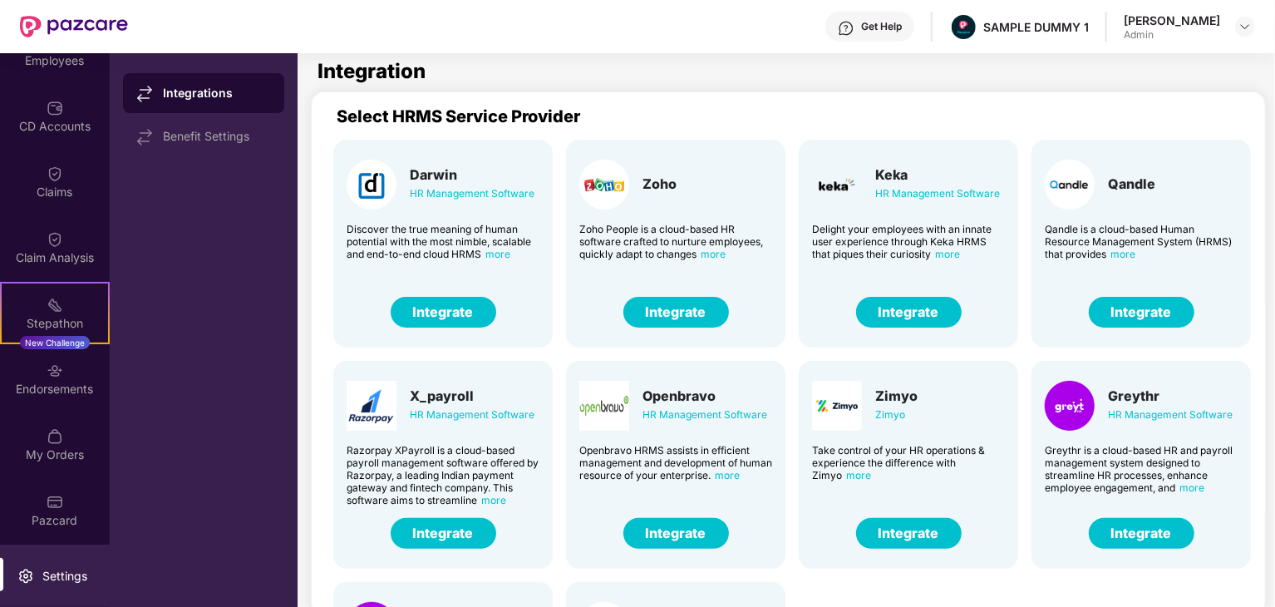
click at [409, 301] on button "Integrate" at bounding box center [444, 312] width 106 height 31
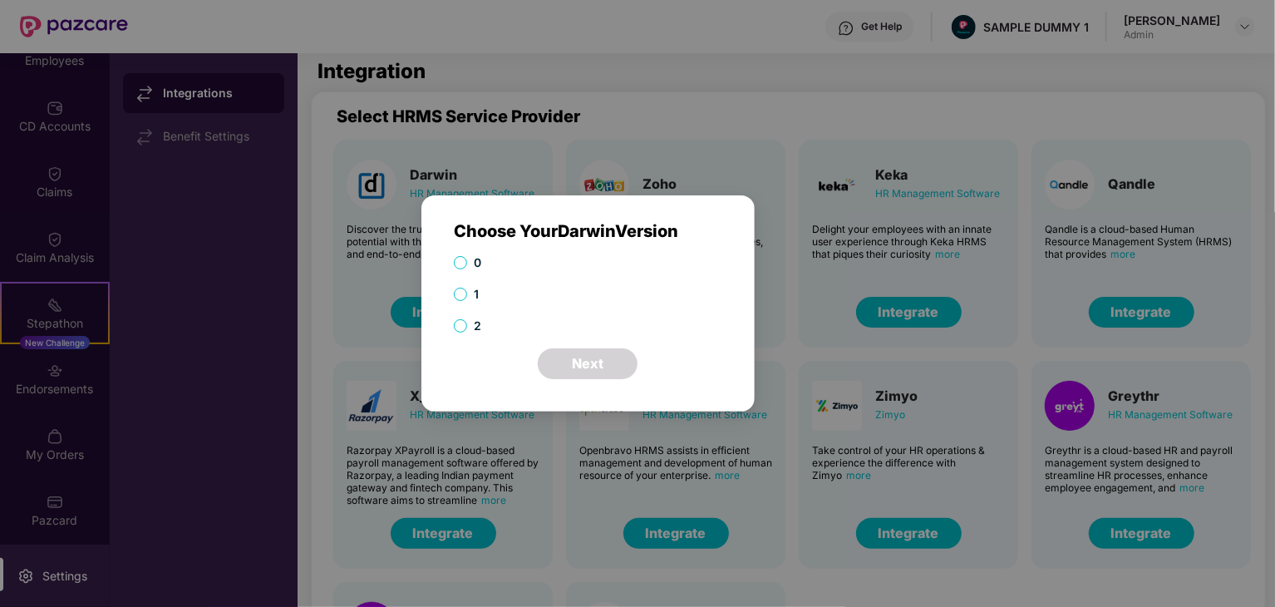
click at [469, 320] on span "2" at bounding box center [477, 326] width 21 height 18
click at [459, 270] on label "0" at bounding box center [585, 262] width 262 height 18
click at [581, 361] on button "Next" at bounding box center [588, 363] width 100 height 31
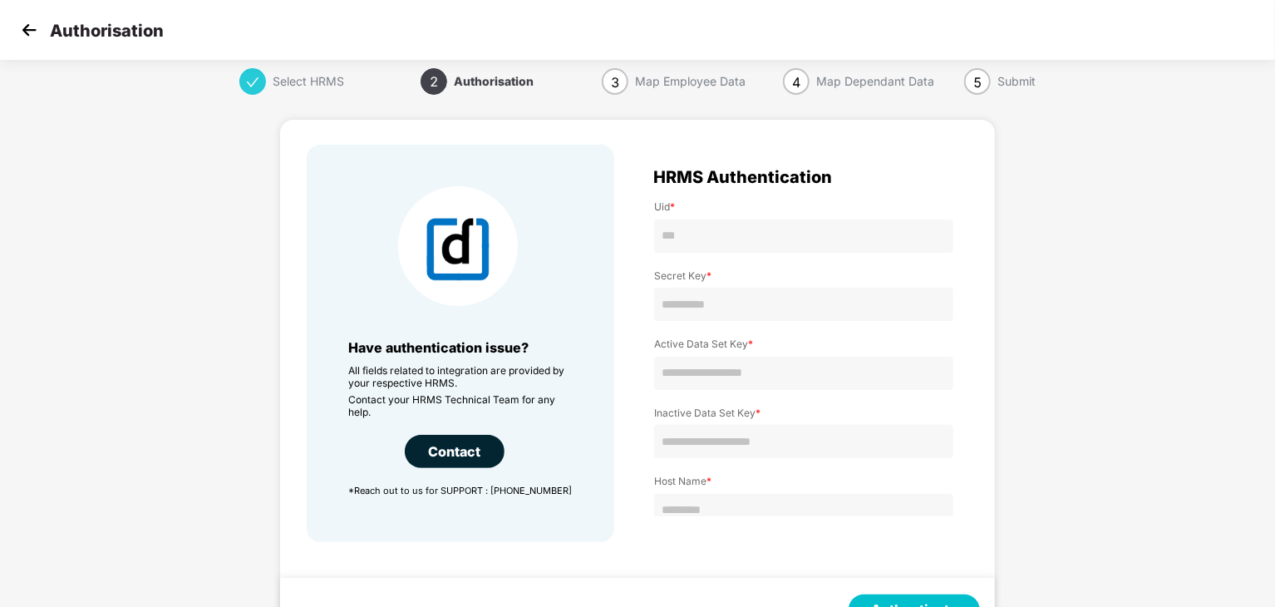
click at [29, 27] on img at bounding box center [29, 29] width 25 height 25
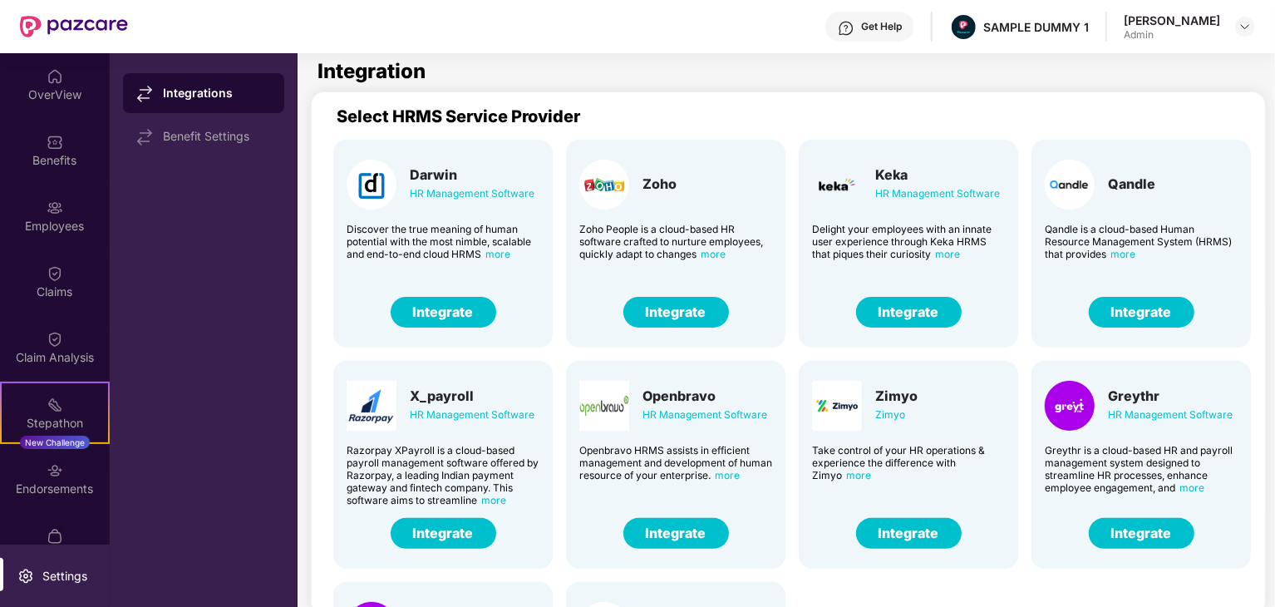
click at [459, 307] on button "Integrate" at bounding box center [444, 312] width 106 height 31
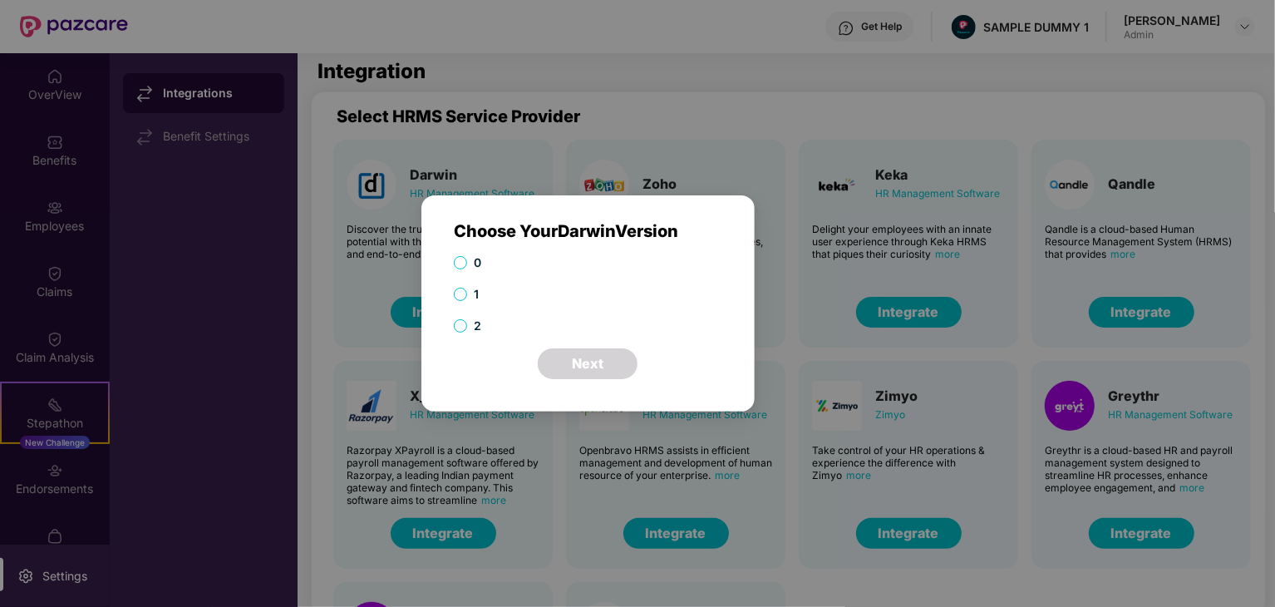
click at [467, 264] on span "0" at bounding box center [477, 262] width 21 height 18
click at [569, 360] on button "Next" at bounding box center [588, 363] width 100 height 31
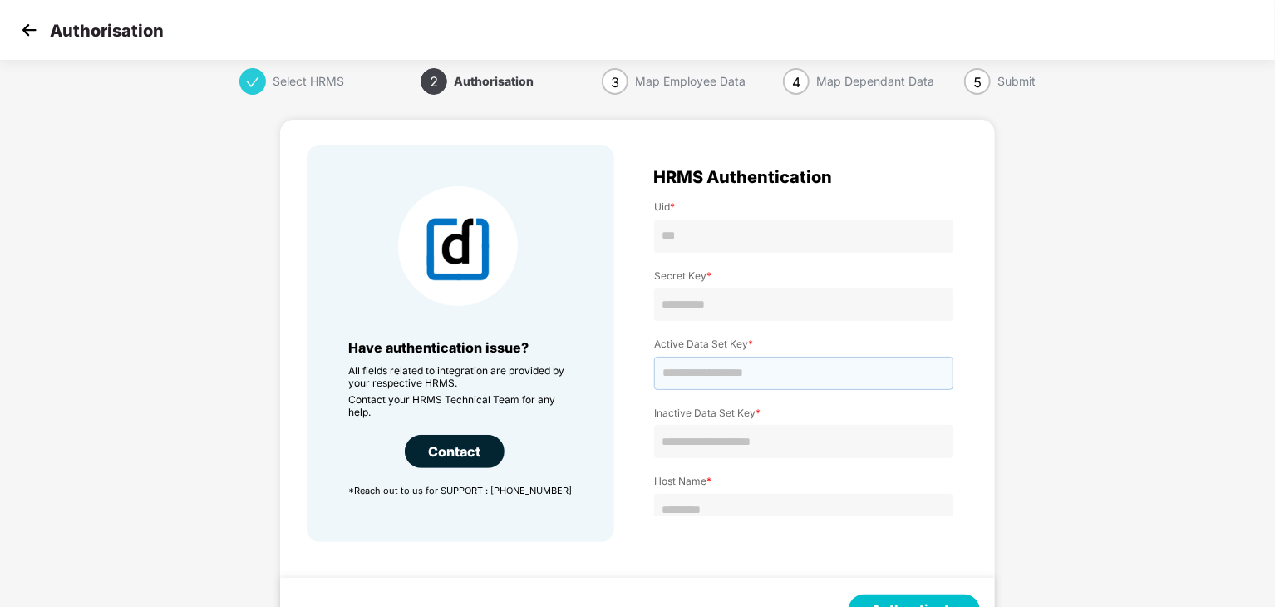
click at [689, 358] on input "text" at bounding box center [803, 372] width 299 height 33
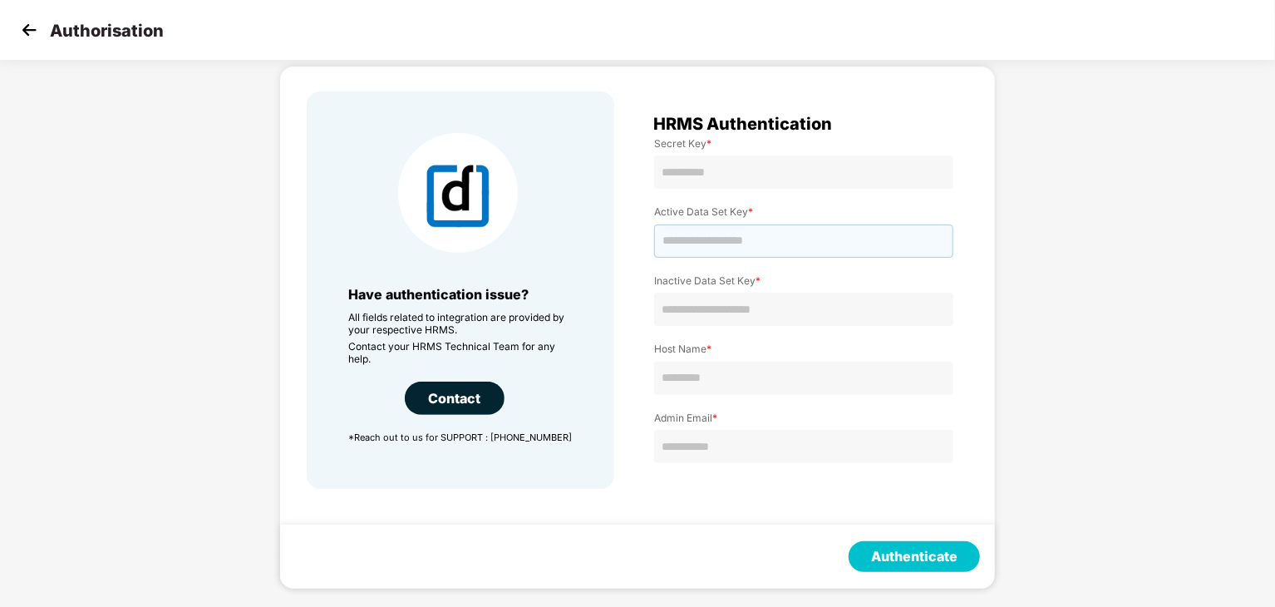
scroll to position [55, 0]
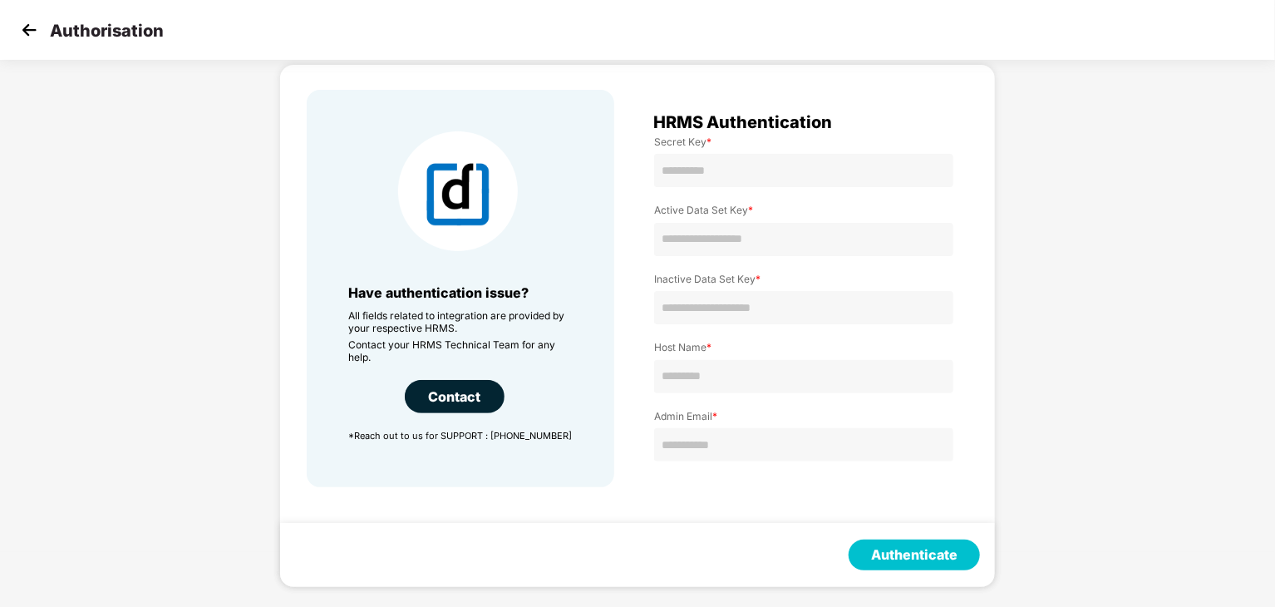
click at [901, 561] on button "Authenticate" at bounding box center [913, 554] width 131 height 31
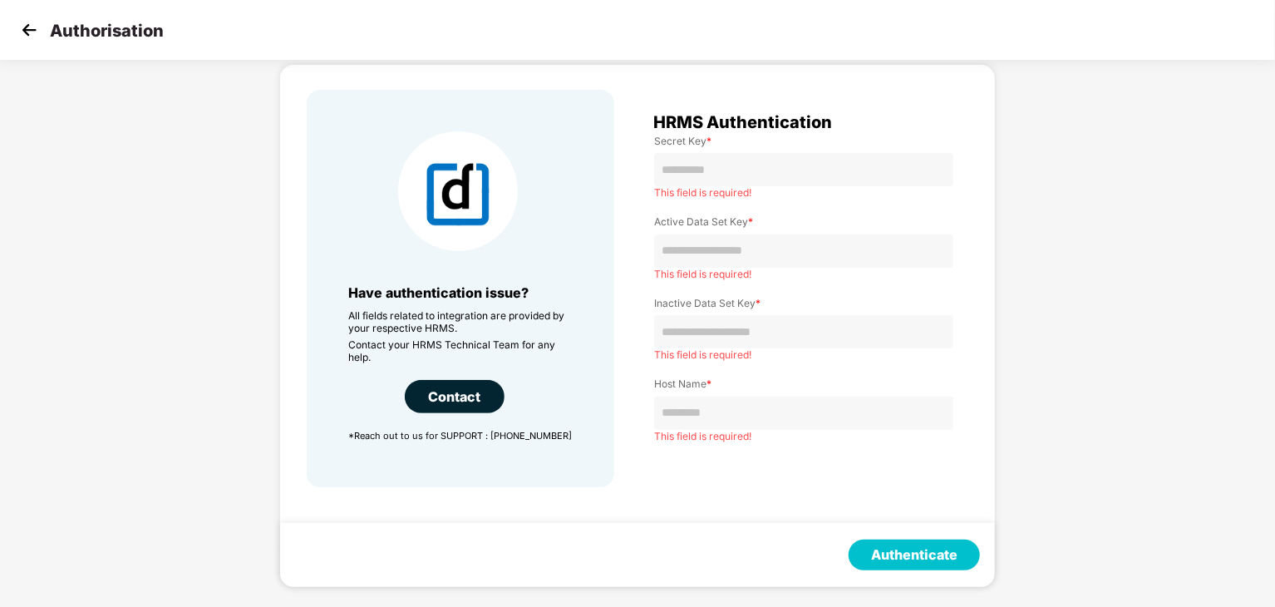
click at [486, 398] on div "Contact" at bounding box center [455, 396] width 100 height 33
click at [459, 409] on div "Contact" at bounding box center [455, 396] width 100 height 33
click at [459, 408] on div "Contact" at bounding box center [455, 396] width 100 height 33
click at [513, 406] on div "Have authentication issue? All fields related to integration are provided by yo…" at bounding box center [460, 362] width 224 height 157
click at [481, 406] on div "Contact" at bounding box center [455, 396] width 100 height 33
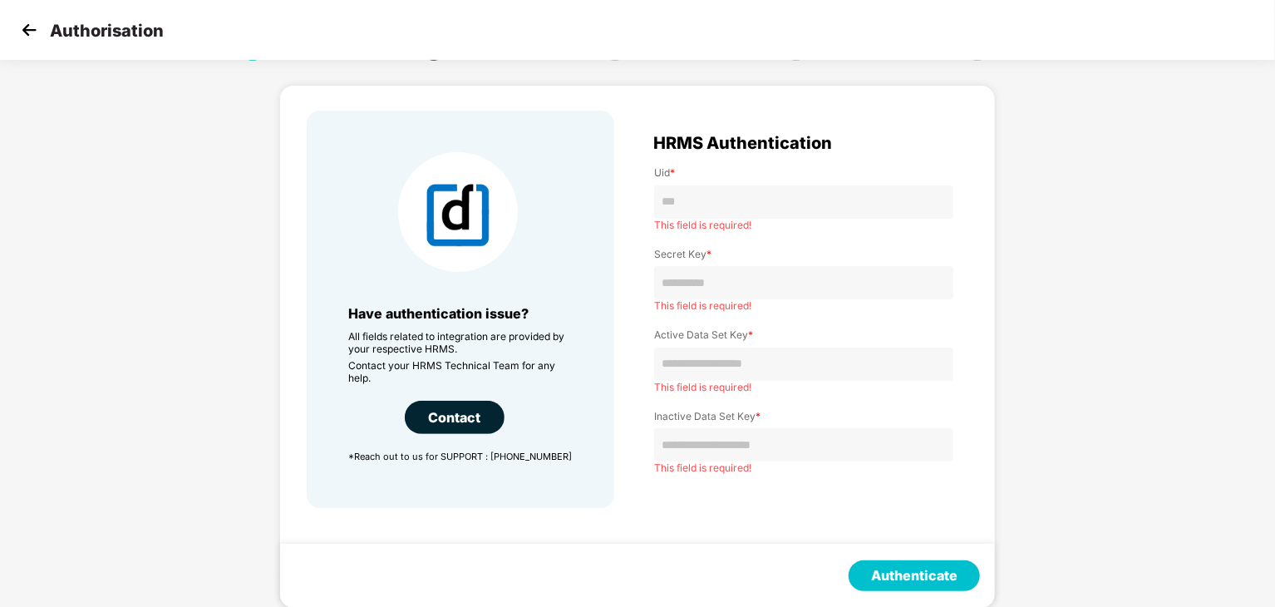
scroll to position [0, 0]
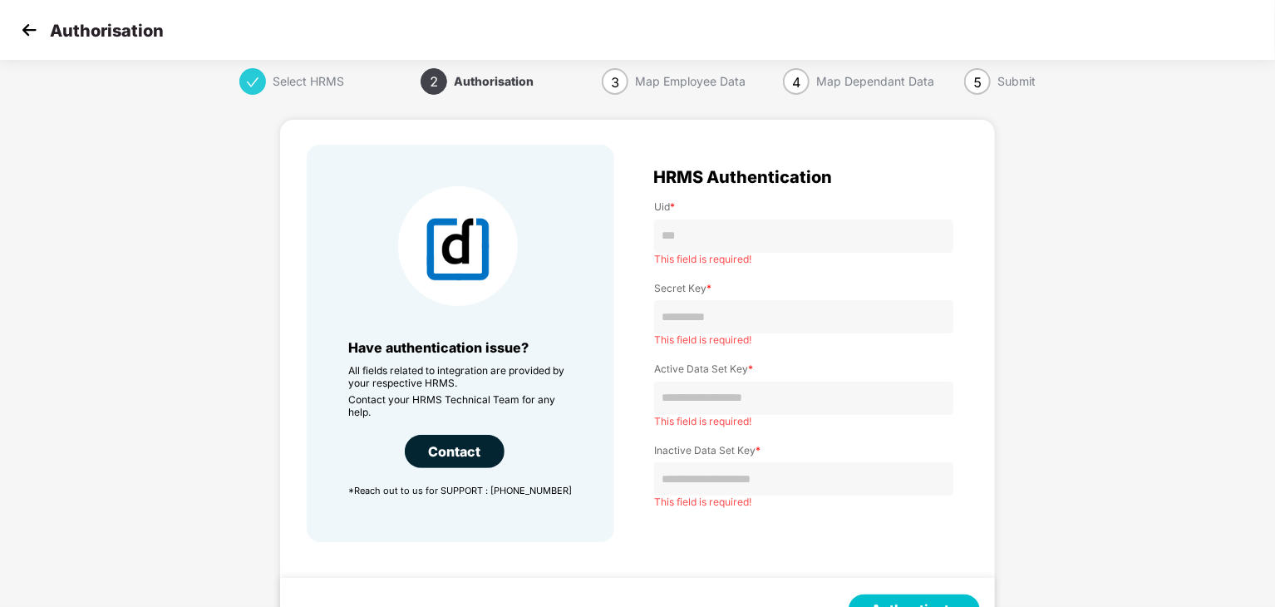
click at [12, 31] on div "Authorisation" at bounding box center [637, 30] width 1275 height 60
click at [20, 29] on img at bounding box center [29, 29] width 25 height 25
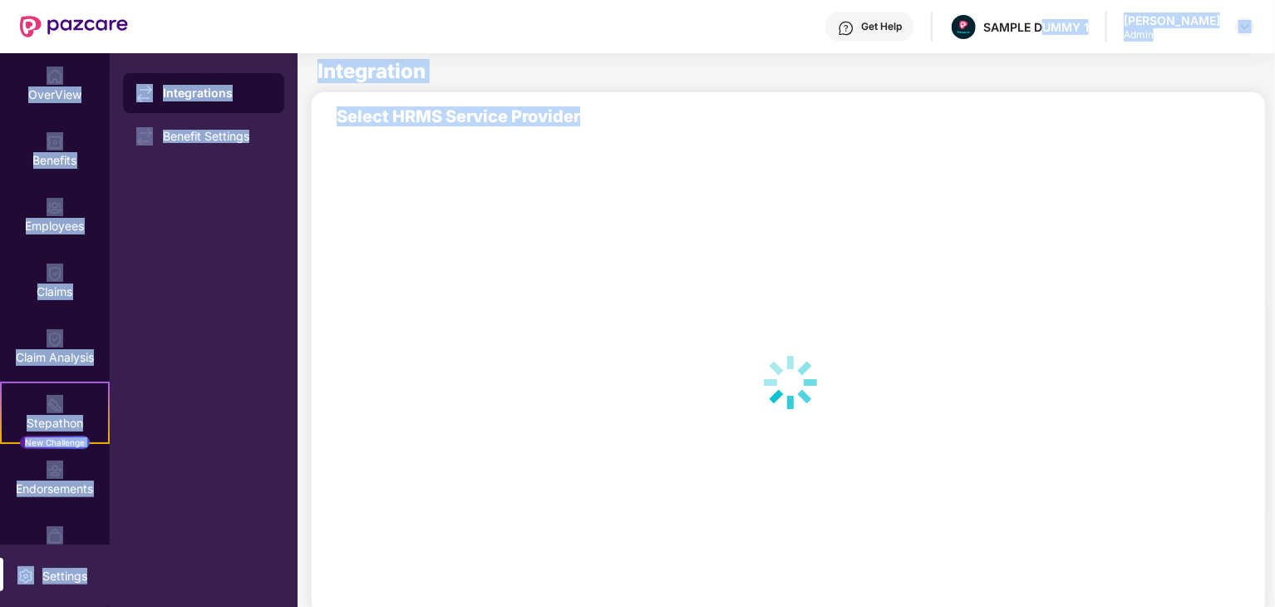
drag, startPoint x: 1053, startPoint y: 25, endPoint x: 959, endPoint y: 117, distance: 131.6
click at [964, 121] on div "Get Help SAMPLE DUMMY 1 Varsha Sharma Admin OverView Benefits Employees Claims …" at bounding box center [637, 303] width 1275 height 607
click at [957, 91] on div "Select HRMS Service Provider" at bounding box center [788, 352] width 955 height 523
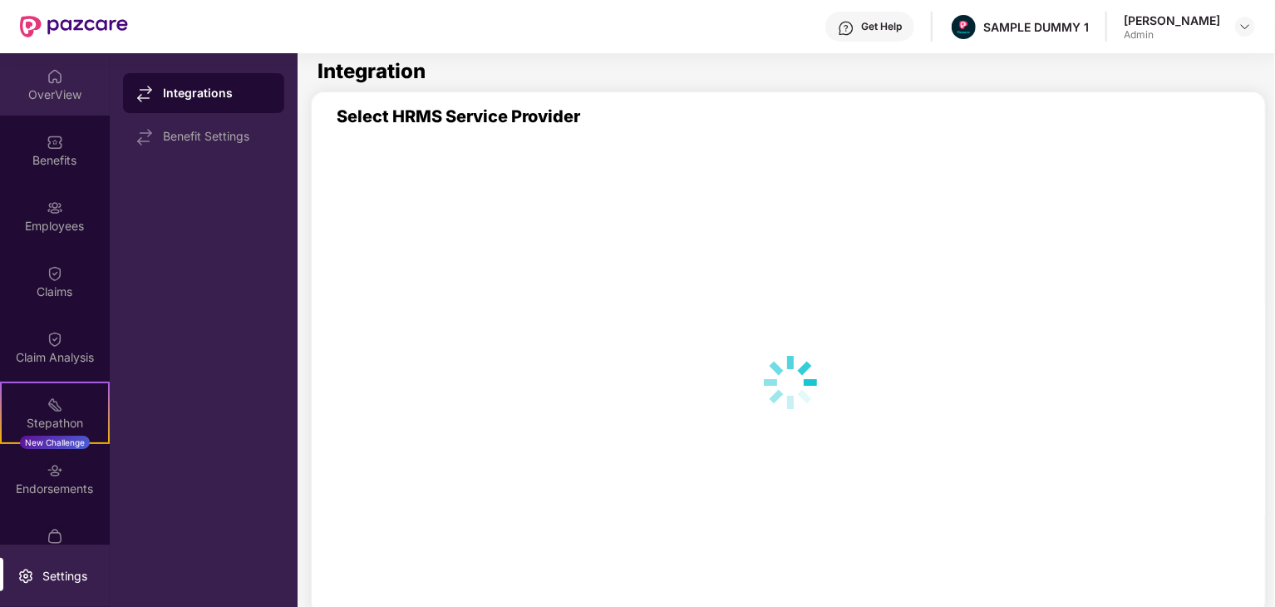
click at [67, 95] on div "OverView" at bounding box center [55, 94] width 110 height 17
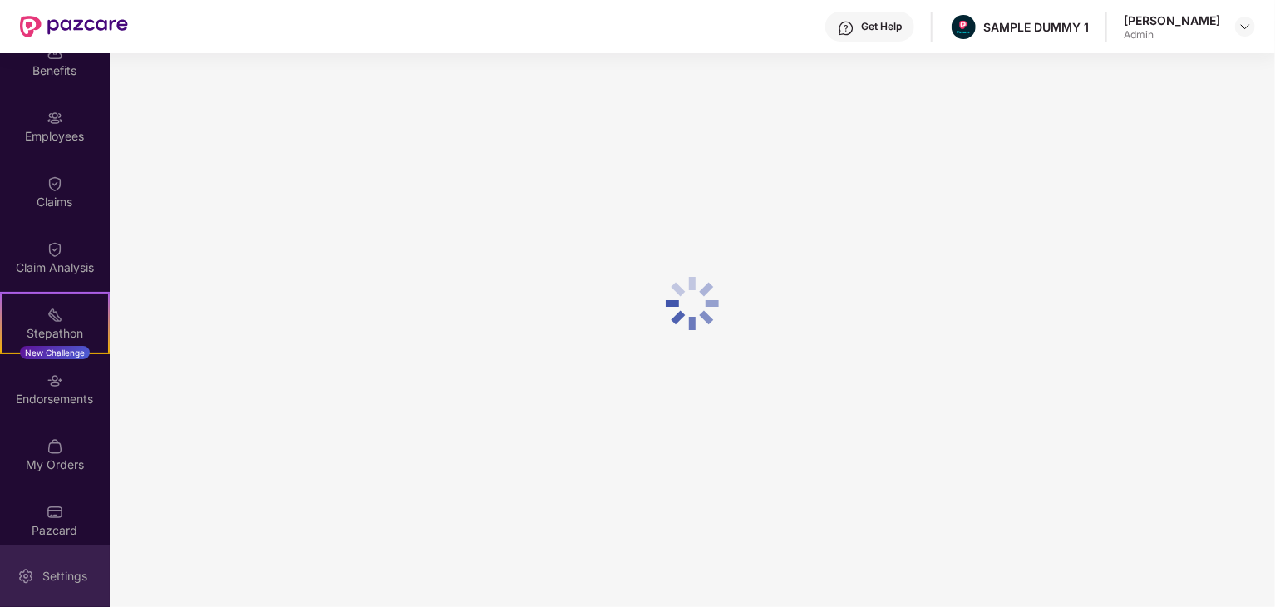
scroll to position [100, 0]
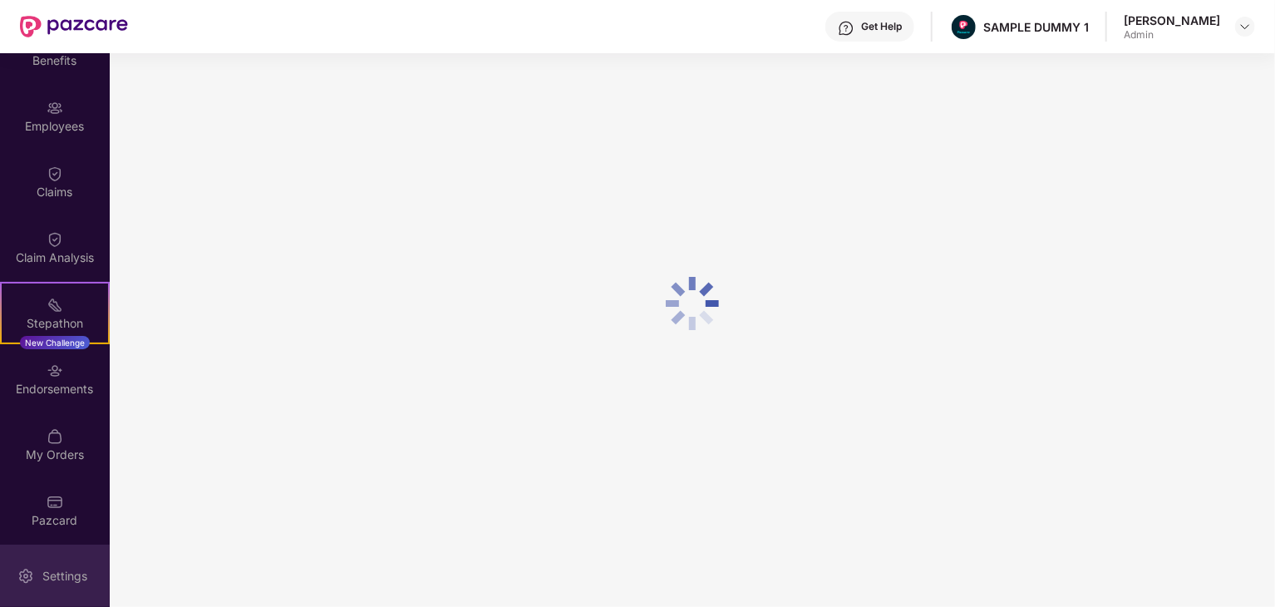
click at [57, 555] on div "Settings" at bounding box center [55, 575] width 110 height 62
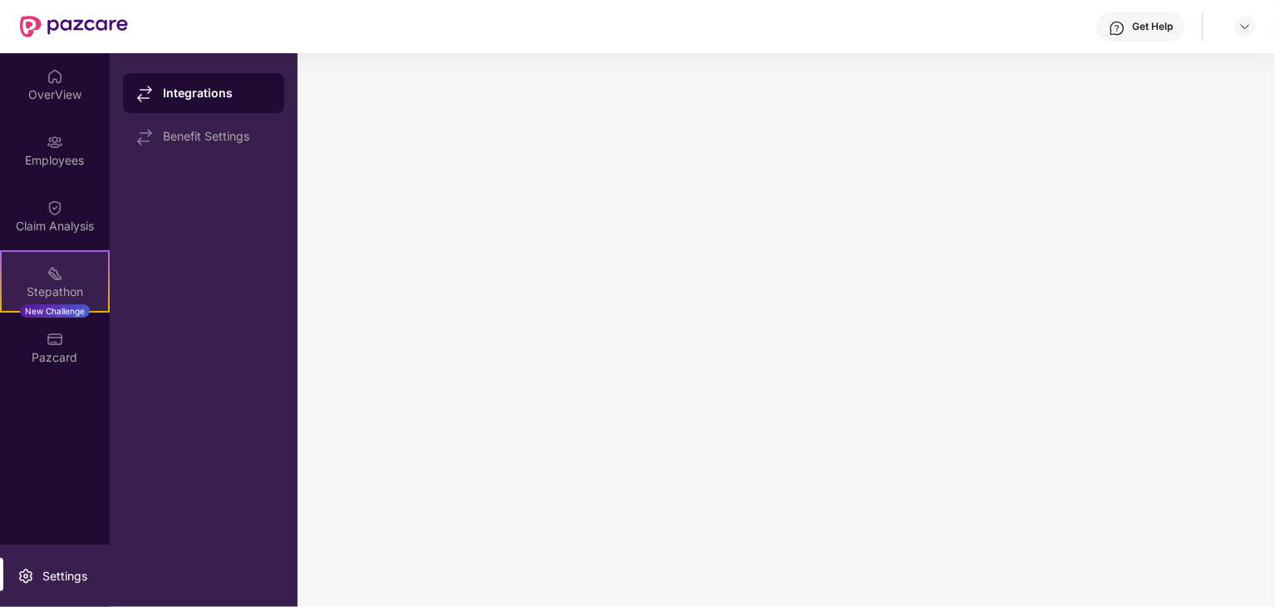
click at [61, 280] on img at bounding box center [55, 273] width 17 height 17
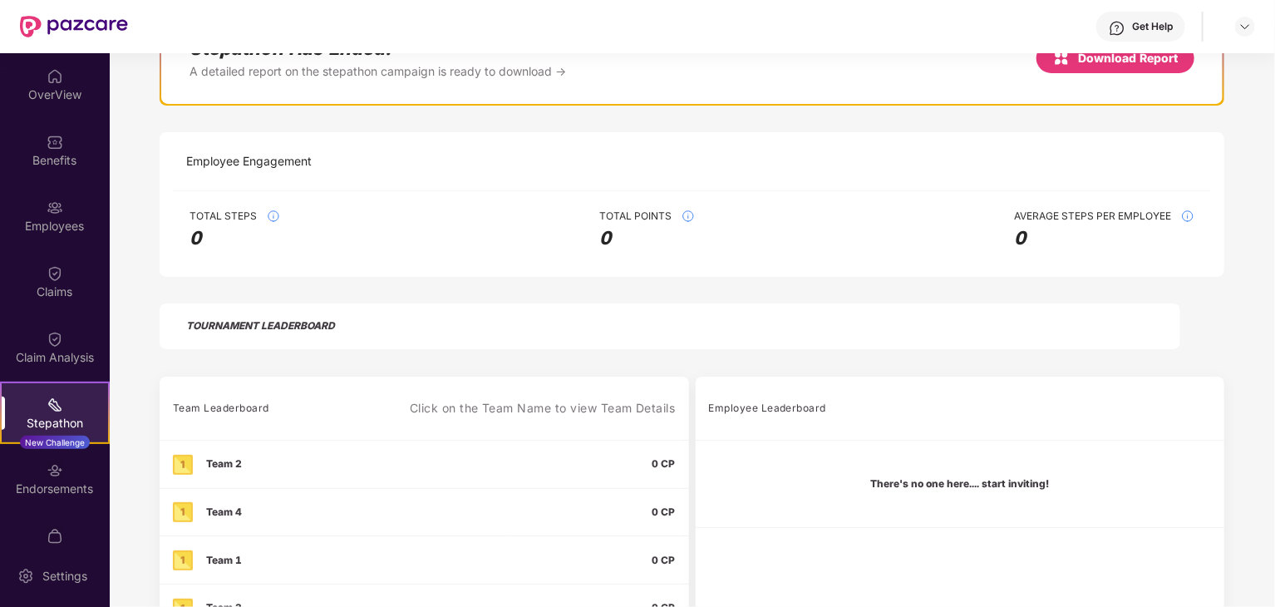
scroll to position [20, 0]
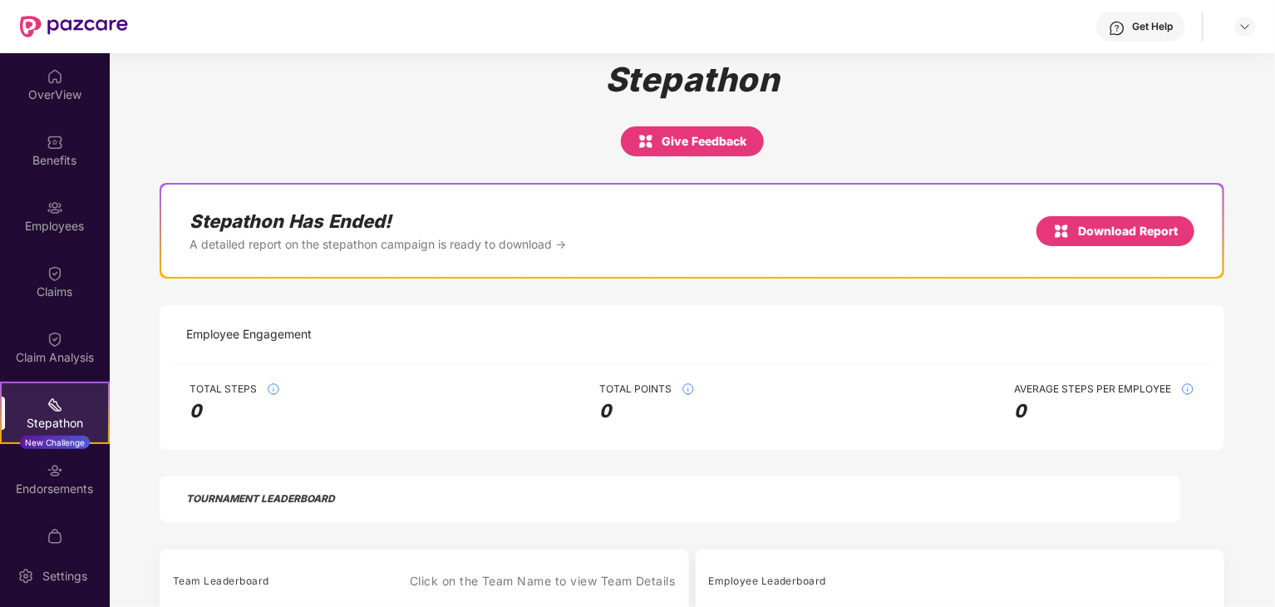
click at [715, 124] on div "Stepathon Give Feedback" at bounding box center [692, 108] width 1064 height 96
click at [717, 144] on div "Give Feedback" at bounding box center [692, 141] width 110 height 20
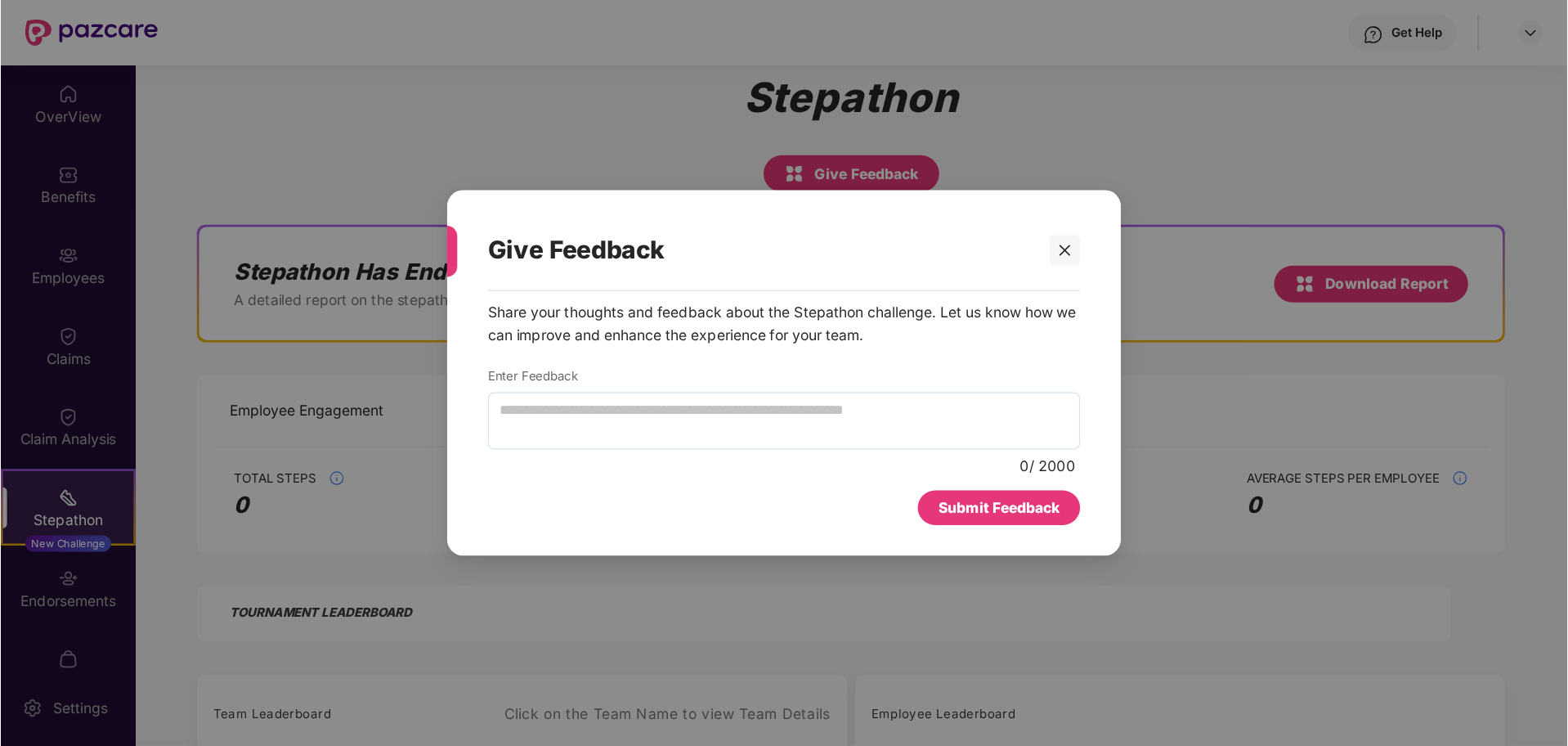
scroll to position [1, 0]
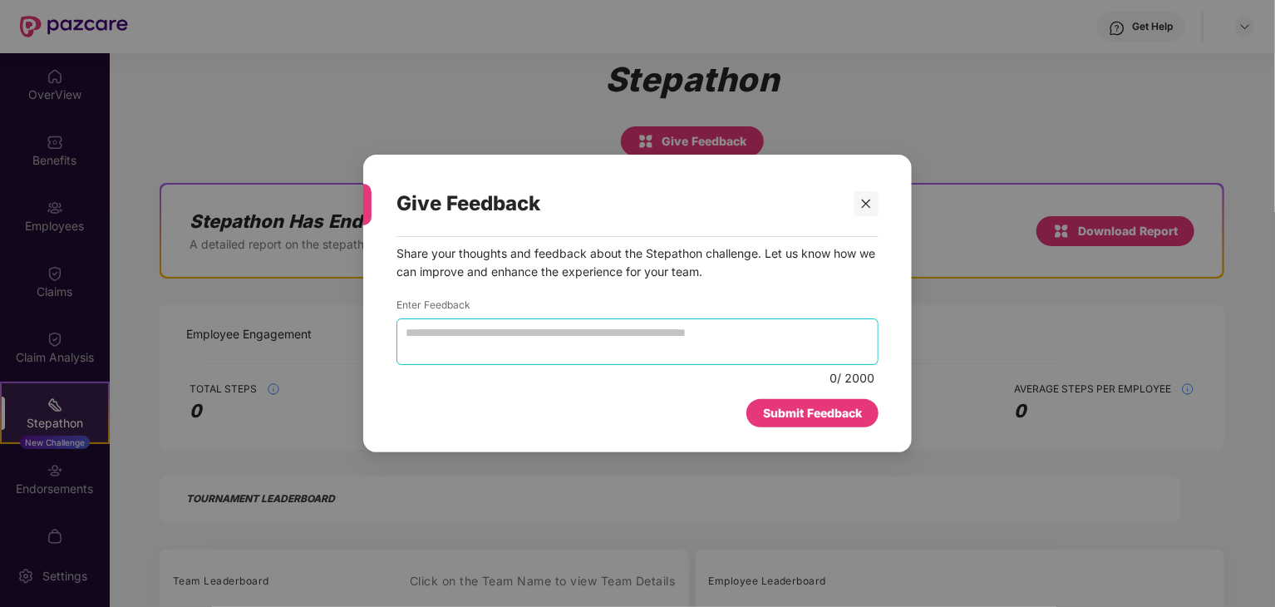
click at [788, 337] on textarea at bounding box center [637, 341] width 482 height 47
click at [727, 320] on textarea at bounding box center [637, 341] width 482 height 47
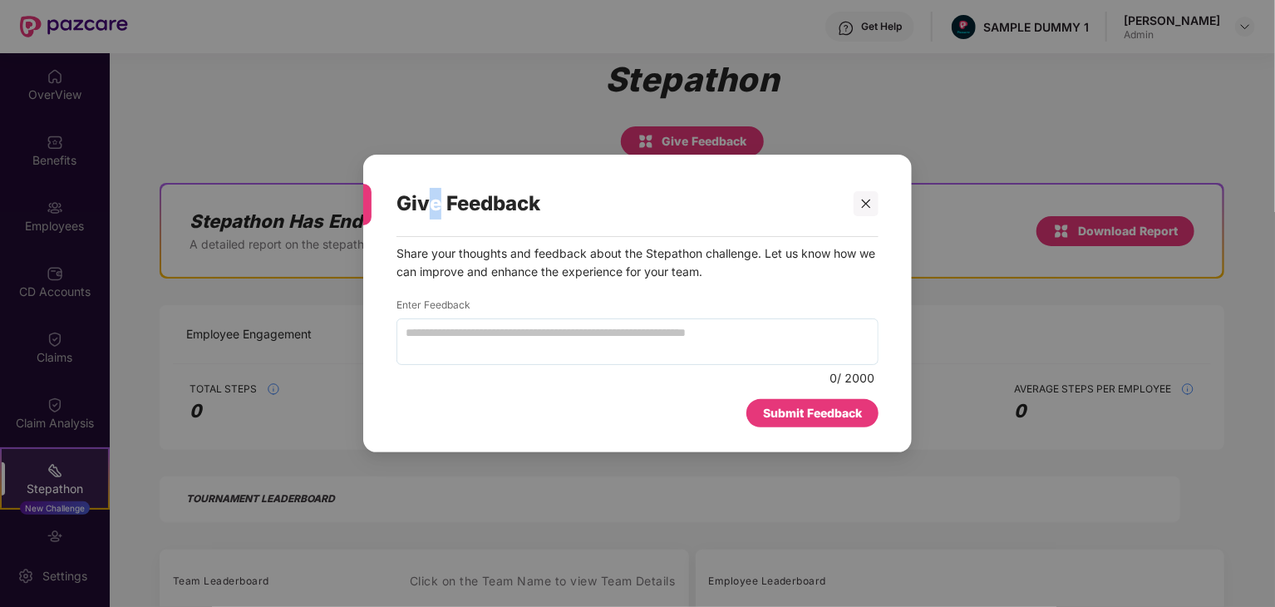
click at [440, 210] on div "Give Feedback" at bounding box center [617, 203] width 442 height 65
click at [442, 208] on div "Give Feedback" at bounding box center [617, 203] width 442 height 65
click at [443, 206] on div "Give Feedback" at bounding box center [617, 203] width 442 height 65
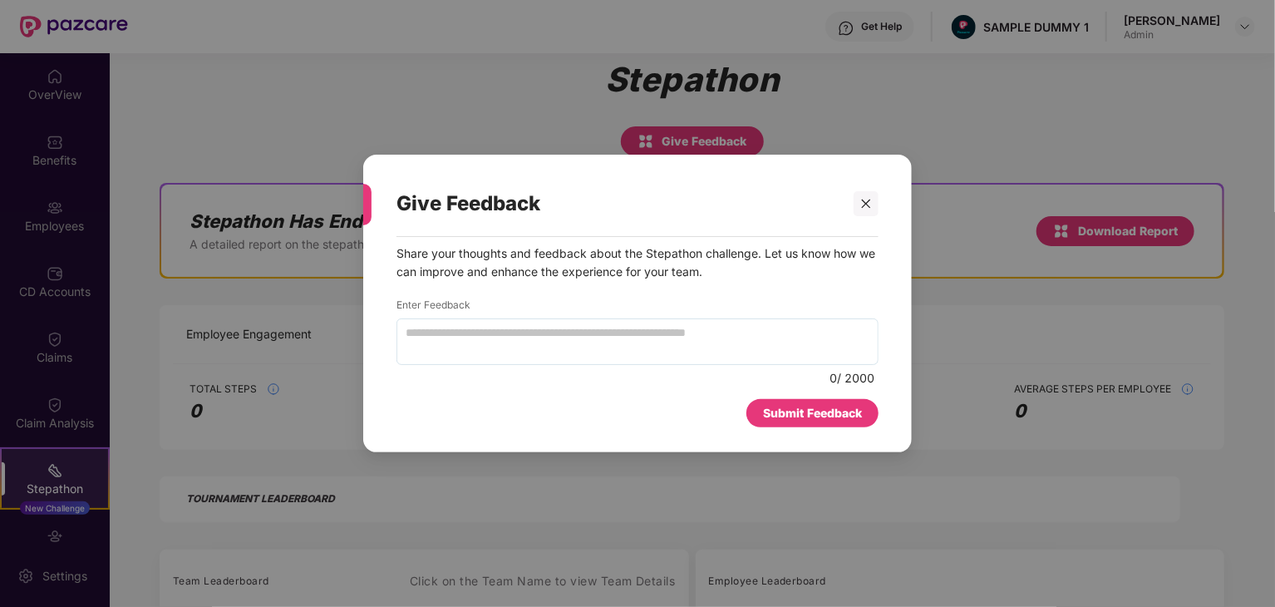
drag, startPoint x: 364, startPoint y: 184, endPoint x: 379, endPoint y: 226, distance: 44.9
click at [379, 226] on div "Give Feedback" at bounding box center [620, 204] width 515 height 66
click at [445, 204] on div "Give Feedback" at bounding box center [617, 203] width 442 height 65
click at [440, 207] on div "Give Feedback" at bounding box center [617, 203] width 442 height 65
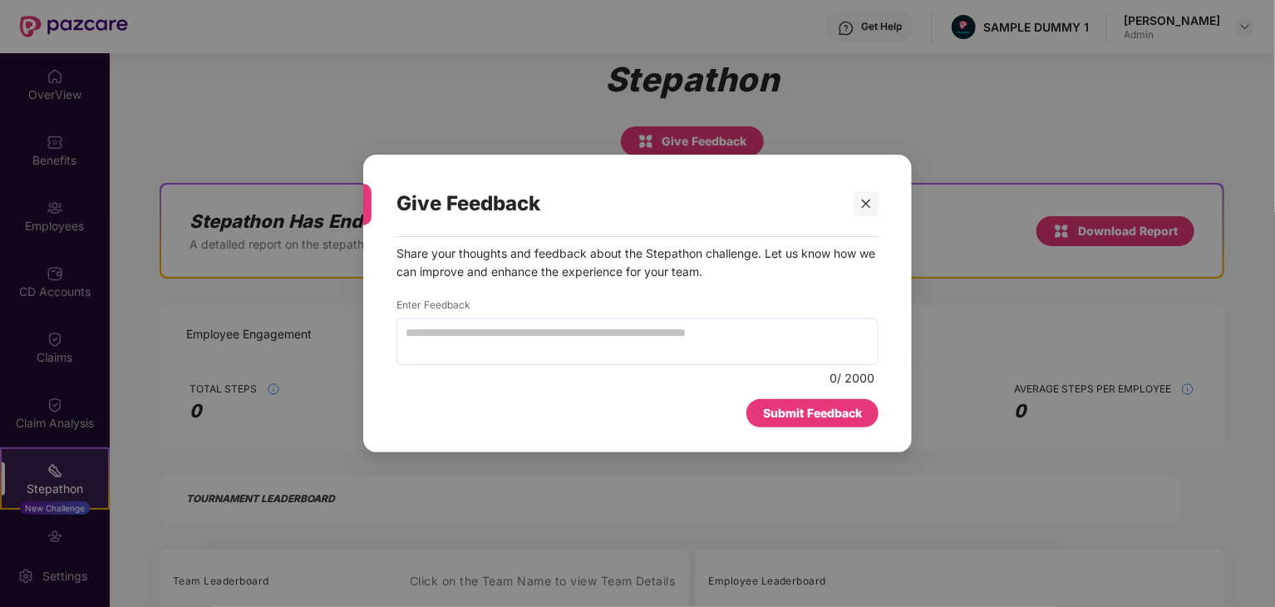
click at [445, 204] on div "Give Feedback" at bounding box center [617, 203] width 442 height 65
copy div "Give Feedback"
click at [675, 274] on p "Share your thoughts and feedback about the Stepathon challenge. Let us know how…" at bounding box center [637, 262] width 482 height 37
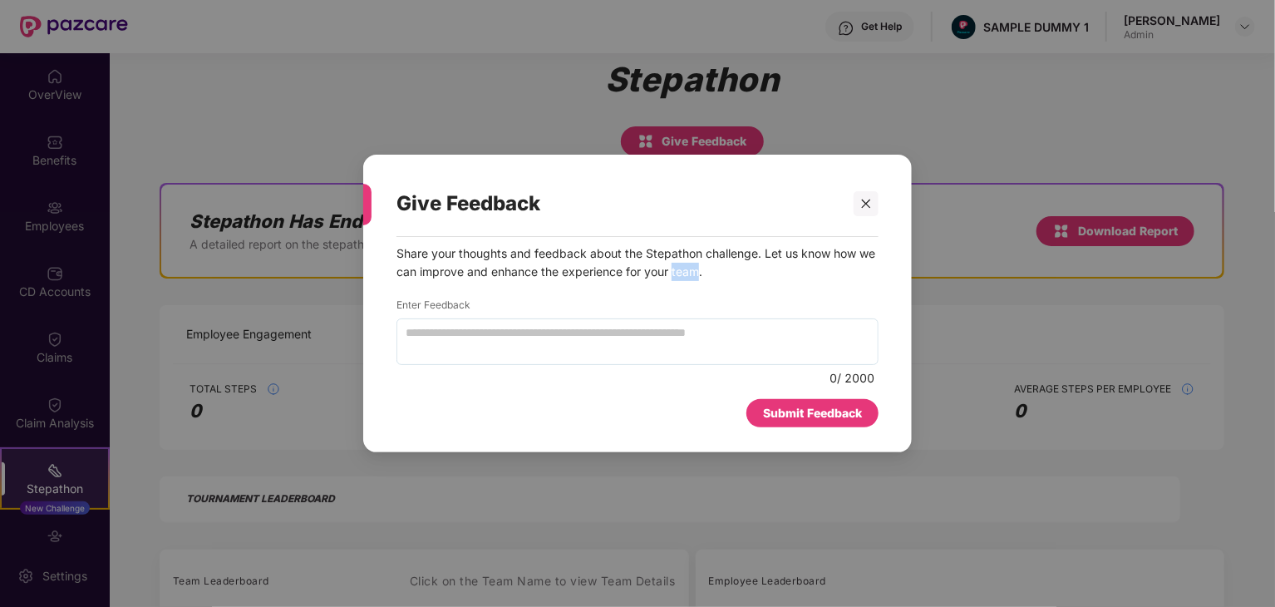
click at [675, 274] on p "Share your thoughts and feedback about the Stepathon challenge. Let us know how…" at bounding box center [637, 262] width 482 height 37
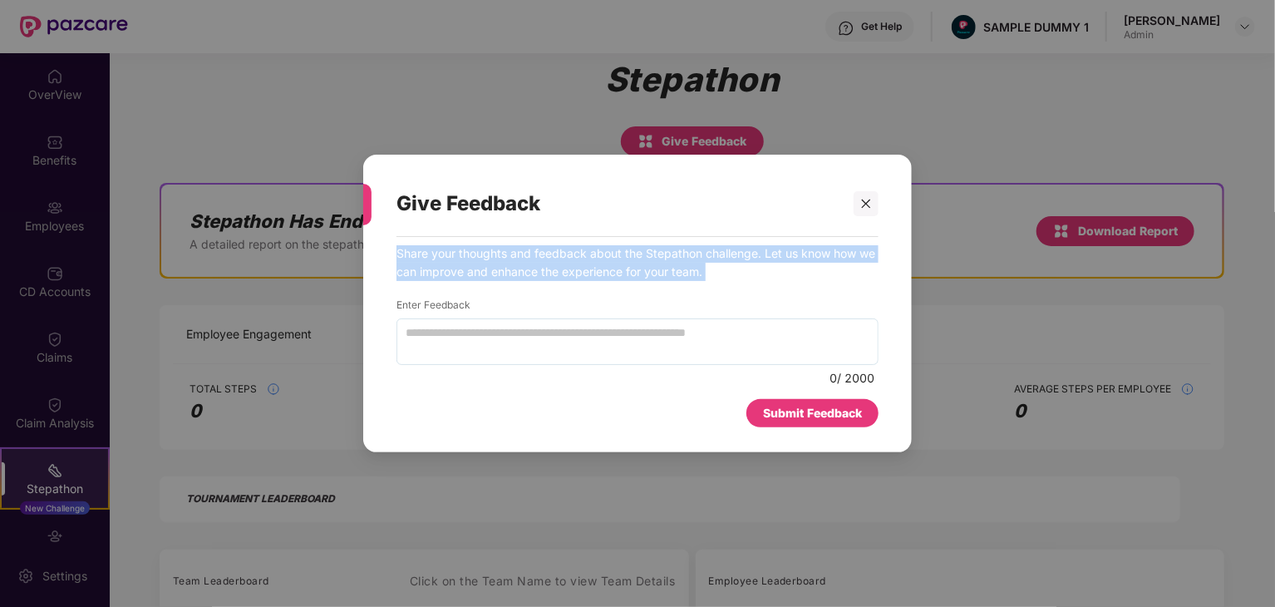
click at [675, 275] on p "Share your thoughts and feedback about the Stepathon challenge. Let us know how…" at bounding box center [637, 262] width 482 height 37
click at [672, 277] on p "Share your thoughts and feedback about the Stepathon challenge. Let us know how…" at bounding box center [637, 262] width 482 height 37
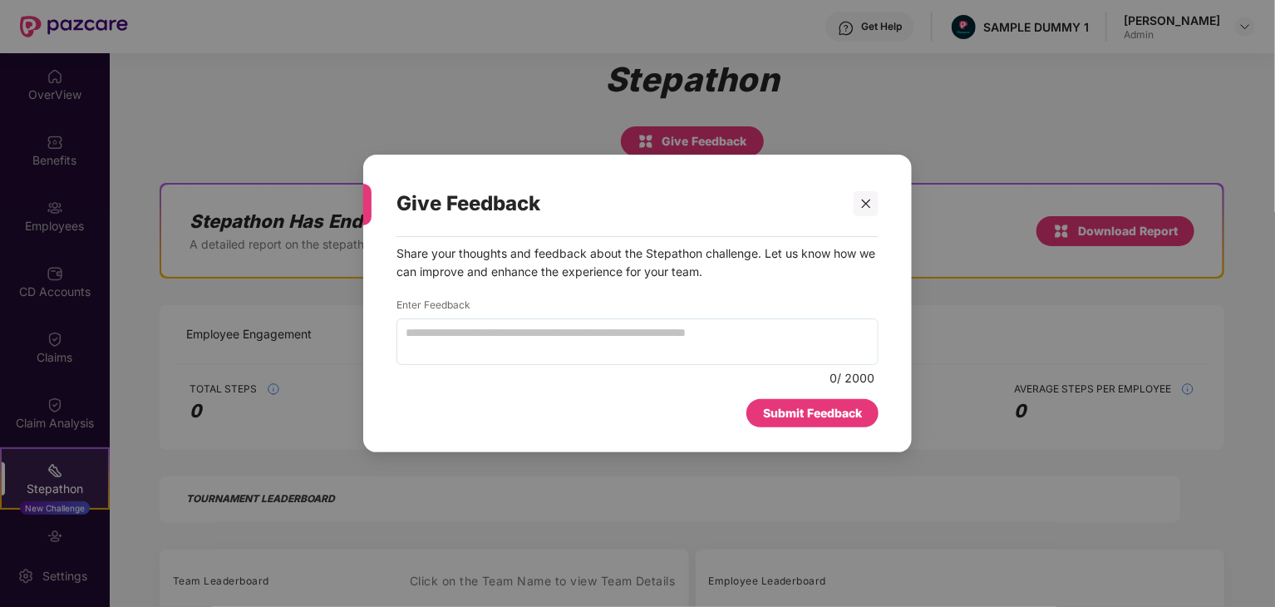
click at [668, 279] on p "Share your thoughts and feedback about the Stepathon challenge. Let us know how…" at bounding box center [637, 262] width 482 height 37
click at [665, 270] on p "Share your thoughts and feedback about the Stepathon challenge. Let us know how…" at bounding box center [637, 262] width 482 height 37
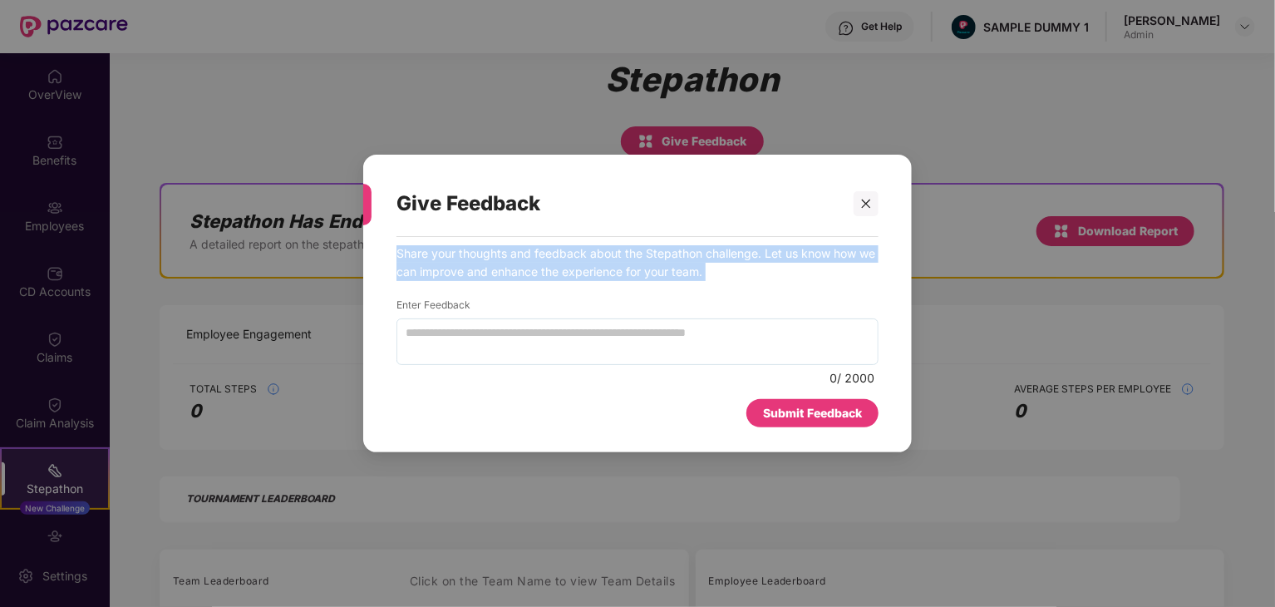
click at [665, 267] on p "Share your thoughts and feedback about the Stepathon challenge. Let us know how…" at bounding box center [637, 262] width 482 height 37
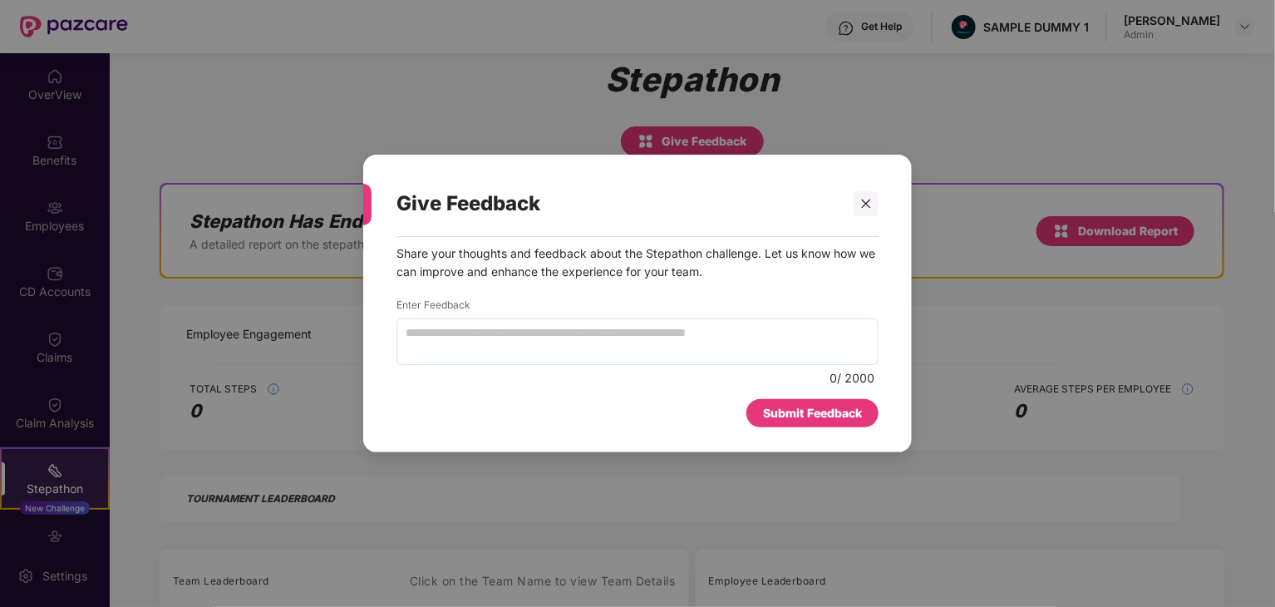
click at [665, 267] on p "Share your thoughts and feedback about the Stepathon challenge. Let us know how…" at bounding box center [637, 262] width 482 height 37
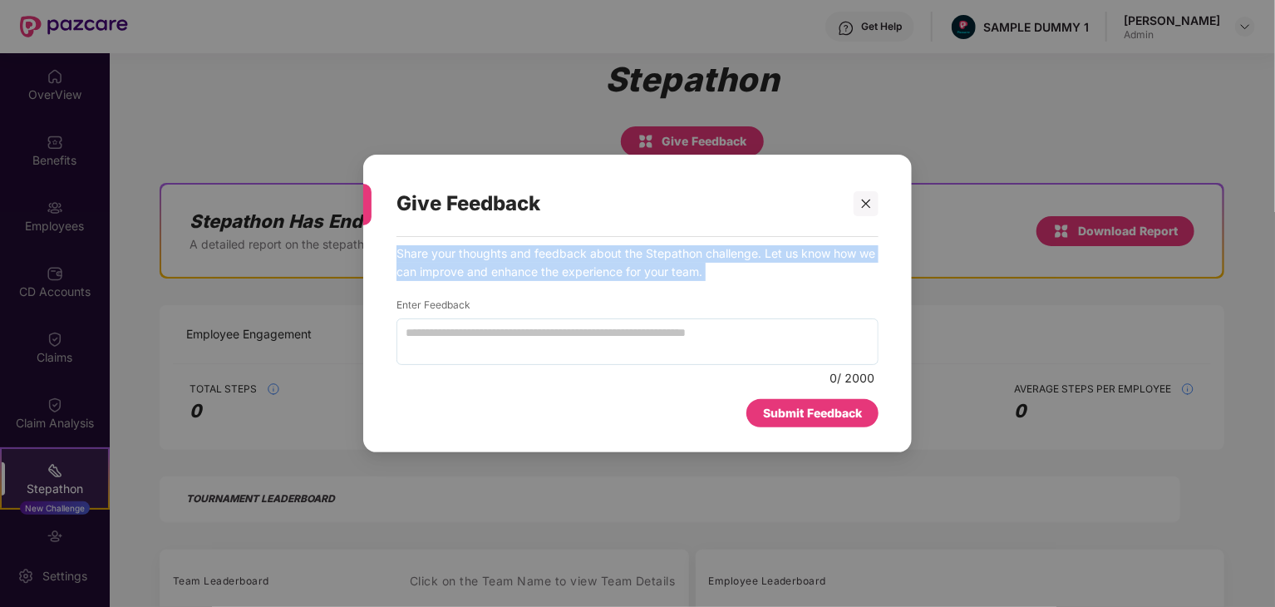
click at [665, 267] on p "Share your thoughts and feedback about the Stepathon challenge. Let us know how…" at bounding box center [637, 262] width 482 height 37
copy p "Share your thoughts and feedback about the Stepathon challenge. Let us know how…"
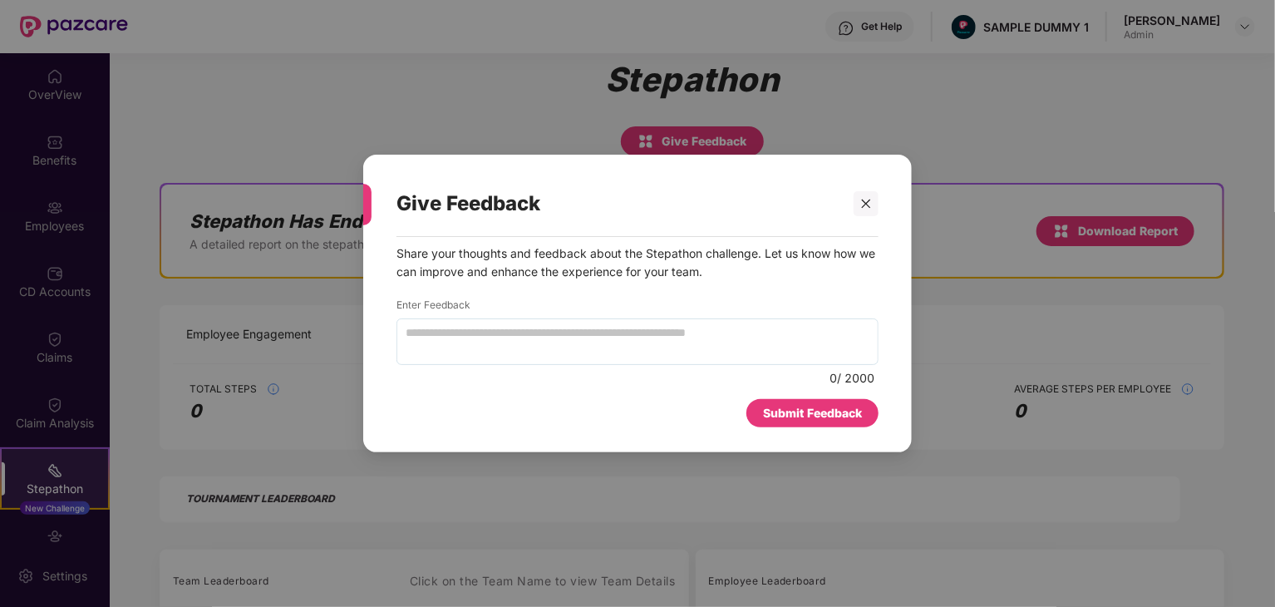
click at [664, 450] on div "Give Feedback Share your thoughts and feedback about the Stepathon challenge. L…" at bounding box center [637, 303] width 548 height 297
click at [420, 305] on label "Enter Feedback" at bounding box center [637, 307] width 482 height 21
click at [420, 306] on label "Enter Feedback" at bounding box center [637, 307] width 482 height 21
click at [532, 366] on div "Share your thoughts and feedback about the Stepathon challenge. Let us know how…" at bounding box center [637, 317] width 482 height 145
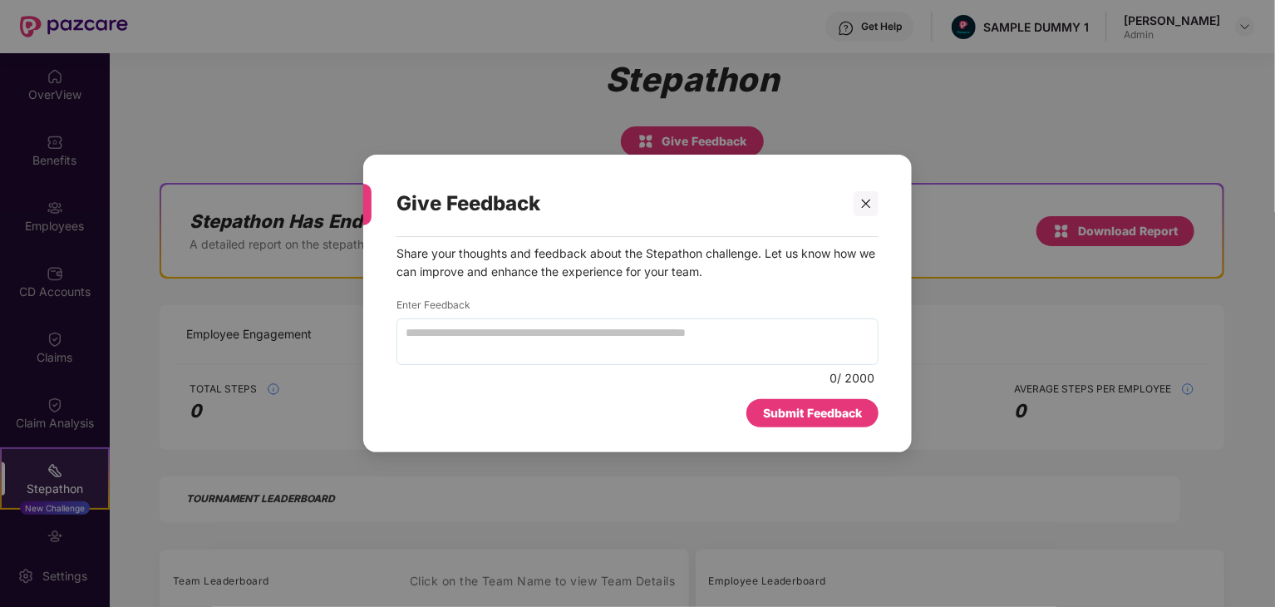
click at [533, 364] on div "Share your thoughts and feedback about the Stepathon challenge. Let us know how…" at bounding box center [637, 317] width 482 height 145
click at [533, 363] on textarea at bounding box center [637, 341] width 482 height 47
click at [588, 412] on div "Submit Feedback" at bounding box center [637, 409] width 482 height 37
click at [608, 350] on textarea at bounding box center [637, 341] width 482 height 47
click at [626, 337] on textarea at bounding box center [637, 341] width 482 height 47
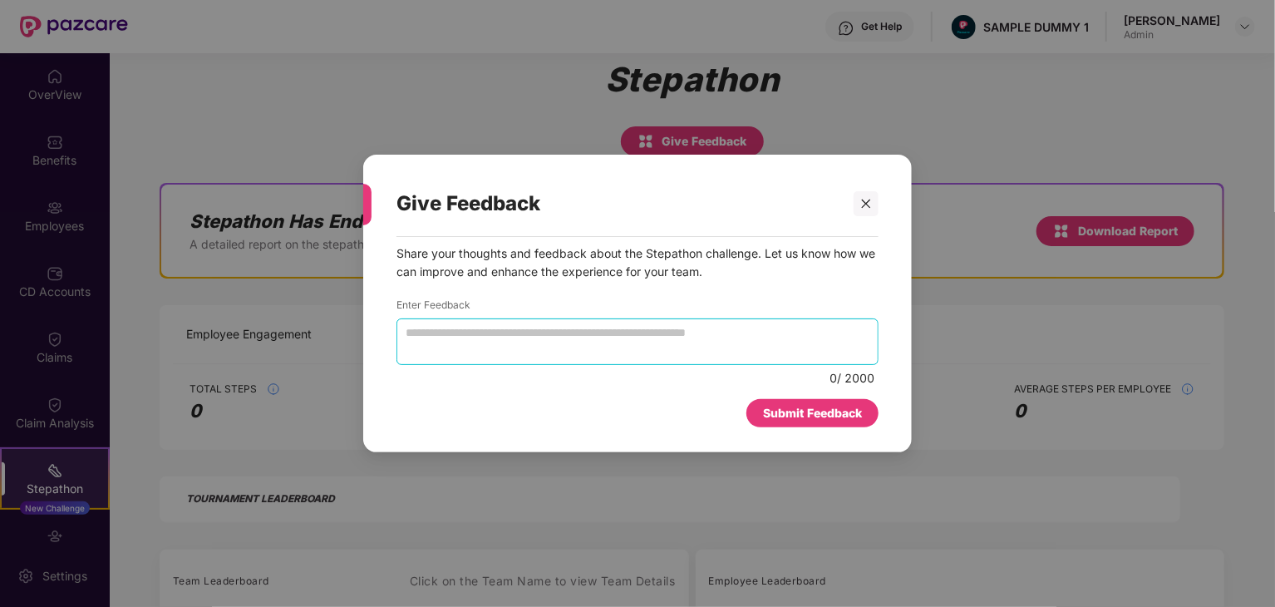
click at [626, 337] on textarea at bounding box center [637, 341] width 482 height 47
drag, startPoint x: 626, startPoint y: 337, endPoint x: 757, endPoint y: 339, distance: 130.5
click at [630, 335] on textarea at bounding box center [637, 341] width 482 height 47
drag, startPoint x: 807, startPoint y: 340, endPoint x: 507, endPoint y: 323, distance: 300.4
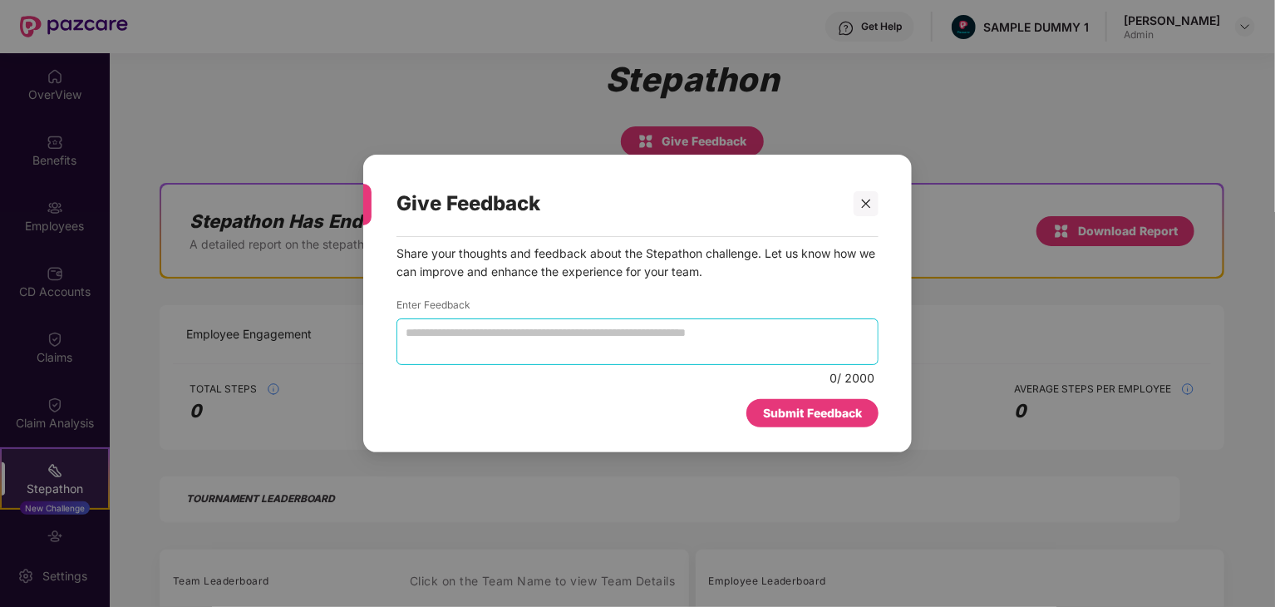
click at [519, 322] on textarea at bounding box center [637, 341] width 482 height 47
drag, startPoint x: 465, startPoint y: 337, endPoint x: 565, endPoint y: 340, distance: 99.8
click at [588, 343] on textarea at bounding box center [637, 341] width 482 height 47
click at [518, 332] on textarea at bounding box center [637, 341] width 482 height 47
click at [525, 332] on textarea at bounding box center [637, 341] width 482 height 47
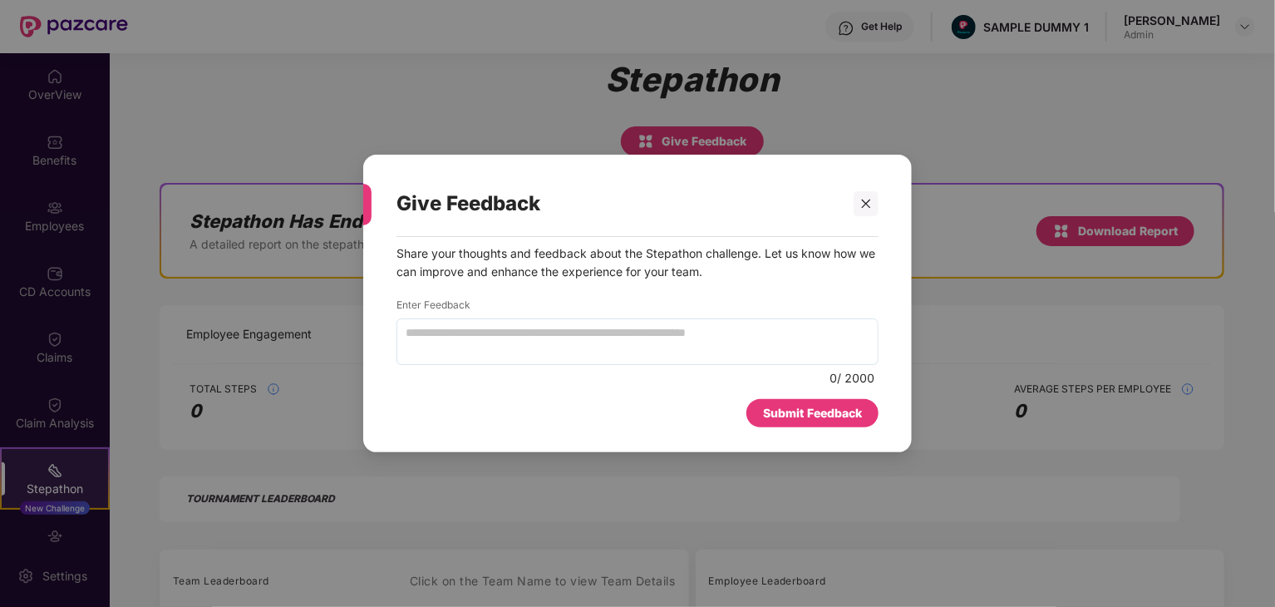
click at [613, 436] on div "Give Feedback Share your thoughts and feedback about the Stepathon challenge. L…" at bounding box center [637, 303] width 548 height 297
drag, startPoint x: 514, startPoint y: 333, endPoint x: 627, endPoint y: 323, distance: 113.4
click at [627, 323] on textarea at bounding box center [637, 341] width 482 height 47
click at [998, 294] on div "Give Feedback Share your thoughts and feedback about the Stepathon challenge. L…" at bounding box center [637, 303] width 1275 height 607
click at [427, 301] on label "Enter Feedback" at bounding box center [637, 307] width 482 height 21
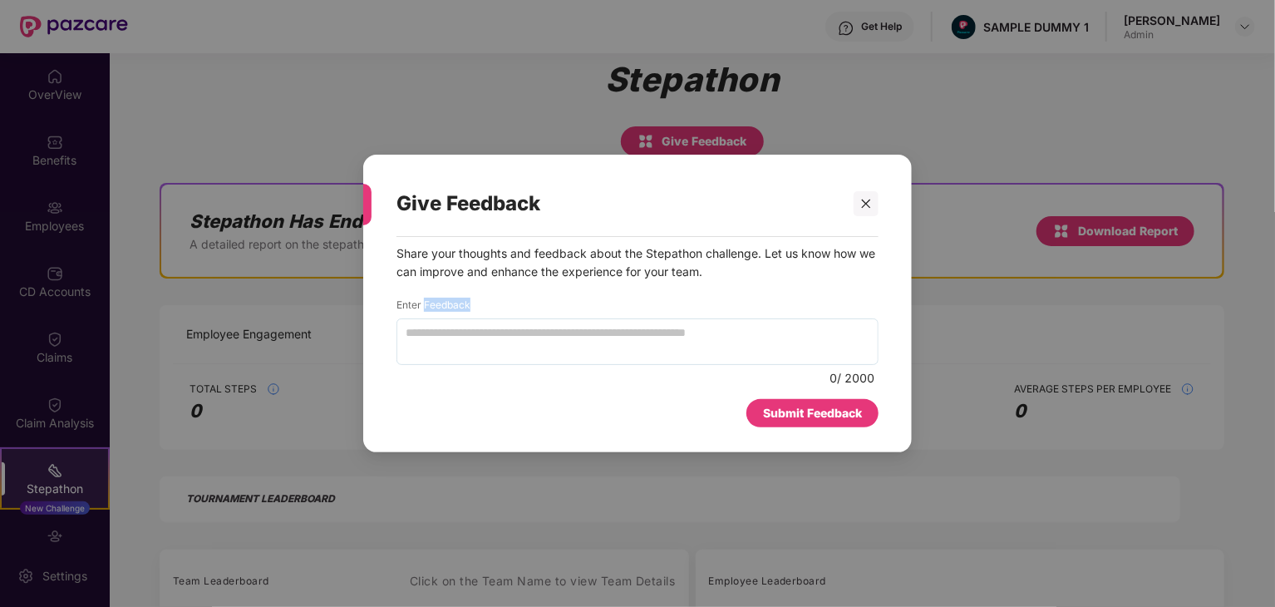
click at [427, 301] on label "Enter Feedback" at bounding box center [637, 307] width 482 height 21
copy label "Feedback"
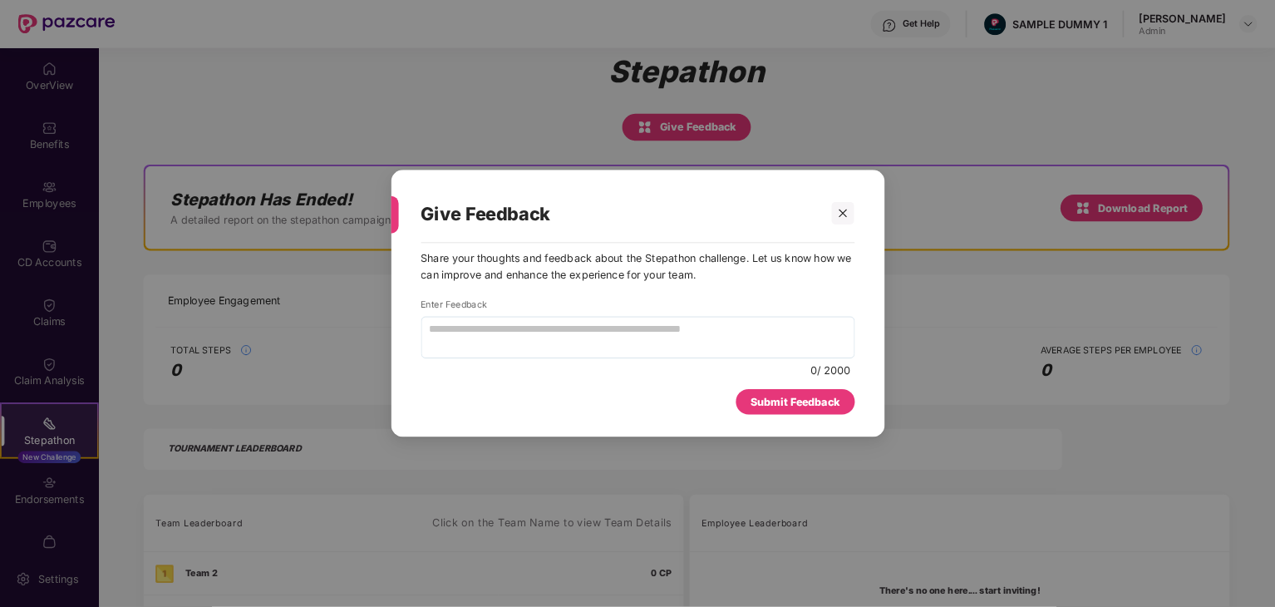
scroll to position [20, 0]
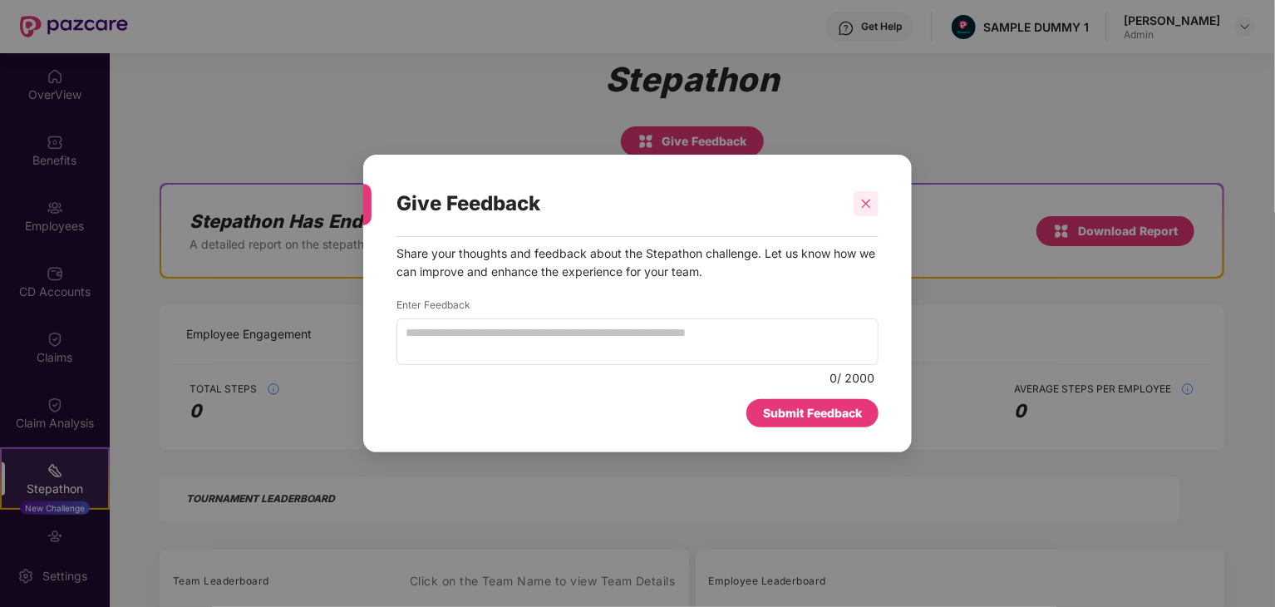
click at [862, 204] on icon "close" at bounding box center [866, 204] width 12 height 12
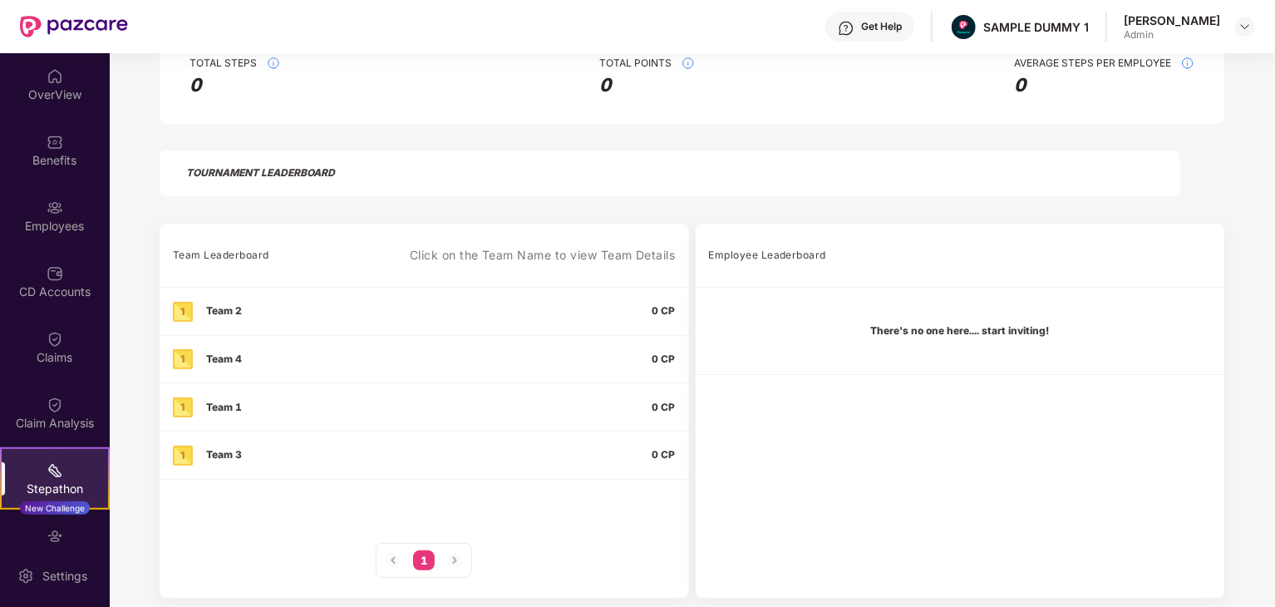
scroll to position [352, 0]
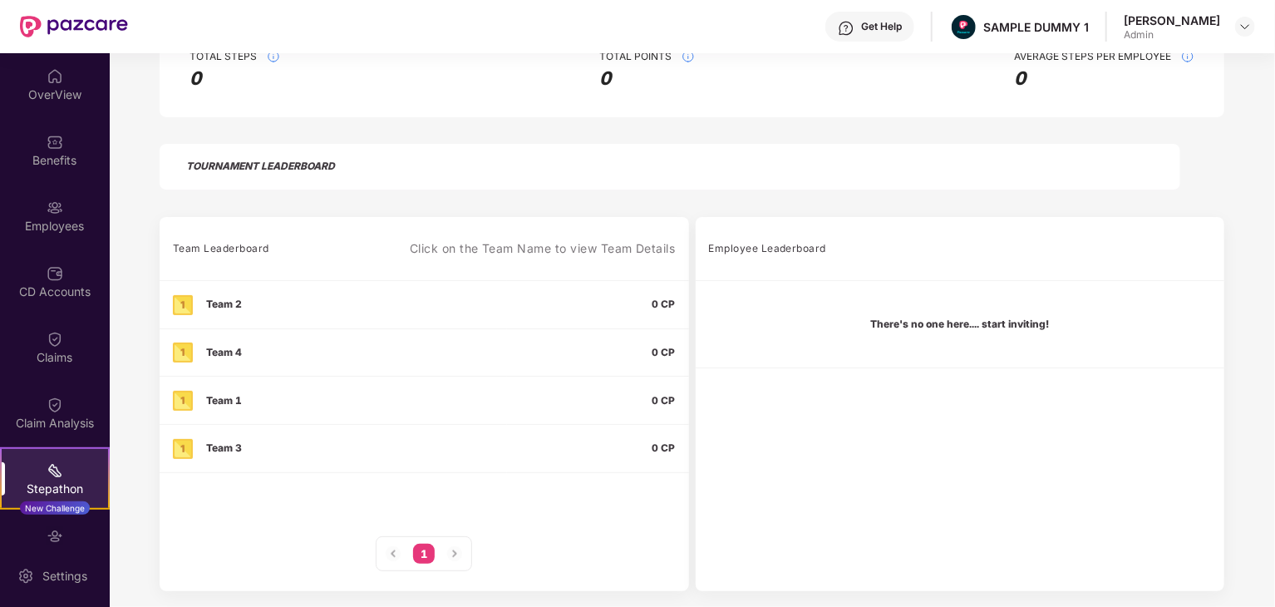
click at [607, 311] on div "0 CP" at bounding box center [597, 304] width 155 height 20
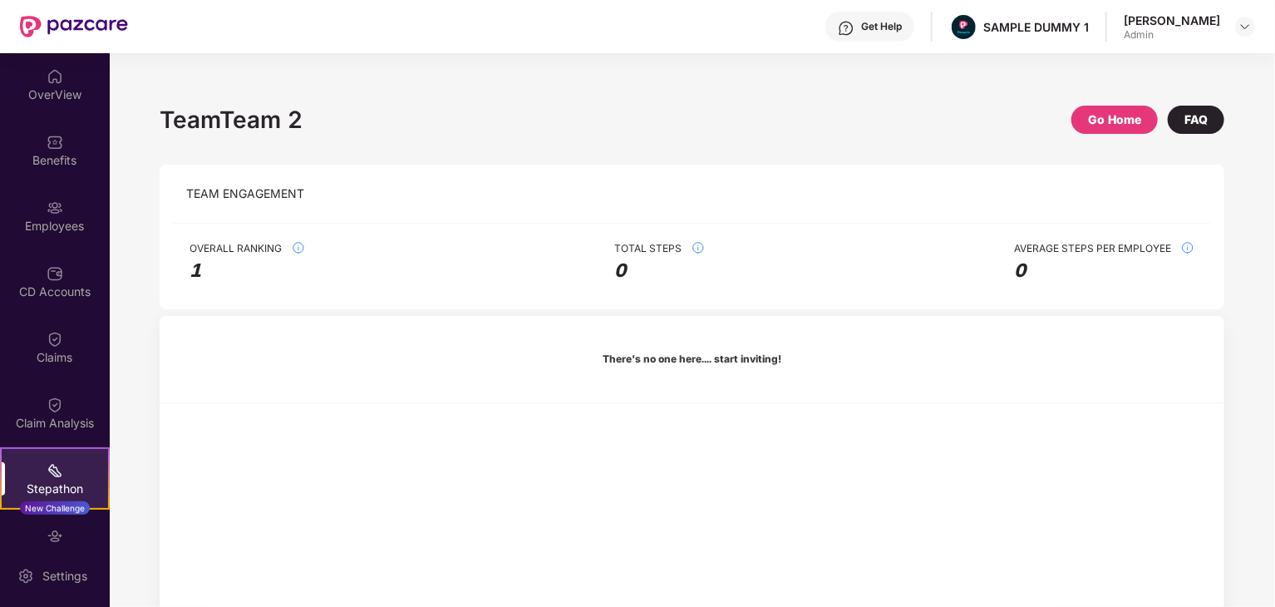
scroll to position [0, 0]
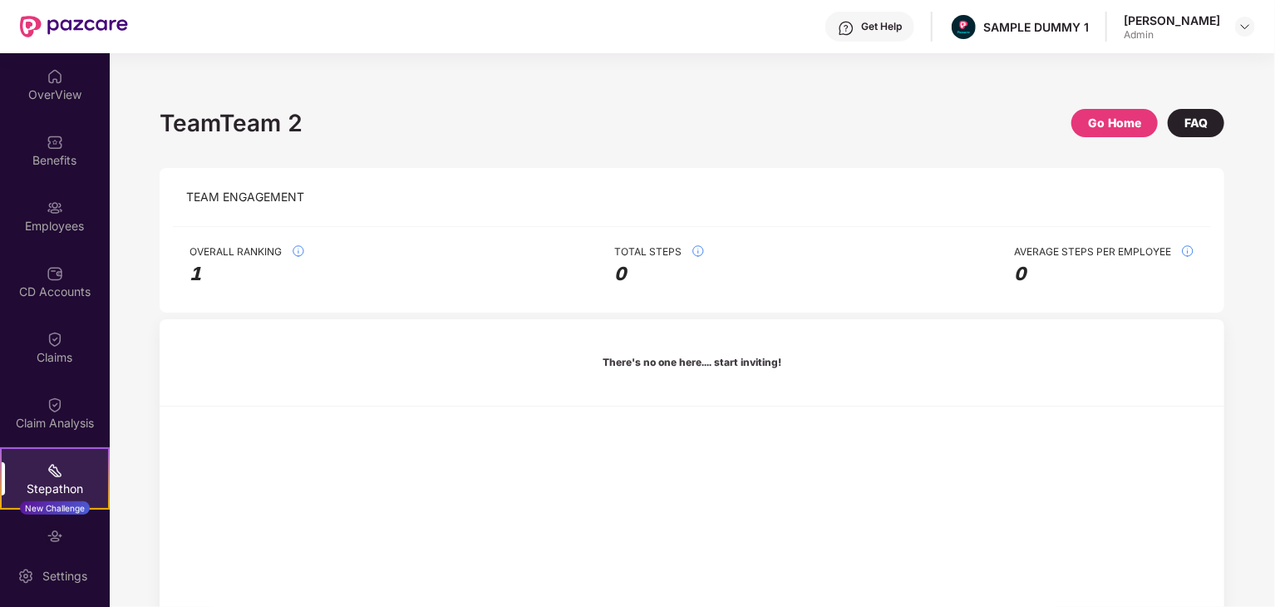
click at [262, 199] on span "Team Engagement" at bounding box center [245, 197] width 118 height 18
copy span "Team Engagement"
click at [796, 125] on div "Team Team 2 Go Home FAQ" at bounding box center [692, 123] width 1064 height 37
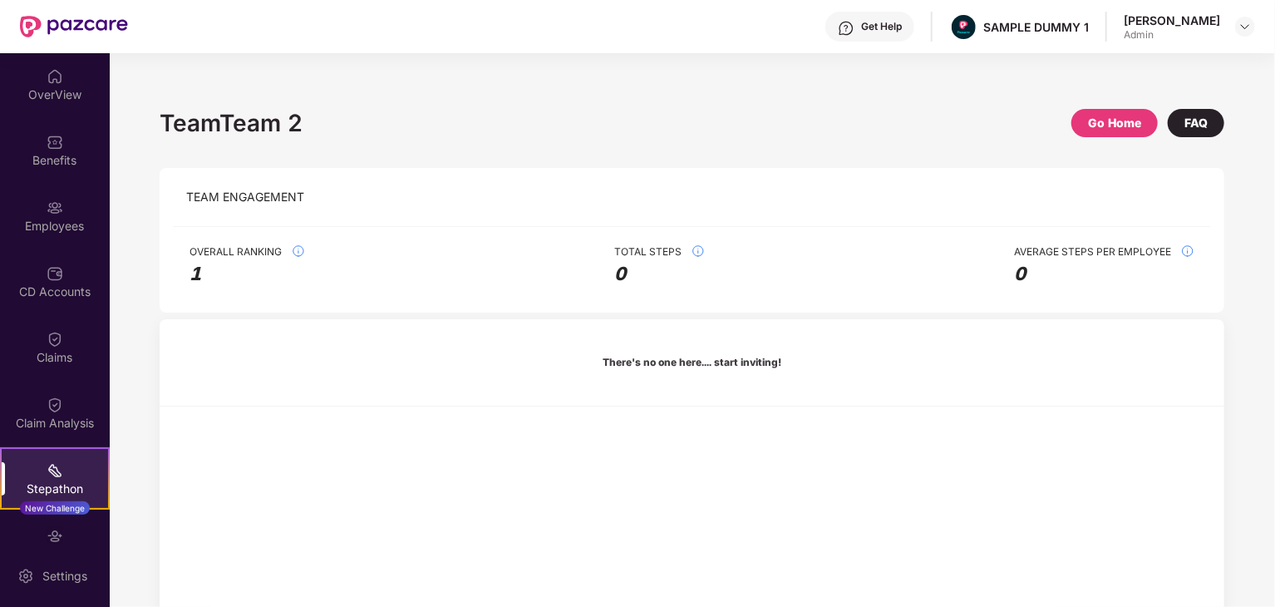
click at [260, 129] on div "Team Team 2" at bounding box center [231, 123] width 143 height 37
click at [261, 129] on div "Team Team 2" at bounding box center [231, 123] width 143 height 37
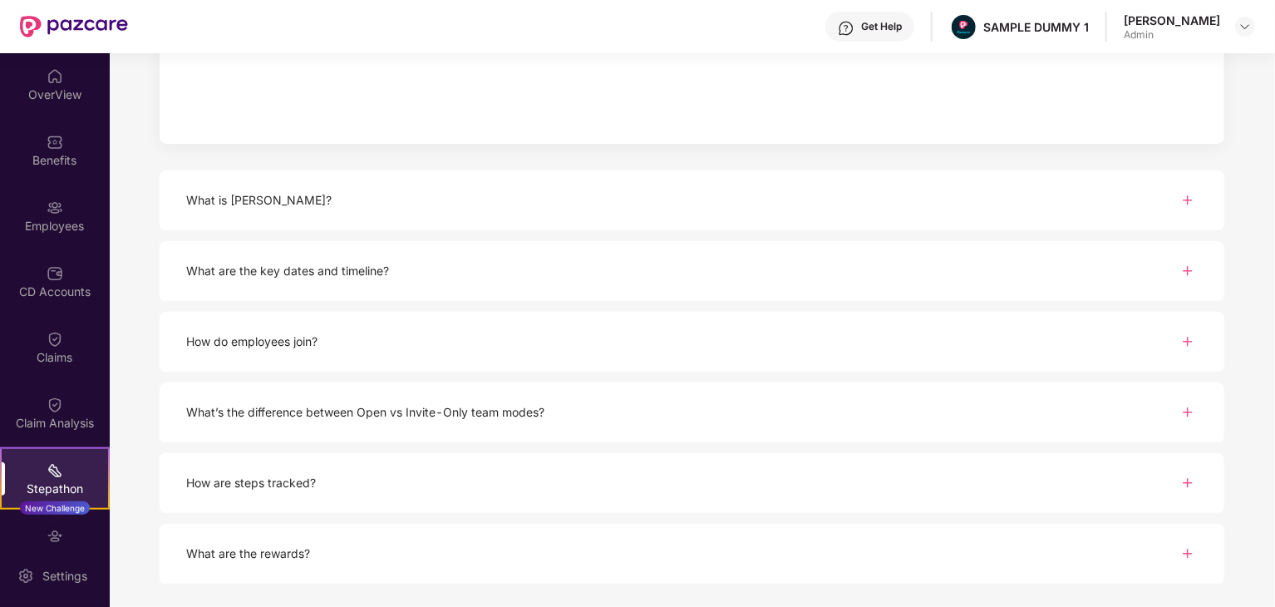
scroll to position [550, 0]
click at [302, 209] on div "What is [PERSON_NAME]?" at bounding box center [692, 200] width 1064 height 61
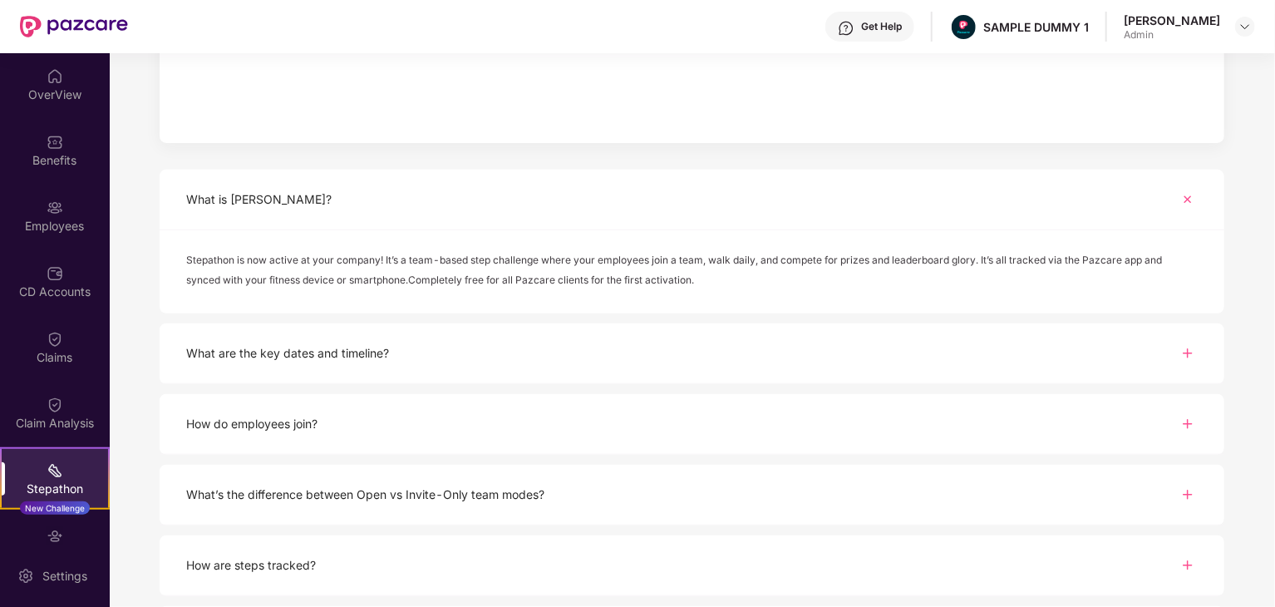
click at [322, 209] on div "What is [PERSON_NAME]?" at bounding box center [692, 200] width 1064 height 61
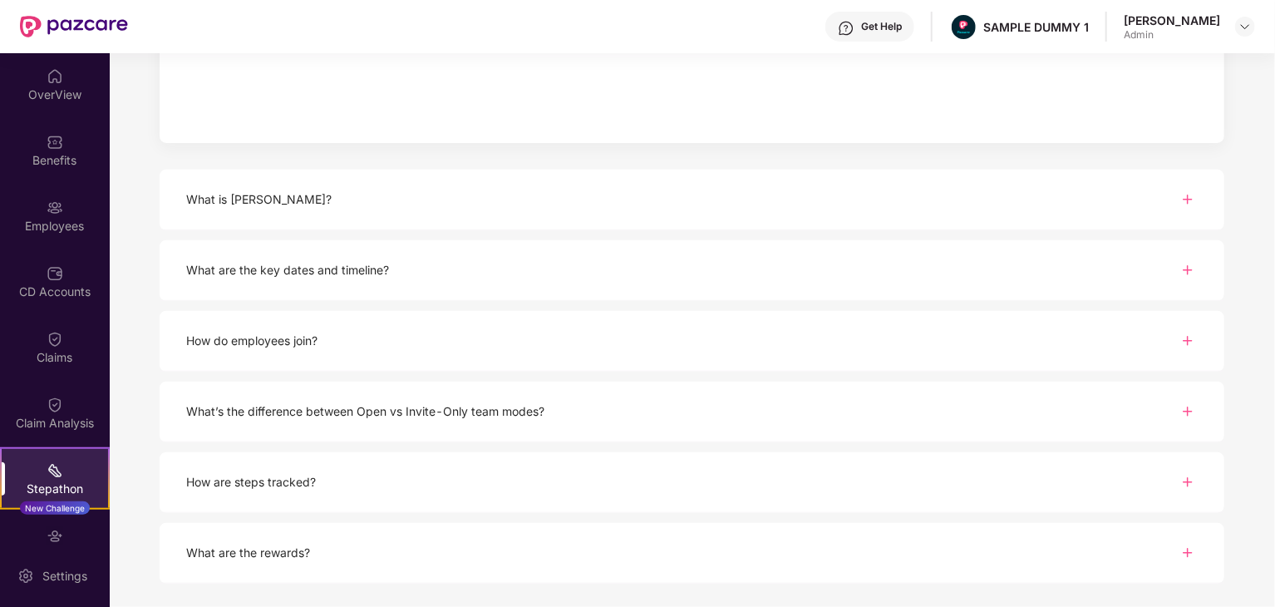
click at [267, 201] on div "What is [PERSON_NAME]?" at bounding box center [258, 199] width 145 height 18
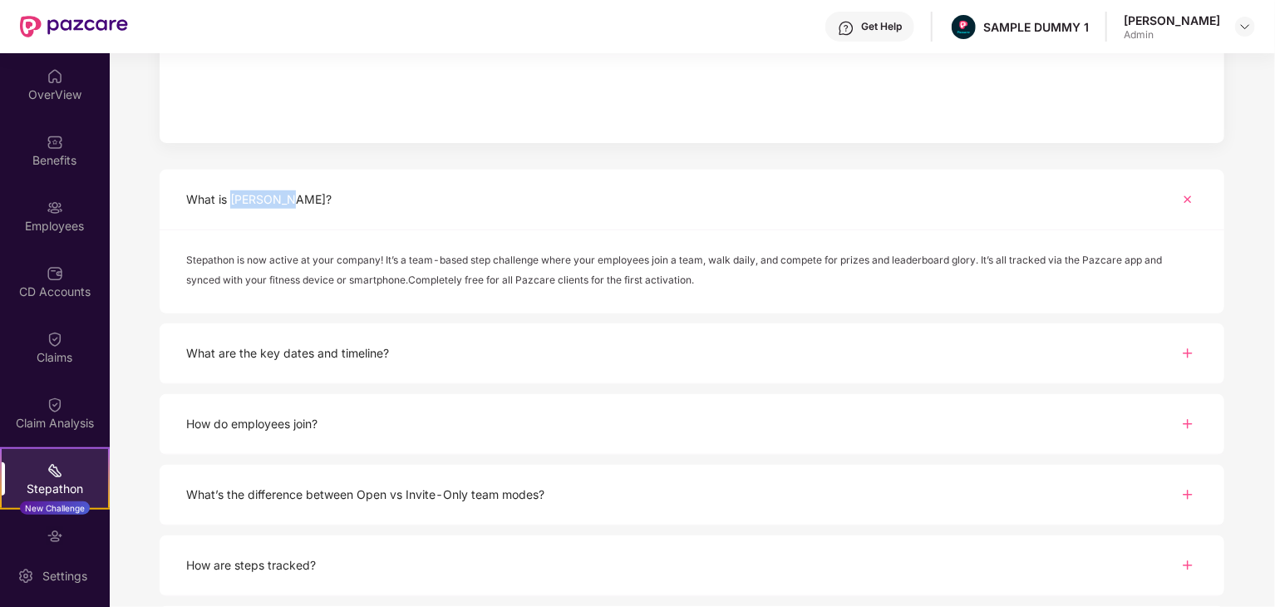
click at [267, 201] on div "What is [PERSON_NAME]?" at bounding box center [258, 199] width 145 height 18
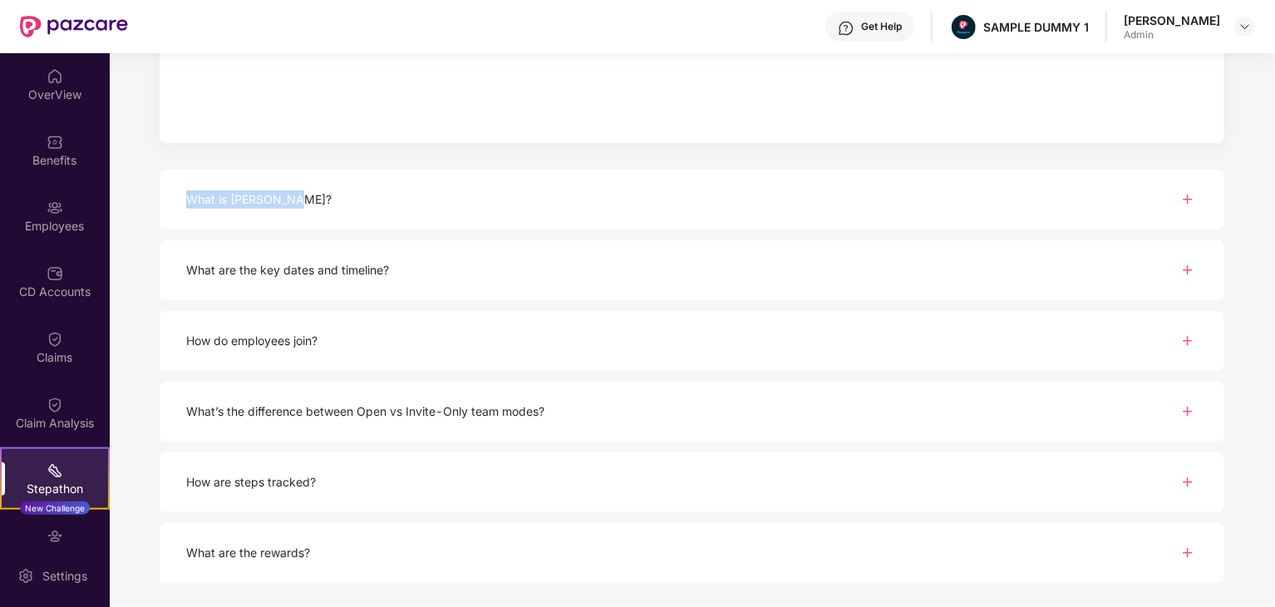
drag, startPoint x: 368, startPoint y: 194, endPoint x: 184, endPoint y: 190, distance: 184.5
click at [184, 191] on div "What is [PERSON_NAME]?" at bounding box center [692, 200] width 1064 height 61
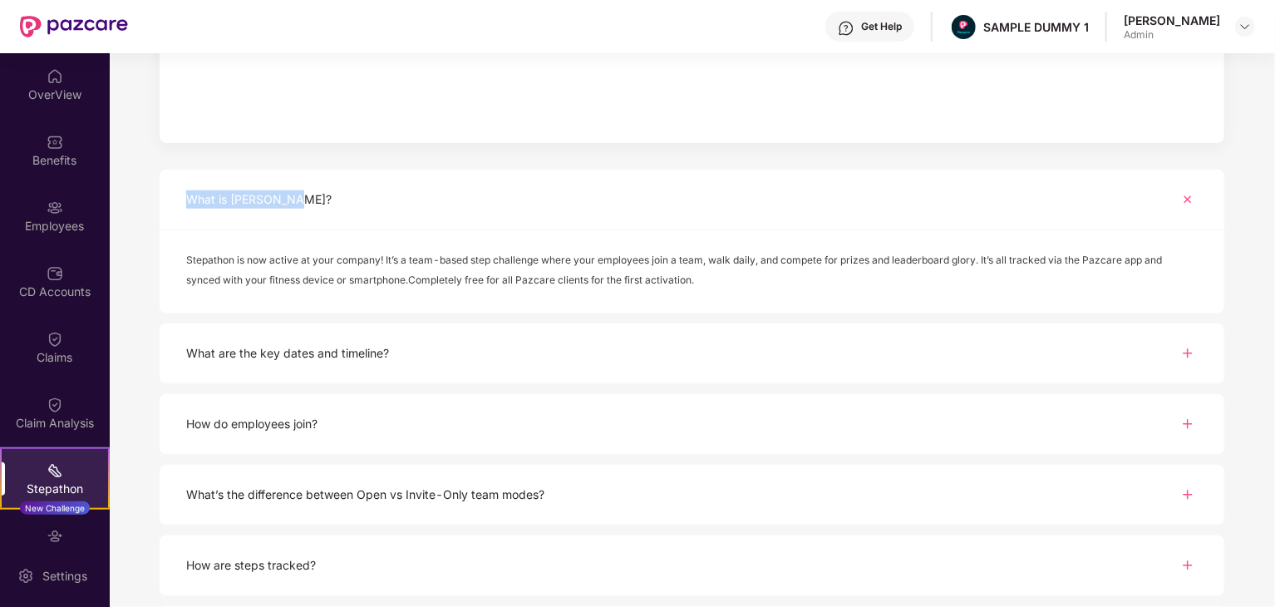
copy div "What is [PERSON_NAME]?"
drag, startPoint x: 340, startPoint y: 322, endPoint x: 189, endPoint y: 318, distance: 151.3
click at [189, 318] on div "What is Stepathon? Stepathon is now active at your company! It’s a team-based s…" at bounding box center [692, 418] width 1064 height 497
copy div "What are the key dates and timeline?"
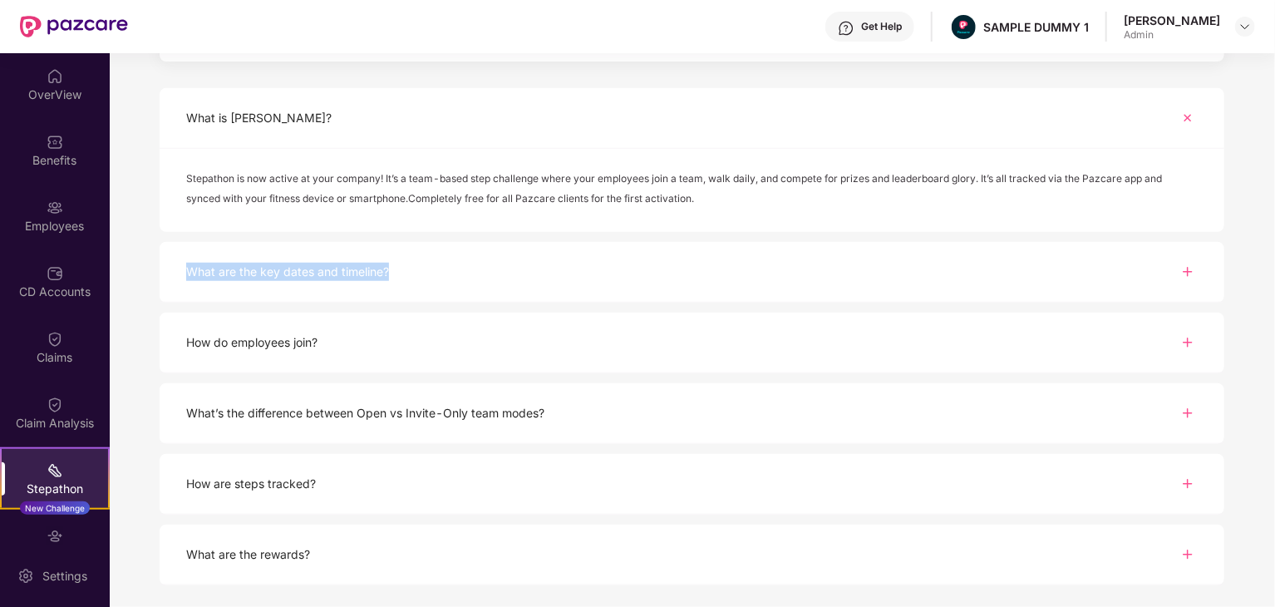
scroll to position [633, 0]
drag, startPoint x: 489, startPoint y: 356, endPoint x: 170, endPoint y: 327, distance: 320.5
click at [170, 327] on div "How do employees join?" at bounding box center [692, 341] width 1064 height 61
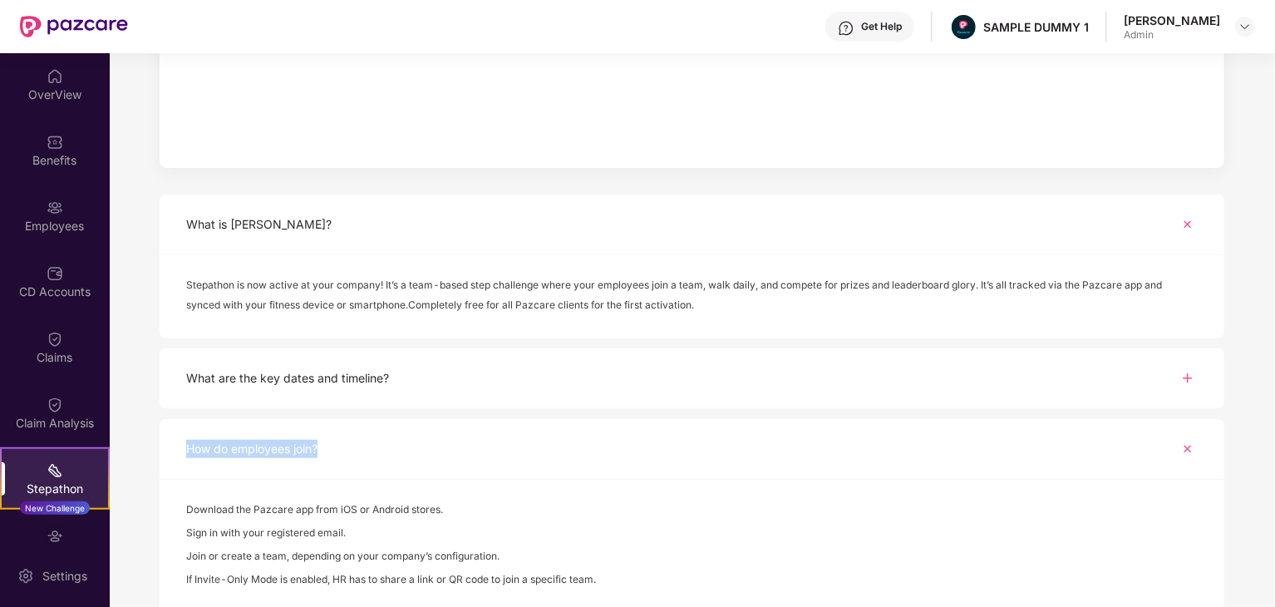
scroll to position [766, 0]
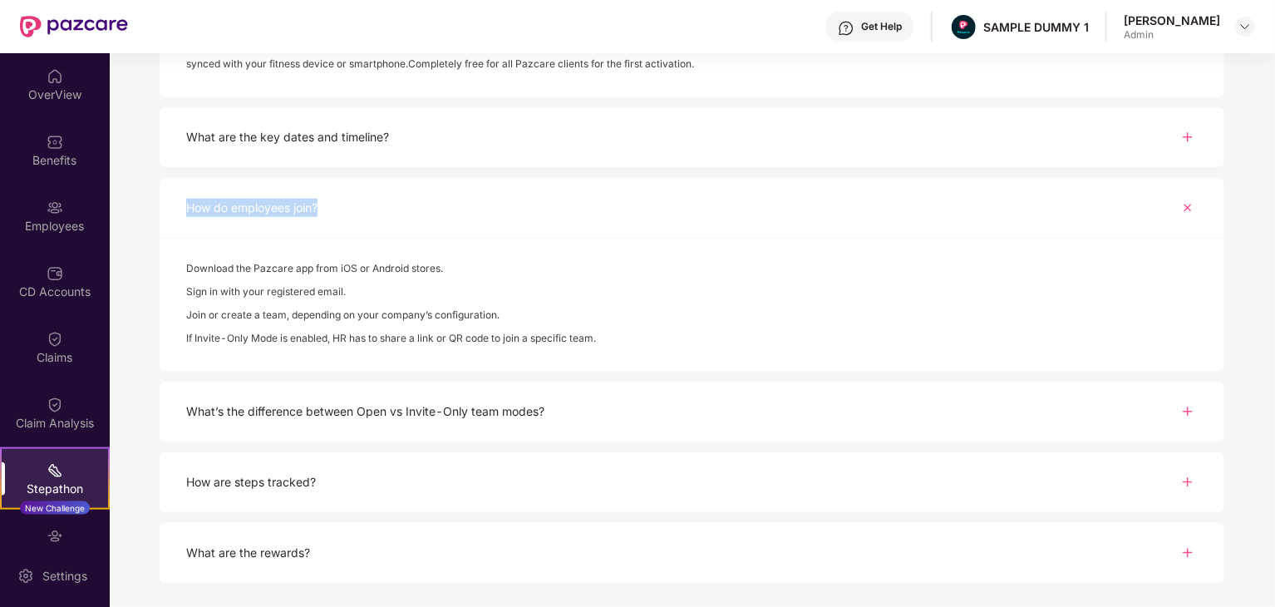
copy div "How do employees join?"
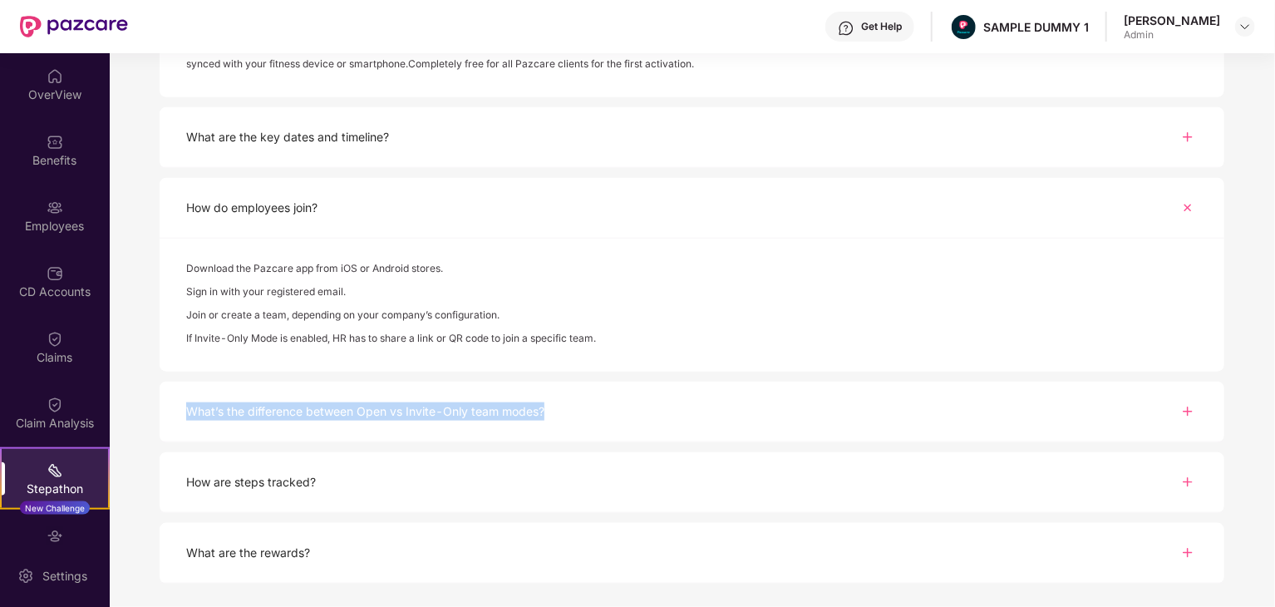
drag, startPoint x: 528, startPoint y: 383, endPoint x: 180, endPoint y: 396, distance: 347.5
click at [180, 396] on div "What’s the difference between Open vs Invite-Only team modes?" at bounding box center [692, 411] width 1064 height 61
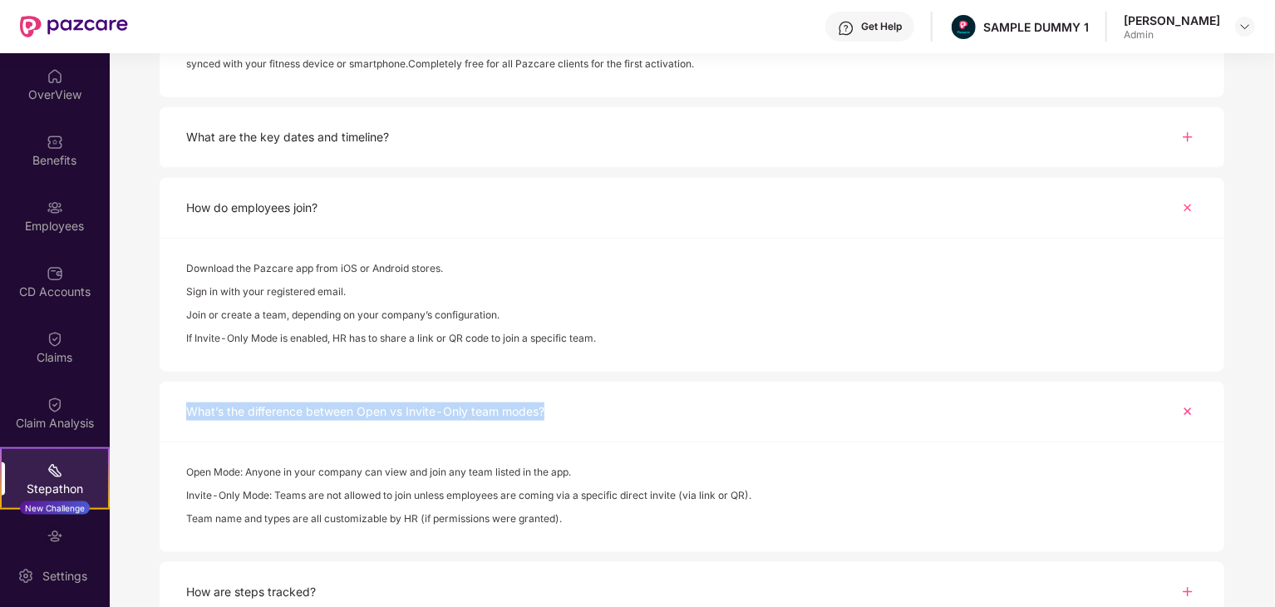
copy div "What’s the difference between Open vs Invite-Only team modes?"
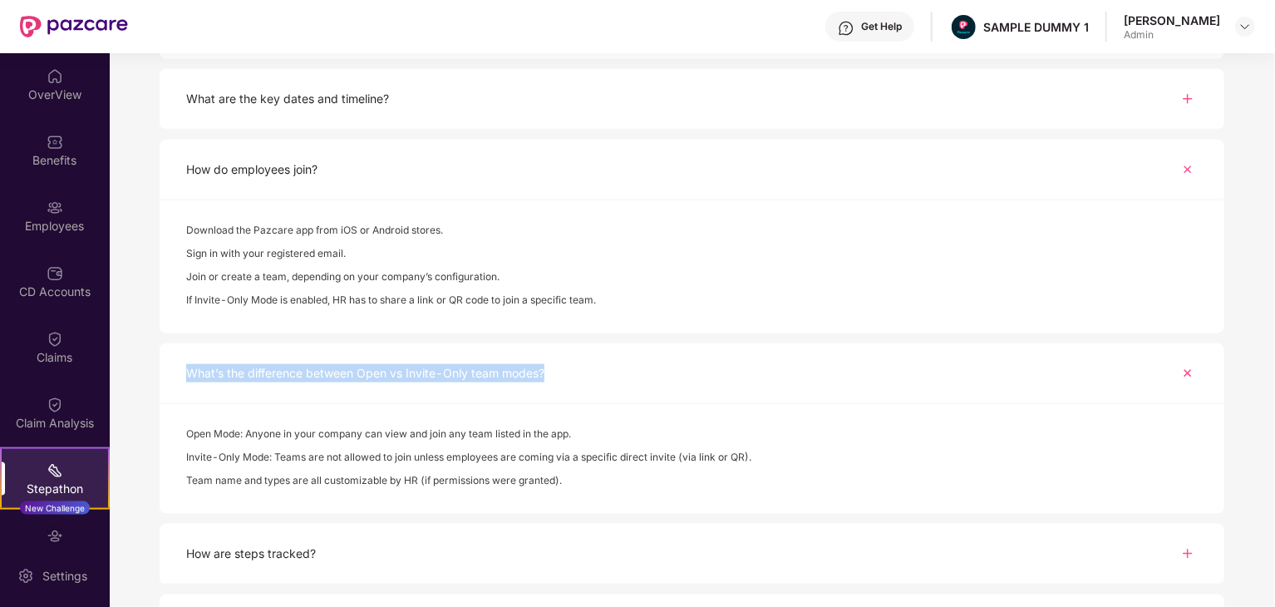
scroll to position [876, 0]
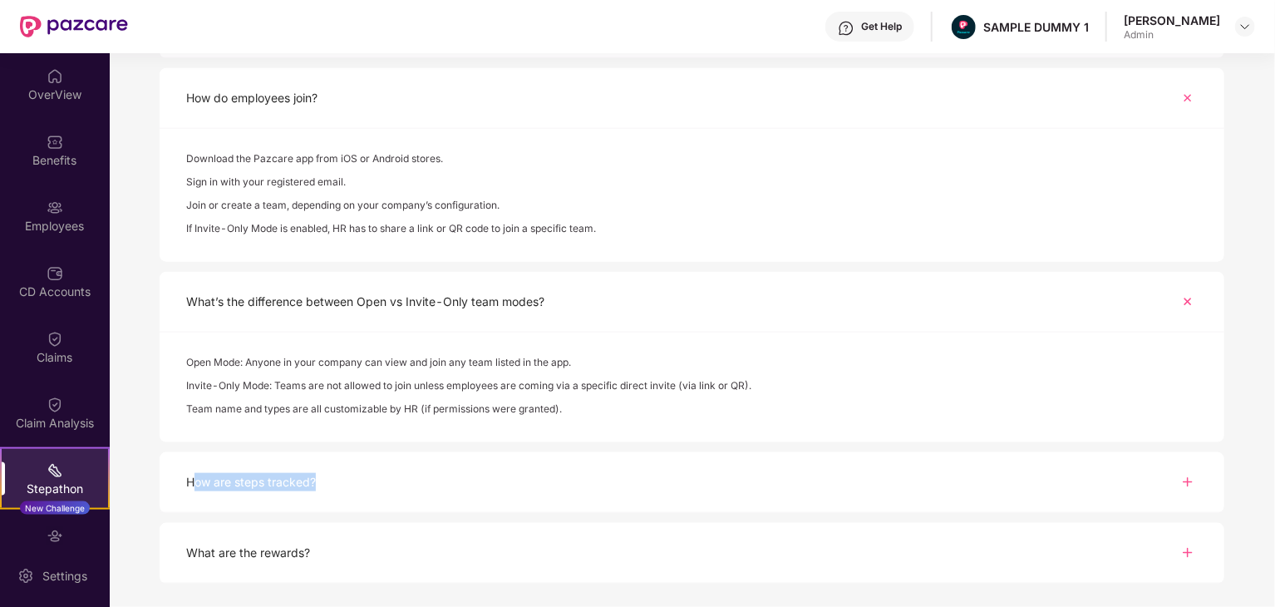
drag, startPoint x: 307, startPoint y: 478, endPoint x: 396, endPoint y: 505, distance: 93.0
click at [181, 463] on div "How are steps tracked?" at bounding box center [692, 482] width 1064 height 61
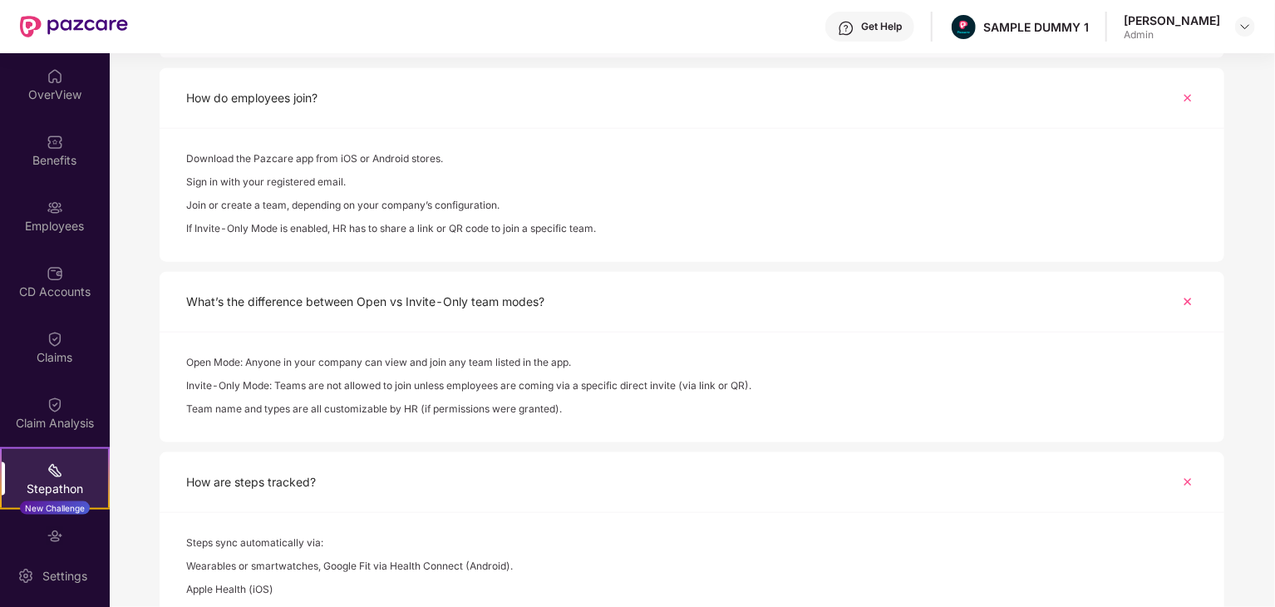
click at [399, 505] on div "How are steps tracked?" at bounding box center [692, 482] width 1064 height 61
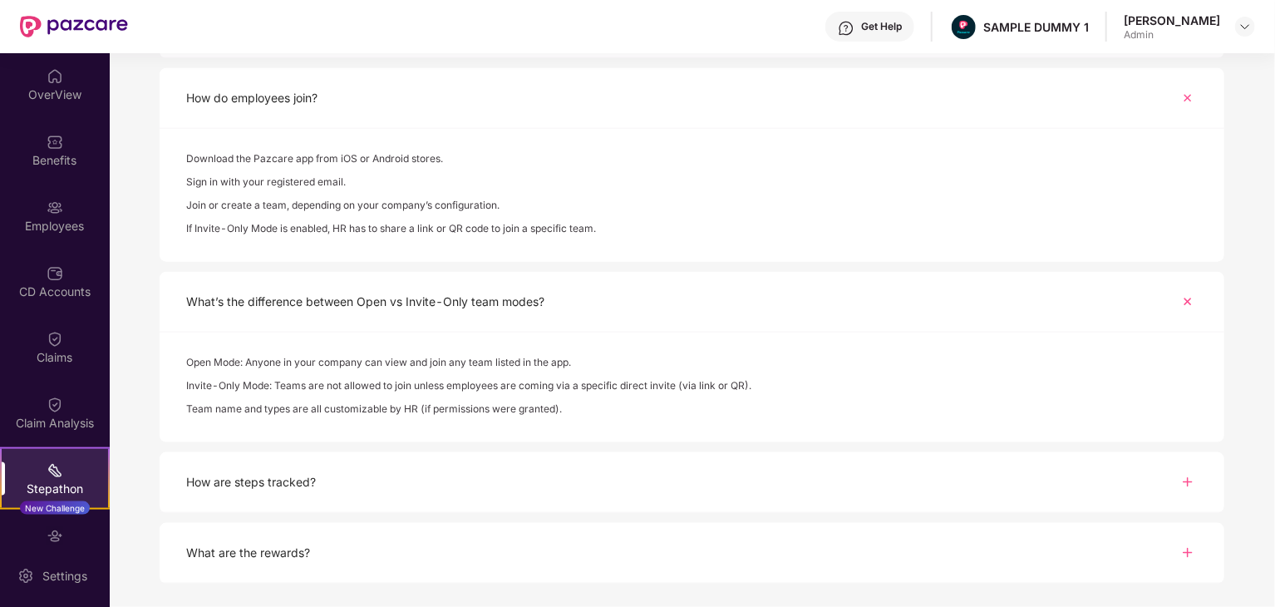
drag, startPoint x: 407, startPoint y: 478, endPoint x: 117, endPoint y: 443, distance: 292.1
click at [117, 443] on div "What is Stepathon? Stepathon is now active at your company! It’s a team-based s…" at bounding box center [692, 187] width 1164 height 791
copy div "How are steps tracked?"
drag, startPoint x: 398, startPoint y: 553, endPoint x: 278, endPoint y: 528, distance: 122.2
click at [199, 544] on div "What are the rewards?" at bounding box center [692, 553] width 1064 height 61
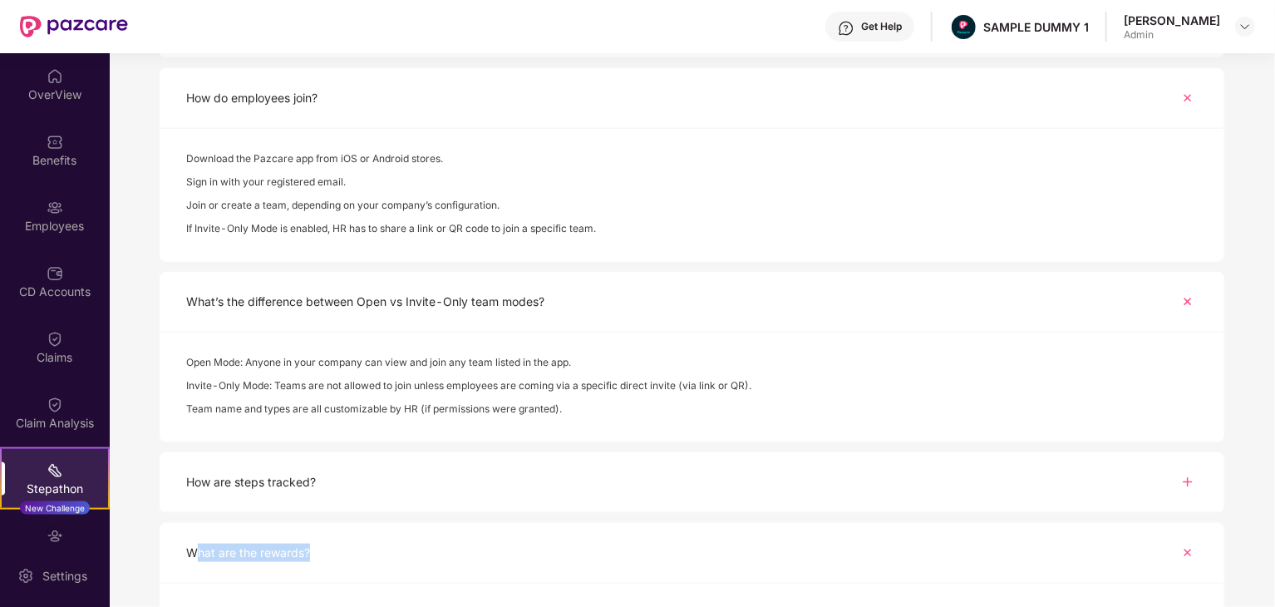
copy div "hat are the rewards?"
click at [412, 559] on div "What are the rewards?" at bounding box center [692, 553] width 1064 height 61
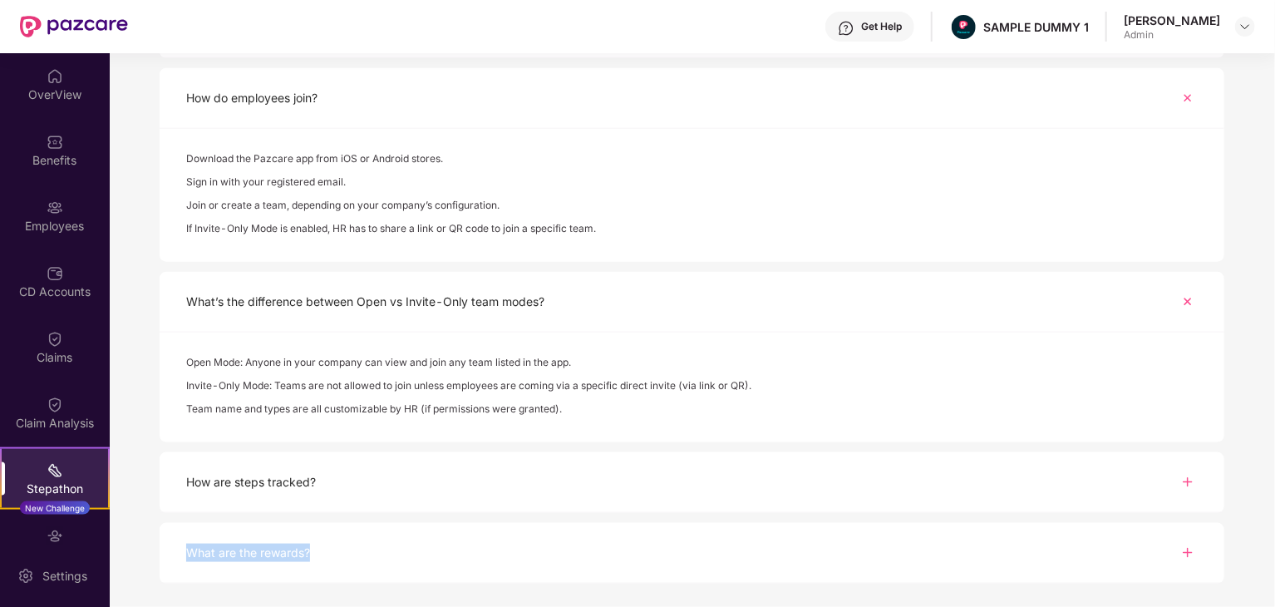
drag, startPoint x: 507, startPoint y: 557, endPoint x: 174, endPoint y: 527, distance: 333.7
click at [174, 527] on div "What are the rewards?" at bounding box center [692, 553] width 1064 height 61
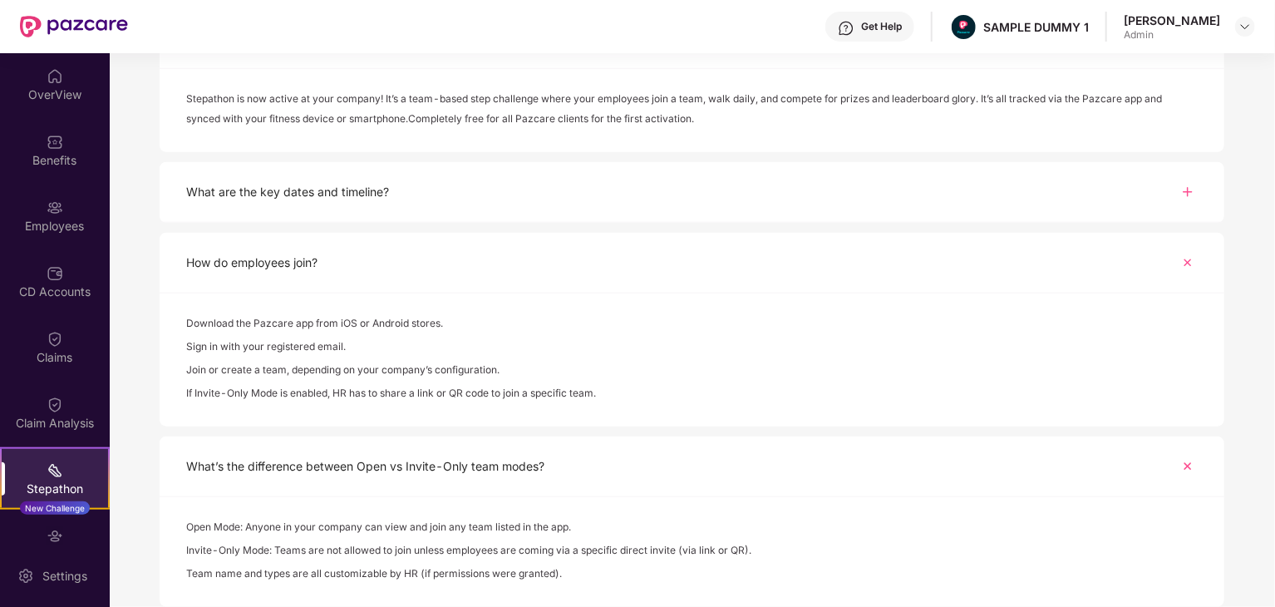
scroll to position [665, 0]
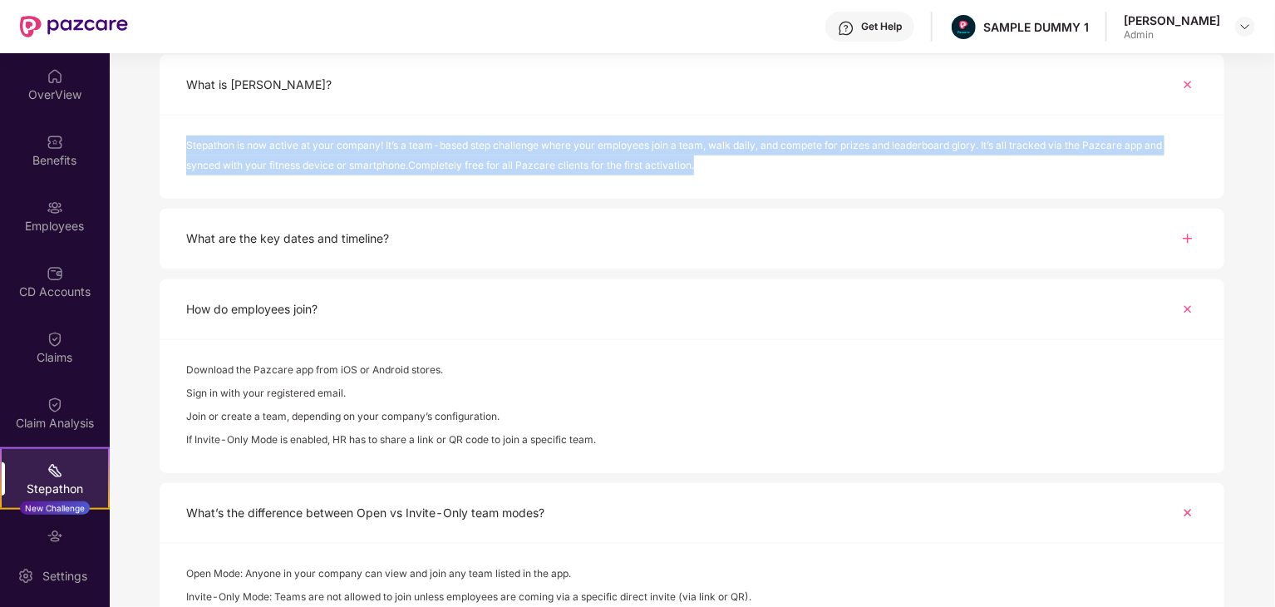
drag, startPoint x: 183, startPoint y: 140, endPoint x: 741, endPoint y: 197, distance: 561.3
click at [741, 197] on div "Stepathon is now active at your company! It’s a team-based step challenge where…" at bounding box center [692, 156] width 1064 height 83
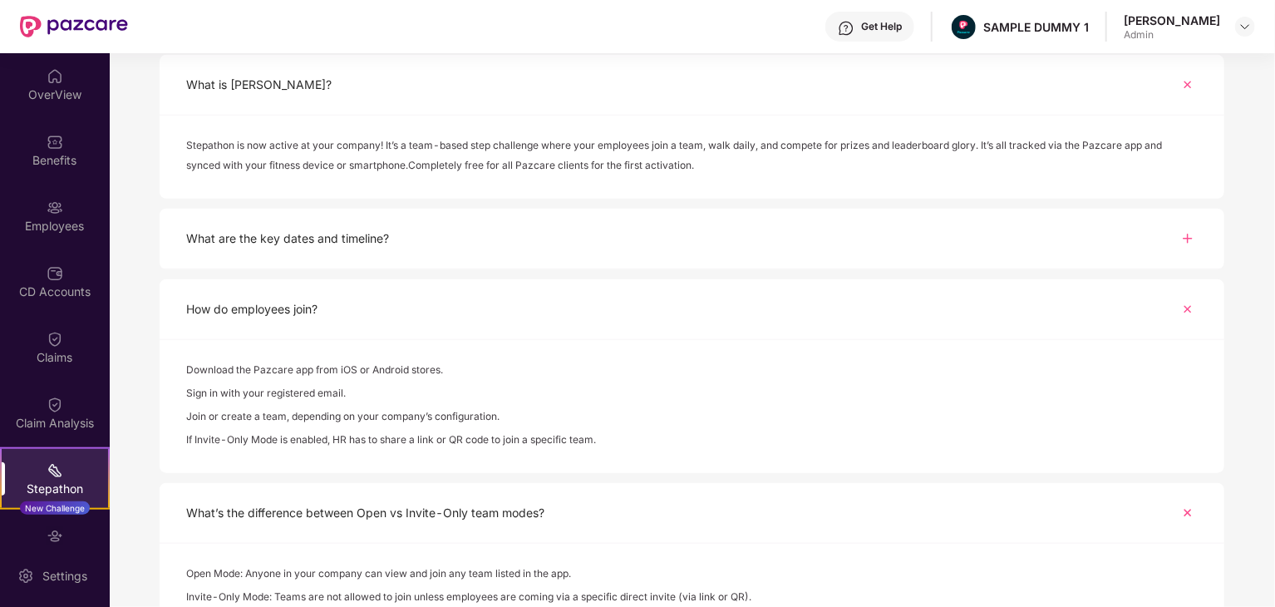
click at [975, 315] on div "How do employees join?" at bounding box center [692, 309] width 1064 height 61
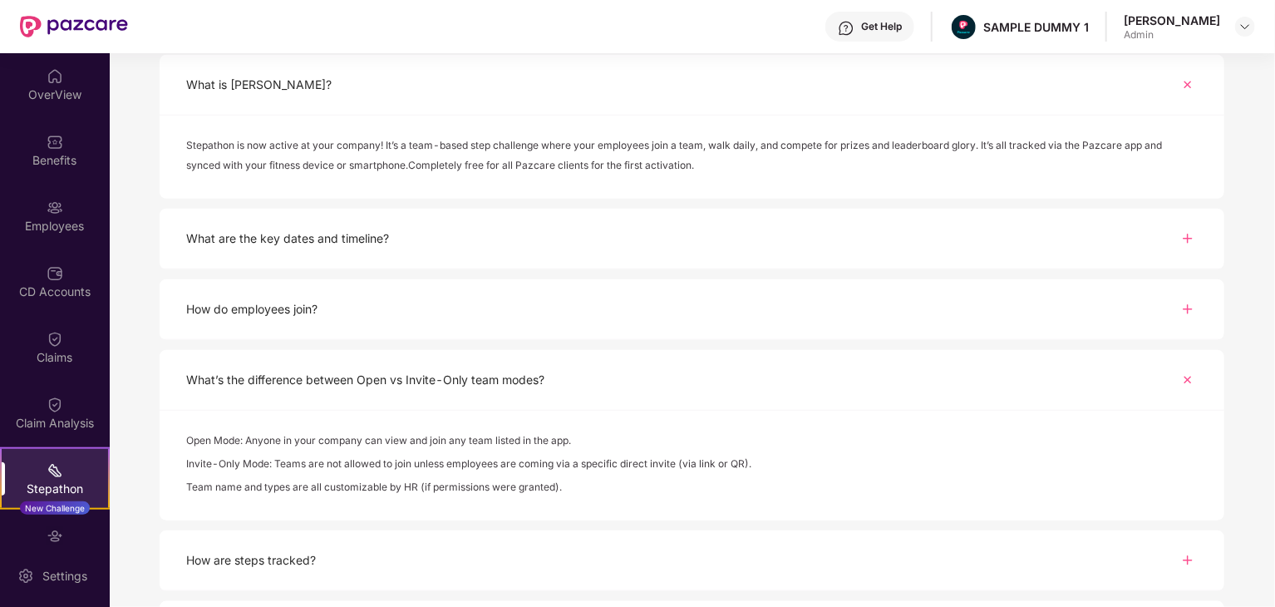
click at [925, 341] on div "What is Stepathon? Stepathon is now active at your company! It’s a team-based s…" at bounding box center [692, 413] width 1064 height 716
click at [951, 360] on div "What’s the difference between Open vs Invite-Only team modes?" at bounding box center [692, 380] width 1064 height 61
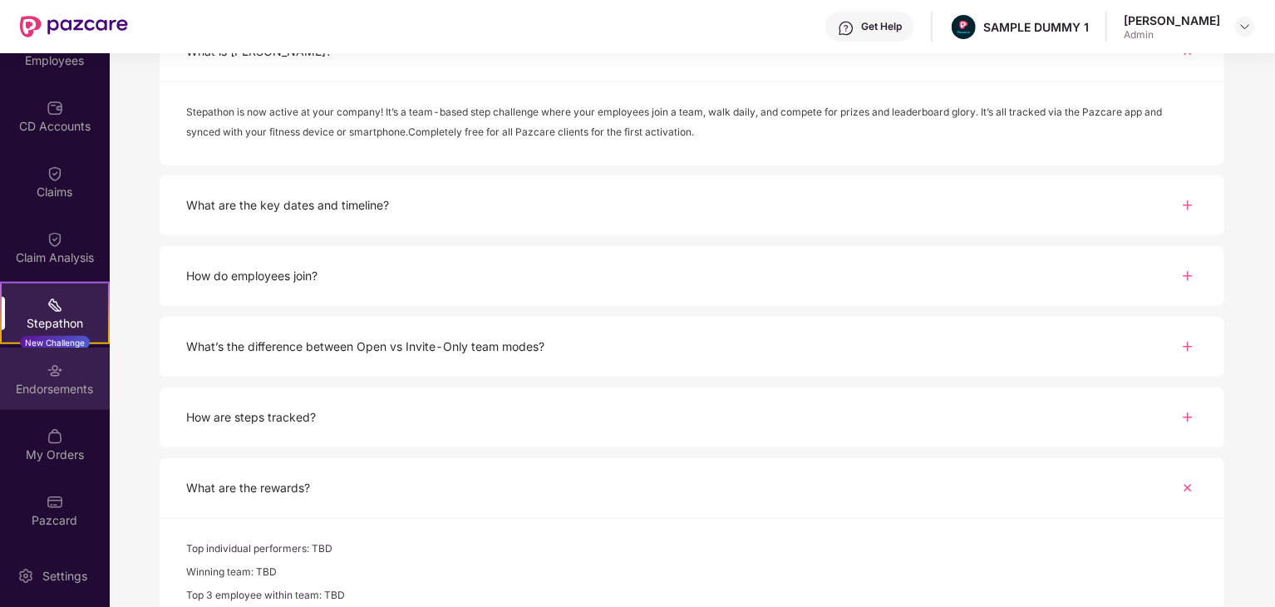
scroll to position [743, 0]
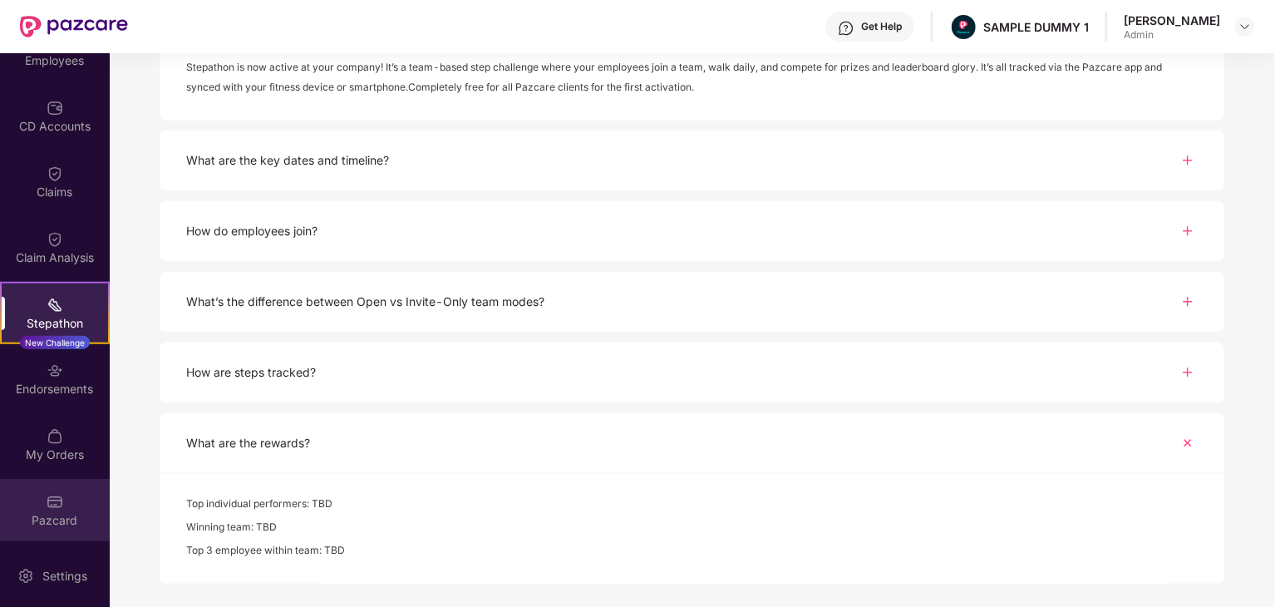
click at [73, 520] on div "Pazcard" at bounding box center [55, 520] width 110 height 17
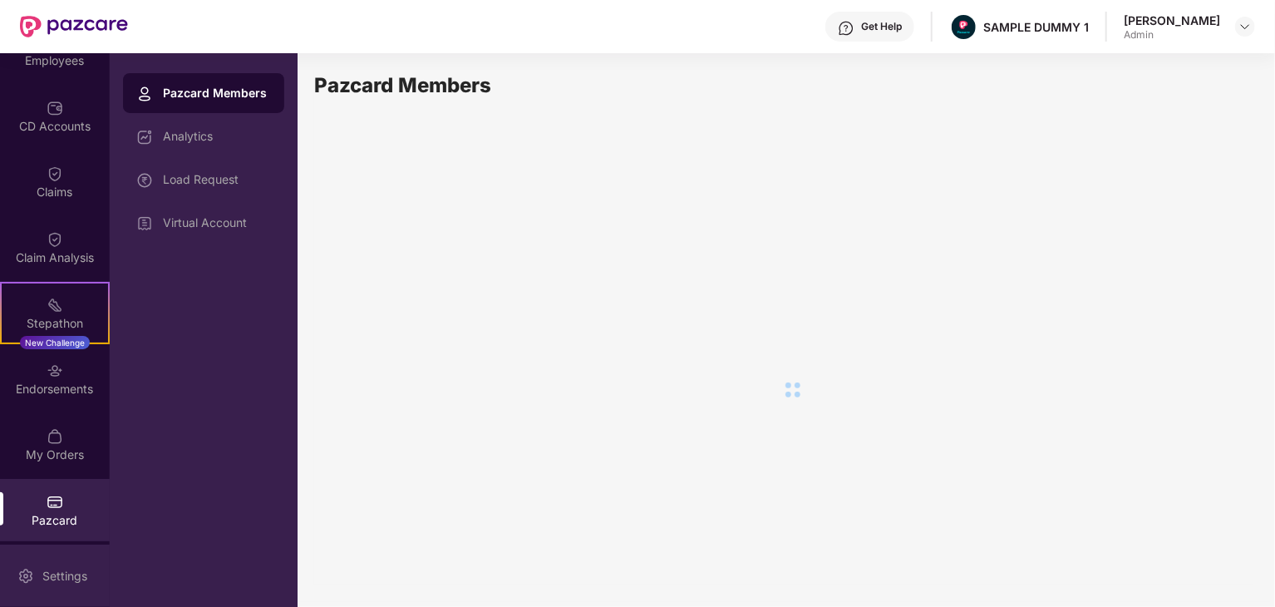
click at [66, 560] on div "Settings" at bounding box center [55, 575] width 110 height 62
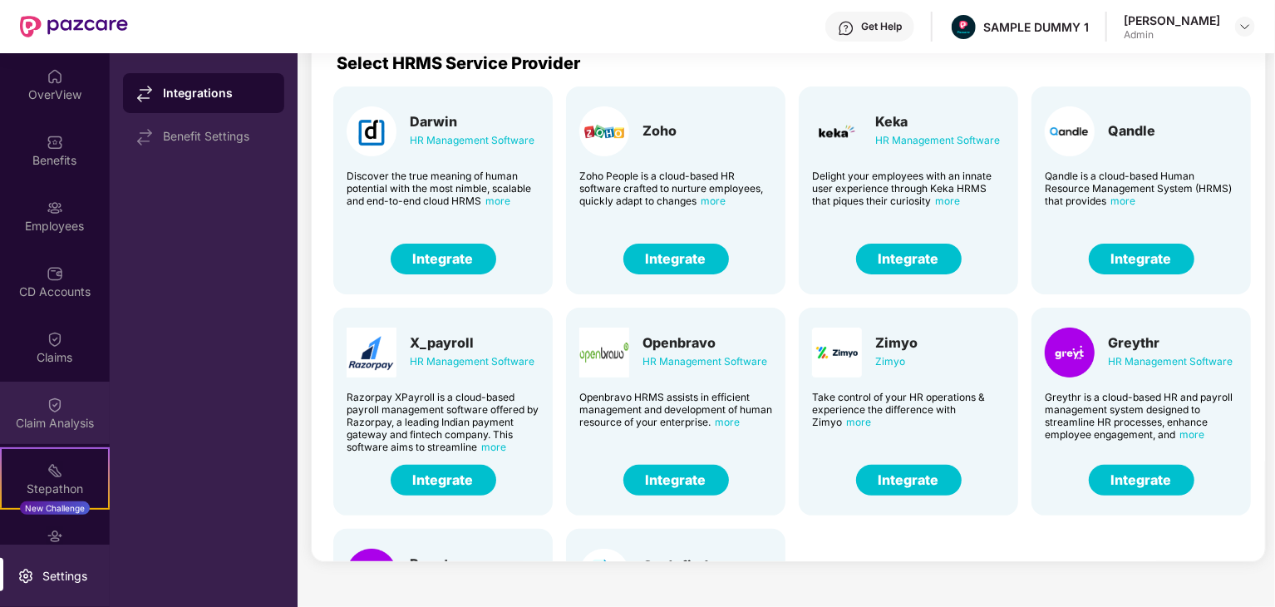
scroll to position [166, 0]
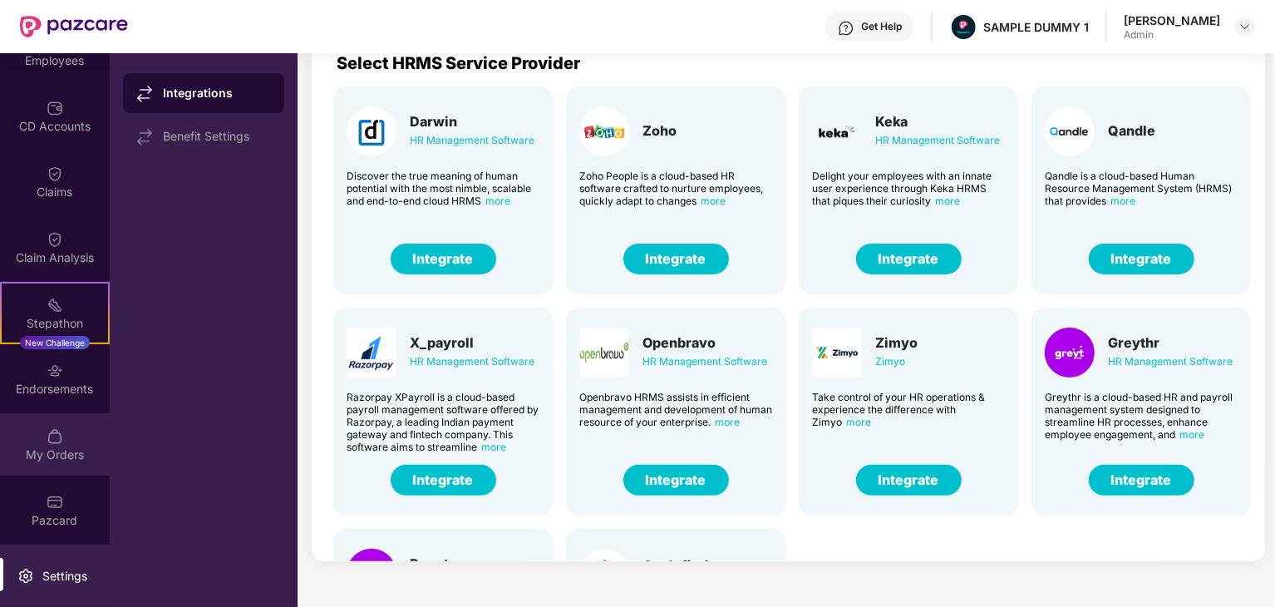
click at [42, 432] on div "My Orders" at bounding box center [55, 444] width 110 height 62
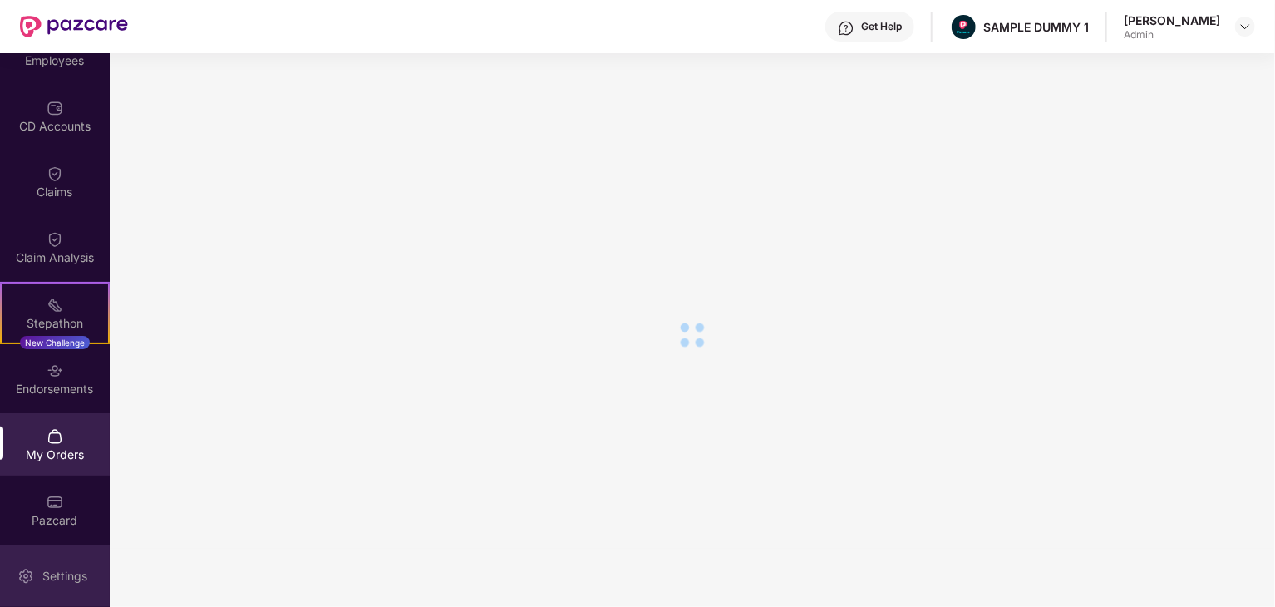
click at [60, 579] on div "Settings" at bounding box center [64, 575] width 55 height 17
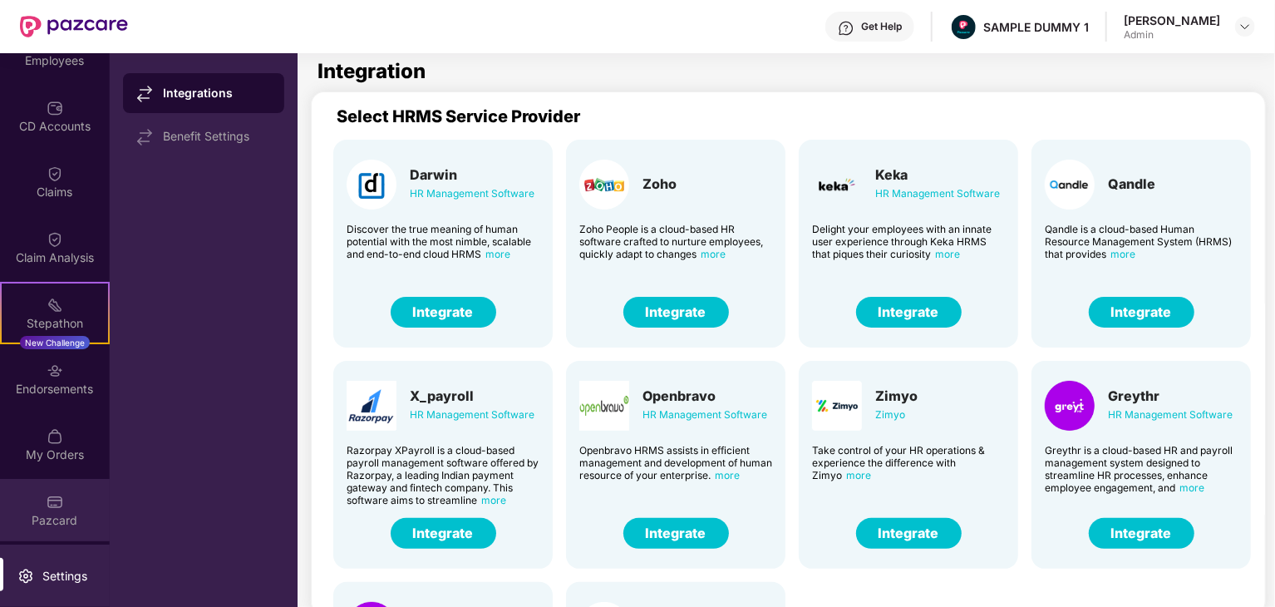
scroll to position [53, 0]
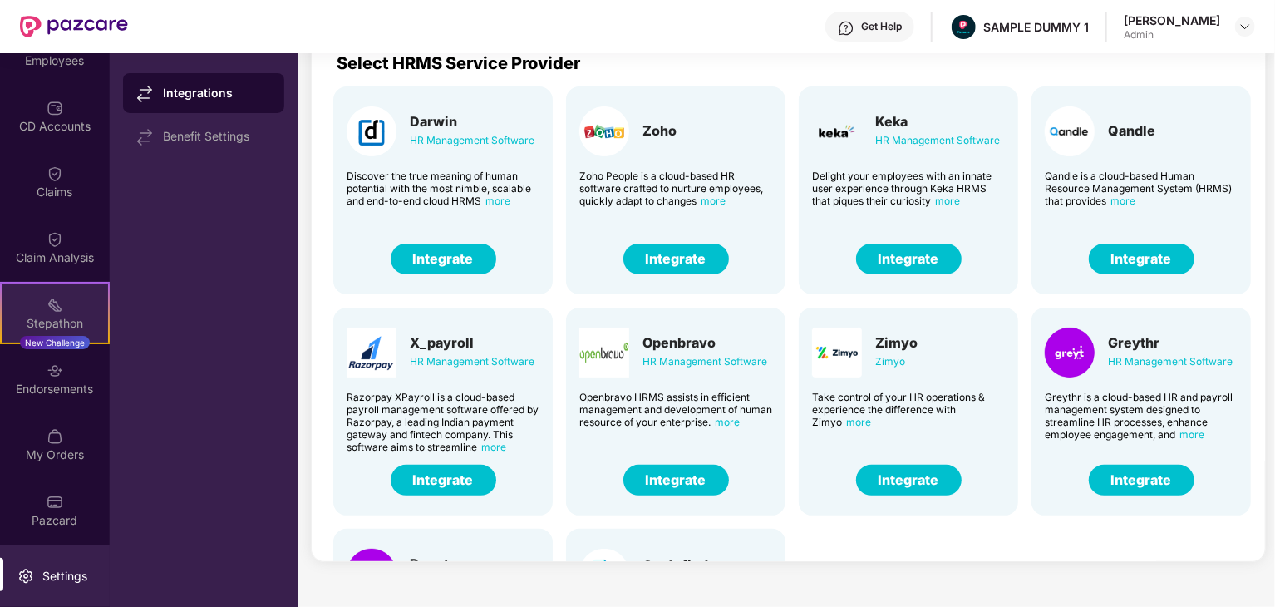
click at [76, 316] on div "Stepathon" at bounding box center [55, 323] width 106 height 17
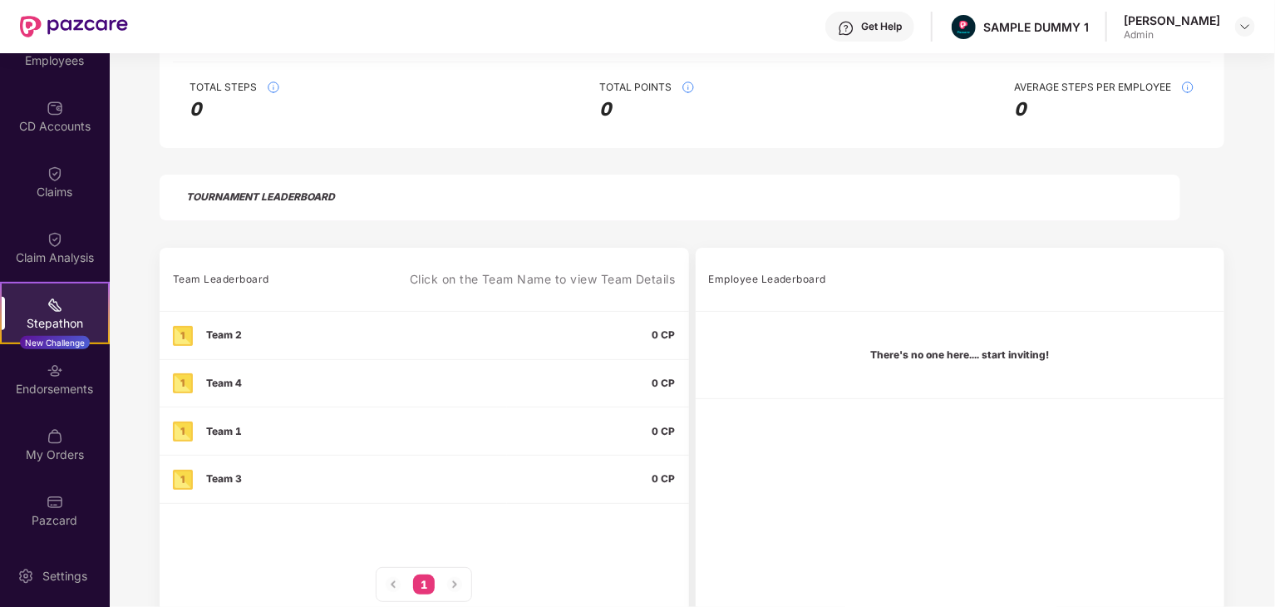
scroll to position [332, 0]
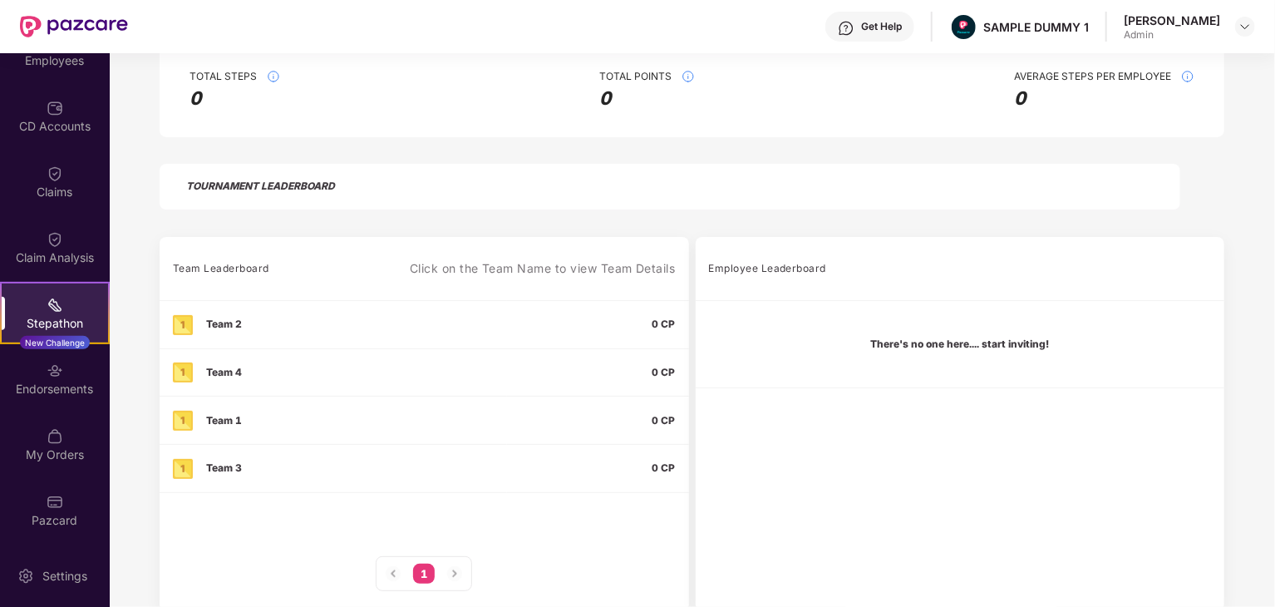
click at [643, 337] on td "0 CP" at bounding box center [597, 324] width 181 height 48
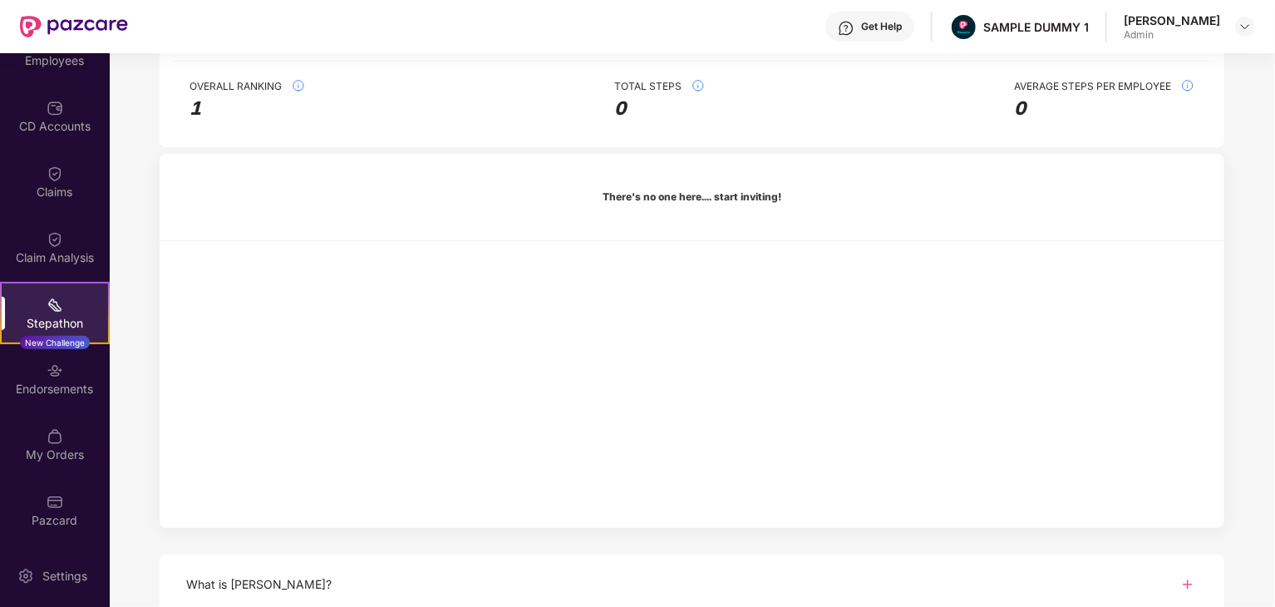
scroll to position [0, 0]
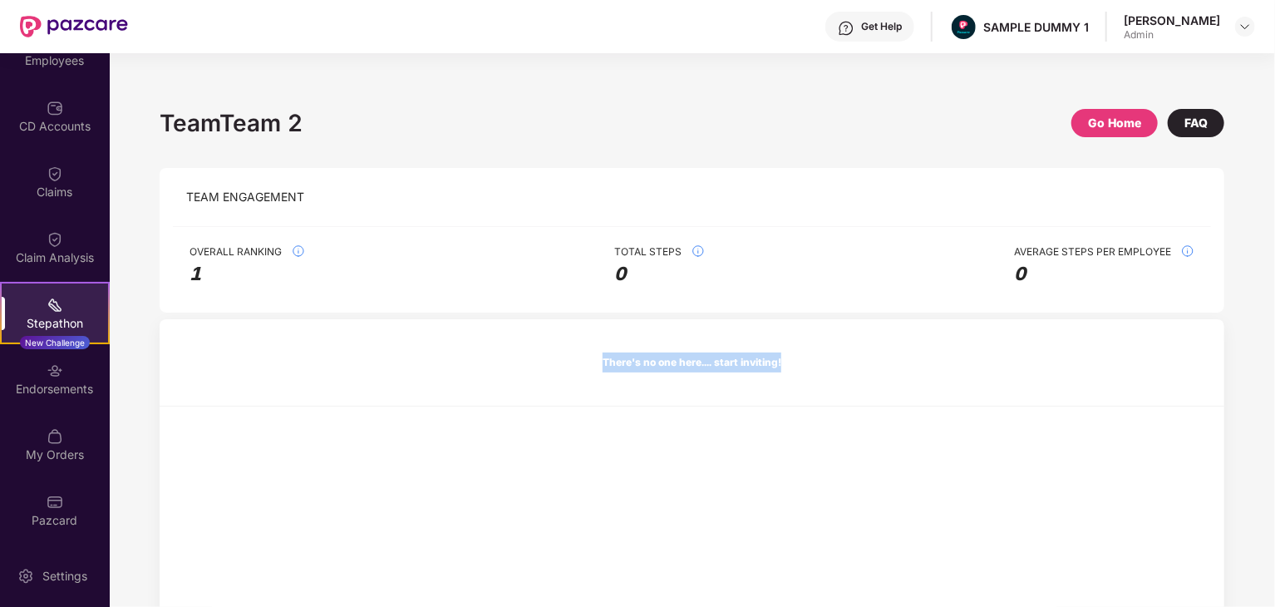
drag, startPoint x: 575, startPoint y: 373, endPoint x: 884, endPoint y: 378, distance: 309.1
click at [884, 378] on td "There's no one here.... start inviting!" at bounding box center [692, 362] width 1064 height 87
copy td "There's no one here.... start inviting!"
click at [744, 327] on td "There's no one here.... start inviting!" at bounding box center [692, 362] width 1064 height 87
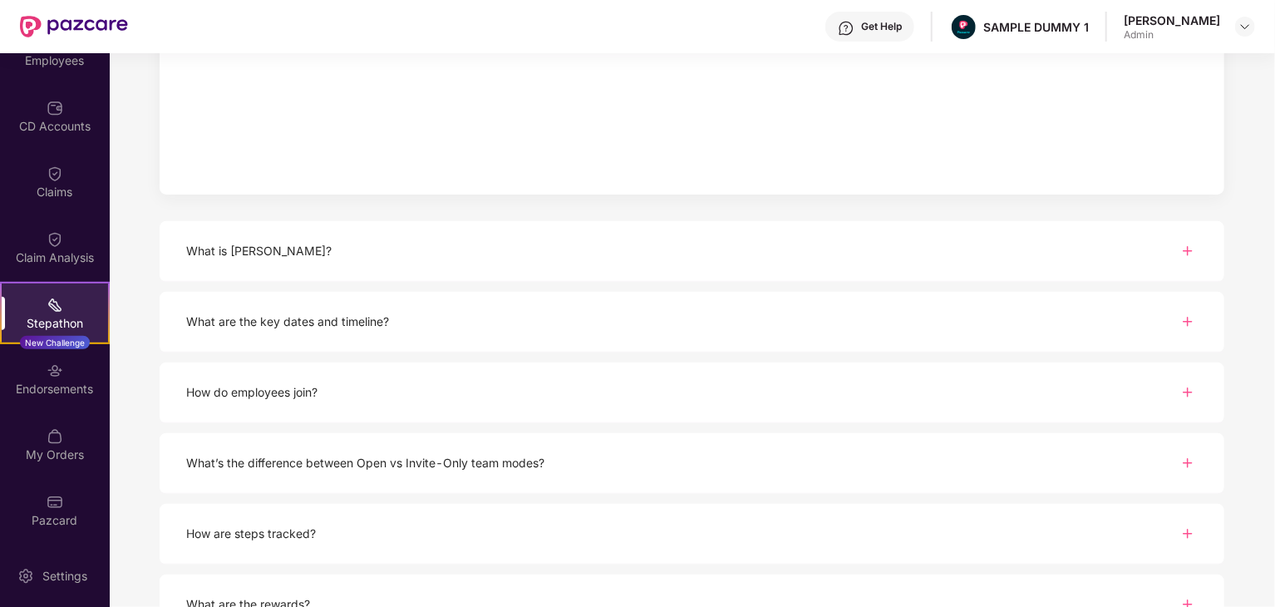
scroll to position [83, 0]
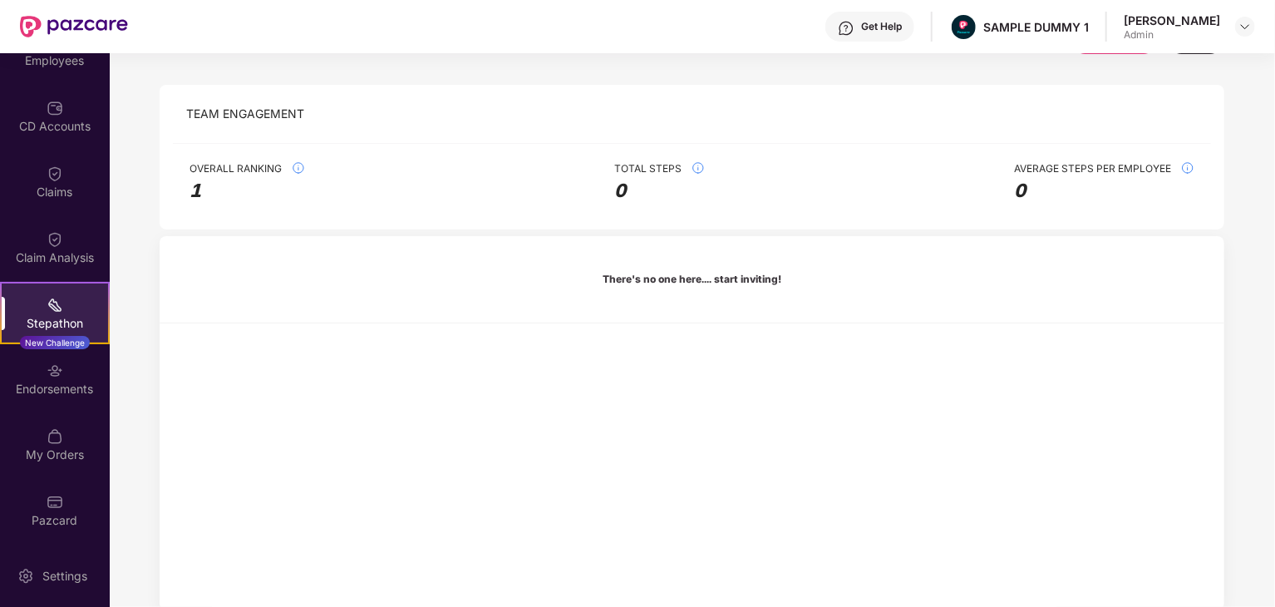
drag, startPoint x: 1085, startPoint y: 352, endPoint x: 1275, endPoint y: 267, distance: 208.6
click at [1274, 271] on html "Get Help SAMPLE DUMMY 1 [PERSON_NAME] Admin OverView Benefits Employees CD Acco…" at bounding box center [637, 303] width 1275 height 607
drag, startPoint x: 922, startPoint y: 255, endPoint x: 780, endPoint y: 405, distance: 206.3
click at [747, 332] on div "Team Team 2 Go Home FAQ Team Engagement Overall Ranking 1 Total Steps 0 Average…" at bounding box center [692, 290] width 1164 height 640
drag, startPoint x: 780, startPoint y: 405, endPoint x: 1003, endPoint y: 526, distance: 253.6
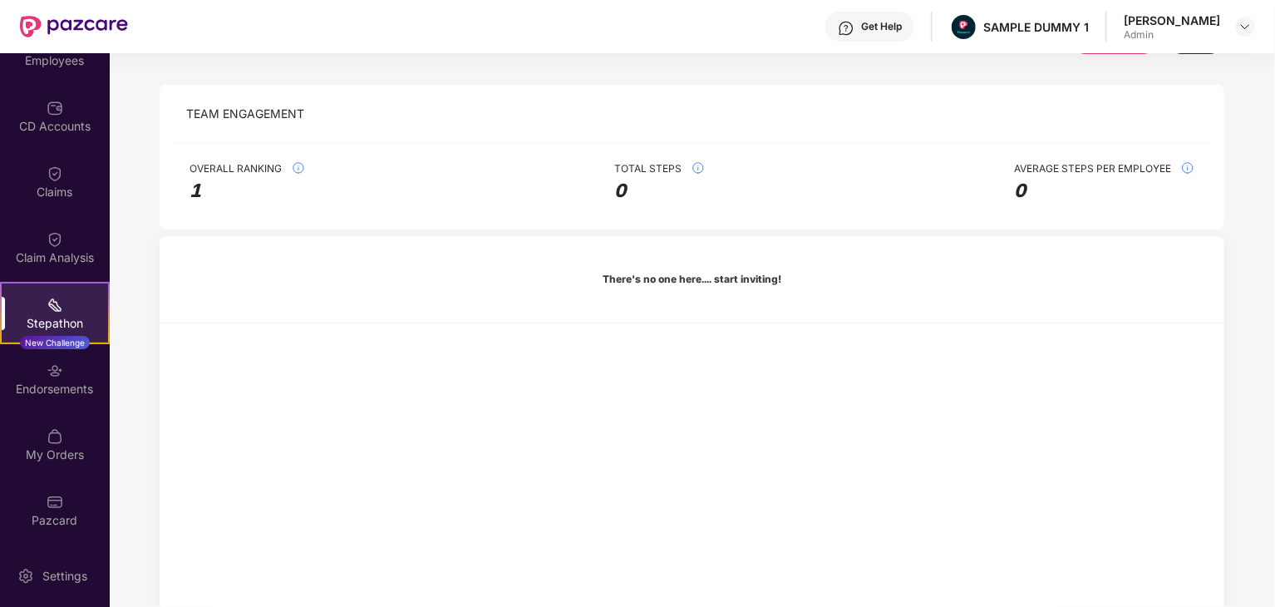
click at [985, 486] on div "There's no one here.... start inviting!" at bounding box center [692, 423] width 1064 height 374
